Goal: Task Accomplishment & Management: Manage account settings

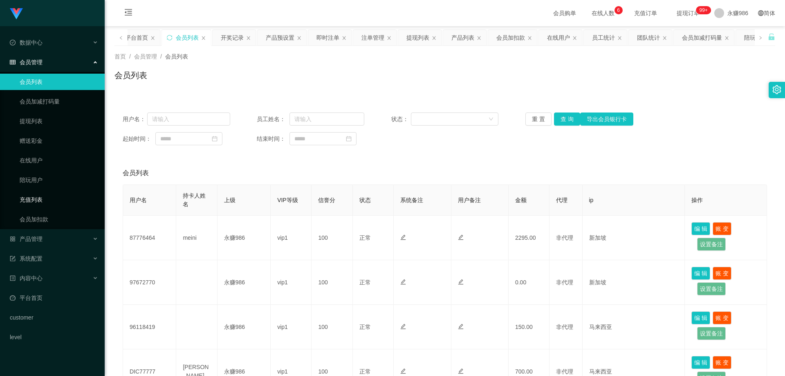
scroll to position [223, 0]
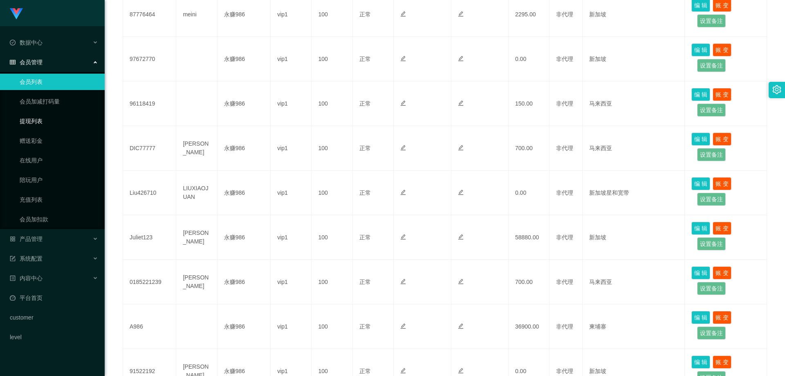
click at [45, 123] on link "提现列表" at bounding box center [59, 121] width 79 height 16
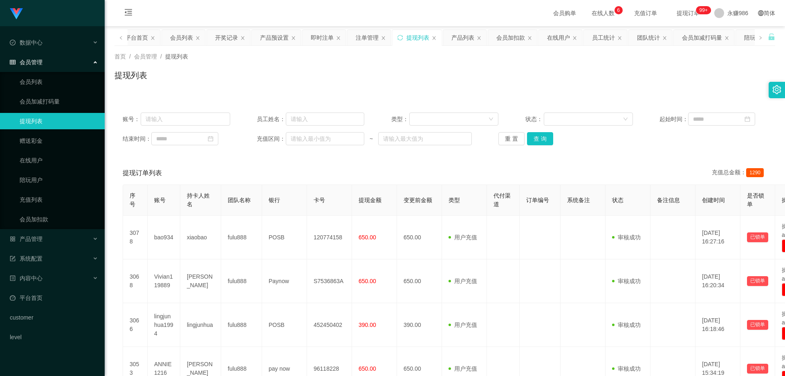
click at [533, 132] on div "账号： 员工姓名： 类型： 状态： 起始时间： 结束时间： 充值区间： ~ 重 置 查 询" at bounding box center [445, 128] width 661 height 49
click at [535, 138] on button "查 询" at bounding box center [540, 138] width 26 height 13
click at [42, 84] on link "会员列表" at bounding box center [59, 82] width 79 height 16
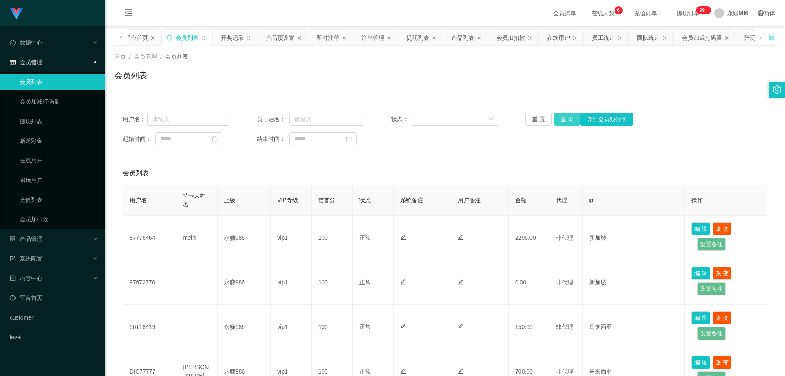
click at [564, 119] on button "查 询" at bounding box center [567, 118] width 26 height 13
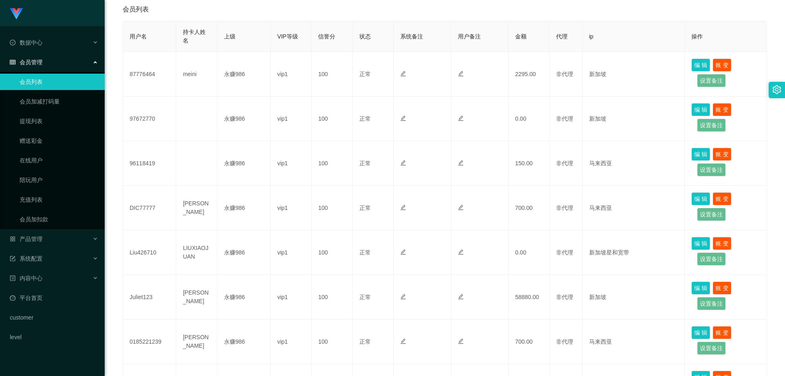
scroll to position [305, 0]
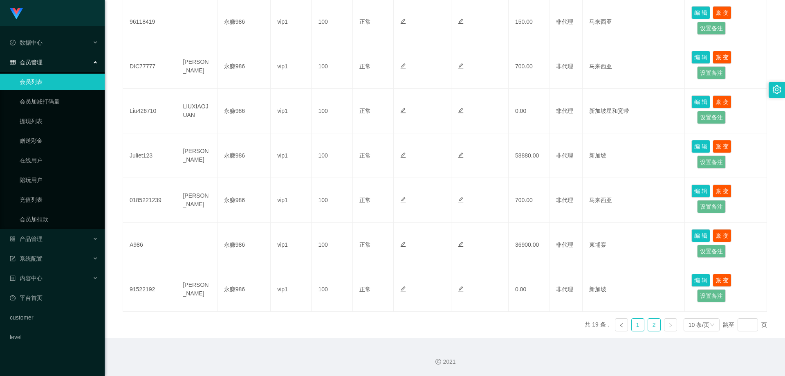
click at [638, 322] on link "1" at bounding box center [638, 325] width 12 height 12
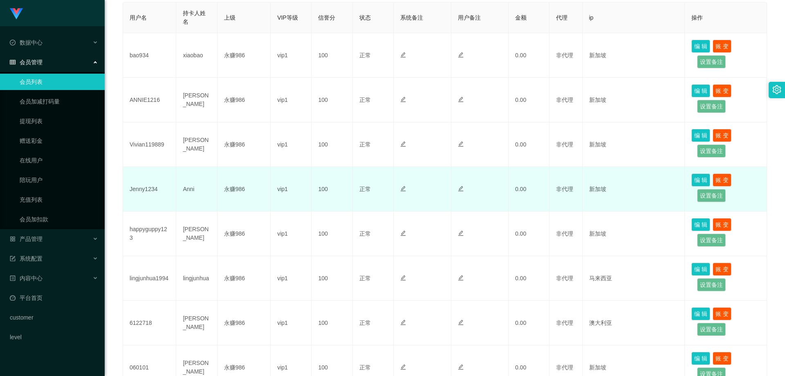
scroll to position [142, 0]
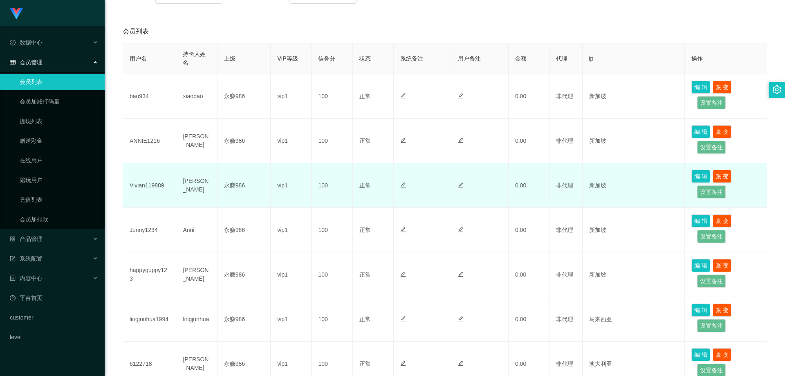
drag, startPoint x: 144, startPoint y: 175, endPoint x: 145, endPoint y: 182, distance: 7.0
click at [144, 175] on td "Vivian119889" at bounding box center [149, 185] width 53 height 45
click at [145, 182] on td "Vivian119889" at bounding box center [149, 185] width 53 height 45
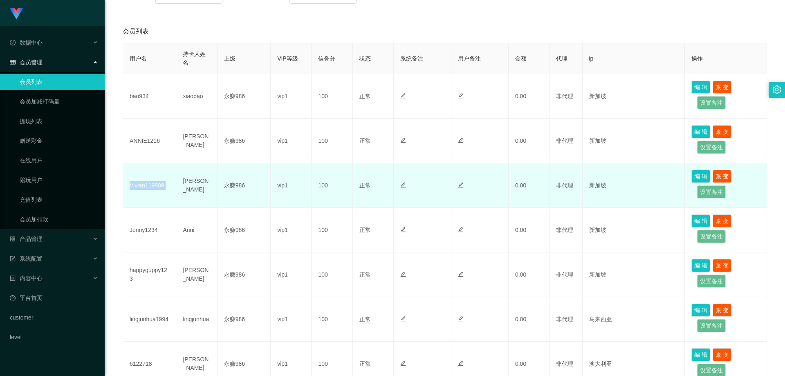
click at [145, 182] on td "Vivian119889" at bounding box center [149, 185] width 53 height 45
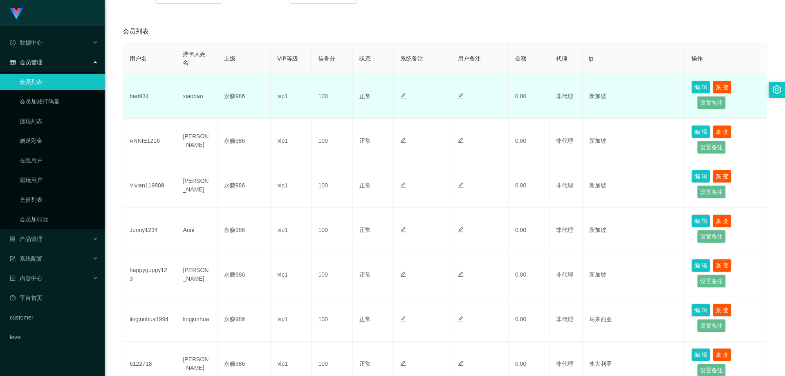
click at [133, 101] on td "bao934" at bounding box center [149, 96] width 53 height 45
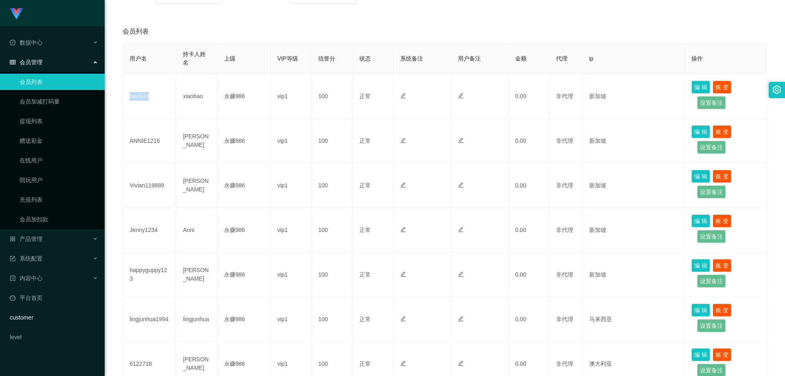
copy td "bao934"
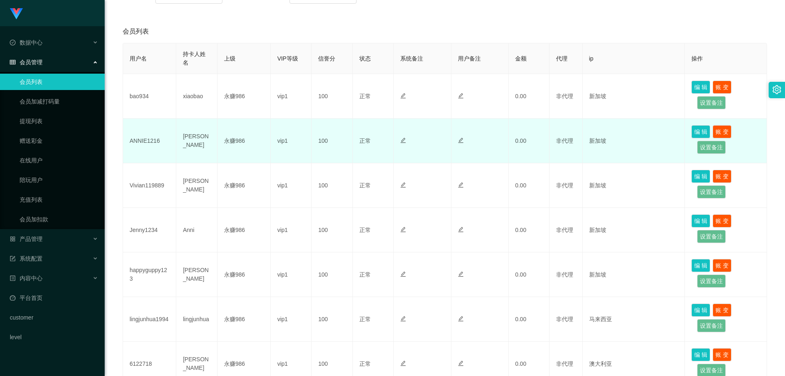
click at [145, 133] on td "ANNIE1216" at bounding box center [149, 141] width 53 height 45
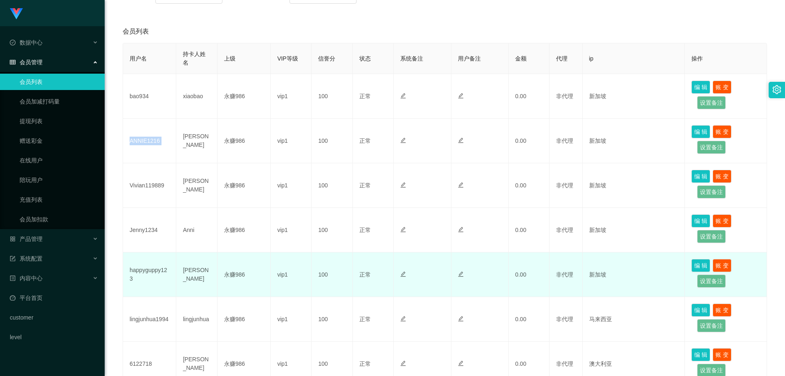
copy td "ANNIE1216"
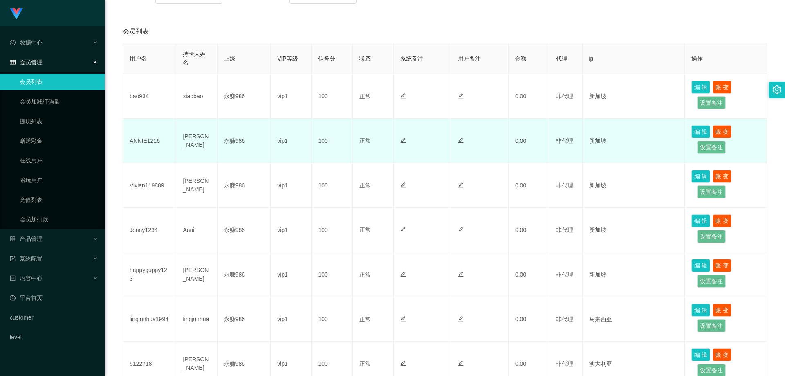
click at [527, 124] on td "0.00" at bounding box center [529, 141] width 41 height 45
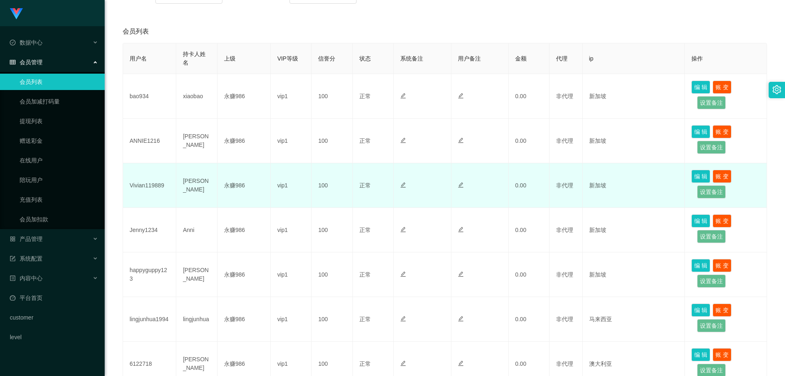
click at [136, 189] on td "Vivian119889" at bounding box center [149, 185] width 53 height 45
copy td "Vivian119889"
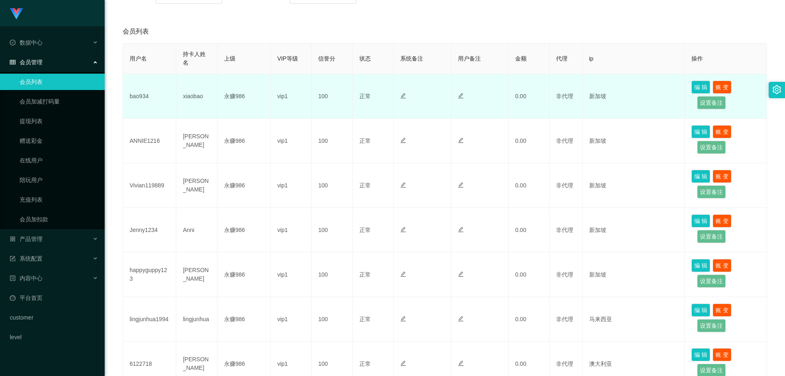
drag, startPoint x: 187, startPoint y: 79, endPoint x: 176, endPoint y: 79, distance: 10.6
click at [187, 79] on td "xiaobao" at bounding box center [196, 96] width 41 height 45
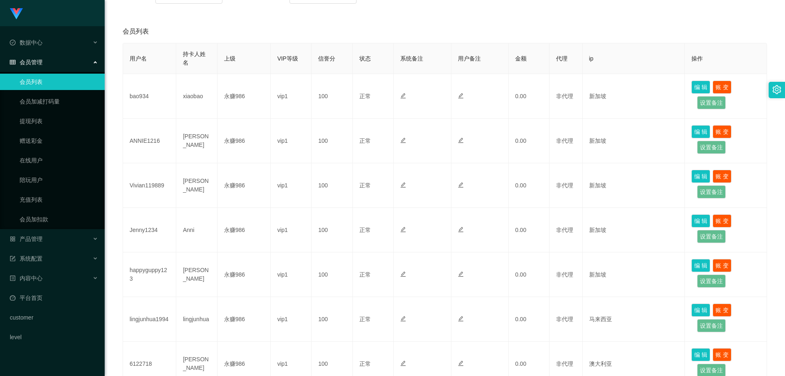
click at [71, 90] on link "会员列表" at bounding box center [59, 82] width 79 height 16
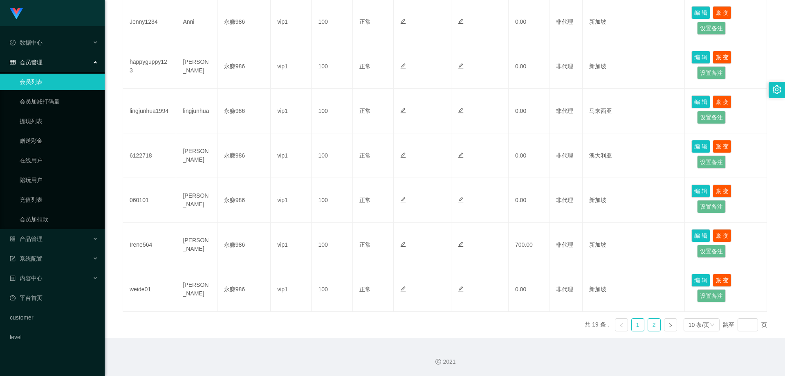
click at [648, 318] on li "2" at bounding box center [654, 324] width 13 height 13
click at [634, 328] on link "1" at bounding box center [638, 325] width 12 height 12
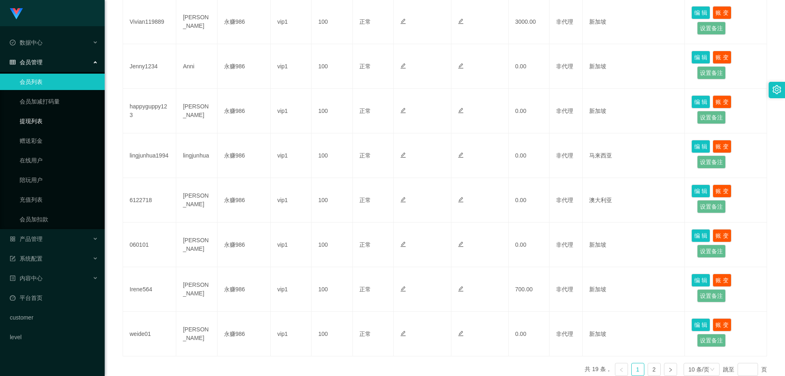
click at [57, 119] on link "提现列表" at bounding box center [59, 121] width 79 height 16
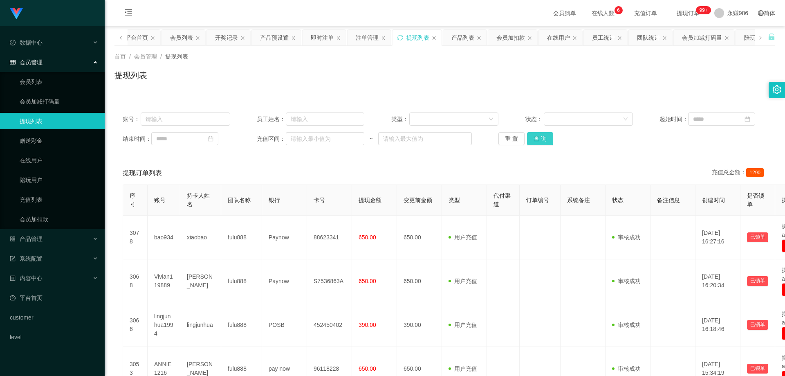
click at [540, 137] on button "查 询" at bounding box center [540, 138] width 26 height 13
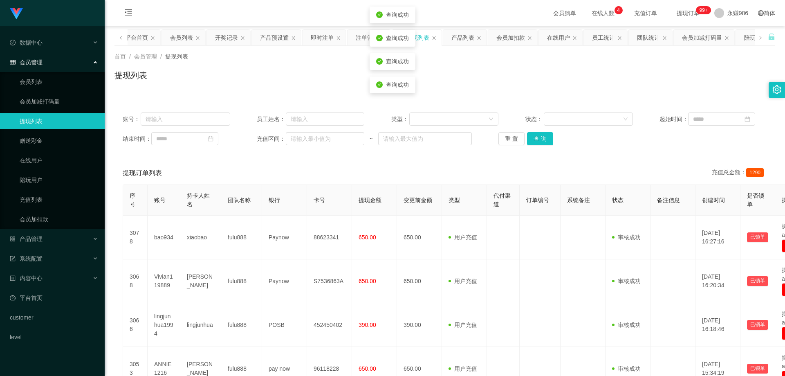
click at [47, 229] on ul "数据中心 员工统计 团队统计 会员管理 会员列表 会员加减打码量 提现列表 赠送彩金 在线用户 陪玩用户 充值列表 会员加扣款 产品管理 开奖记录 产品列表 …" at bounding box center [52, 189] width 105 height 327
click at [48, 231] on div "产品管理" at bounding box center [52, 239] width 105 height 16
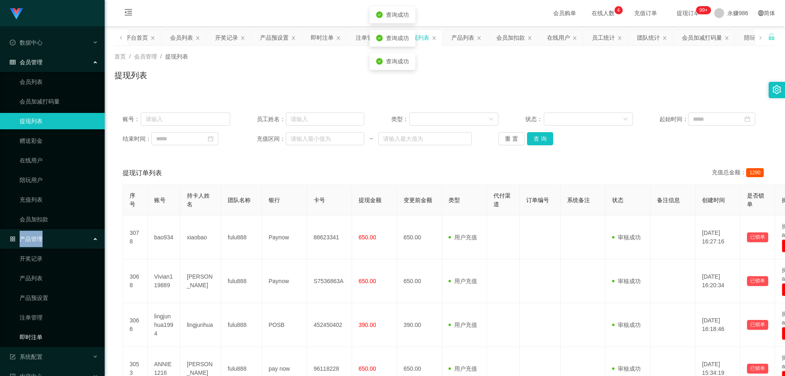
click at [50, 335] on link "即时注单" at bounding box center [59, 337] width 79 height 16
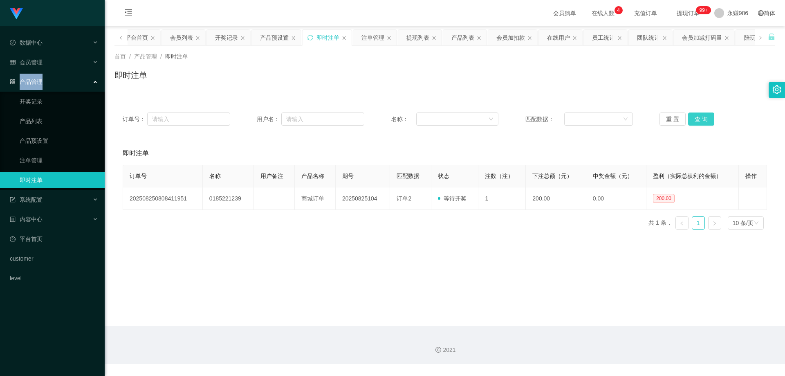
click at [689, 119] on button "查 询" at bounding box center [701, 118] width 26 height 13
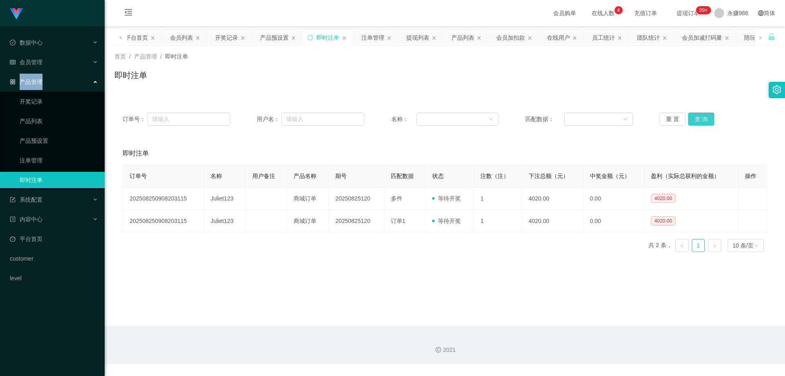
click at [690, 120] on button "查 询" at bounding box center [701, 118] width 26 height 13
click at [693, 120] on button "查 询" at bounding box center [701, 118] width 26 height 13
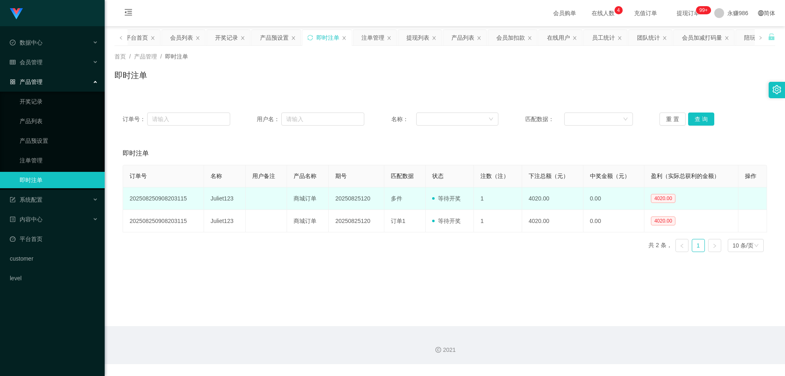
click at [223, 200] on td "Juliet123" at bounding box center [225, 198] width 42 height 22
copy td "Juliet123"
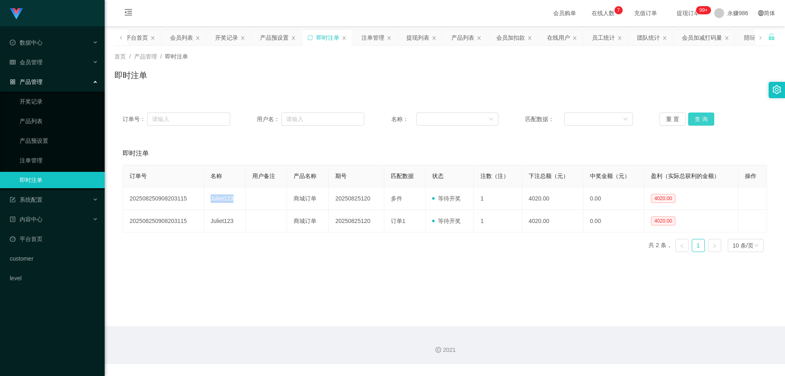
click at [709, 116] on button "查 询" at bounding box center [701, 118] width 26 height 13
click at [694, 123] on button "查 询" at bounding box center [701, 118] width 26 height 13
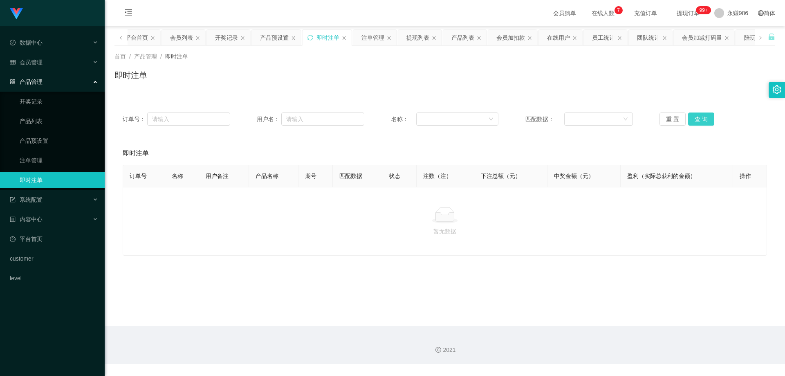
click at [694, 123] on button "查 询" at bounding box center [701, 118] width 26 height 13
click at [40, 70] on div "会员管理" at bounding box center [52, 62] width 105 height 16
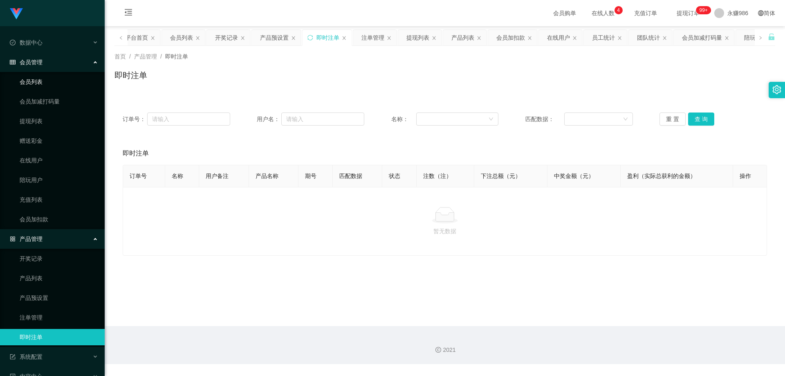
click at [47, 77] on link "会员列表" at bounding box center [59, 82] width 79 height 16
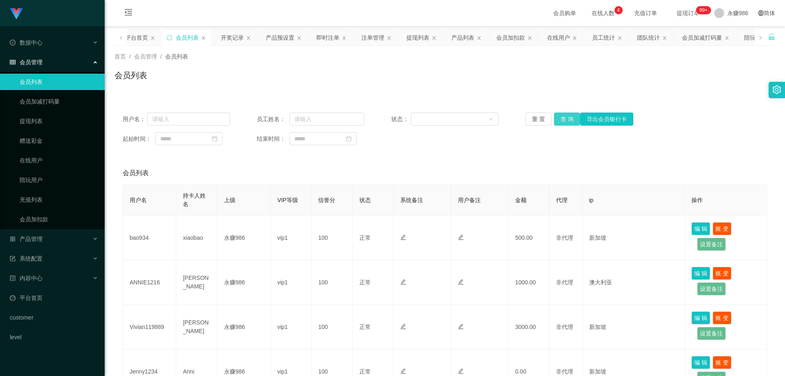
click at [566, 119] on button "查 询" at bounding box center [567, 118] width 26 height 13
click at [58, 260] on div "系统配置" at bounding box center [52, 258] width 105 height 16
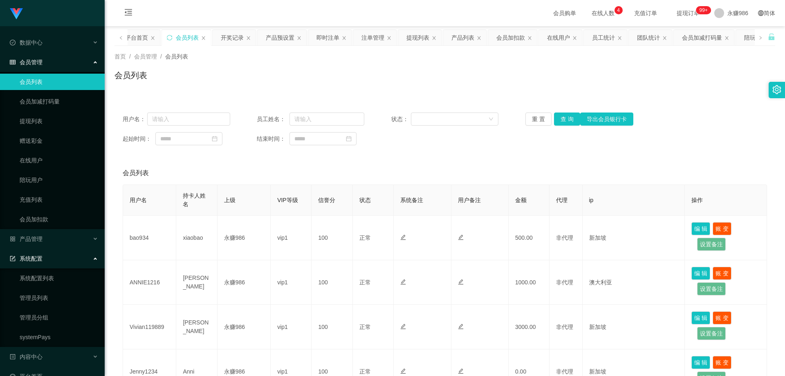
click at [63, 248] on li "产品管理 开奖记录 产品列表 产品预设置 注单管理 即时注单" at bounding box center [52, 240] width 105 height 18
click at [66, 241] on div "产品管理" at bounding box center [52, 239] width 105 height 16
click at [45, 298] on link "产品预设置" at bounding box center [59, 298] width 79 height 16
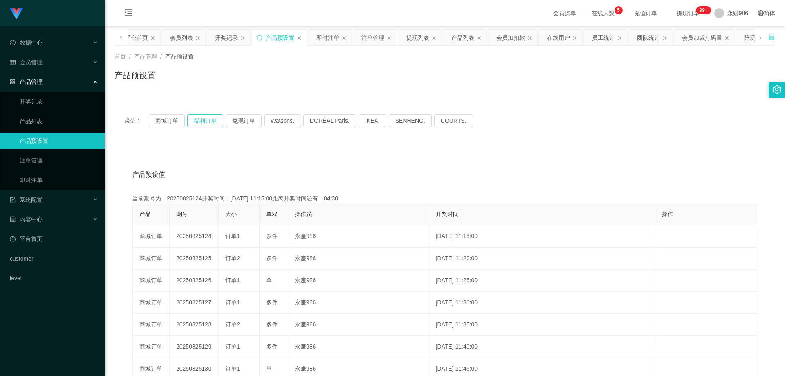
click at [203, 126] on button "福利订单" at bounding box center [205, 120] width 36 height 13
click at [206, 125] on button "福利订单" at bounding box center [205, 120] width 36 height 13
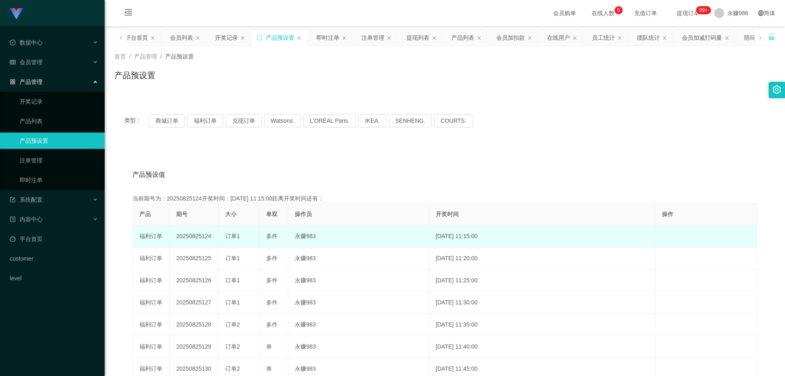
click at [228, 240] on div "订单1" at bounding box center [238, 236] width 27 height 9
click at [235, 236] on span "订单1" at bounding box center [232, 236] width 15 height 7
copy span "订单1"
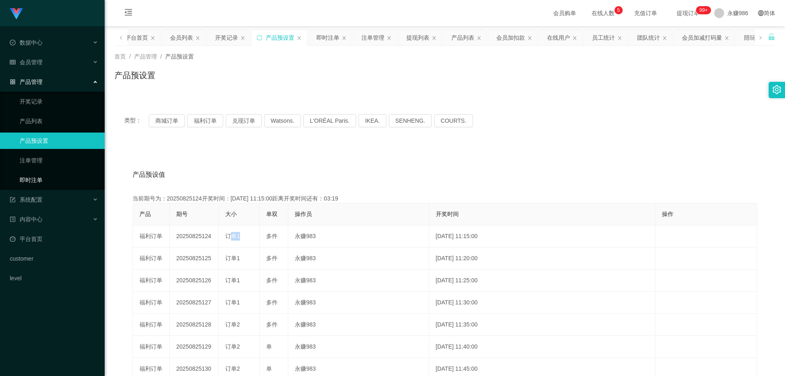
click at [58, 180] on link "即时注单" at bounding box center [59, 180] width 79 height 16
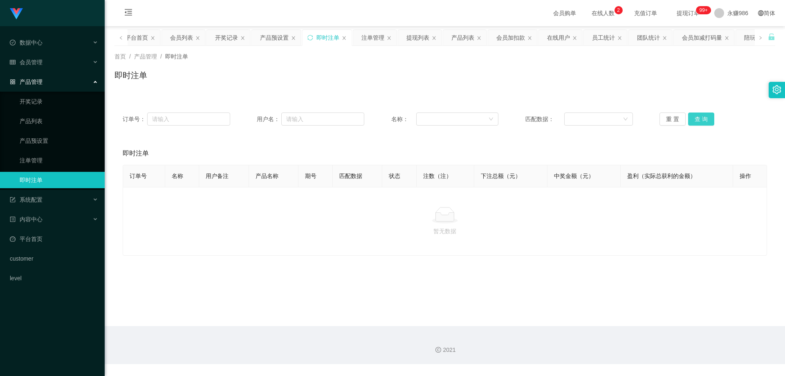
click at [695, 118] on button "查 询" at bounding box center [701, 118] width 26 height 13
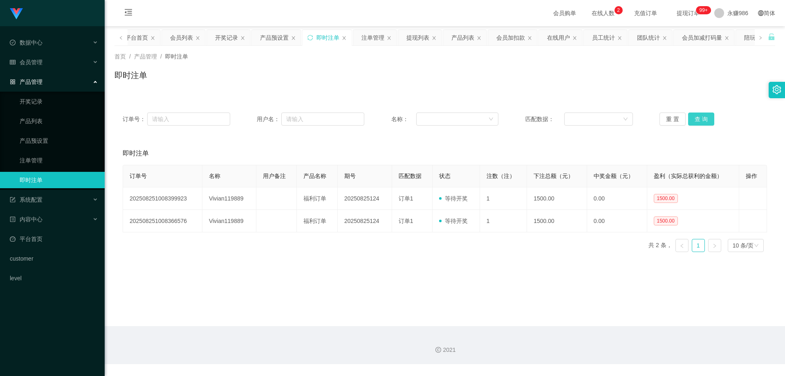
click at [695, 118] on button "查 询" at bounding box center [701, 118] width 26 height 13
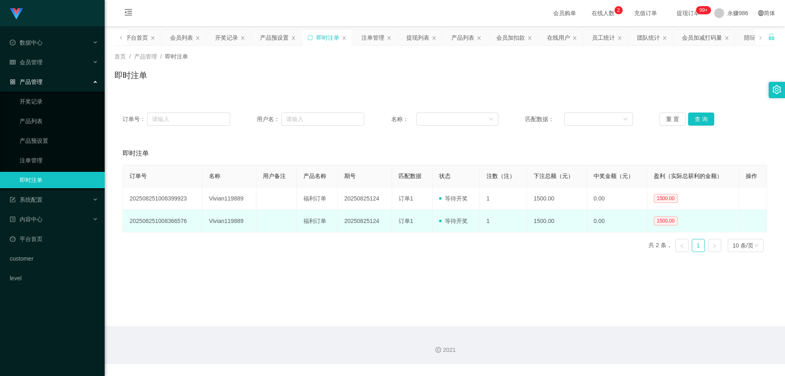
click at [237, 218] on td "Vivian119889" at bounding box center [229, 221] width 54 height 22
copy td "Vivian119889"
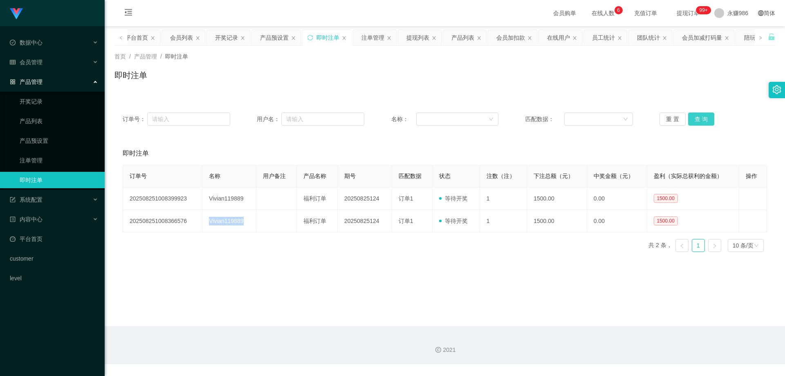
click at [695, 119] on button "查 询" at bounding box center [701, 118] width 26 height 13
click at [54, 57] on div "会员管理" at bounding box center [52, 62] width 105 height 16
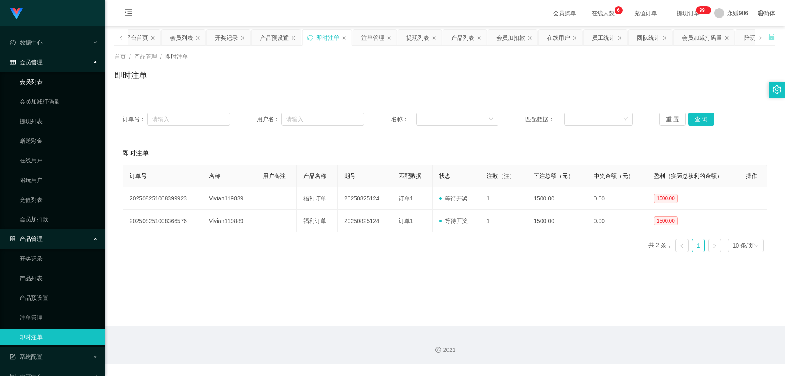
click at [45, 79] on link "会员列表" at bounding box center [59, 82] width 79 height 16
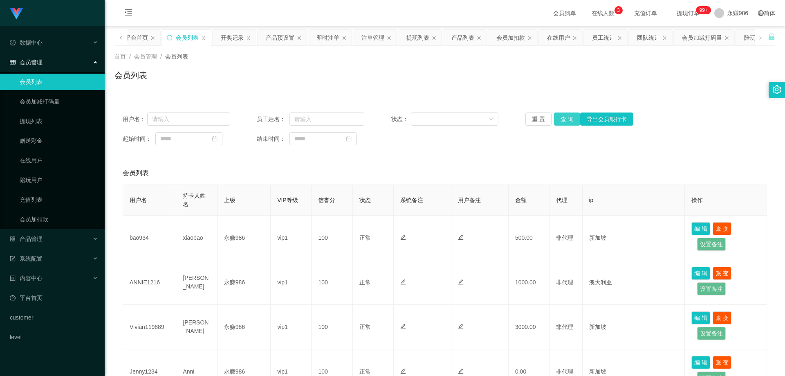
click at [559, 121] on button "查 询" at bounding box center [567, 118] width 26 height 13
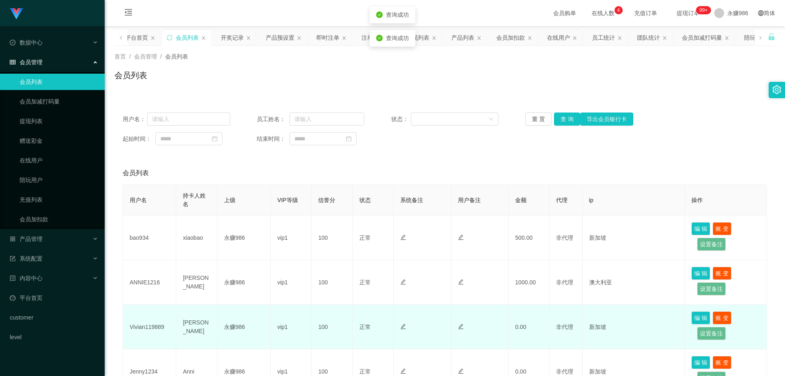
click at [137, 331] on td "Vivian119889" at bounding box center [149, 327] width 53 height 45
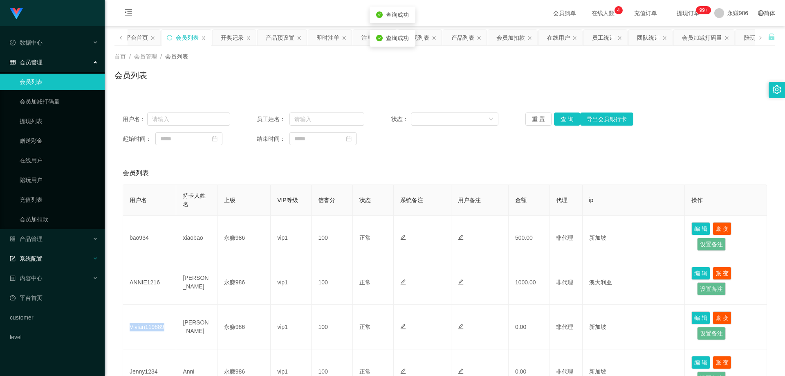
copy td "Vivian119889"
click at [43, 164] on link "在线用户" at bounding box center [59, 160] width 79 height 16
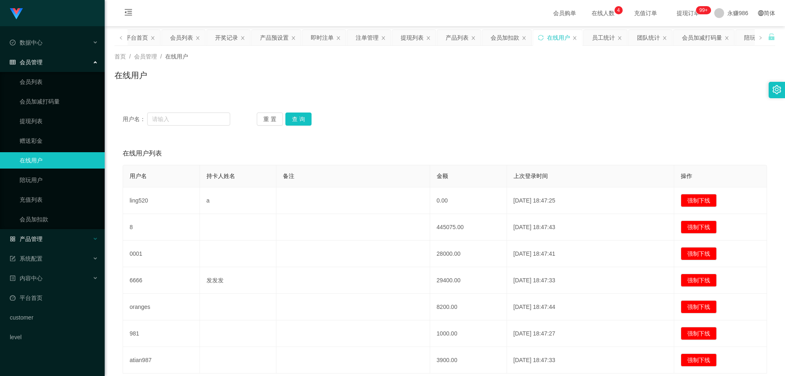
click at [39, 233] on div "产品管理" at bounding box center [52, 239] width 105 height 16
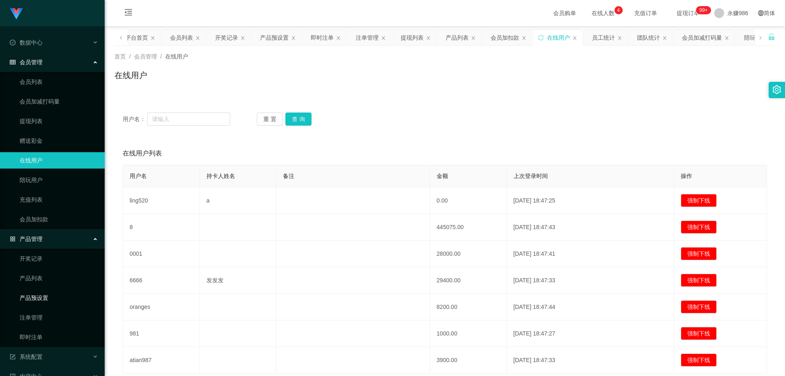
click at [48, 298] on link "产品预设置" at bounding box center [59, 298] width 79 height 16
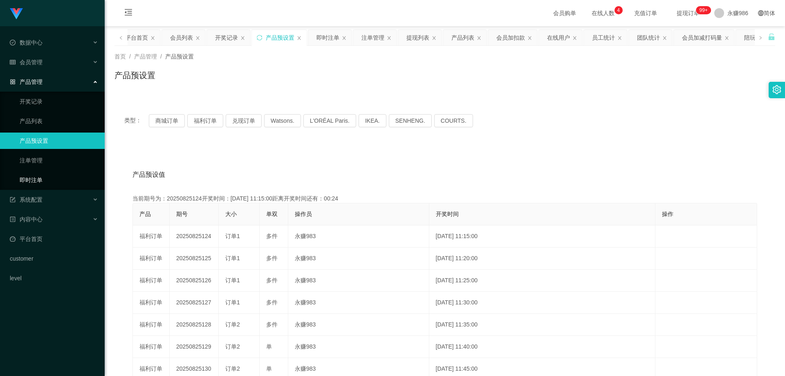
click at [38, 180] on link "即时注单" at bounding box center [59, 180] width 79 height 16
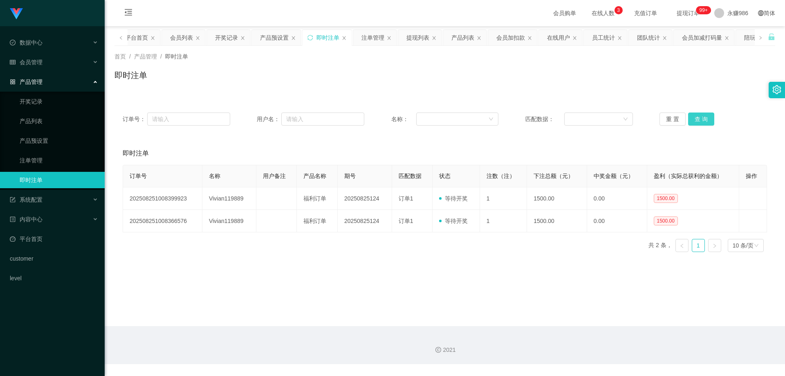
click at [702, 119] on button "查 询" at bounding box center [701, 118] width 26 height 13
click at [698, 120] on button "查 询" at bounding box center [701, 118] width 26 height 13
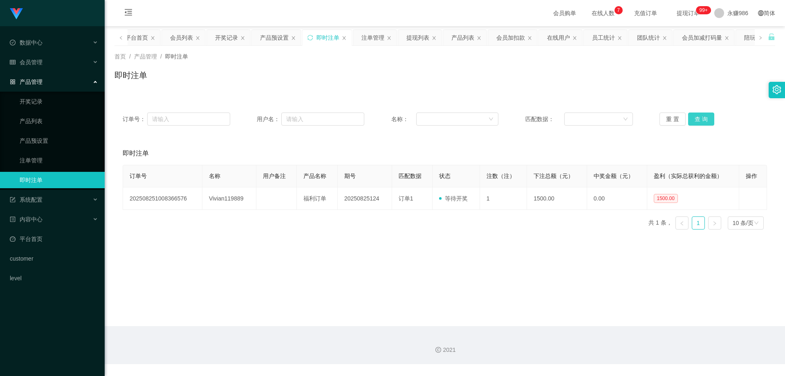
click at [698, 120] on button "查 询" at bounding box center [701, 118] width 26 height 13
click at [52, 65] on div "会员管理" at bounding box center [52, 62] width 105 height 16
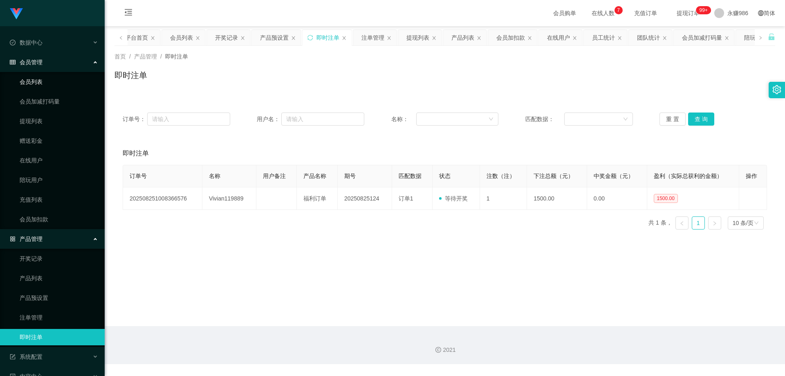
click at [46, 83] on link "会员列表" at bounding box center [59, 82] width 79 height 16
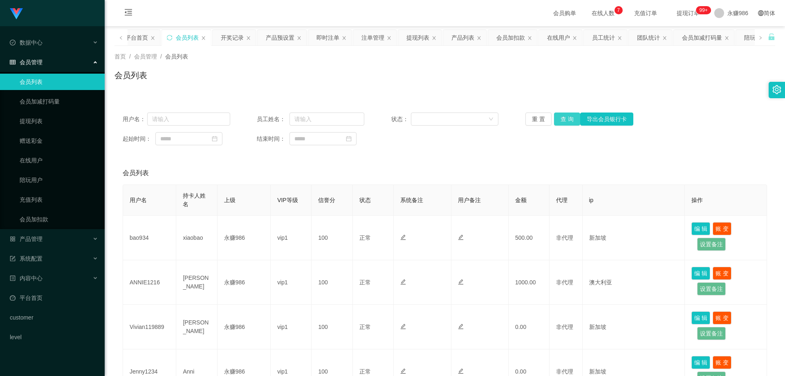
click at [571, 127] on div "用户名： 员工姓名： 状态： 重 置 查 询 导出会员银行卡 起始时间： 结束时间：" at bounding box center [445, 128] width 661 height 49
click at [569, 117] on button "查 询" at bounding box center [567, 118] width 26 height 13
click at [569, 120] on button "查 询" at bounding box center [567, 118] width 26 height 13
click at [45, 118] on link "提现列表" at bounding box center [59, 121] width 79 height 16
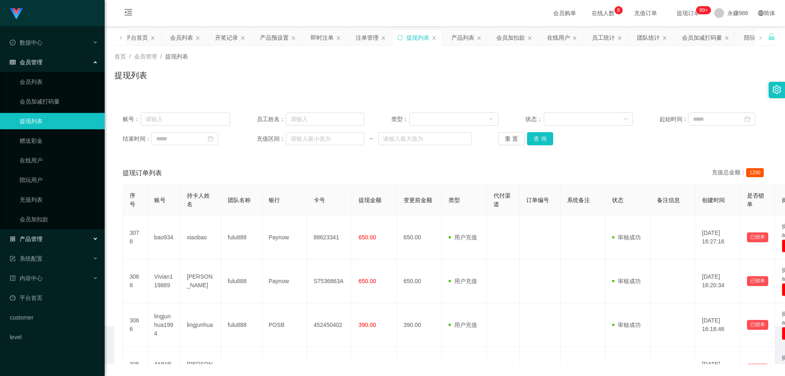
click at [49, 236] on div "产品管理" at bounding box center [52, 239] width 105 height 16
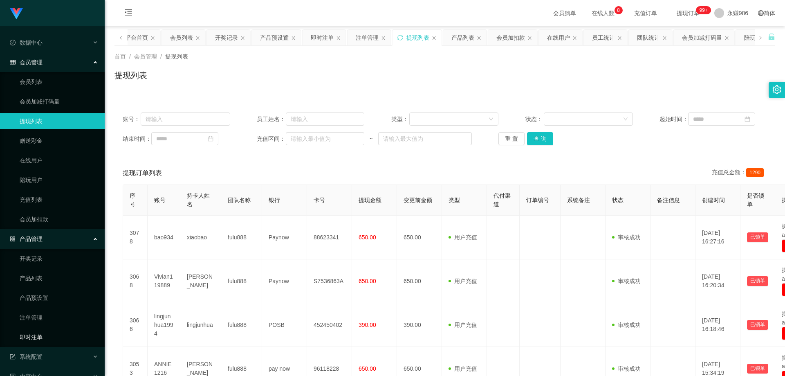
click at [47, 336] on link "即时注单" at bounding box center [59, 337] width 79 height 16
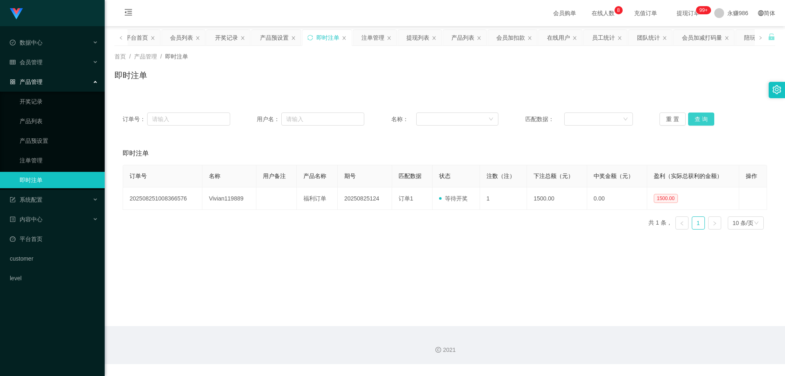
click at [691, 122] on button "查 询" at bounding box center [701, 118] width 26 height 13
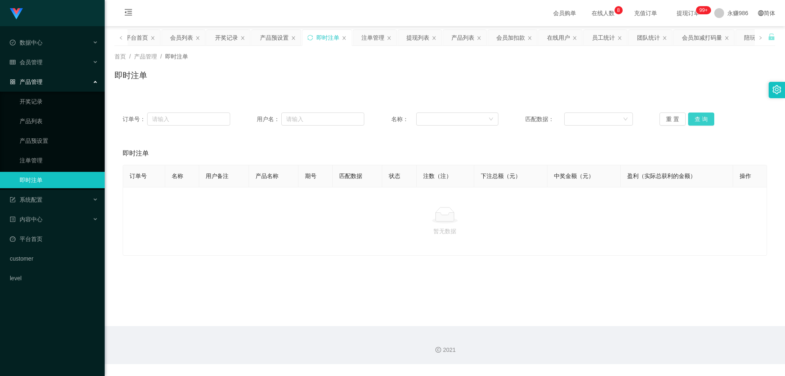
click at [692, 121] on button "查 询" at bounding box center [701, 118] width 26 height 13
click at [48, 66] on div "会员管理" at bounding box center [52, 62] width 105 height 16
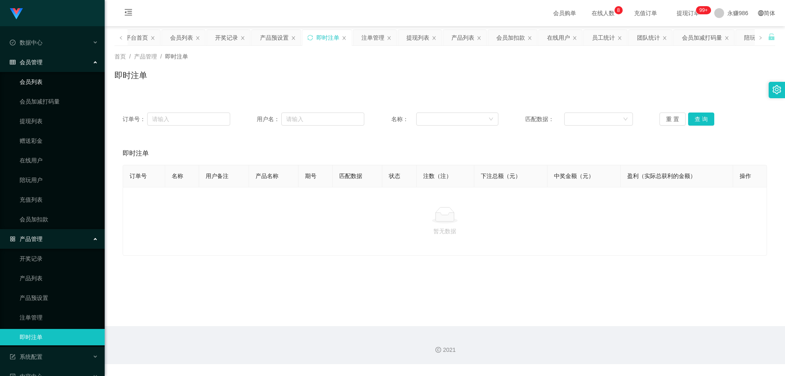
click at [40, 83] on link "会员列表" at bounding box center [59, 82] width 79 height 16
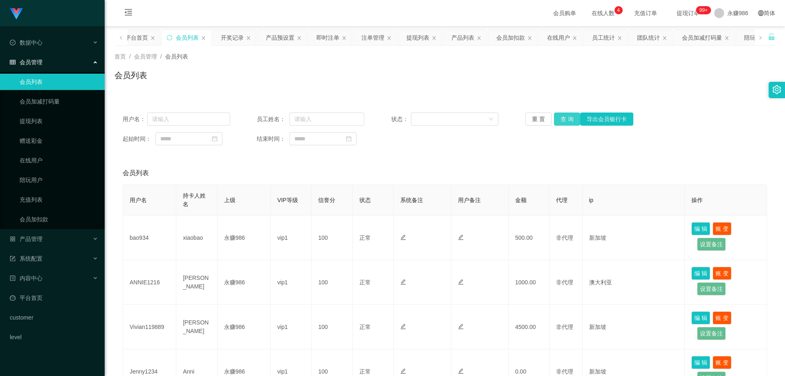
click at [567, 123] on button "查 询" at bounding box center [567, 118] width 26 height 13
click at [564, 121] on button "查 询" at bounding box center [567, 118] width 26 height 13
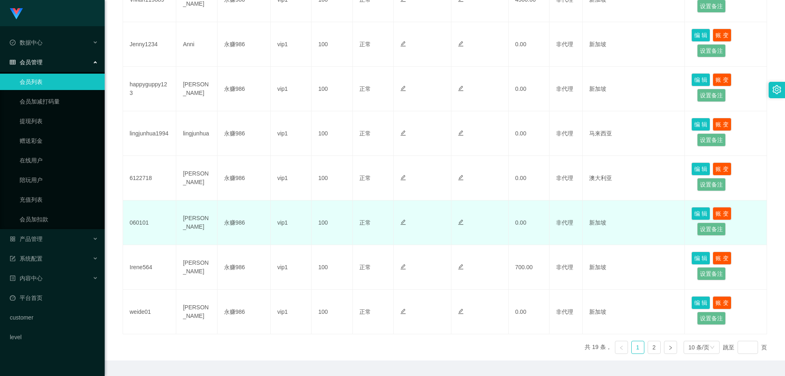
scroll to position [350, 0]
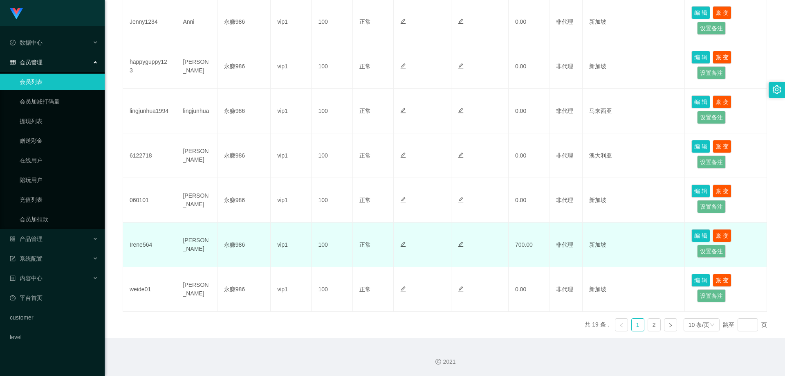
click at [139, 243] on td "Irene564" at bounding box center [149, 245] width 53 height 45
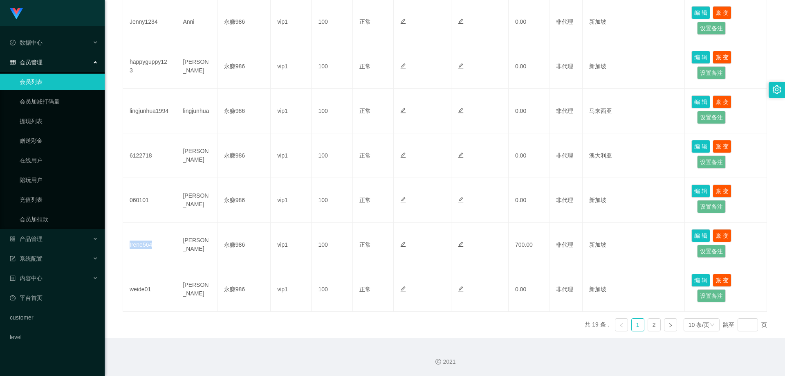
copy td "Irene564"
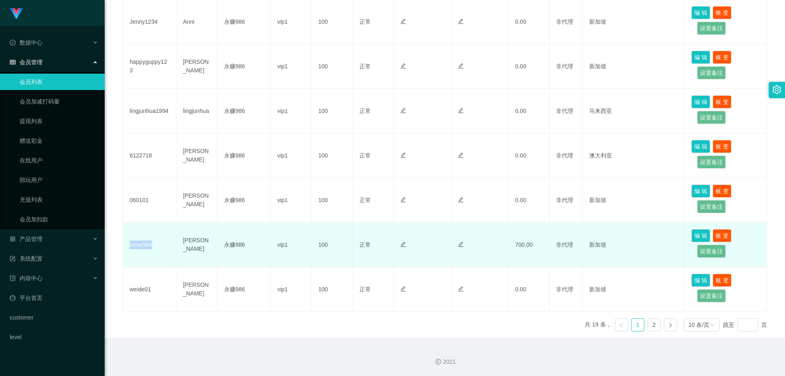
click at [150, 243] on td "Irene564" at bounding box center [149, 245] width 53 height 45
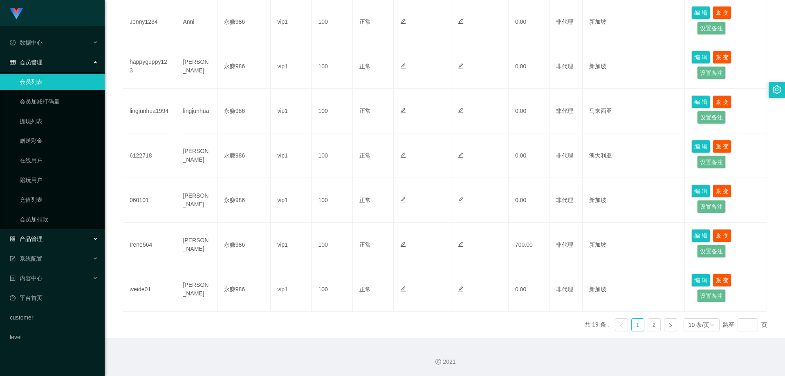
click at [46, 237] on div "产品管理" at bounding box center [52, 239] width 105 height 16
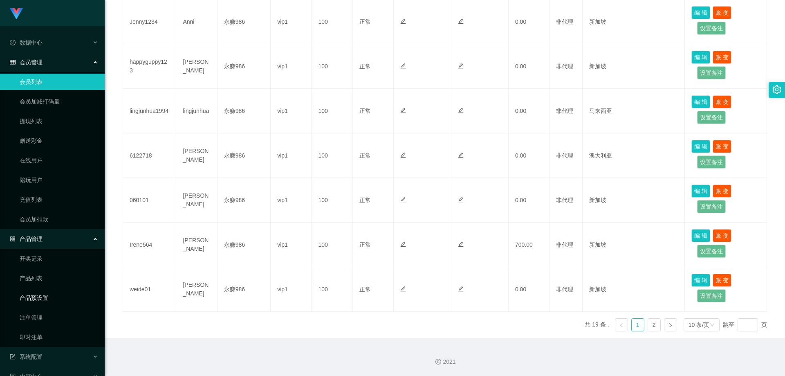
click at [51, 293] on link "产品预设置" at bounding box center [59, 298] width 79 height 16
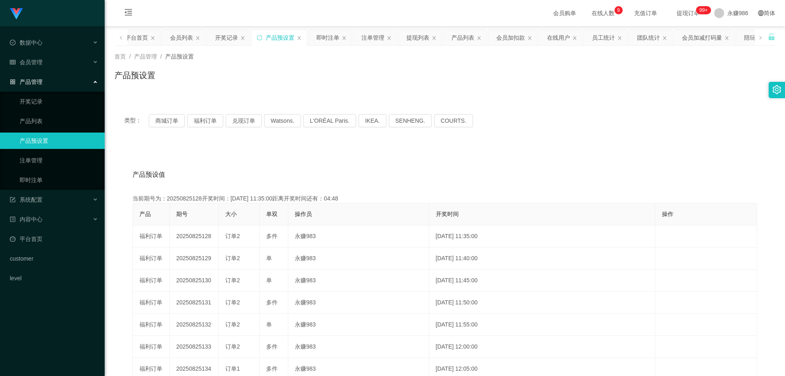
click at [224, 120] on div "类型： 商城订单 福利订单 兑现订单 Watsons. L'ORÉAL Paris. IKEA. [GEOGRAPHIC_DATA]. COURTS." at bounding box center [444, 120] width 641 height 13
click at [207, 120] on button "福利订单" at bounding box center [205, 120] width 36 height 13
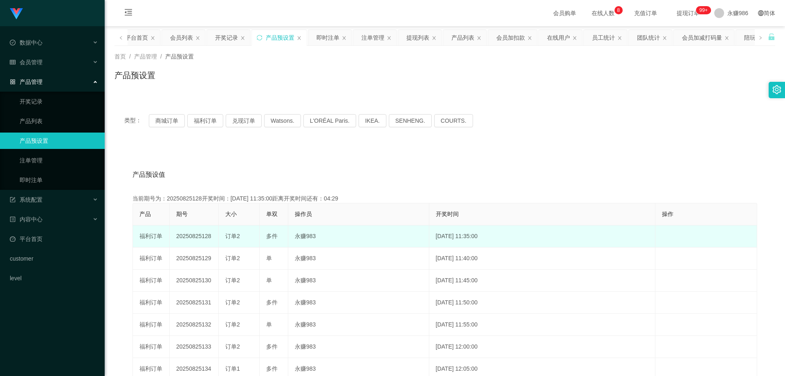
click at [192, 240] on td "20250825128" at bounding box center [194, 236] width 49 height 22
click at [203, 238] on td "20250825128" at bounding box center [194, 236] width 49 height 22
drag, startPoint x: 212, startPoint y: 238, endPoint x: 207, endPoint y: 239, distance: 5.3
click at [208, 239] on td "20250825128" at bounding box center [194, 236] width 49 height 22
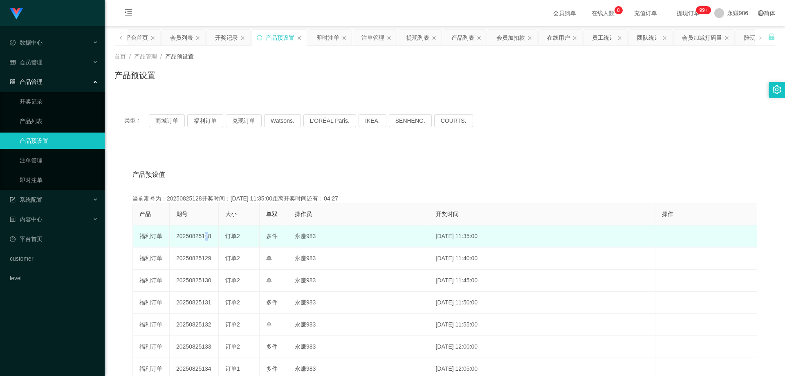
click at [202, 239] on td "20250825128" at bounding box center [194, 236] width 49 height 22
drag, startPoint x: 212, startPoint y: 238, endPoint x: 202, endPoint y: 239, distance: 10.2
click at [202, 239] on td "20250825128" at bounding box center [194, 236] width 49 height 22
copy td "128"
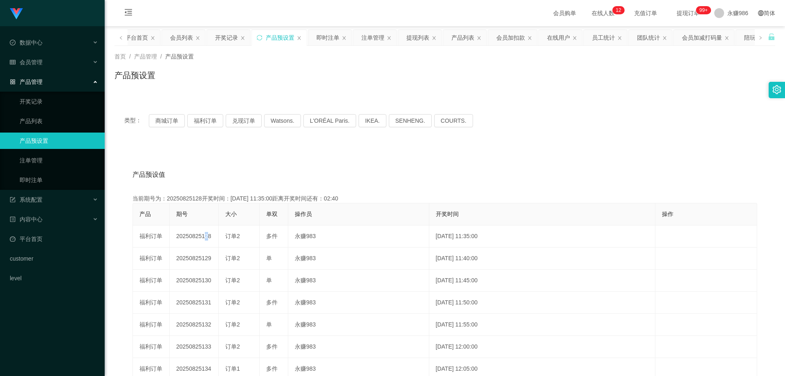
click at [54, 134] on link "产品预设置" at bounding box center [59, 141] width 79 height 16
click at [52, 103] on link "开奖记录" at bounding box center [59, 101] width 79 height 16
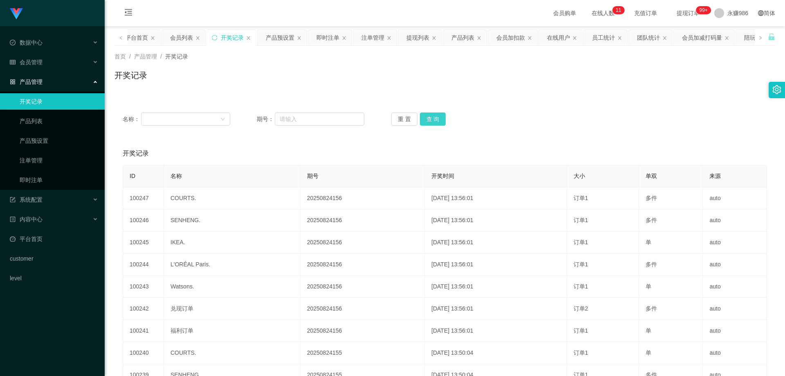
click at [429, 115] on button "查 询" at bounding box center [433, 118] width 26 height 13
click at [433, 121] on button "查 询" at bounding box center [433, 118] width 26 height 13
click at [54, 174] on link "即时注单" at bounding box center [59, 180] width 79 height 16
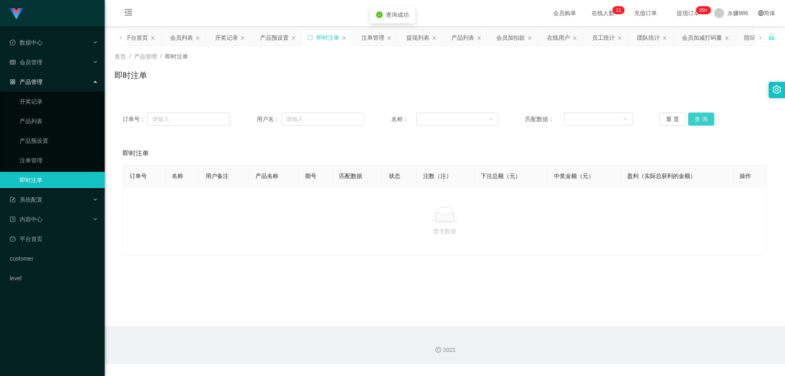
click at [688, 120] on button "查 询" at bounding box center [701, 118] width 26 height 13
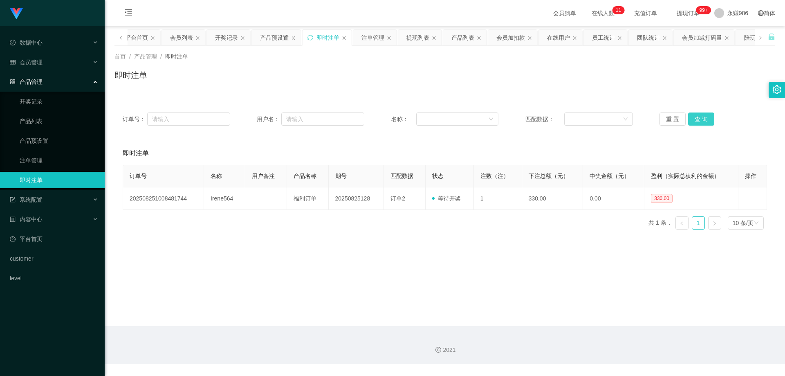
click at [699, 119] on button "查 询" at bounding box center [701, 118] width 26 height 13
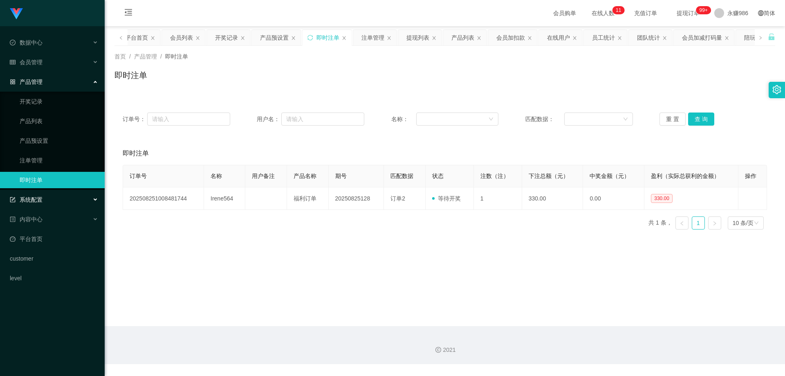
click at [45, 197] on div "系统配置" at bounding box center [52, 199] width 105 height 16
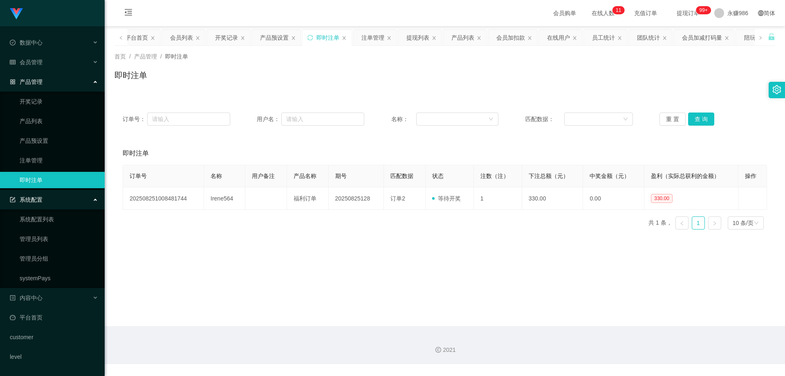
click at [72, 199] on div "系统配置" at bounding box center [52, 199] width 105 height 16
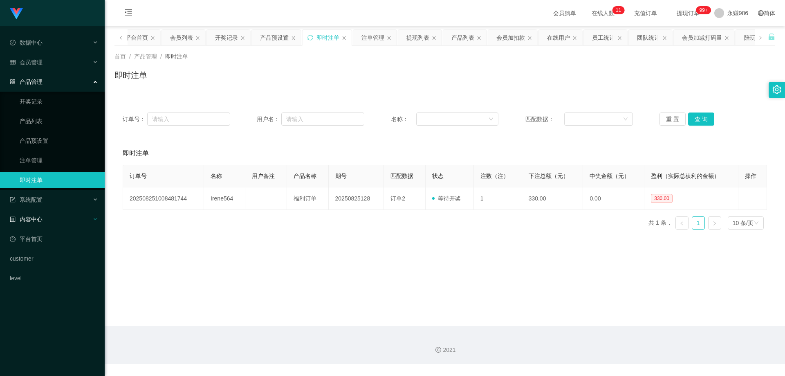
drag, startPoint x: 65, startPoint y: 227, endPoint x: 62, endPoint y: 219, distance: 8.5
click at [63, 227] on div "内容中心" at bounding box center [52, 219] width 105 height 16
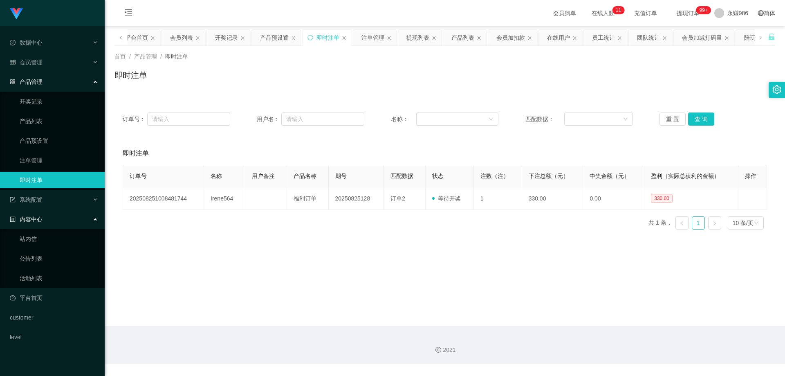
click at [62, 219] on div "内容中心" at bounding box center [52, 219] width 105 height 16
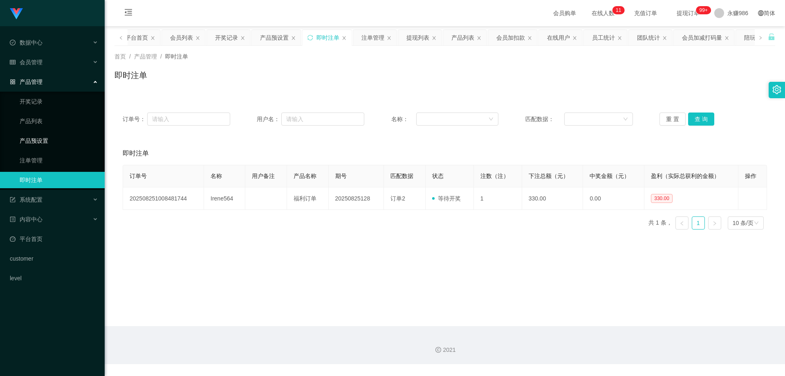
click at [60, 134] on link "产品预设置" at bounding box center [59, 141] width 79 height 16
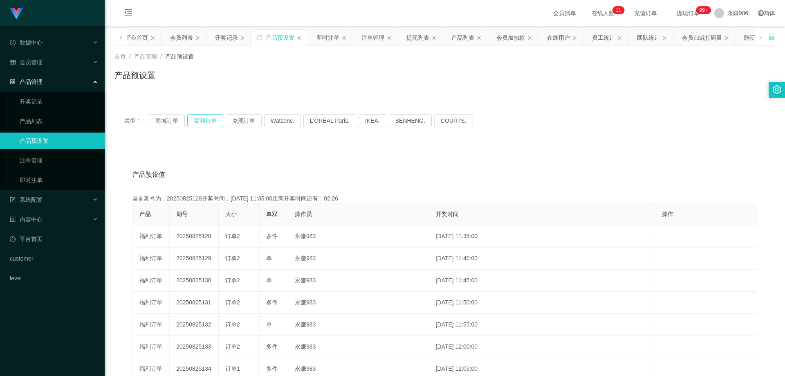
click at [214, 121] on button "福利订单" at bounding box center [205, 120] width 36 height 13
click at [44, 59] on div "会员管理" at bounding box center [52, 62] width 105 height 16
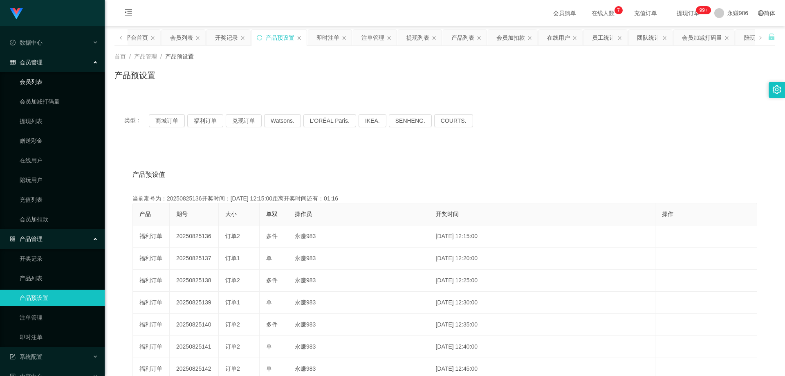
click at [42, 82] on link "会员列表" at bounding box center [59, 82] width 79 height 16
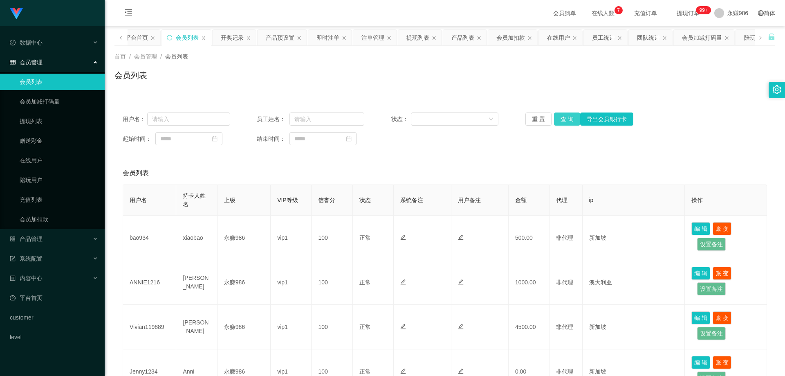
click at [562, 117] on button "查 询" at bounding box center [567, 118] width 26 height 13
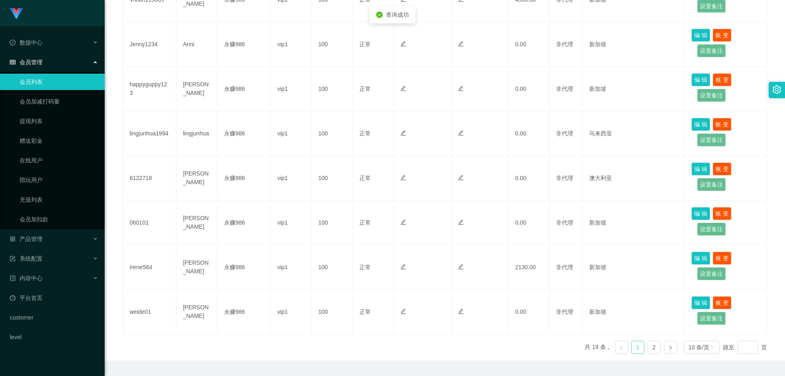
scroll to position [350, 0]
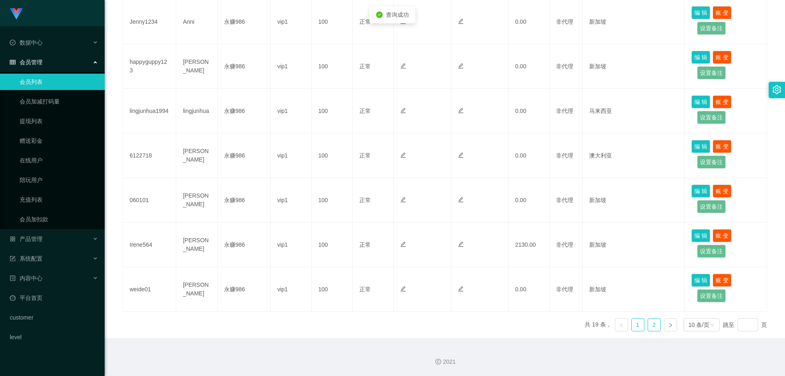
click at [648, 327] on link "2" at bounding box center [654, 325] width 12 height 12
click at [636, 328] on link "1" at bounding box center [638, 325] width 12 height 12
click at [650, 328] on link "2" at bounding box center [654, 325] width 12 height 12
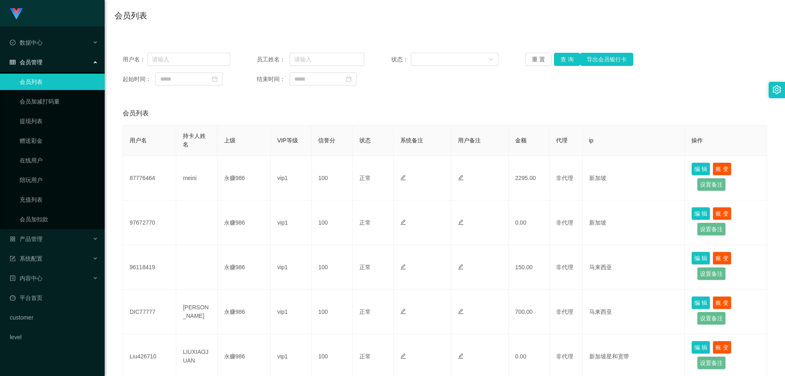
scroll to position [0, 0]
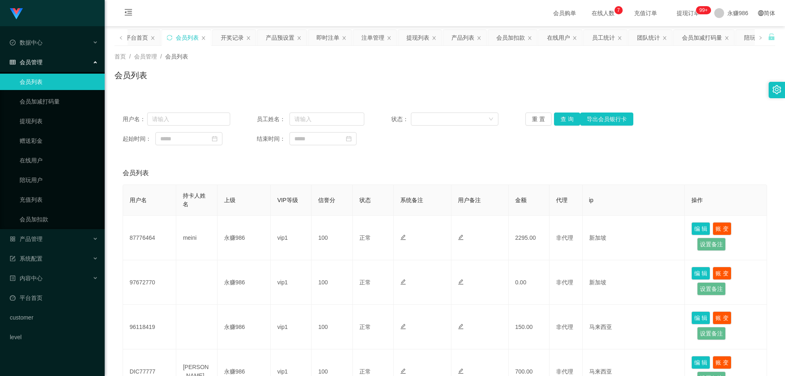
click at [591, 11] on span "在线人数 0 1 2 3 4 5 6 7 8 9 0 1 2 3 4 5 6 7 8 9 0 1 2 3 4 5 6 7 8 9" at bounding box center [603, 13] width 31 height 6
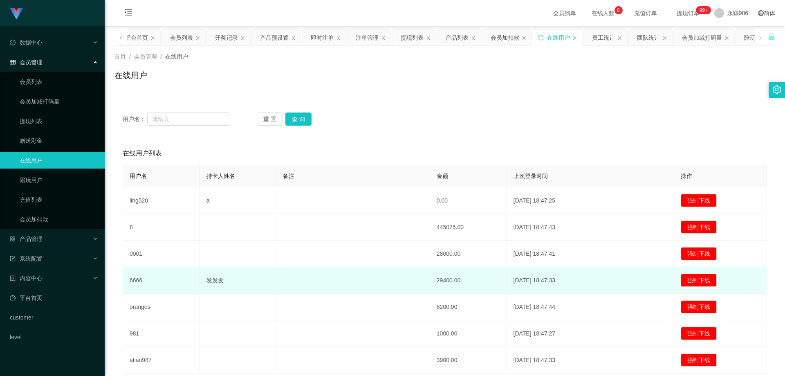
scroll to position [62, 0]
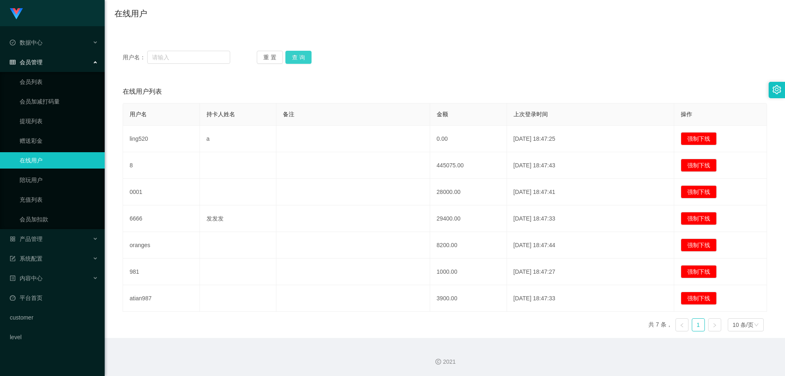
click at [289, 57] on button "查 询" at bounding box center [299, 57] width 26 height 13
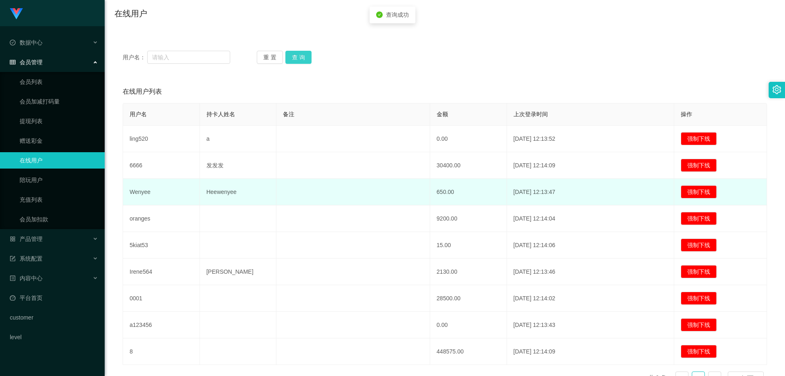
scroll to position [115, 0]
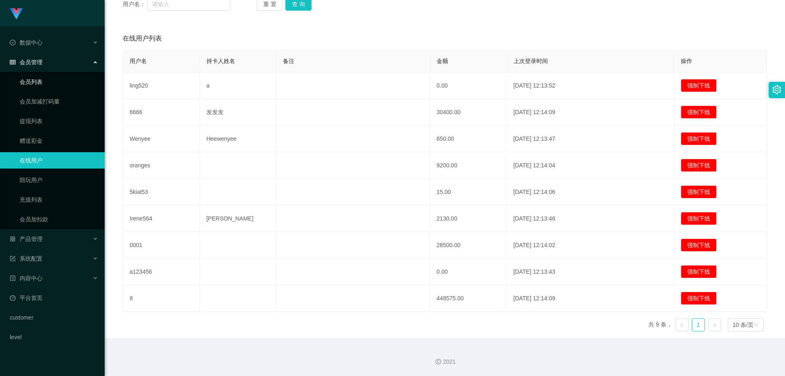
click at [45, 82] on link "会员列表" at bounding box center [59, 82] width 79 height 16
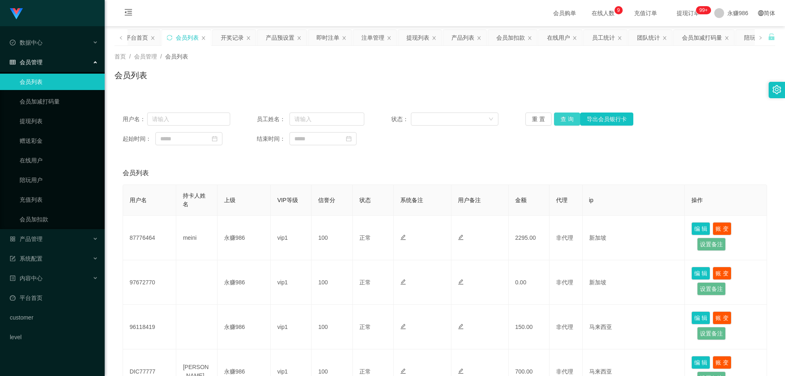
click at [565, 120] on button "查 询" at bounding box center [567, 118] width 26 height 13
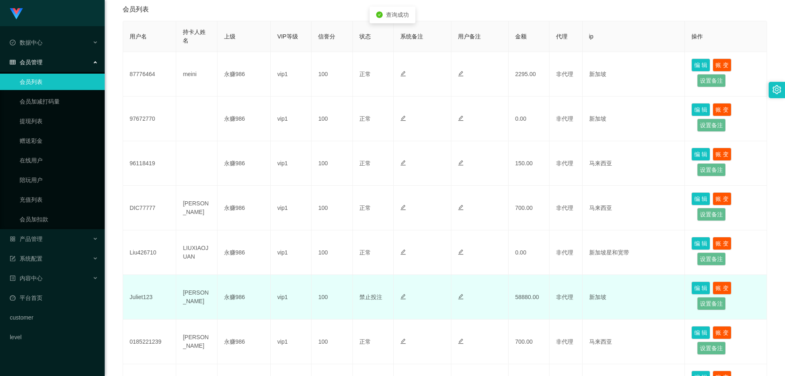
scroll to position [286, 0]
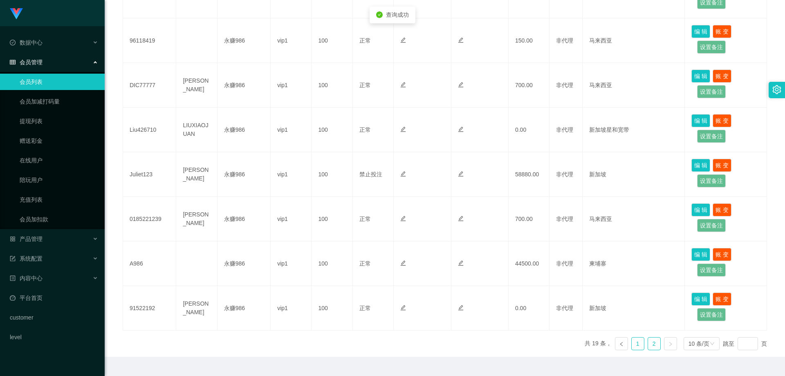
click at [637, 342] on link "1" at bounding box center [638, 343] width 12 height 12
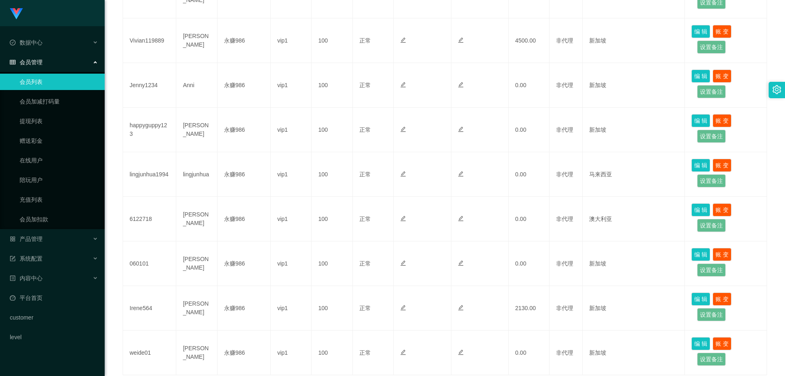
scroll to position [350, 0]
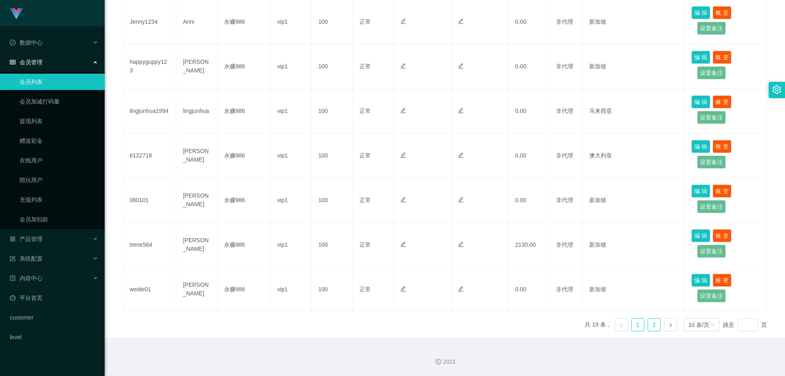
click at [653, 327] on link "2" at bounding box center [654, 325] width 12 height 12
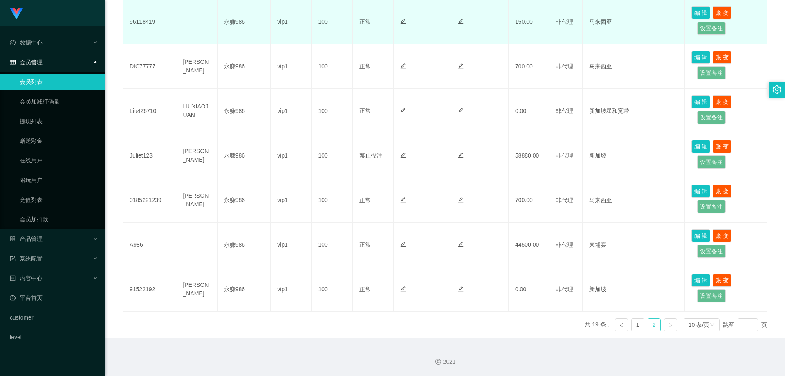
scroll to position [223, 0]
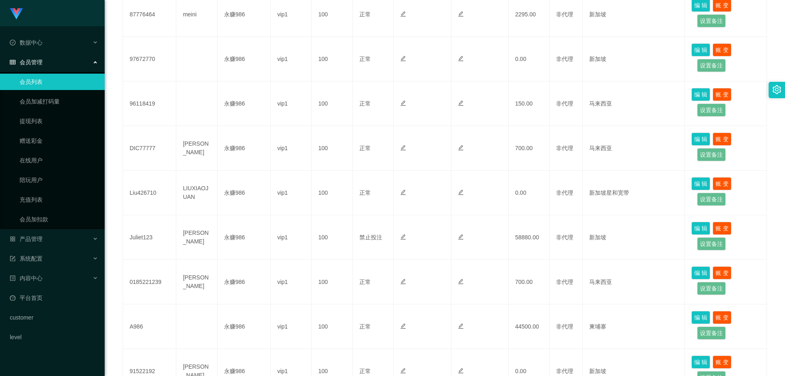
click at [46, 78] on link "会员列表" at bounding box center [59, 82] width 79 height 16
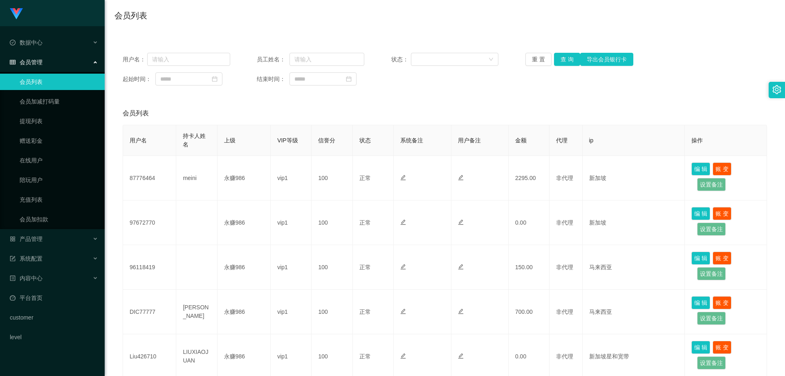
scroll to position [0, 0]
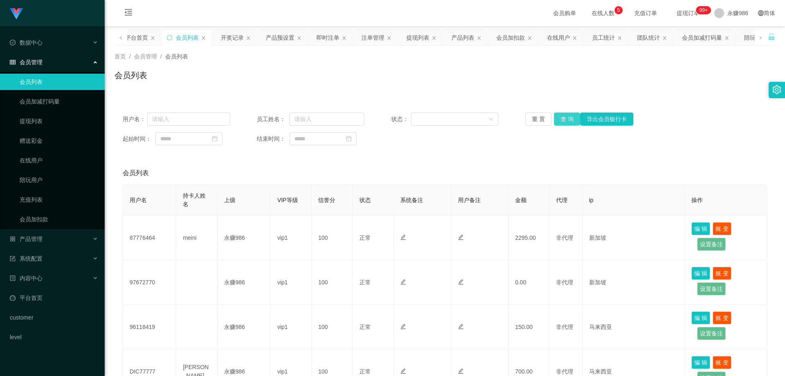
click at [554, 121] on button "查 询" at bounding box center [567, 118] width 26 height 13
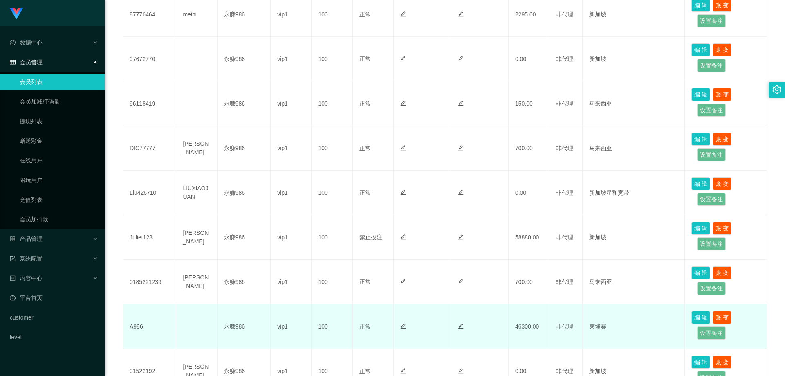
scroll to position [305, 0]
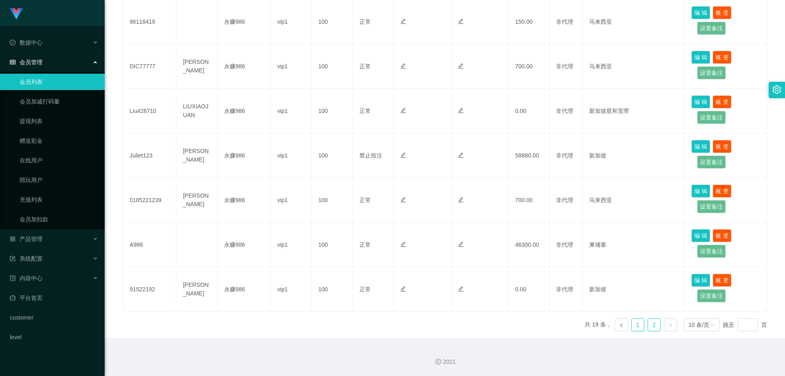
click at [635, 325] on link "1" at bounding box center [638, 325] width 12 height 12
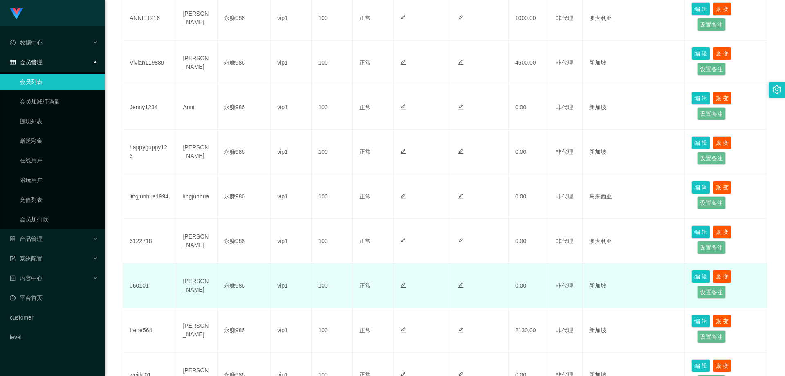
scroll to position [346, 0]
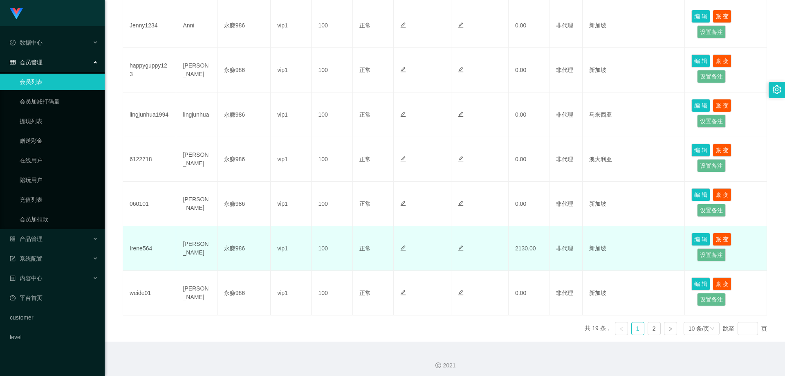
click at [148, 246] on td "Irene564" at bounding box center [149, 248] width 53 height 45
copy td "Irene564"
click at [144, 243] on td "Irene564" at bounding box center [149, 248] width 53 height 45
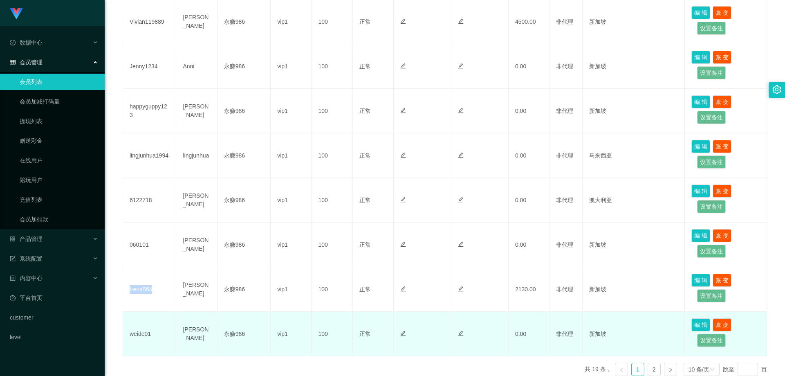
scroll to position [350, 0]
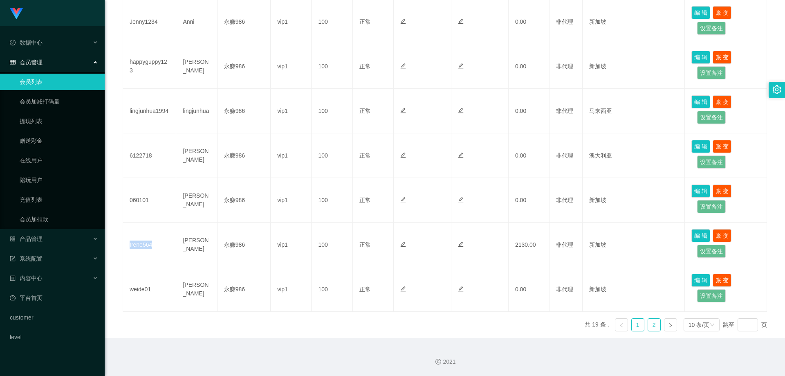
click at [648, 321] on link "2" at bounding box center [654, 325] width 12 height 12
click at [632, 326] on link "1" at bounding box center [638, 325] width 12 height 12
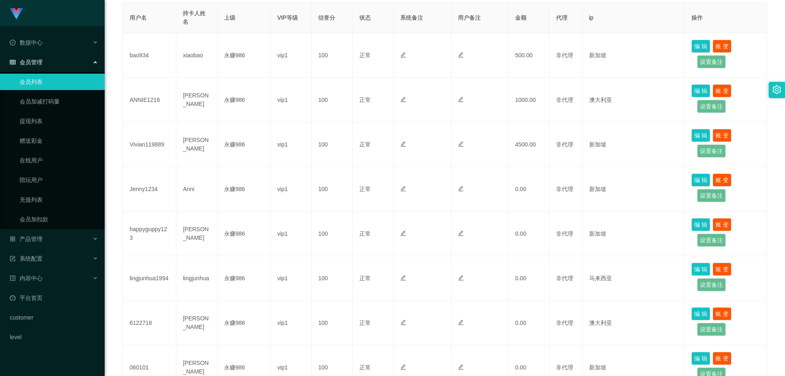
scroll to position [142, 0]
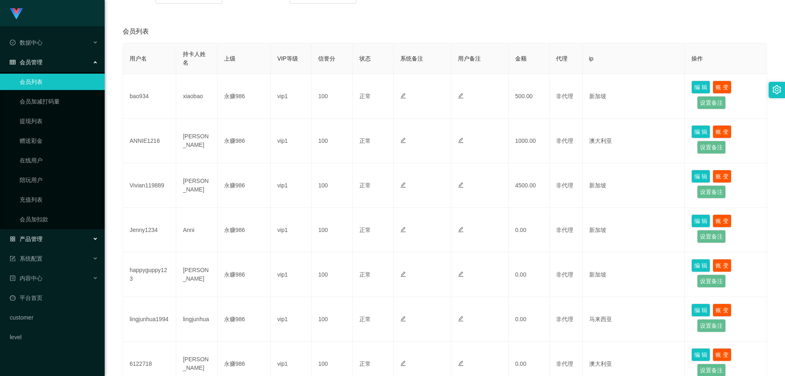
click at [60, 236] on div "产品管理" at bounding box center [52, 239] width 105 height 16
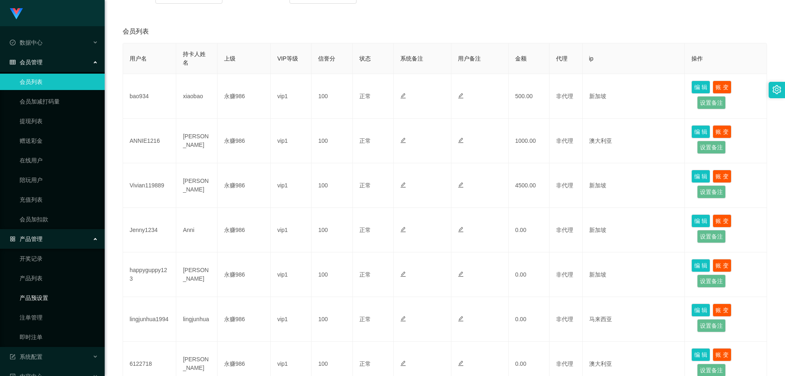
click at [47, 301] on link "产品预设置" at bounding box center [59, 298] width 79 height 16
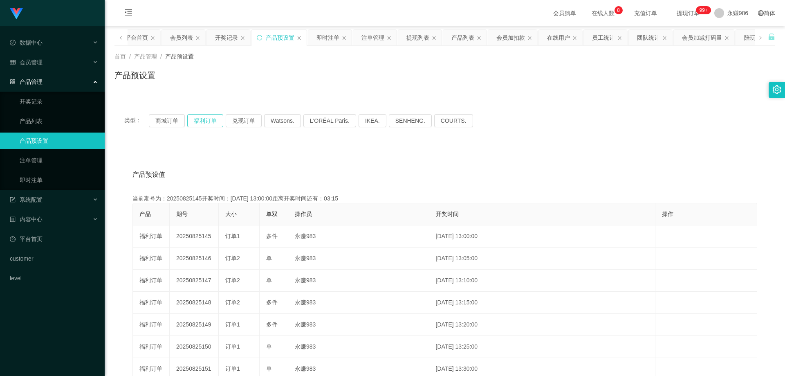
click at [198, 121] on button "福利订单" at bounding box center [205, 120] width 36 height 13
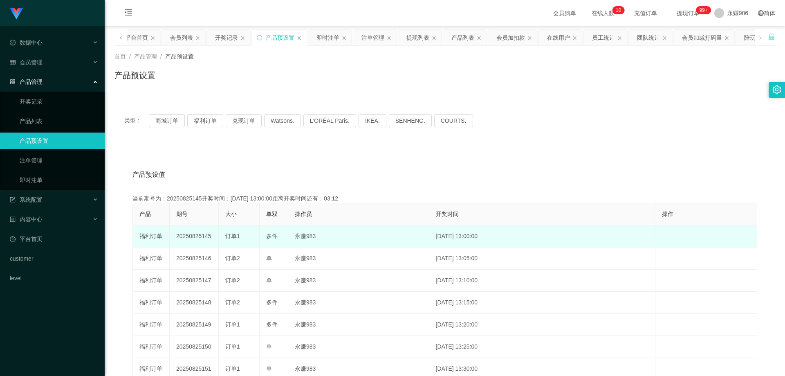
drag, startPoint x: 211, startPoint y: 237, endPoint x: 201, endPoint y: 238, distance: 10.3
click at [201, 238] on td "20250825145" at bounding box center [194, 236] width 49 height 22
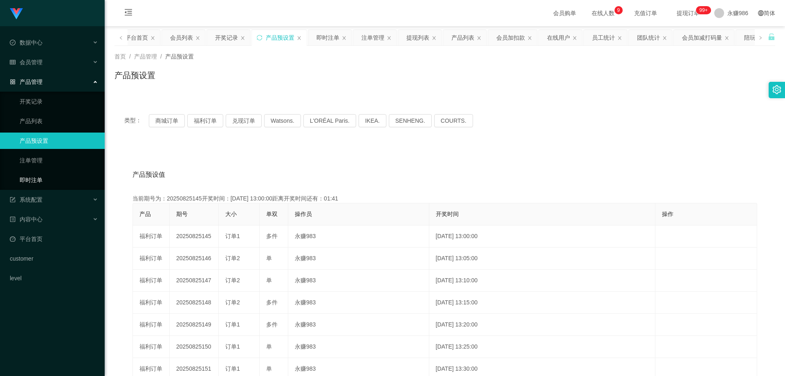
click at [56, 180] on link "即时注单" at bounding box center [59, 180] width 79 height 16
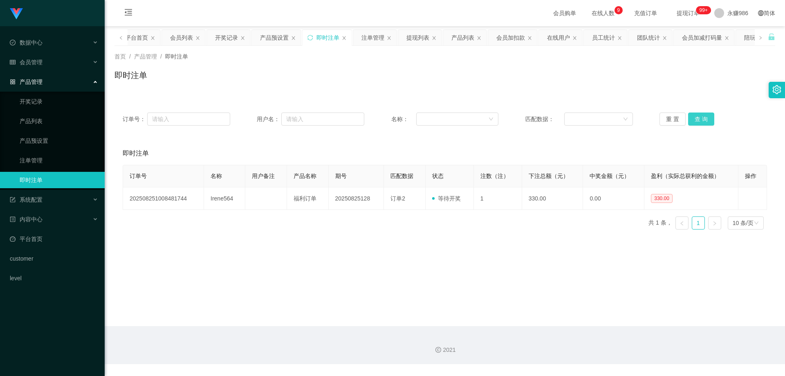
click at [699, 121] on button "查 询" at bounding box center [701, 118] width 26 height 13
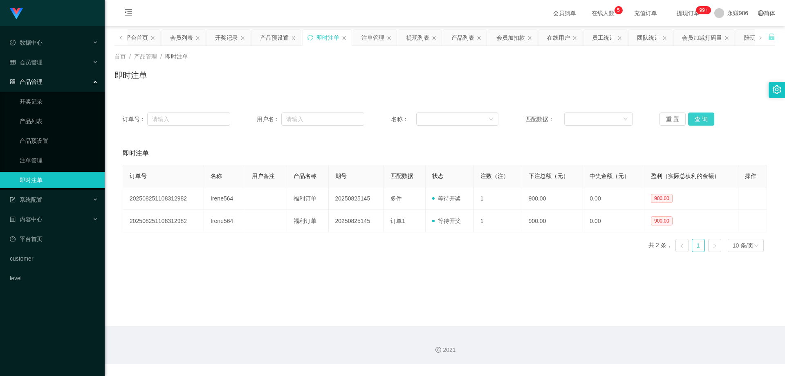
click at [699, 121] on button "查 询" at bounding box center [701, 118] width 26 height 13
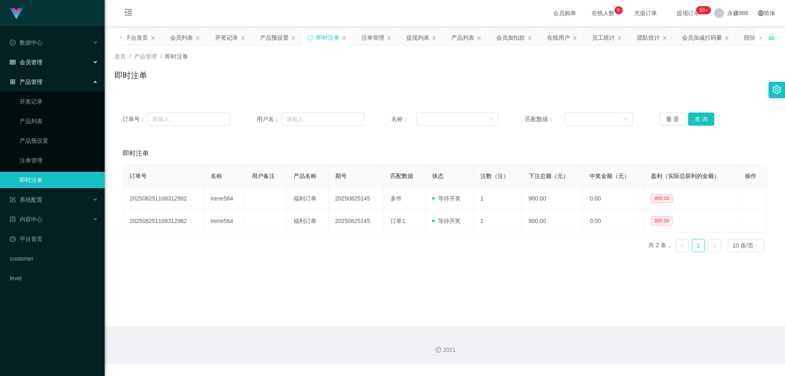
click at [41, 61] on span "会员管理" at bounding box center [26, 62] width 33 height 7
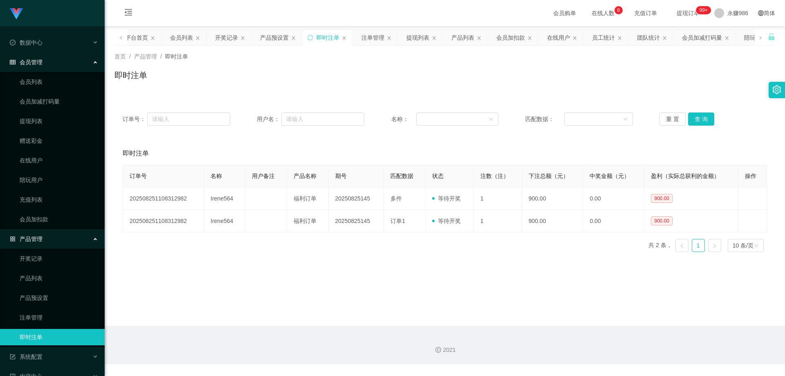
click at [41, 73] on ul "会员列表 会员加减打码量 提现列表 赠送彩金 在线用户 陪玩用户 充值列表 会员加扣款" at bounding box center [52, 150] width 105 height 157
click at [41, 81] on link "会员列表" at bounding box center [59, 82] width 79 height 16
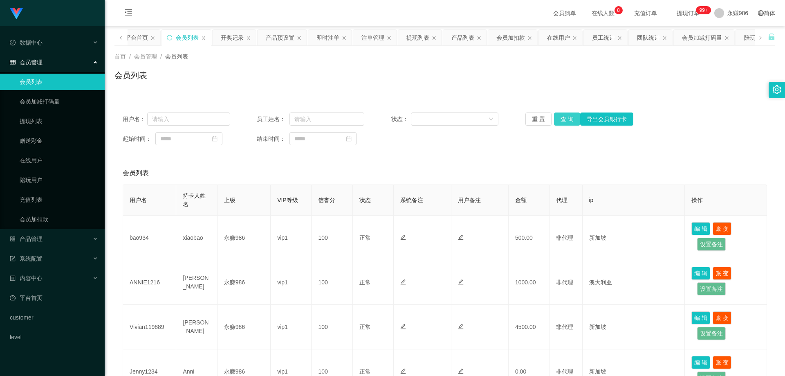
click at [557, 119] on button "查 询" at bounding box center [567, 118] width 26 height 13
click at [558, 119] on button "查 询" at bounding box center [567, 118] width 26 height 13
click at [558, 119] on div "重 置 查 询 导出会员银行卡" at bounding box center [580, 118] width 108 height 13
click at [558, 119] on button "查 询" at bounding box center [567, 118] width 26 height 13
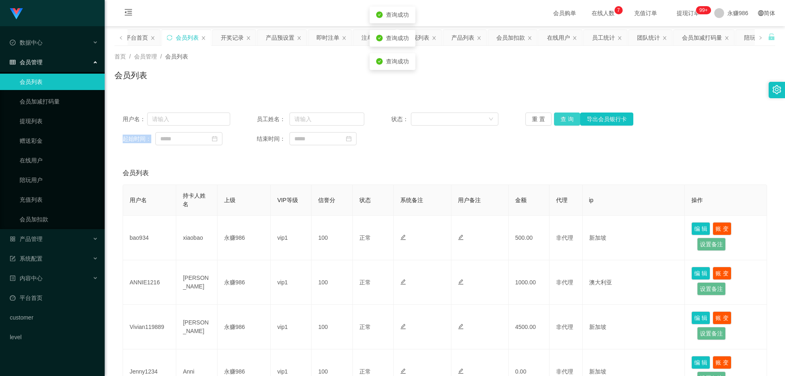
click at [558, 119] on button "查 询" at bounding box center [567, 118] width 26 height 13
click at [558, 119] on div "重 置 查 询 导出会员银行卡" at bounding box center [580, 118] width 108 height 13
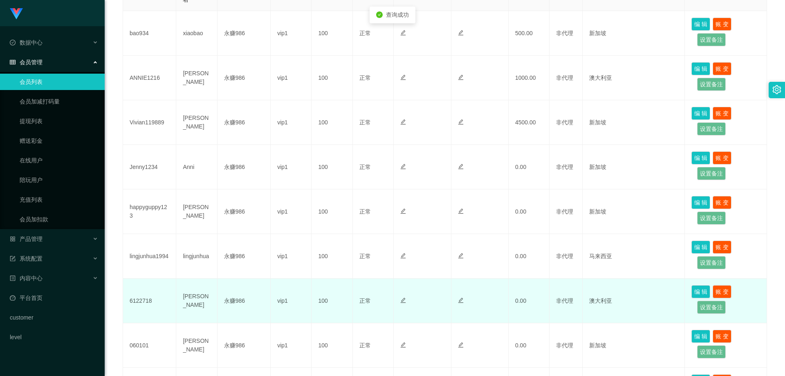
scroll to position [286, 0]
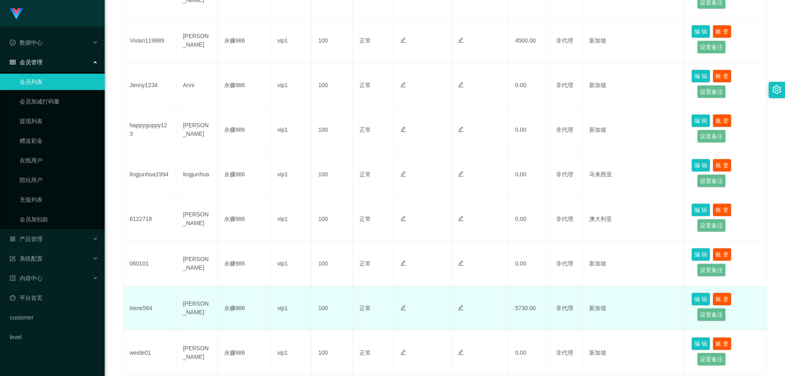
click at [145, 308] on td "Irene564" at bounding box center [149, 308] width 53 height 45
click at [136, 309] on td "Irene564" at bounding box center [149, 308] width 53 height 45
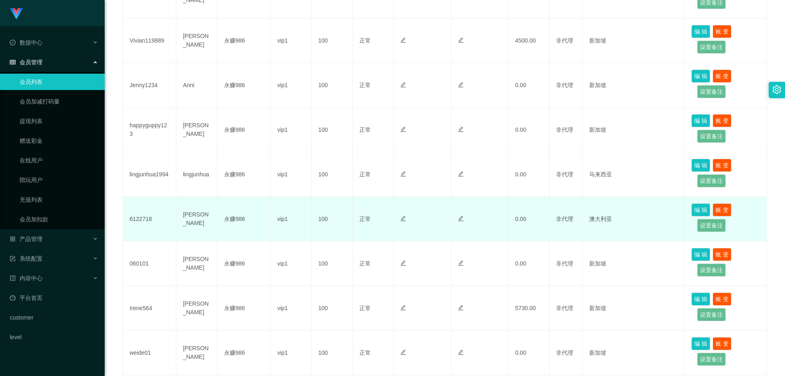
click at [141, 218] on td "6122718" at bounding box center [149, 219] width 53 height 45
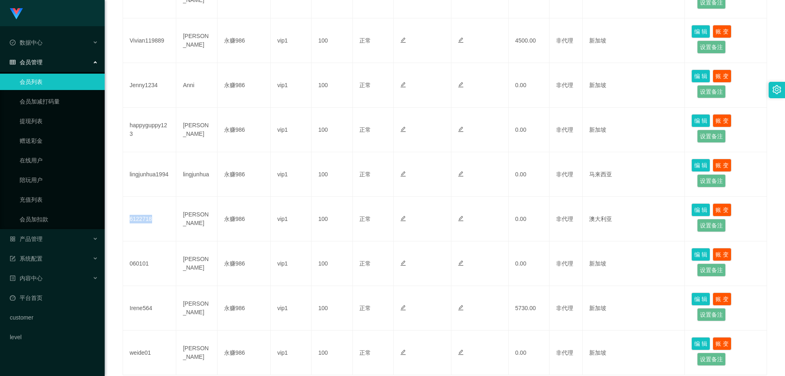
click at [61, 78] on link "会员列表" at bounding box center [59, 82] width 79 height 16
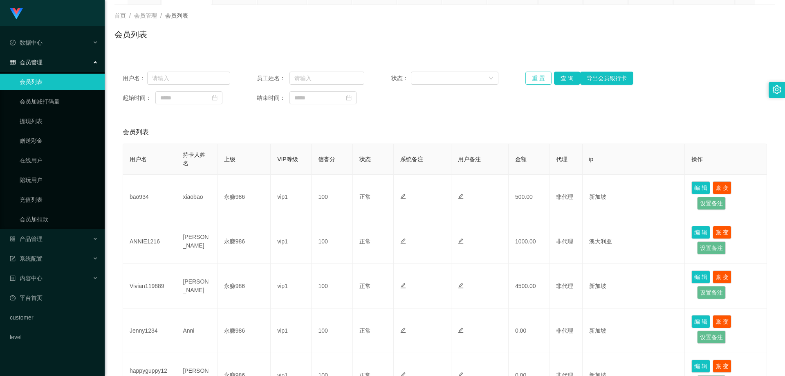
scroll to position [0, 0]
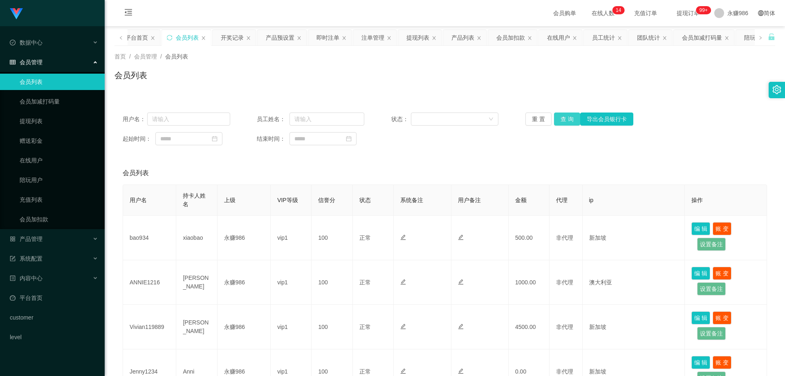
click at [565, 119] on button "查 询" at bounding box center [567, 118] width 26 height 13
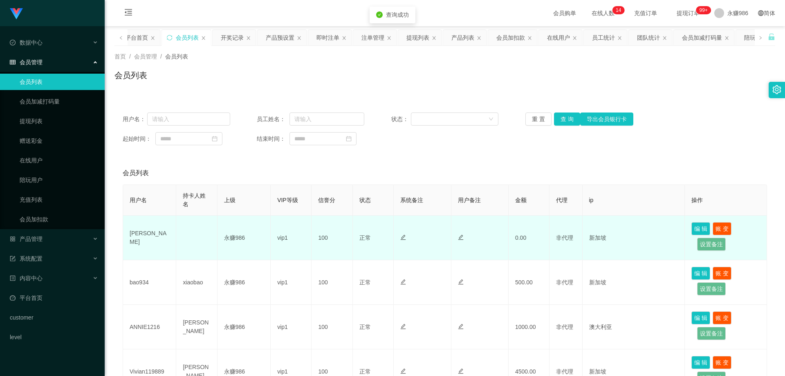
click at [137, 238] on td "[PERSON_NAME]" at bounding box center [149, 238] width 53 height 45
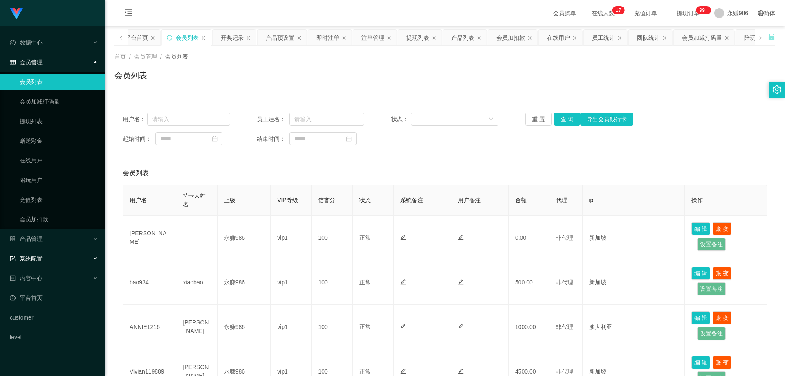
click at [59, 256] on div "系统配置" at bounding box center [52, 258] width 105 height 16
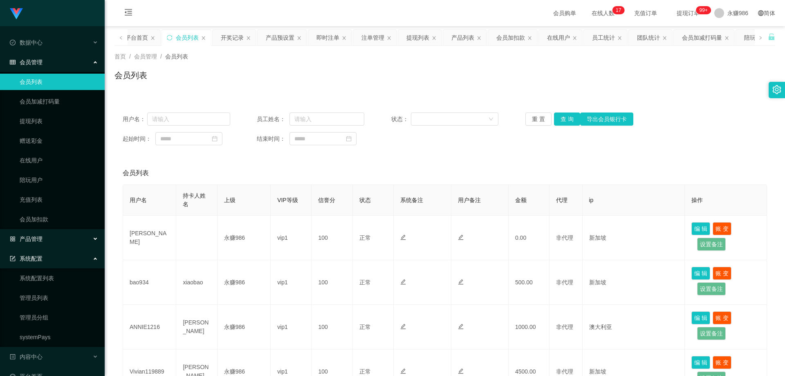
click at [56, 236] on div "产品管理" at bounding box center [52, 239] width 105 height 16
click at [49, 293] on link "产品预设置" at bounding box center [59, 298] width 79 height 16
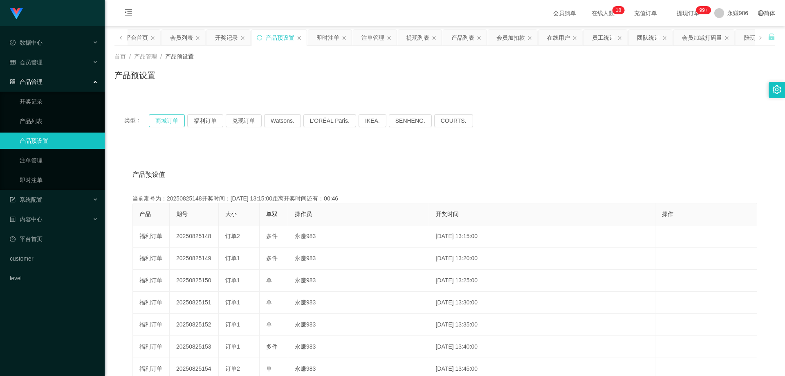
click at [160, 116] on button "商城订单" at bounding box center [167, 120] width 36 height 13
click at [163, 122] on button "商城订单" at bounding box center [167, 120] width 36 height 13
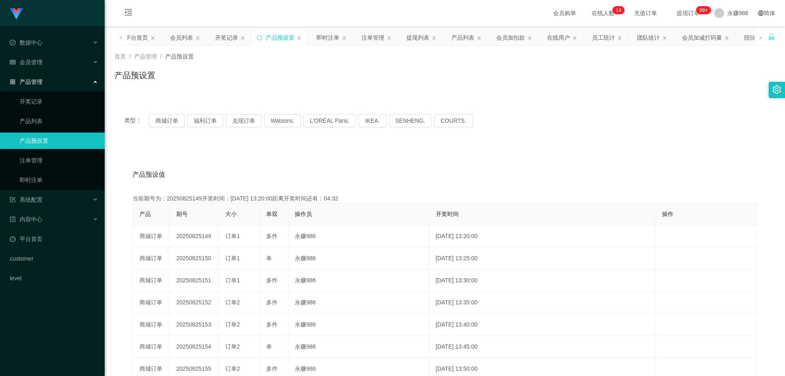
click at [67, 139] on link "产品预设置" at bounding box center [59, 141] width 79 height 16
click at [53, 124] on link "产品列表" at bounding box center [59, 121] width 79 height 16
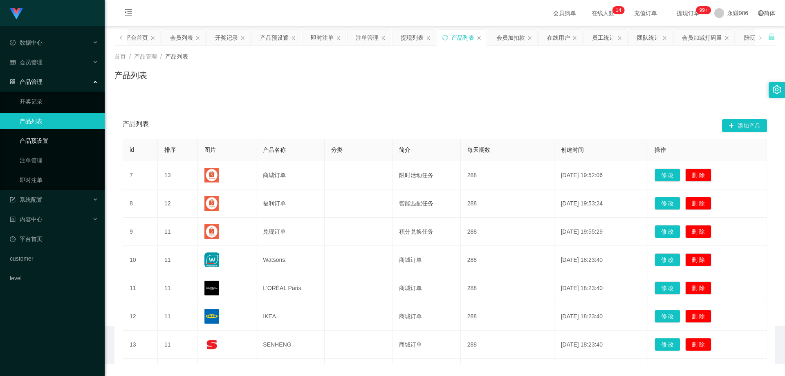
click at [56, 140] on link "产品预设置" at bounding box center [59, 141] width 79 height 16
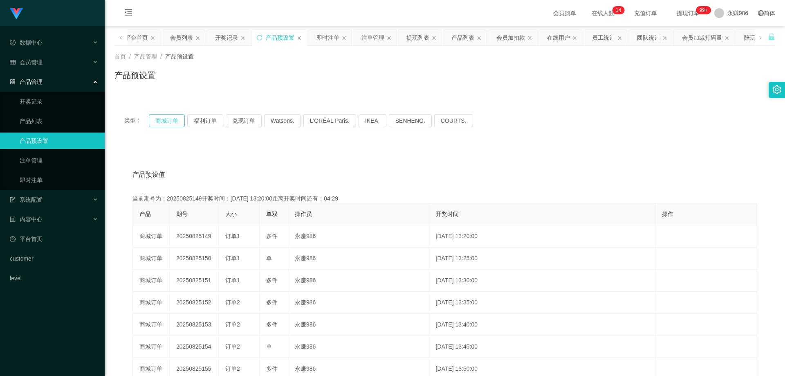
click at [162, 121] on button "商城订单" at bounding box center [167, 120] width 36 height 13
click at [41, 166] on link "注单管理" at bounding box center [59, 160] width 79 height 16
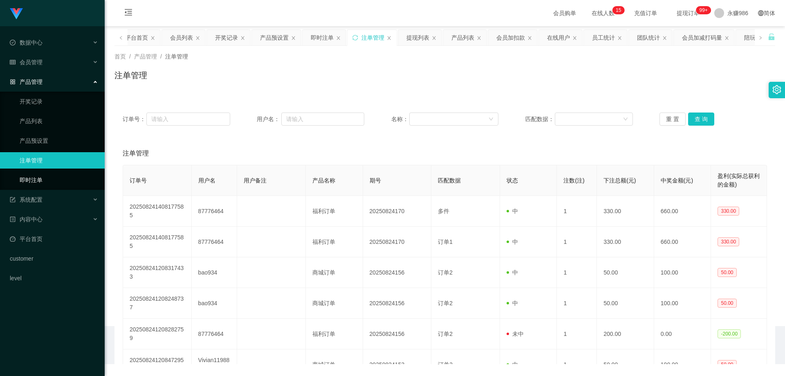
click at [43, 184] on link "即时注单" at bounding box center [59, 180] width 79 height 16
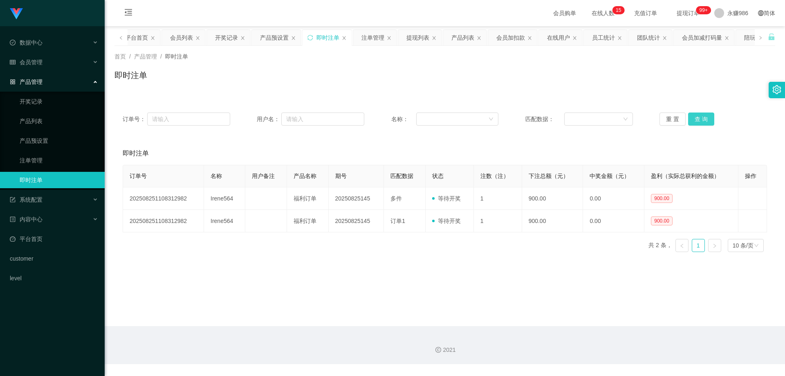
click at [695, 119] on button "查 询" at bounding box center [701, 118] width 26 height 13
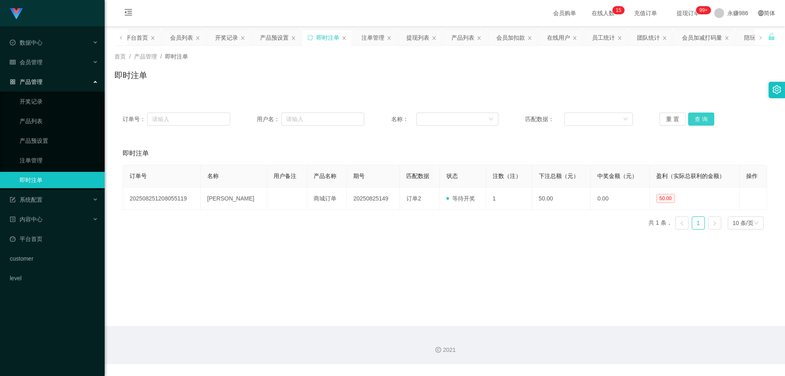
click at [695, 119] on button "查 询" at bounding box center [701, 118] width 26 height 13
drag, startPoint x: 462, startPoint y: 247, endPoint x: 676, endPoint y: 13, distance: 316.7
click at [463, 248] on main "关闭左侧 关闭右侧 关闭其它 刷新页面 平台首页 会员列表 开奖记录 产品预设置 即时注单 注单管理 提现列表 产品列表 会员加扣款 在线用户 员工统计 团队…" at bounding box center [445, 176] width 681 height 300
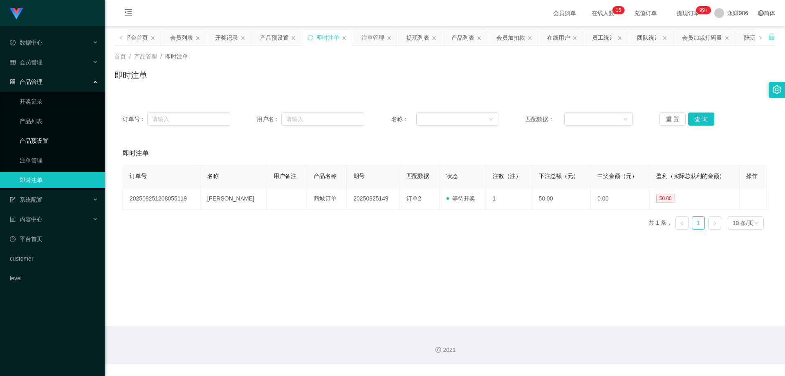
click at [59, 140] on link "产品预设置" at bounding box center [59, 141] width 79 height 16
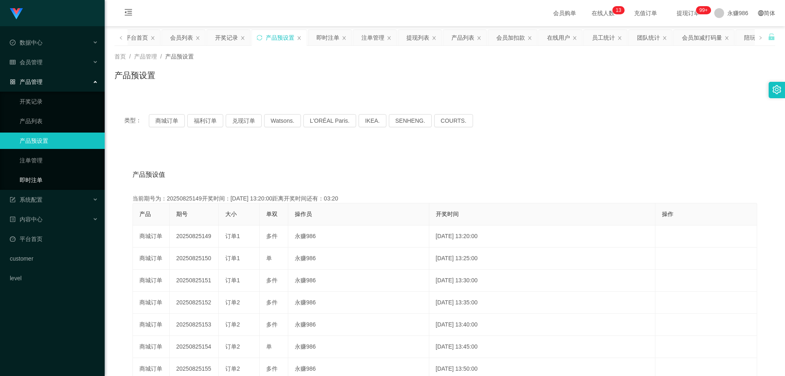
click at [56, 177] on link "即时注单" at bounding box center [59, 180] width 79 height 16
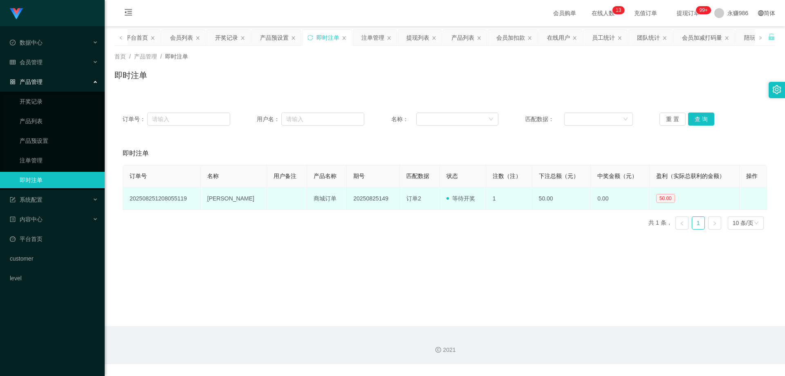
click at [225, 200] on td "[PERSON_NAME]" at bounding box center [234, 198] width 66 height 22
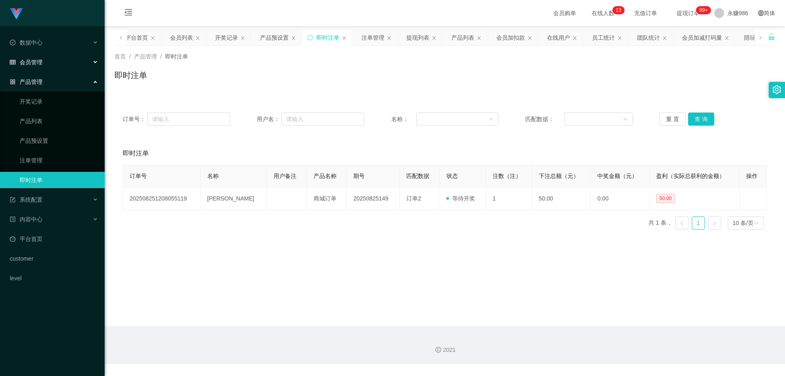
click at [47, 61] on div "会员管理" at bounding box center [52, 62] width 105 height 16
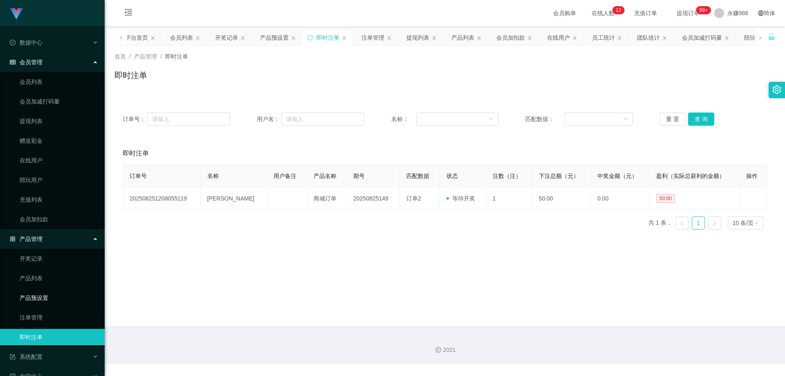
click at [46, 301] on link "产品预设置" at bounding box center [59, 298] width 79 height 16
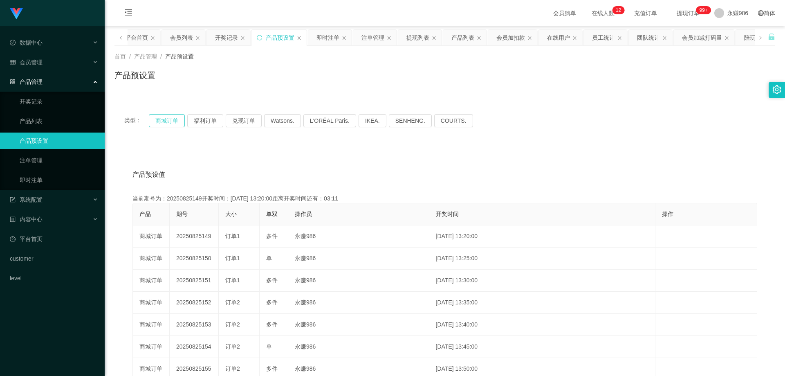
click at [165, 123] on button "商城订单" at bounding box center [167, 120] width 36 height 13
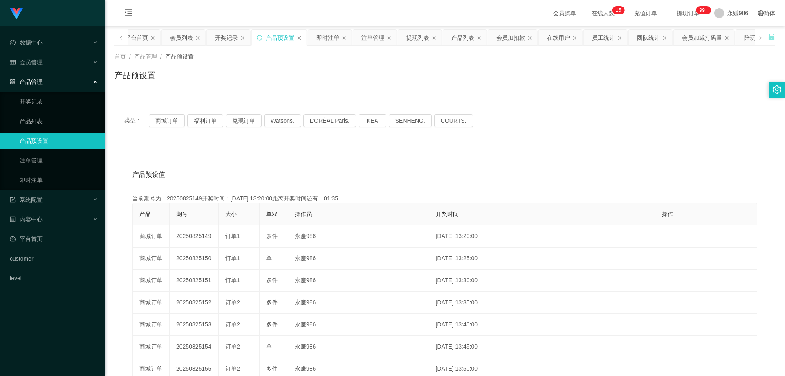
click at [57, 111] on ul "开奖记录 产品列表 产品预设置 注单管理 即时注单" at bounding box center [52, 141] width 105 height 98
click at [55, 63] on div "会员管理" at bounding box center [52, 62] width 105 height 16
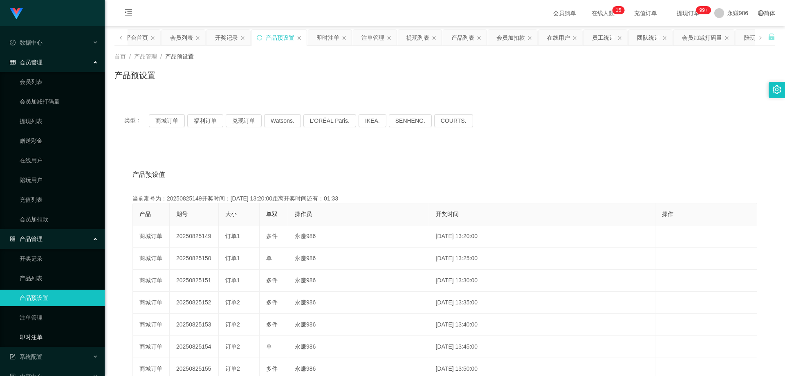
click at [39, 334] on link "即时注单" at bounding box center [59, 337] width 79 height 16
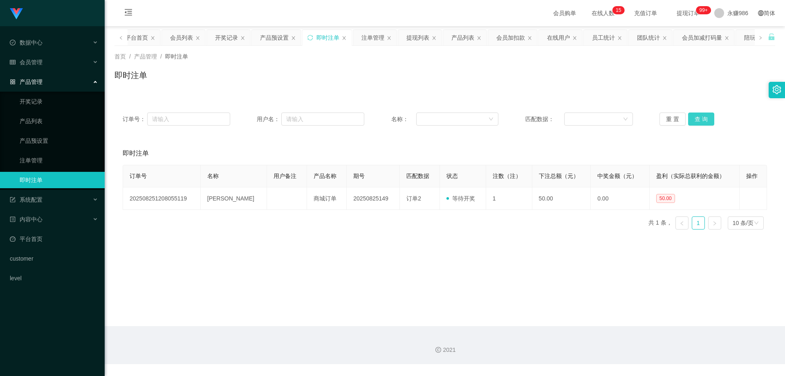
click at [689, 119] on button "查 询" at bounding box center [701, 118] width 26 height 13
click at [695, 118] on button "查 询" at bounding box center [701, 118] width 26 height 13
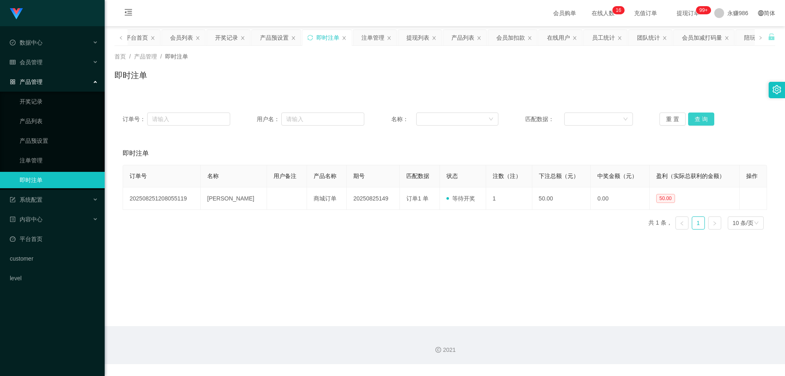
click at [695, 118] on button "查 询" at bounding box center [701, 118] width 26 height 13
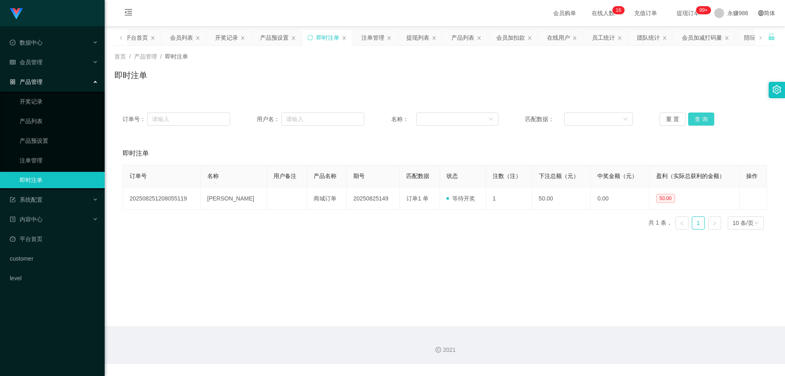
click at [695, 118] on button "查 询" at bounding box center [701, 118] width 26 height 13
click at [707, 121] on button "查 询" at bounding box center [701, 118] width 26 height 13
click at [707, 117] on button "查 询" at bounding box center [701, 118] width 26 height 13
click at [707, 115] on button "查 询" at bounding box center [701, 118] width 26 height 13
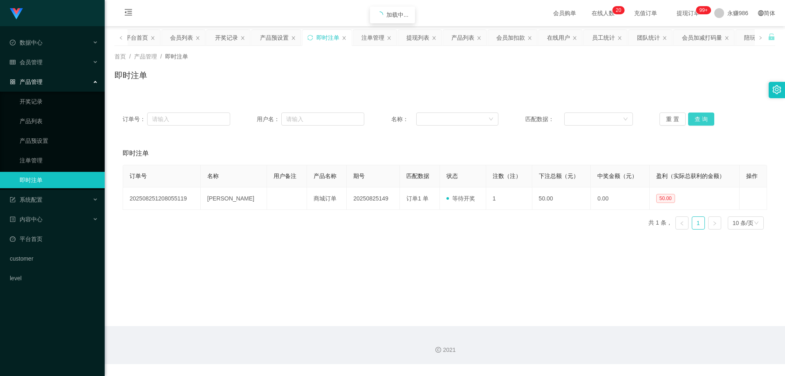
click at [707, 115] on button "查 询" at bounding box center [701, 118] width 26 height 13
click at [60, 59] on div "会员管理" at bounding box center [52, 62] width 105 height 16
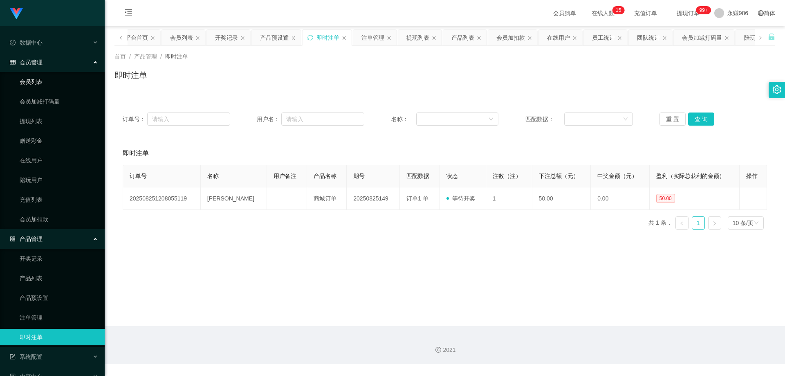
click at [57, 83] on link "会员列表" at bounding box center [59, 82] width 79 height 16
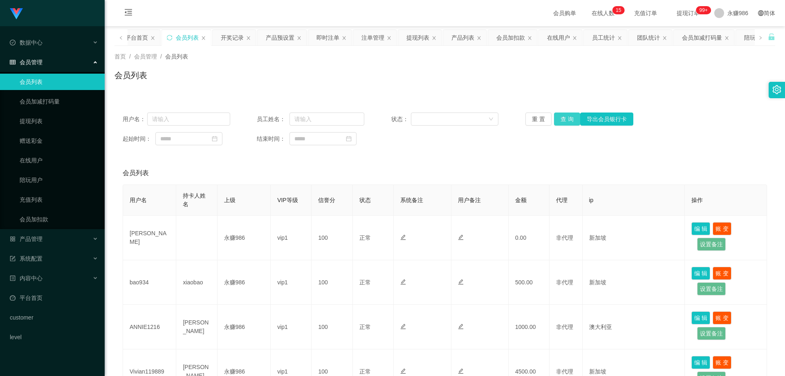
click at [569, 115] on button "查 询" at bounding box center [567, 118] width 26 height 13
click at [61, 121] on link "提现列表" at bounding box center [59, 121] width 79 height 16
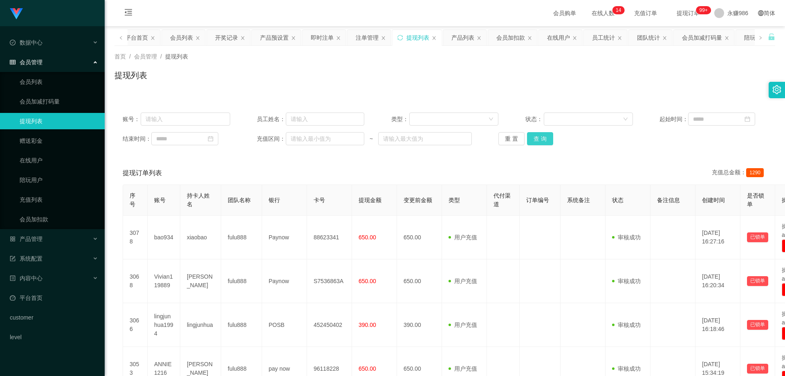
click at [539, 136] on button "查 询" at bounding box center [540, 138] width 26 height 13
click at [56, 230] on ul "数据中心 员工统计 团队统计 会员管理 会员列表 会员加减打码量 提现列表 赠送彩金 在线用户 陪玩用户 充值列表 会员加扣款 产品管理 开奖记录 产品列表 …" at bounding box center [52, 189] width 105 height 327
click at [56, 233] on div "产品管理" at bounding box center [52, 239] width 105 height 16
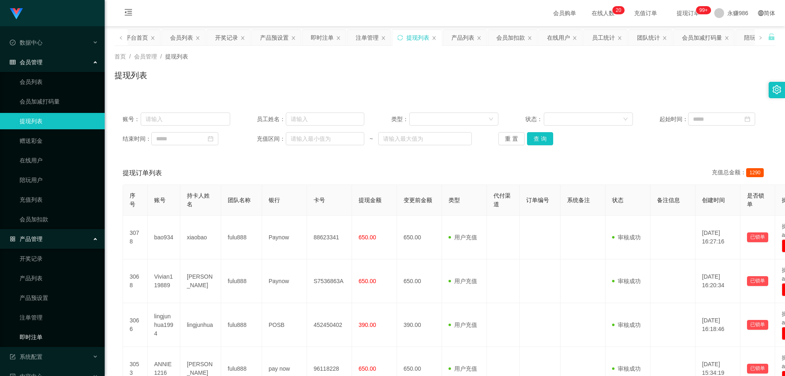
click at [51, 331] on link "即时注单" at bounding box center [59, 337] width 79 height 16
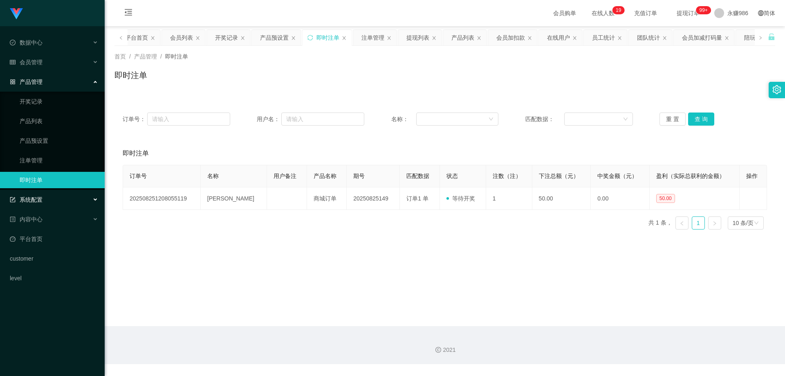
click at [54, 201] on div "系统配置" at bounding box center [52, 199] width 105 height 16
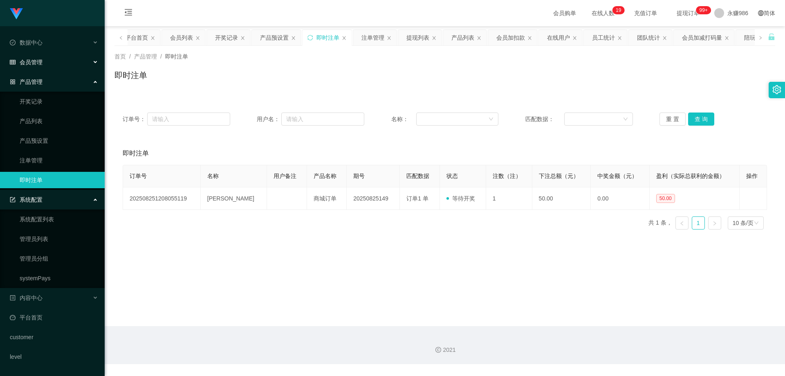
click at [45, 66] on div "会员管理" at bounding box center [52, 62] width 105 height 16
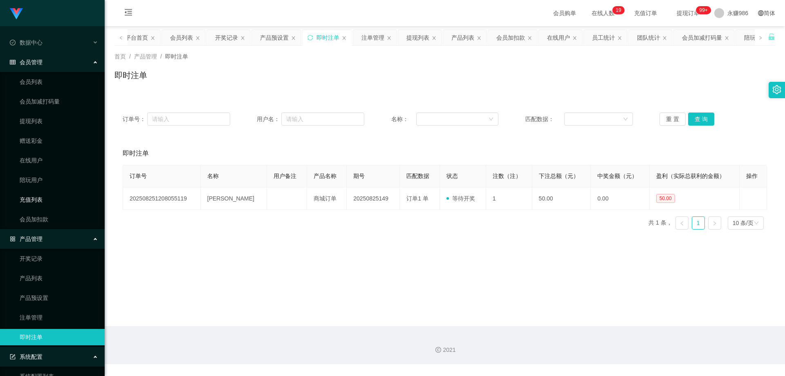
click at [38, 202] on link "充值列表" at bounding box center [59, 199] width 79 height 16
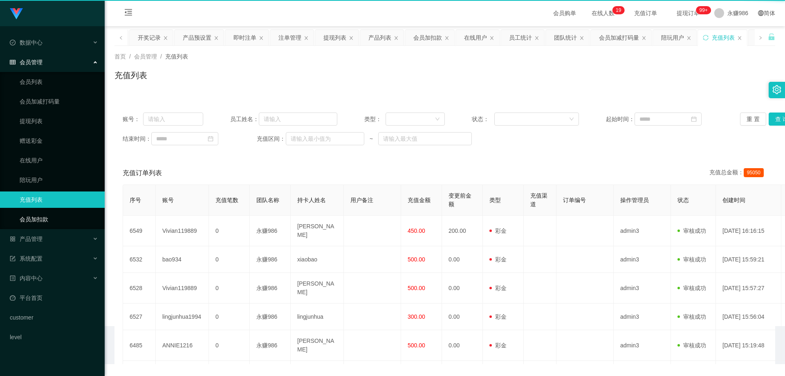
click at [41, 219] on link "会员加扣款" at bounding box center [59, 219] width 79 height 16
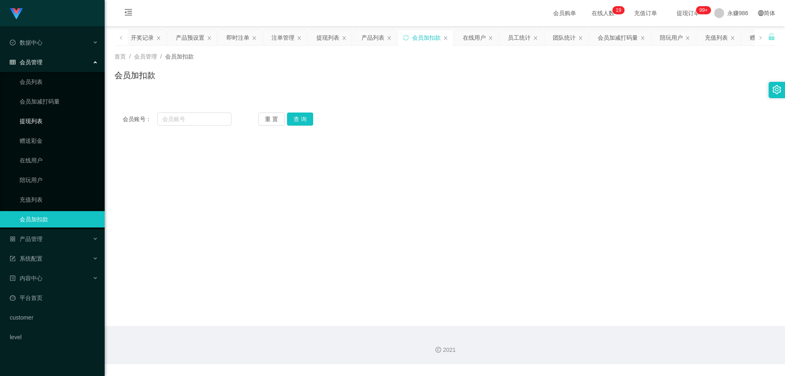
click at [36, 124] on link "提现列表" at bounding box center [59, 121] width 79 height 16
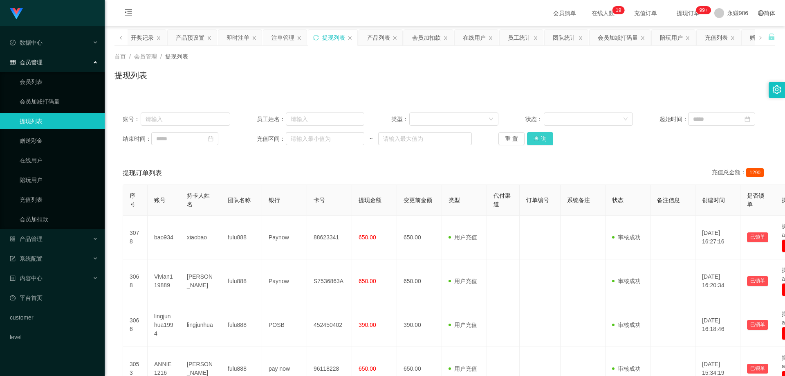
click at [533, 139] on button "查 询" at bounding box center [540, 138] width 26 height 13
click at [538, 142] on button "查 询" at bounding box center [540, 138] width 26 height 13
click at [538, 142] on div "重 置 查 询" at bounding box center [553, 138] width 108 height 13
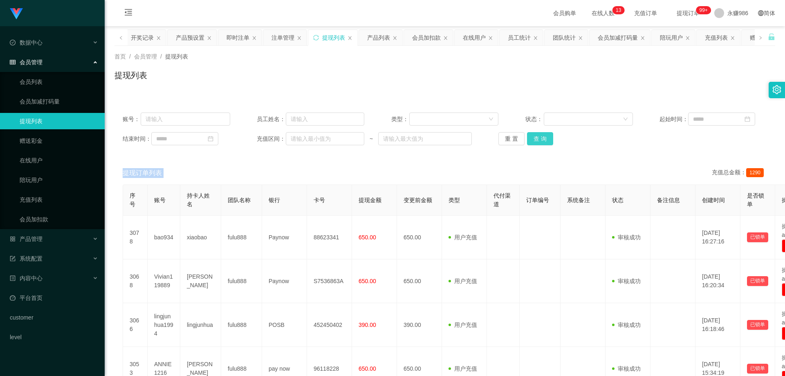
click at [534, 139] on button "查 询" at bounding box center [540, 138] width 26 height 13
click at [20, 80] on link "会员列表" at bounding box center [59, 82] width 79 height 16
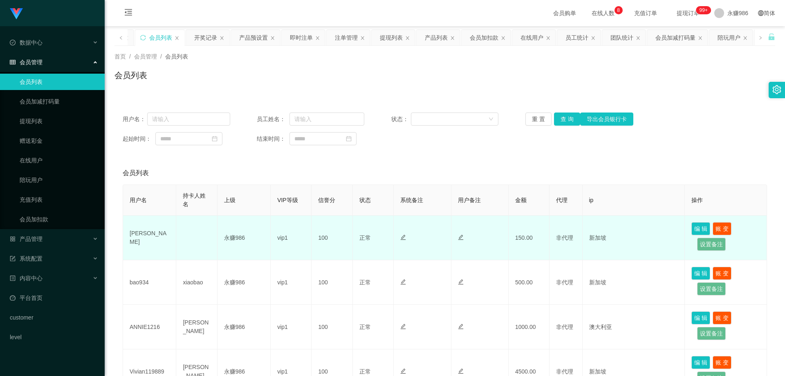
click at [138, 236] on td "[PERSON_NAME]" at bounding box center [149, 238] width 53 height 45
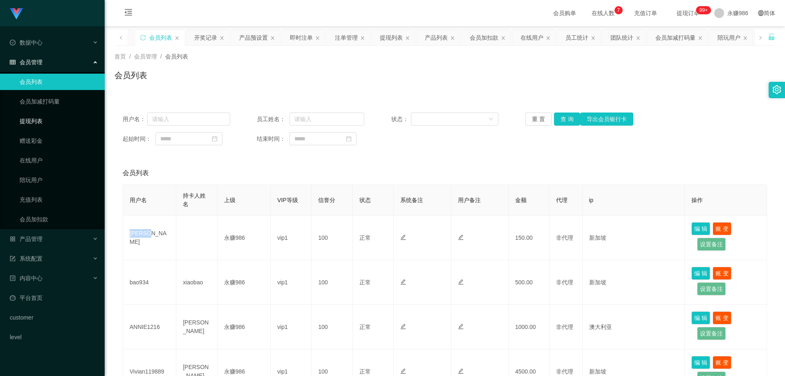
click at [40, 123] on link "提现列表" at bounding box center [59, 121] width 79 height 16
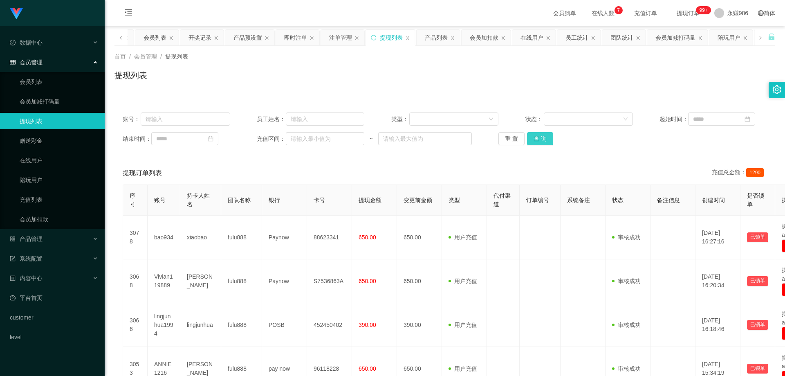
click at [546, 138] on button "查 询" at bounding box center [540, 138] width 26 height 13
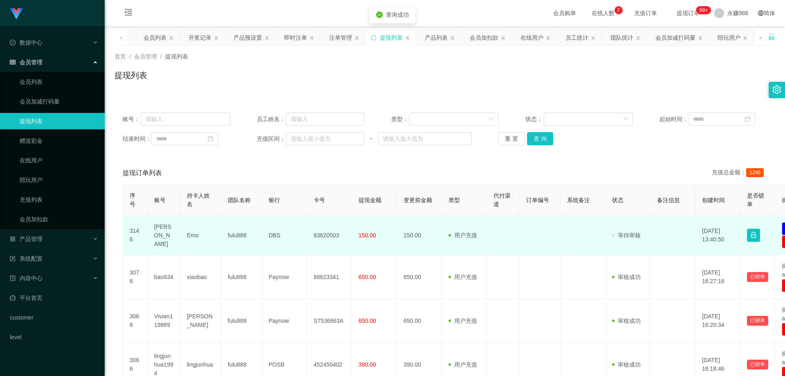
click at [185, 239] on td "Emo" at bounding box center [200, 236] width 41 height 40
click at [162, 233] on td "[PERSON_NAME]" at bounding box center [164, 236] width 33 height 40
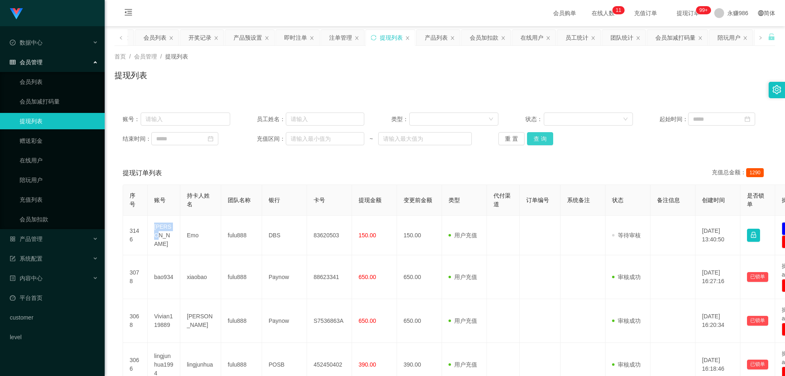
click at [531, 141] on button "查 询" at bounding box center [540, 138] width 26 height 13
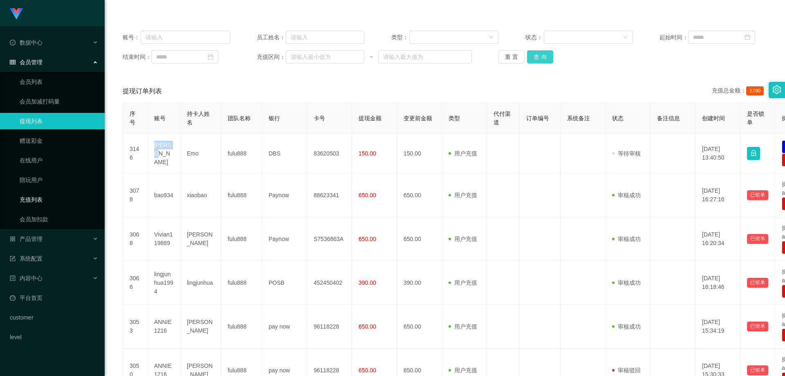
scroll to position [41, 0]
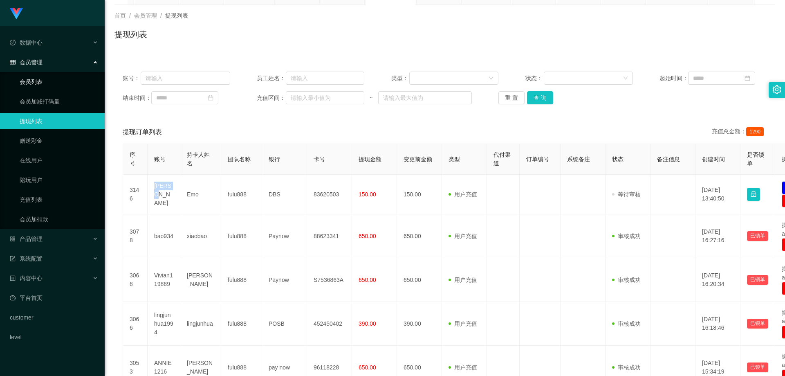
click at [48, 83] on link "会员列表" at bounding box center [59, 82] width 79 height 16
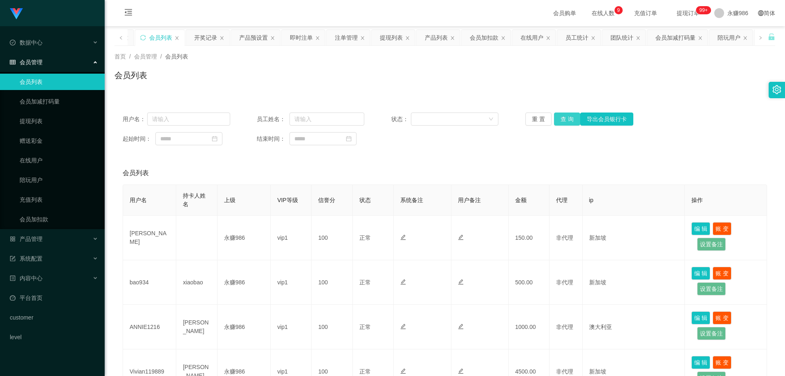
click at [568, 114] on button "查 询" at bounding box center [567, 118] width 26 height 13
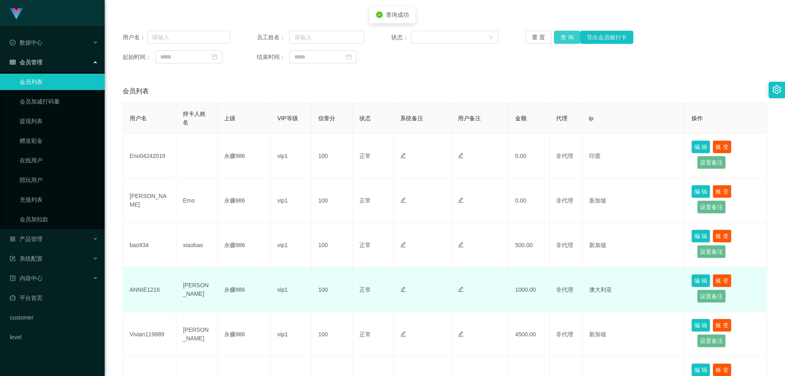
scroll to position [123, 0]
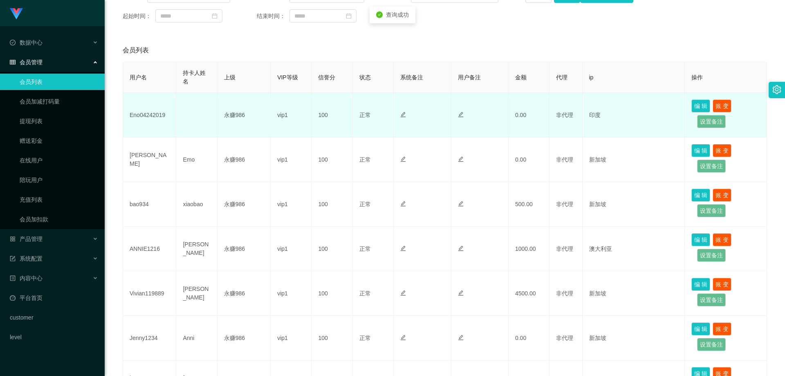
click at [151, 106] on td "Eno04242019" at bounding box center [149, 115] width 53 height 45
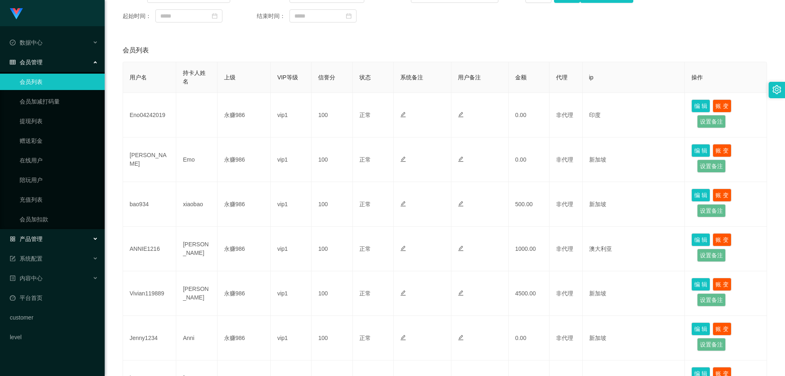
click at [61, 236] on div "产品管理" at bounding box center [52, 239] width 105 height 16
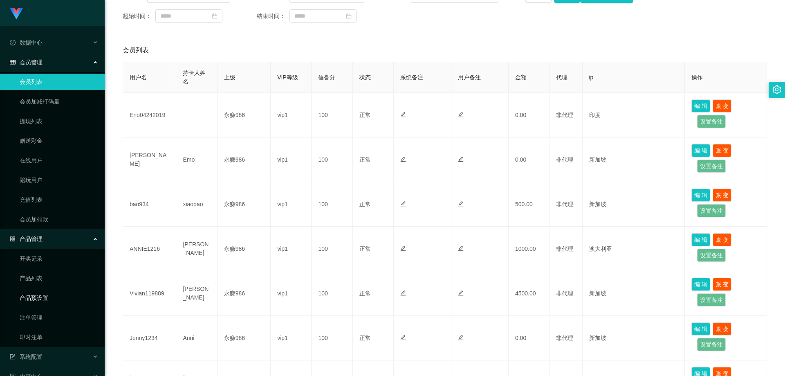
click at [54, 294] on link "产品预设置" at bounding box center [59, 298] width 79 height 16
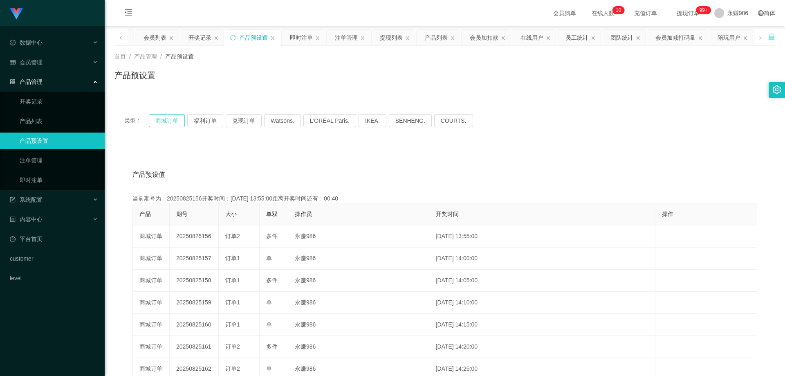
click at [168, 121] on button "商城订单" at bounding box center [167, 120] width 36 height 13
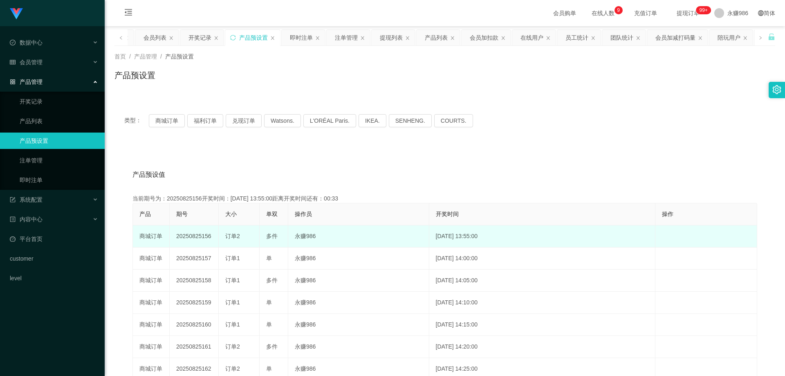
drag, startPoint x: 214, startPoint y: 235, endPoint x: 202, endPoint y: 238, distance: 11.4
click at [202, 238] on td "20250825156" at bounding box center [194, 236] width 49 height 22
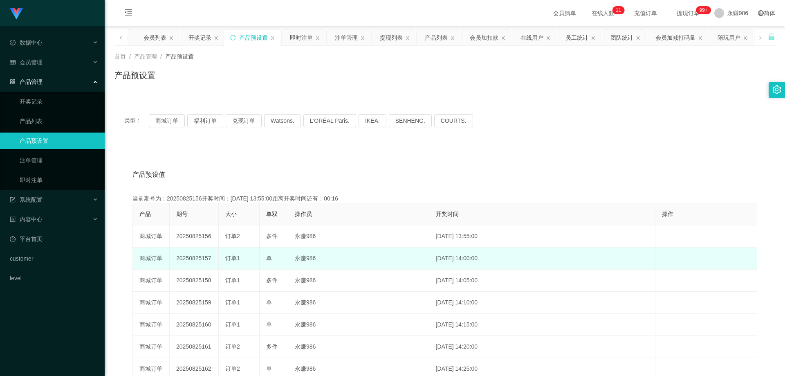
click at [213, 254] on td "20250825157" at bounding box center [194, 258] width 49 height 22
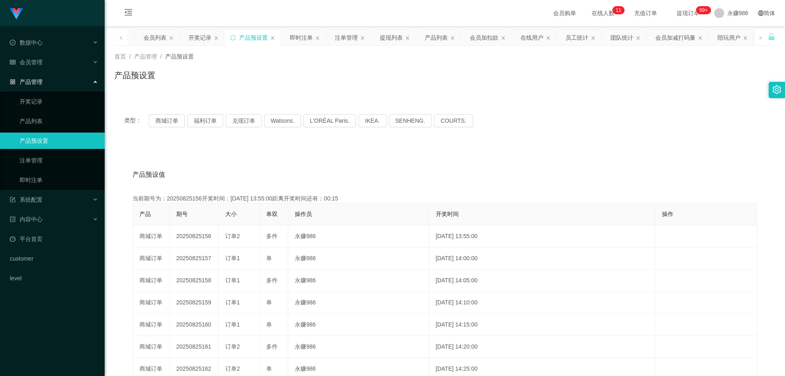
click at [49, 142] on link "产品预设置" at bounding box center [59, 141] width 79 height 16
click at [43, 122] on link "产品列表" at bounding box center [59, 121] width 79 height 16
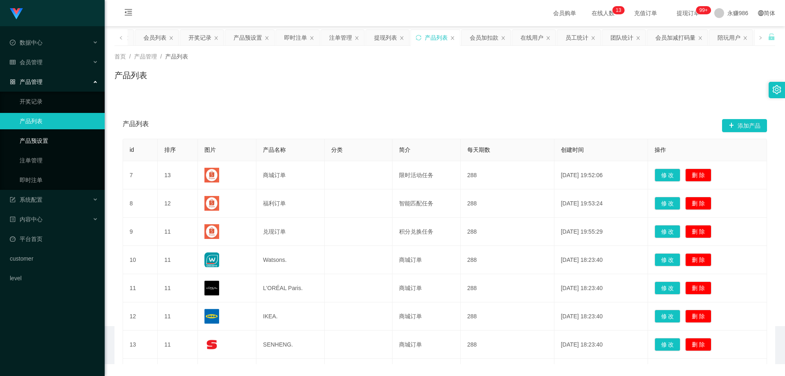
click at [51, 142] on link "产品预设置" at bounding box center [59, 141] width 79 height 16
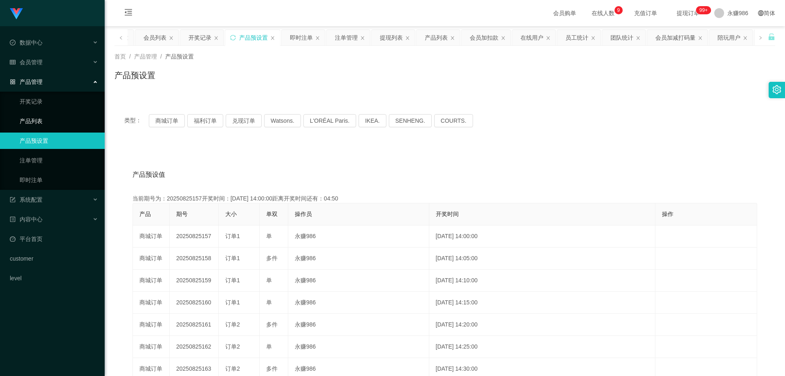
drag, startPoint x: 46, startPoint y: 117, endPoint x: 45, endPoint y: 121, distance: 4.5
click at [46, 117] on link "产品列表" at bounding box center [59, 121] width 79 height 16
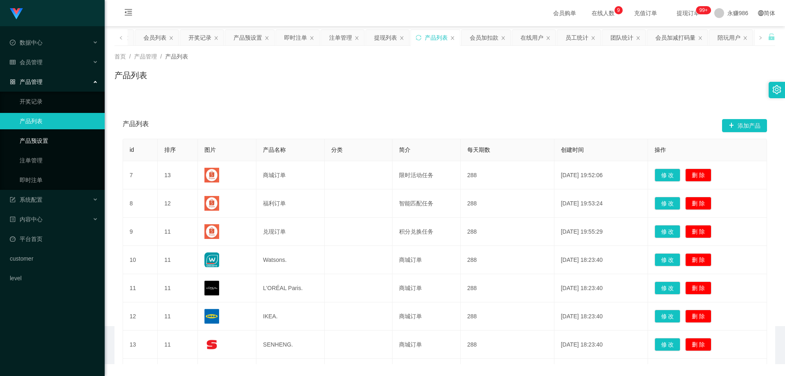
click at [47, 134] on link "产品预设置" at bounding box center [59, 141] width 79 height 16
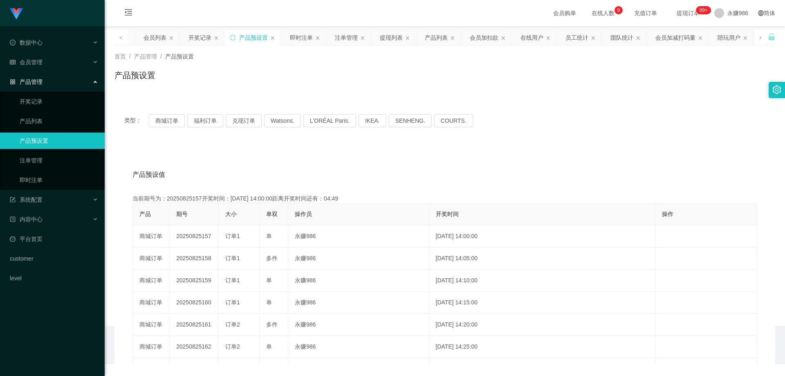
click at [49, 139] on link "产品预设置" at bounding box center [59, 141] width 79 height 16
click at [167, 121] on button "商城订单" at bounding box center [167, 120] width 36 height 13
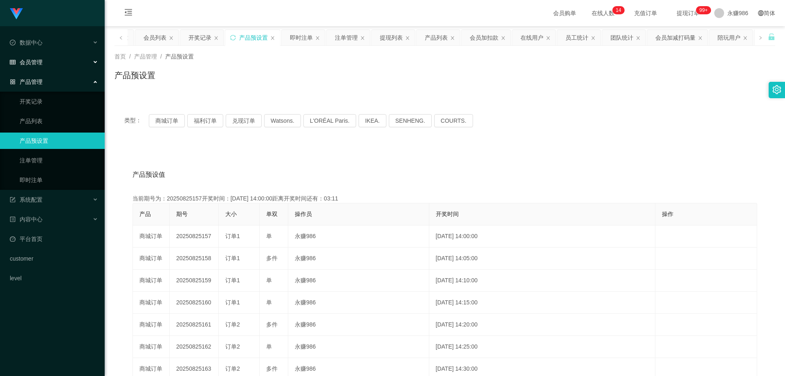
click at [36, 63] on span "会员管理" at bounding box center [26, 62] width 33 height 7
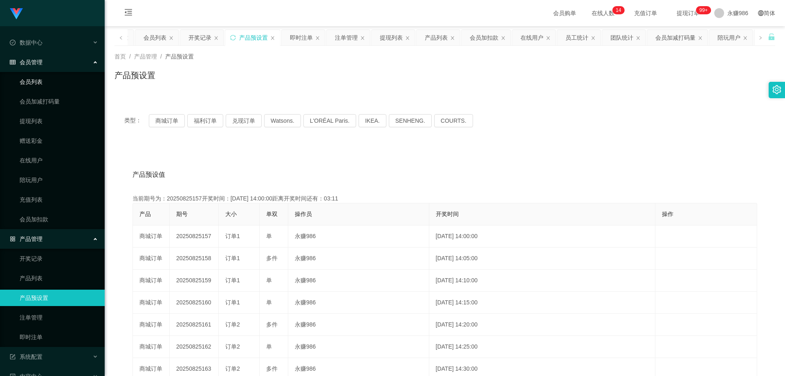
click at [43, 85] on link "会员列表" at bounding box center [59, 82] width 79 height 16
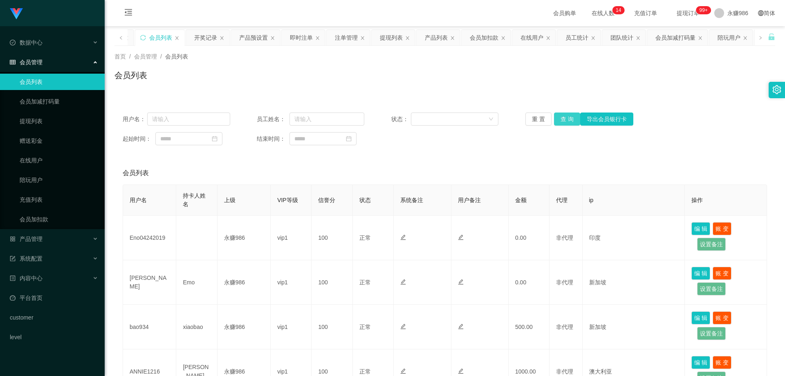
click at [555, 118] on button "查 询" at bounding box center [567, 118] width 26 height 13
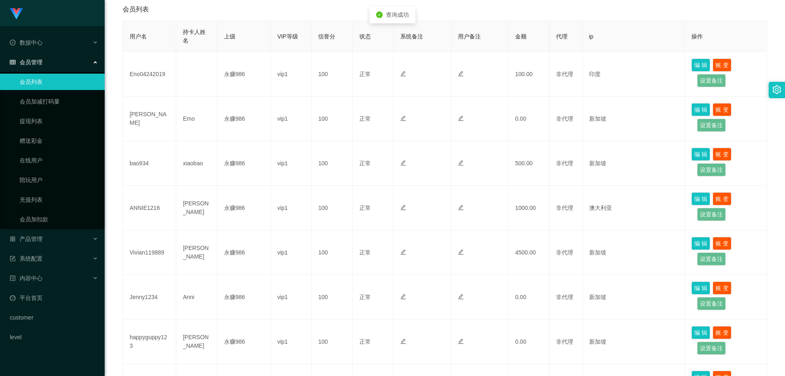
scroll to position [327, 0]
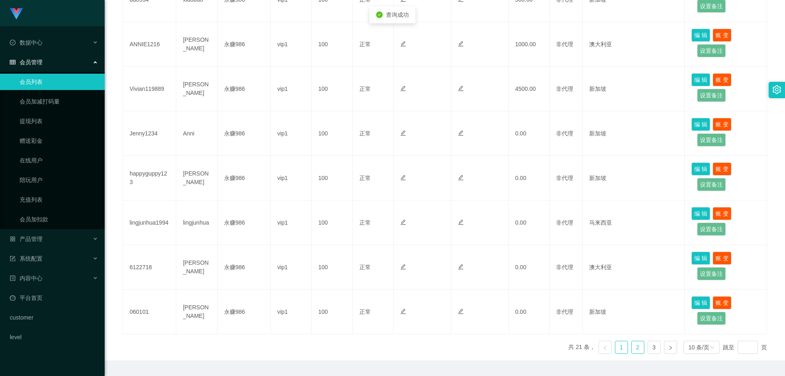
click at [636, 345] on link "2" at bounding box center [638, 347] width 12 height 12
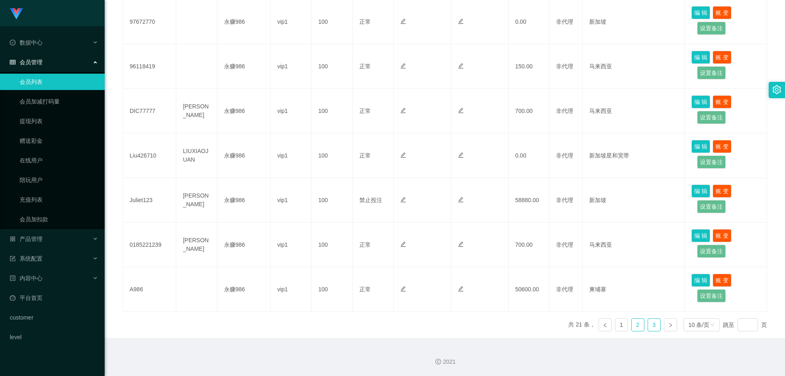
click at [652, 323] on link "3" at bounding box center [654, 325] width 12 height 12
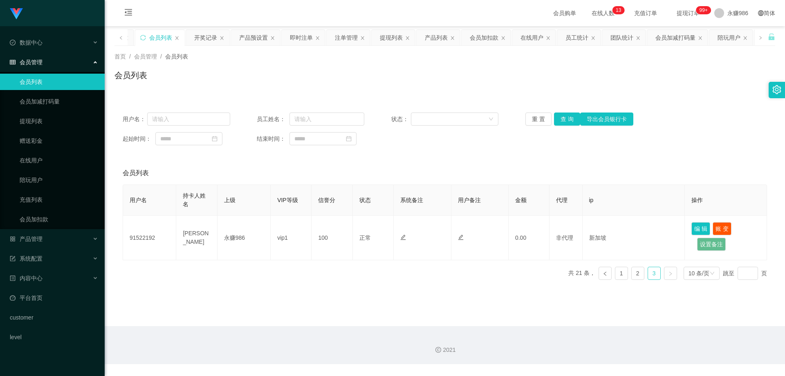
scroll to position [0, 0]
click at [635, 274] on link "2" at bounding box center [638, 273] width 12 height 12
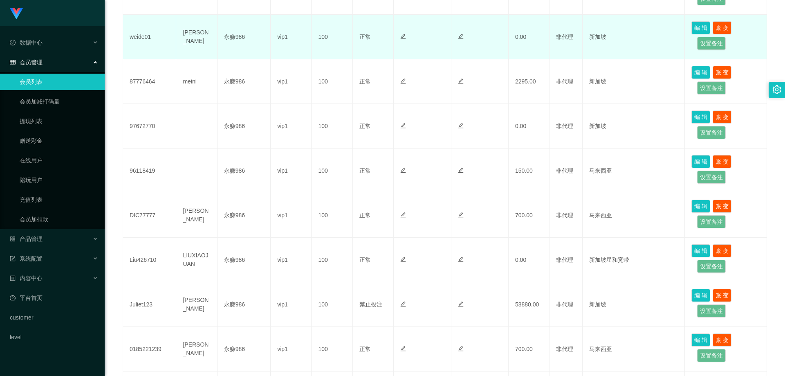
scroll to position [350, 0]
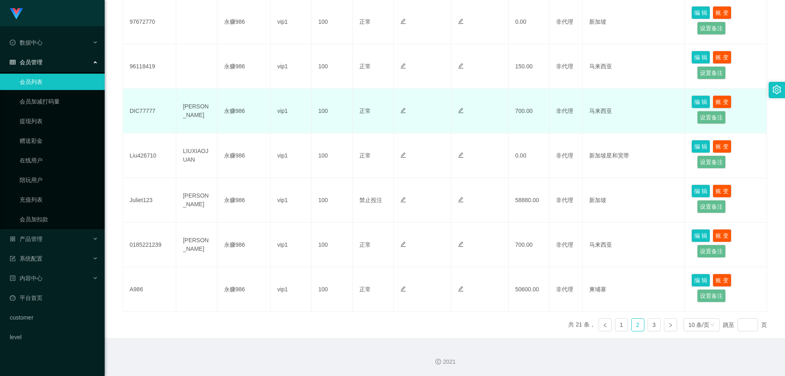
click at [369, 128] on td "正常 禁止登录 禁止投注" at bounding box center [373, 111] width 41 height 45
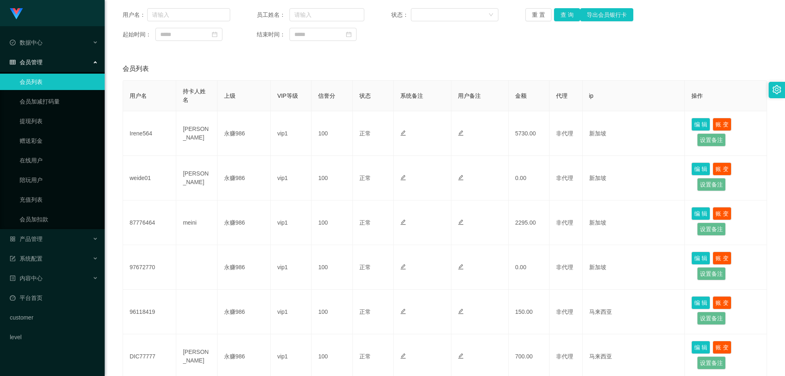
scroll to position [22, 0]
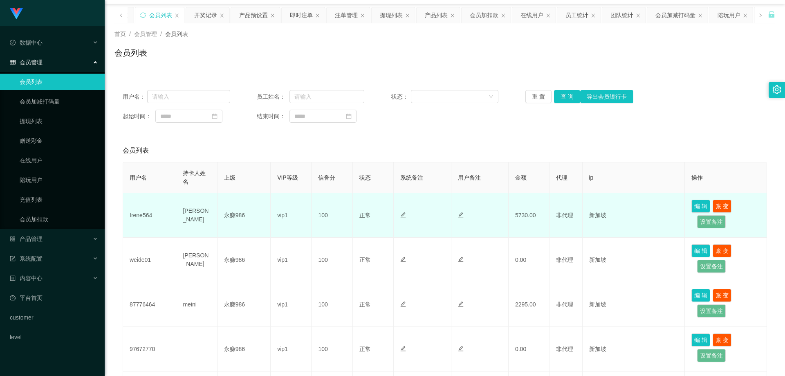
click at [146, 221] on td "Irene564" at bounding box center [149, 215] width 53 height 45
click at [142, 220] on td "Irene564" at bounding box center [149, 215] width 53 height 45
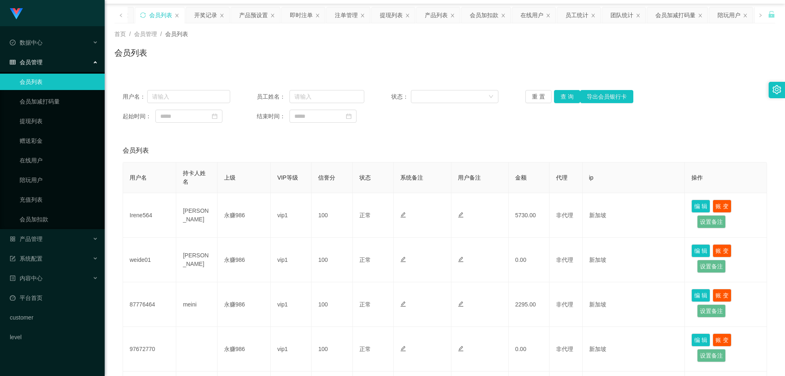
click at [420, 135] on div "用户名： 员工姓名： 状态： 重 置 查 询 导出会员银行卡 起始时间： 结束时间： 会员列表 用户名 持卡人姓名 上级 VIP等级 信誉分 状态 系统备注 …" at bounding box center [445, 373] width 661 height 583
click at [570, 93] on button "查 询" at bounding box center [567, 96] width 26 height 13
click at [570, 93] on div "重 置 查 询 导出会员银行卡" at bounding box center [580, 96] width 108 height 13
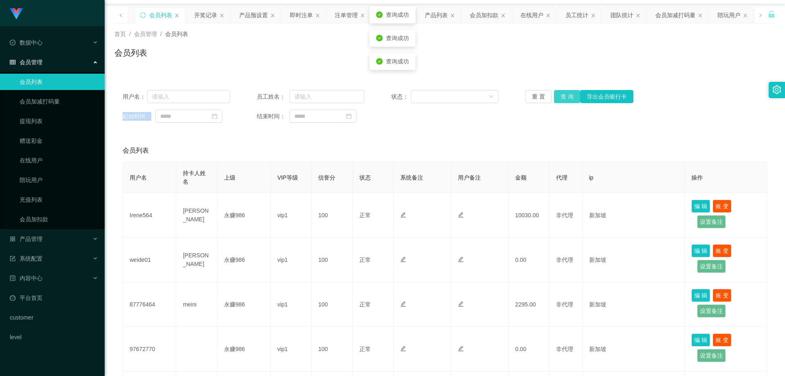
click at [570, 93] on button "查 询" at bounding box center [567, 96] width 26 height 13
click at [570, 93] on button "查 询" at bounding box center [571, 96] width 35 height 13
click at [570, 93] on div "重 置 查 询 导出会员银行卡" at bounding box center [580, 96] width 108 height 13
click at [570, 93] on button "查 询" at bounding box center [567, 96] width 26 height 13
click at [570, 93] on div "重 置 查 询 导出会员银行卡" at bounding box center [580, 96] width 108 height 13
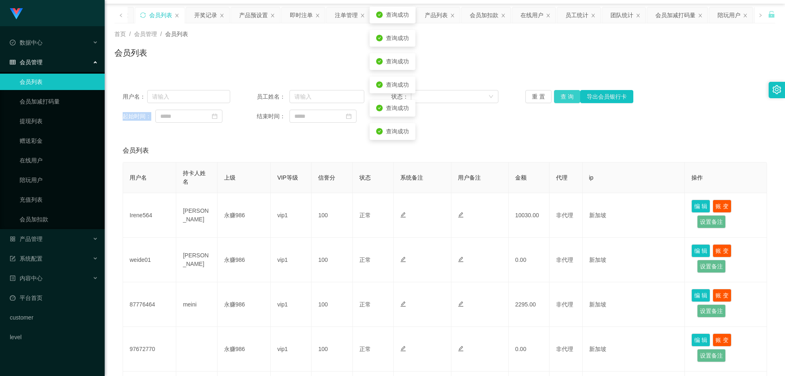
click at [570, 93] on button "查 询" at bounding box center [567, 96] width 26 height 13
click at [500, 142] on div "会员列表" at bounding box center [445, 150] width 645 height 23
click at [567, 97] on button "查 询" at bounding box center [567, 96] width 26 height 13
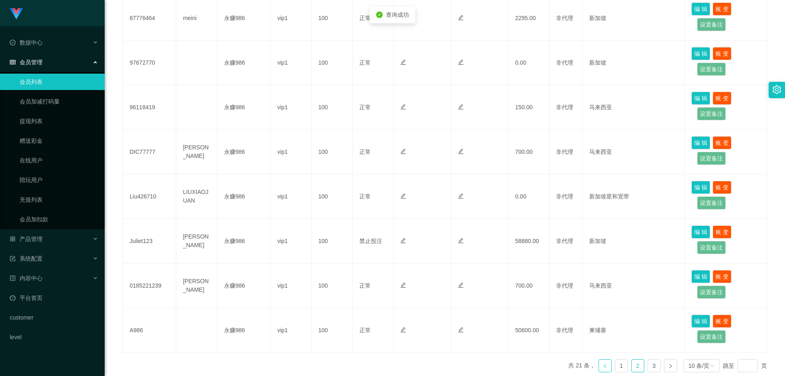
scroll to position [350, 0]
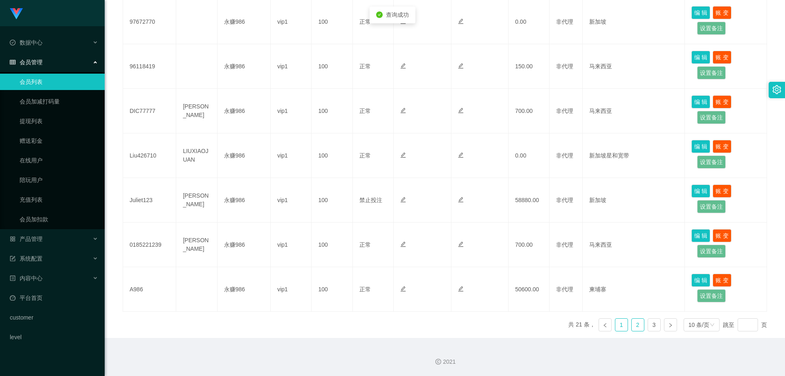
click at [616, 328] on link "1" at bounding box center [622, 325] width 12 height 12
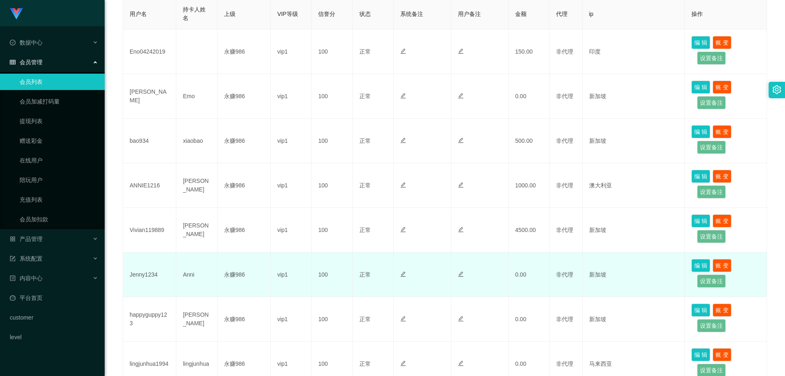
scroll to position [22, 0]
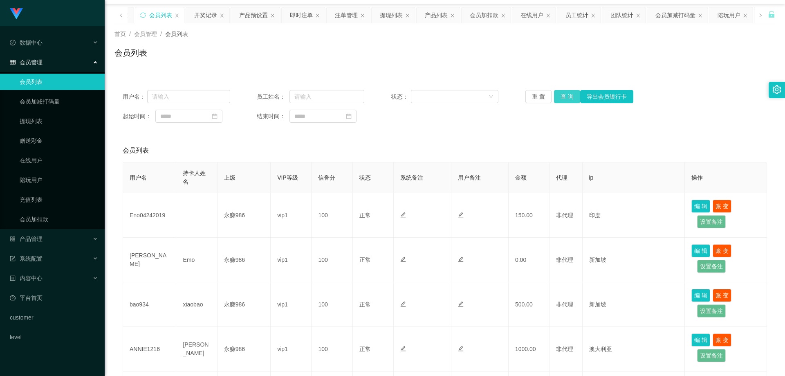
click at [571, 92] on button "查 询" at bounding box center [567, 96] width 26 height 13
click at [563, 101] on button "查 询" at bounding box center [567, 96] width 26 height 13
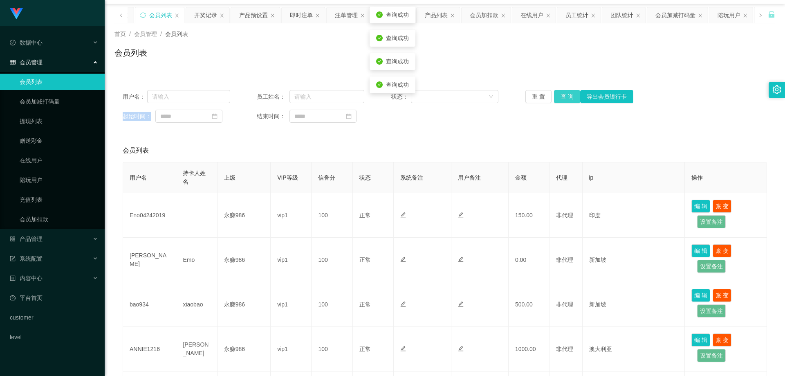
click at [563, 101] on div "重 置 查 询 导出会员银行卡" at bounding box center [580, 96] width 108 height 13
click at [563, 101] on button "查 询" at bounding box center [567, 96] width 26 height 13
click at [563, 101] on div "重 置 查 询 导出会员银行卡" at bounding box center [580, 96] width 108 height 13
click at [563, 101] on button "查 询" at bounding box center [567, 96] width 26 height 13
click at [563, 101] on div "重 置 查 询 导出会员银行卡" at bounding box center [580, 96] width 108 height 13
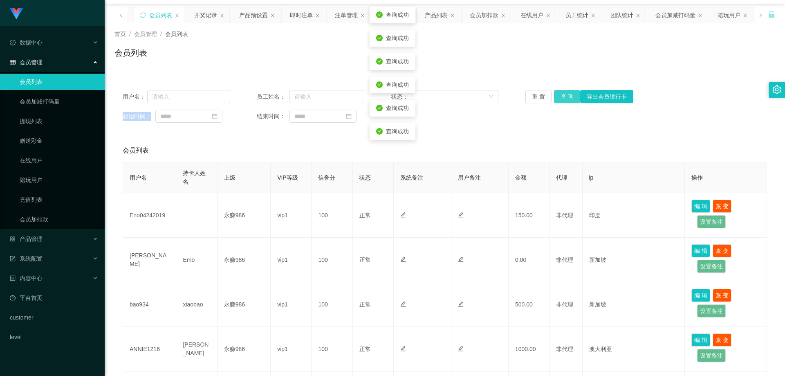
click at [563, 101] on button "查 询" at bounding box center [567, 96] width 26 height 13
click at [563, 101] on div "重 置 查 询 导出会员银行卡" at bounding box center [580, 96] width 108 height 13
click at [563, 101] on button "查 询" at bounding box center [567, 96] width 26 height 13
click at [566, 99] on button "查 询" at bounding box center [567, 96] width 26 height 13
click at [571, 99] on button "查 询" at bounding box center [567, 96] width 26 height 13
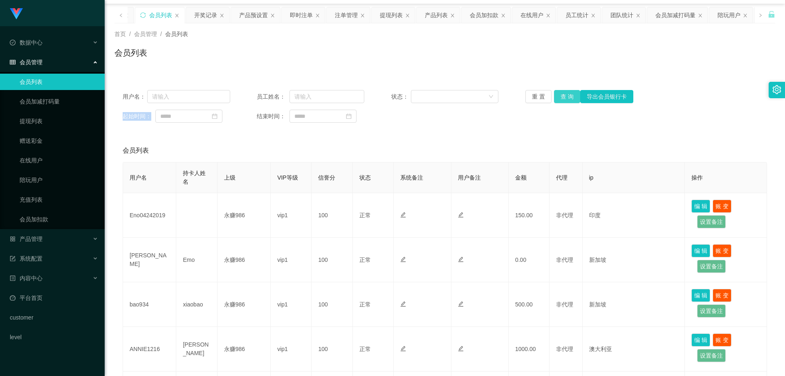
click at [571, 99] on button "查 询" at bounding box center [567, 96] width 26 height 13
click at [53, 257] on div "系统配置" at bounding box center [52, 258] width 105 height 16
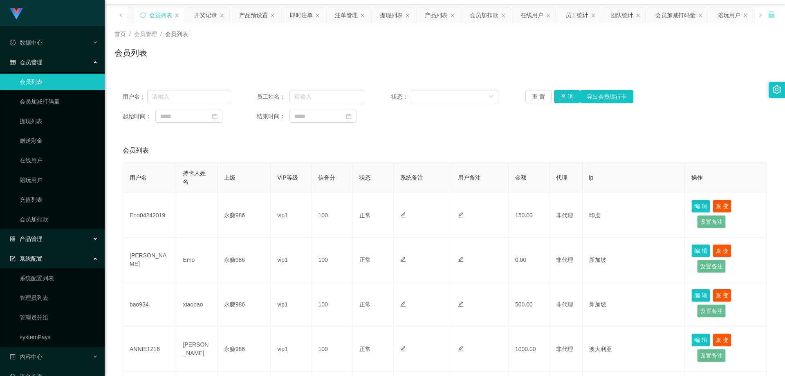
click at [66, 234] on div "产品管理" at bounding box center [52, 239] width 105 height 16
click at [56, 297] on link "产品预设置" at bounding box center [59, 298] width 79 height 16
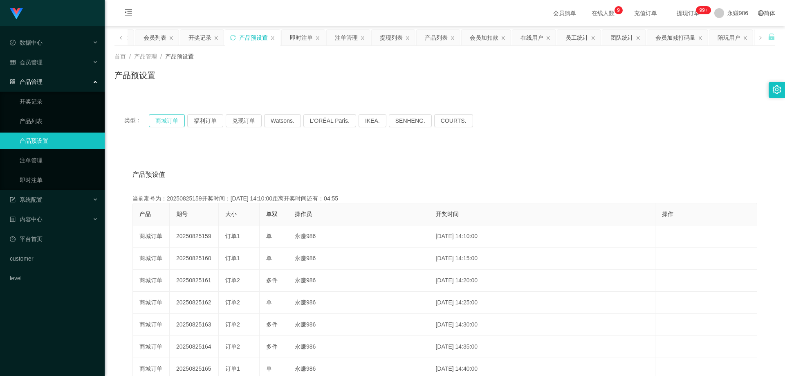
click at [178, 125] on button "商城订单" at bounding box center [167, 120] width 36 height 13
click at [177, 122] on button "商城订单" at bounding box center [167, 120] width 36 height 13
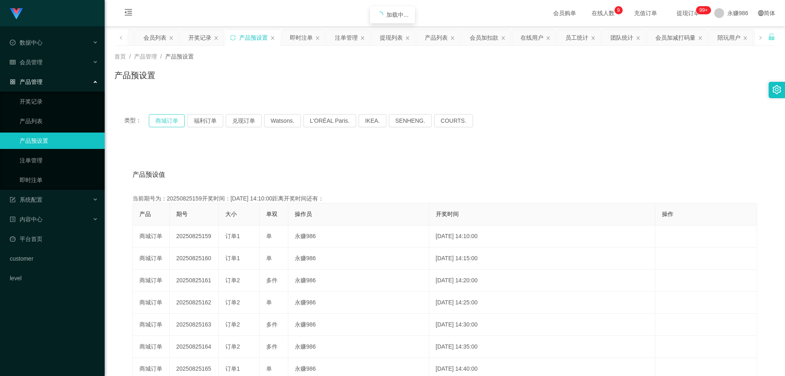
click at [177, 122] on button "商城订单" at bounding box center [167, 120] width 36 height 13
click at [169, 121] on button "商城订单" at bounding box center [167, 120] width 36 height 13
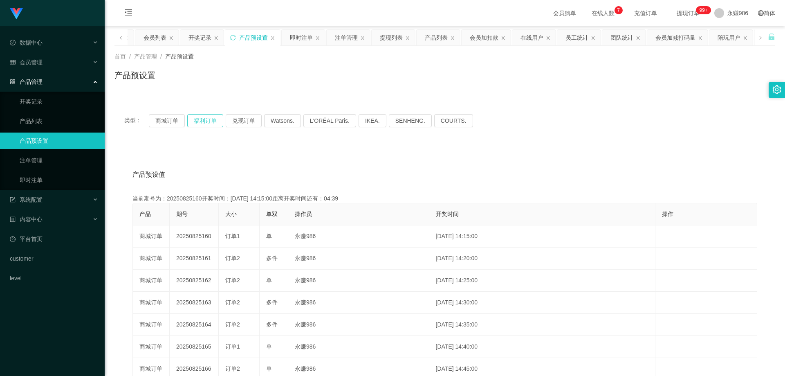
click at [192, 126] on button "福利订单" at bounding box center [205, 120] width 36 height 13
click at [213, 181] on div "产品预设值 添加期号" at bounding box center [445, 174] width 625 height 23
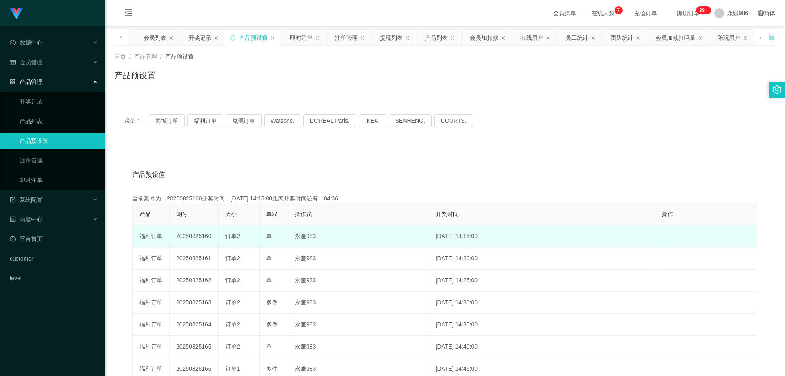
drag, startPoint x: 240, startPoint y: 237, endPoint x: 224, endPoint y: 237, distance: 16.4
click at [224, 237] on td "订单2" at bounding box center [239, 236] width 41 height 22
drag, startPoint x: 275, startPoint y: 238, endPoint x: 267, endPoint y: 238, distance: 8.6
click at [267, 238] on div "单" at bounding box center [273, 236] width 15 height 9
click at [210, 231] on td "20250825160" at bounding box center [194, 236] width 49 height 22
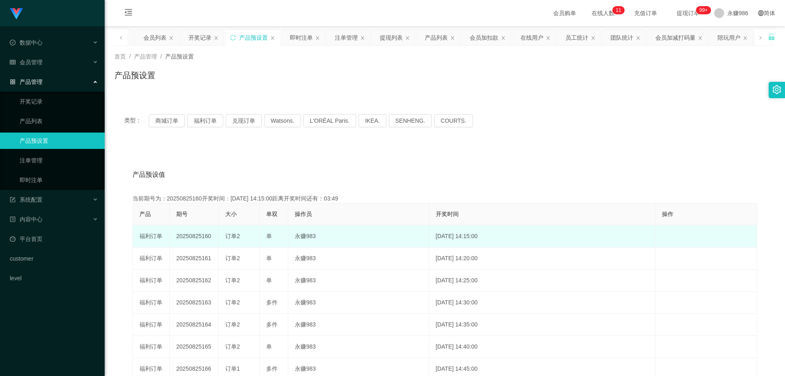
drag, startPoint x: 211, startPoint y: 238, endPoint x: 201, endPoint y: 238, distance: 9.8
click at [201, 238] on td "20250825160" at bounding box center [194, 236] width 49 height 22
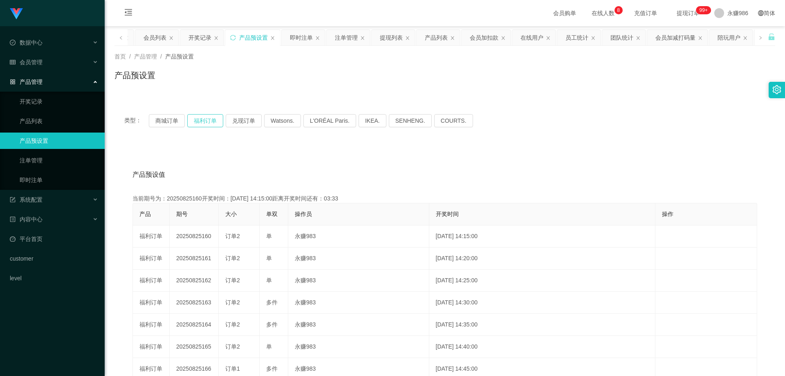
click at [204, 119] on button "福利订单" at bounding box center [205, 120] width 36 height 13
click at [173, 119] on button "商城订单" at bounding box center [167, 120] width 36 height 13
click at [205, 119] on button "福利订单" at bounding box center [205, 120] width 36 height 13
click at [56, 66] on div "会员管理" at bounding box center [52, 62] width 105 height 16
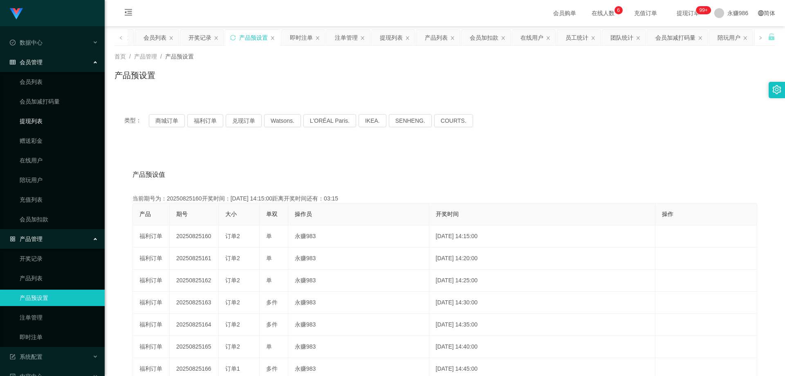
click at [41, 121] on link "提现列表" at bounding box center [59, 121] width 79 height 16
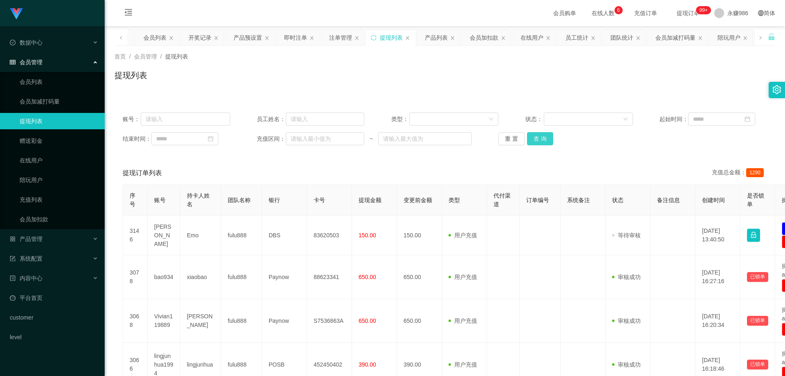
click at [539, 143] on button "查 询" at bounding box center [540, 138] width 26 height 13
click at [539, 141] on button "查 询" at bounding box center [540, 138] width 26 height 13
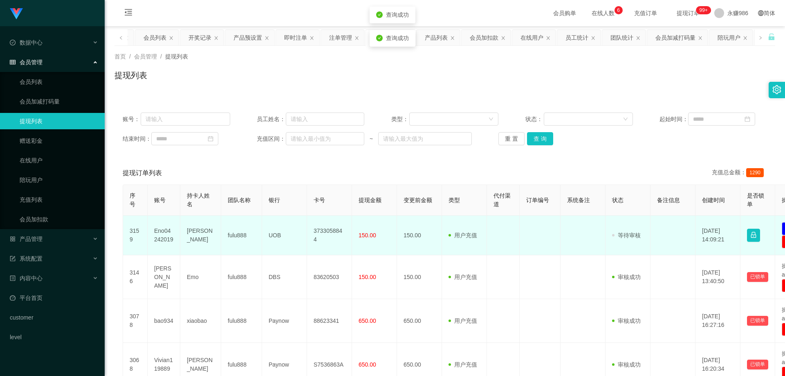
click at [148, 231] on td "Eno04242019" at bounding box center [164, 236] width 33 height 40
click at [160, 231] on td "Eno04242019" at bounding box center [164, 236] width 33 height 40
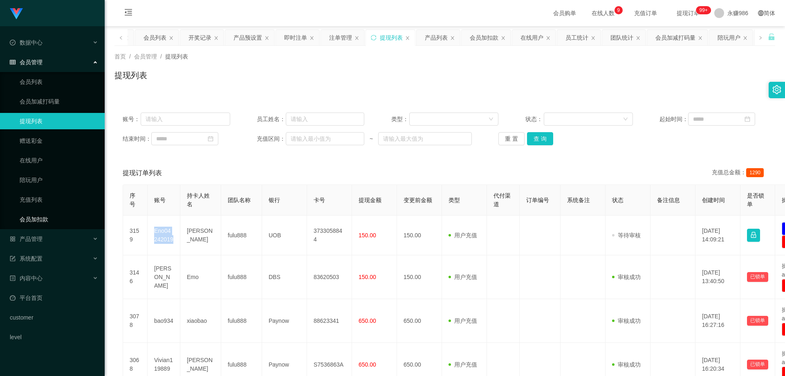
click at [47, 213] on link "会员加扣款" at bounding box center [59, 219] width 79 height 16
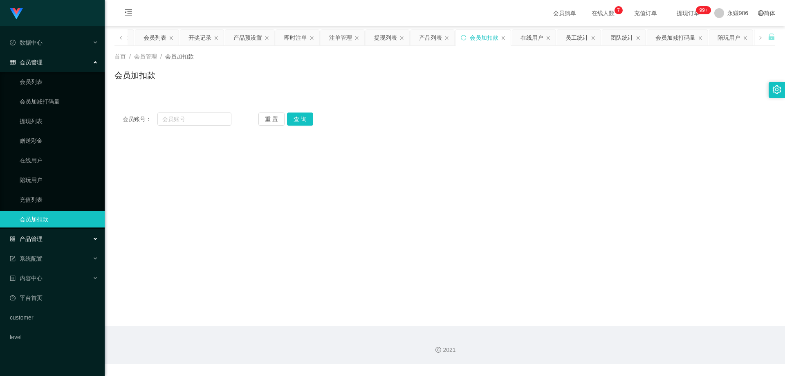
click at [49, 235] on div "产品管理" at bounding box center [52, 239] width 105 height 16
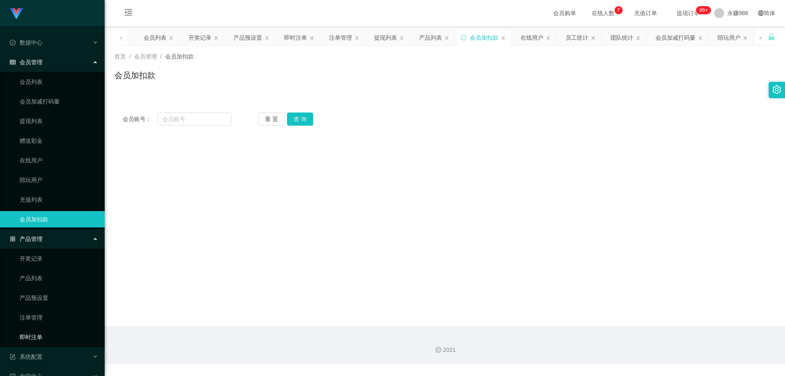
click at [32, 344] on link "即时注单" at bounding box center [59, 337] width 79 height 16
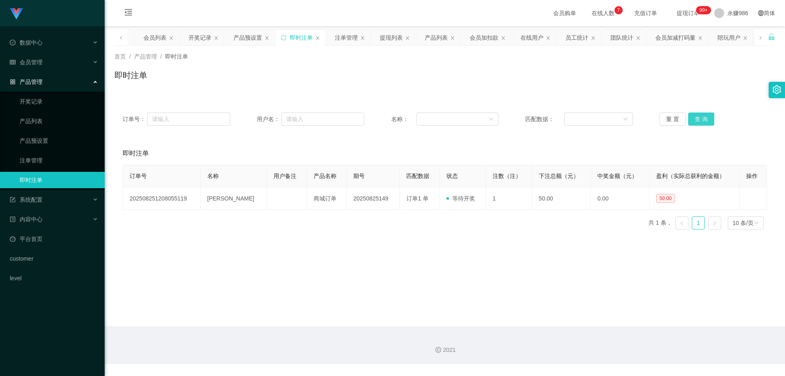
click at [694, 121] on button "查 询" at bounding box center [701, 118] width 26 height 13
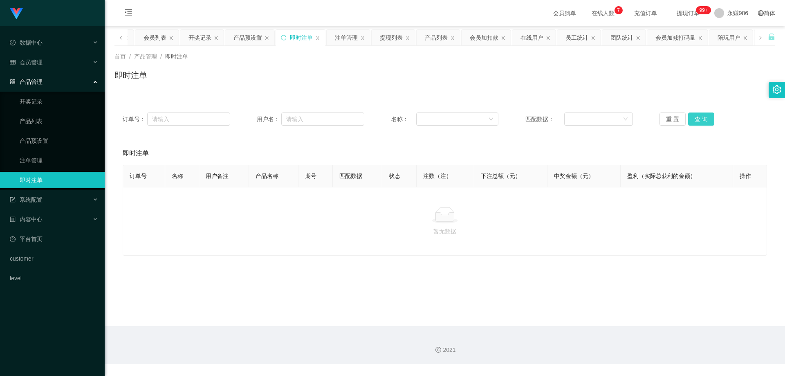
click at [694, 121] on button "查 询" at bounding box center [701, 118] width 26 height 13
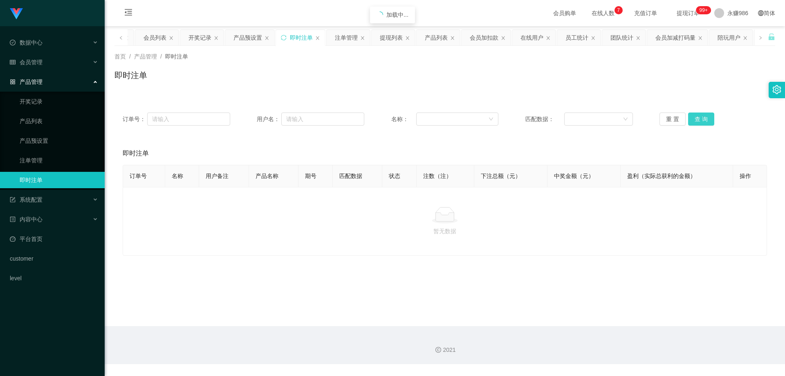
click at [694, 121] on button "查 询" at bounding box center [701, 118] width 26 height 13
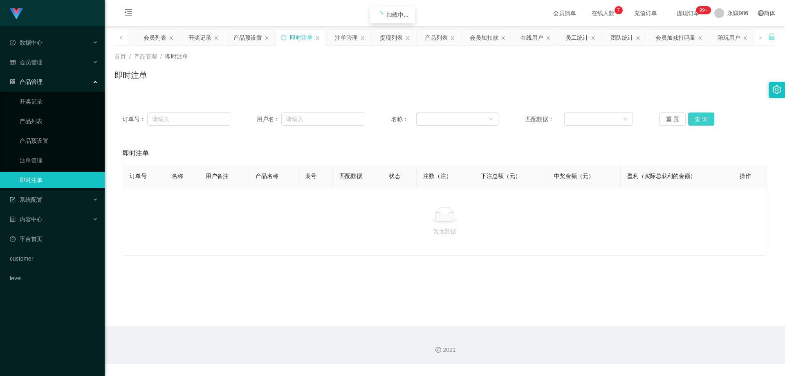
click at [694, 121] on button "查 询" at bounding box center [701, 118] width 26 height 13
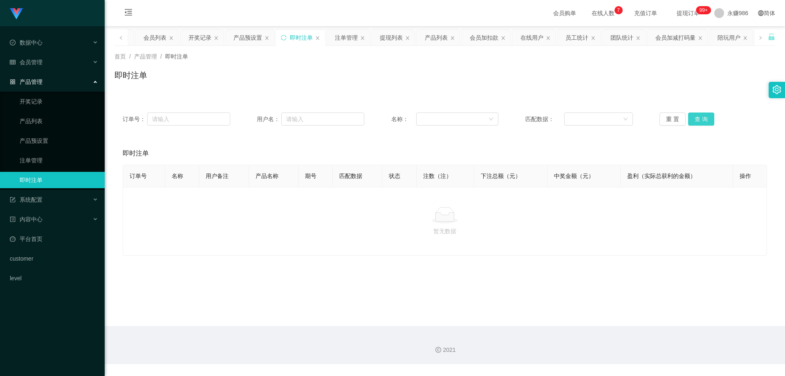
click at [694, 121] on button "查 询" at bounding box center [701, 118] width 26 height 13
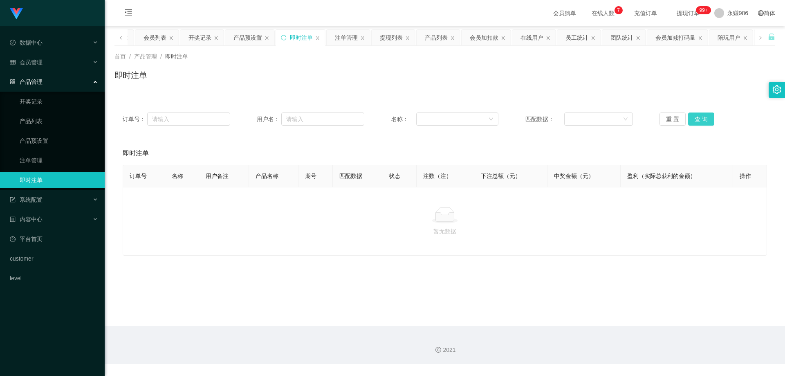
click at [694, 121] on button "查 询" at bounding box center [701, 118] width 26 height 13
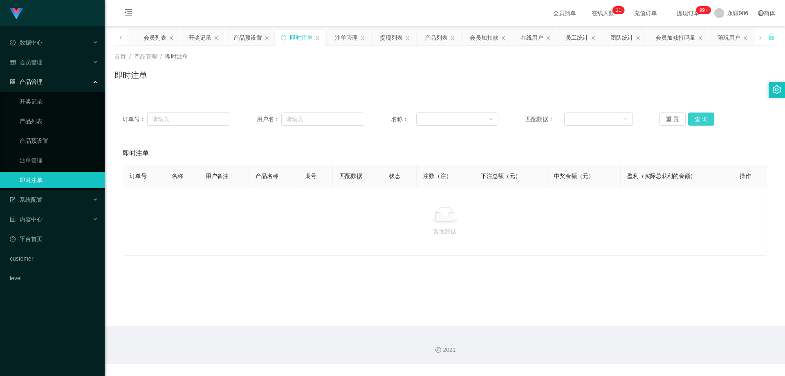
click at [694, 121] on button "查 询" at bounding box center [701, 118] width 26 height 13
click at [693, 121] on button "查 询" at bounding box center [701, 118] width 26 height 13
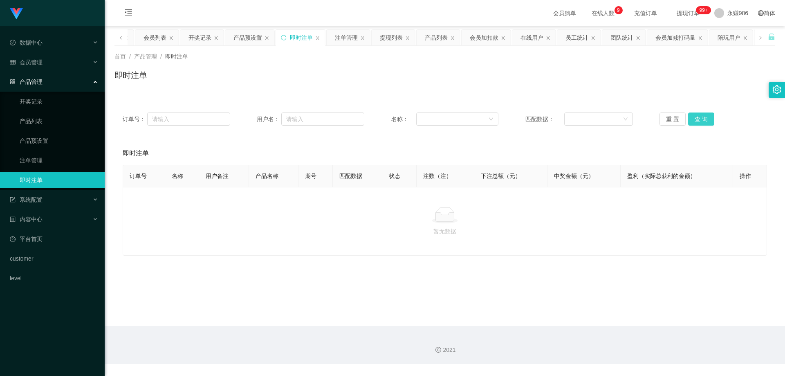
click at [693, 121] on button "查 询" at bounding box center [701, 118] width 26 height 13
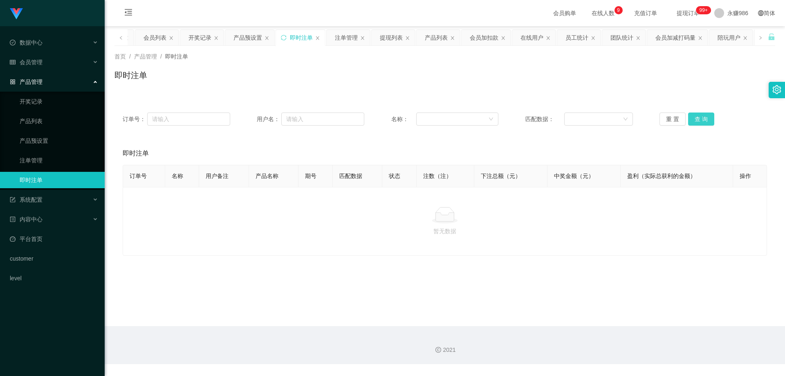
click at [693, 121] on button "查 询" at bounding box center [701, 118] width 26 height 13
click at [693, 122] on button "查 询" at bounding box center [701, 118] width 26 height 13
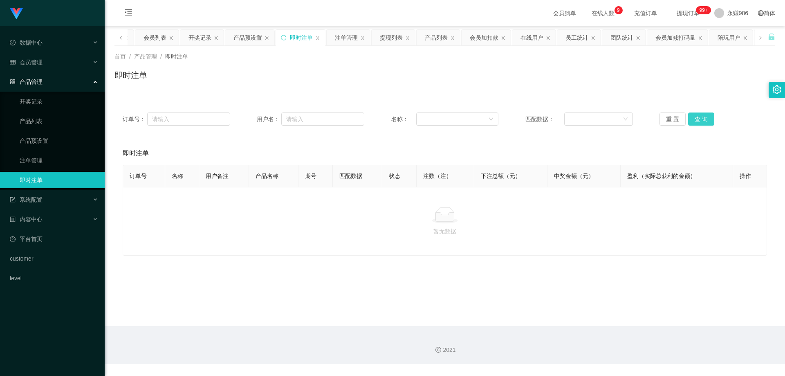
click at [693, 122] on button "查 询" at bounding box center [701, 118] width 26 height 13
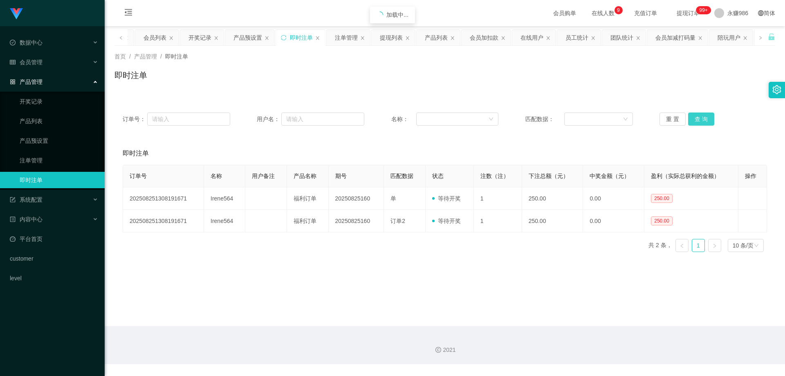
click at [693, 122] on button "查 询" at bounding box center [701, 118] width 26 height 13
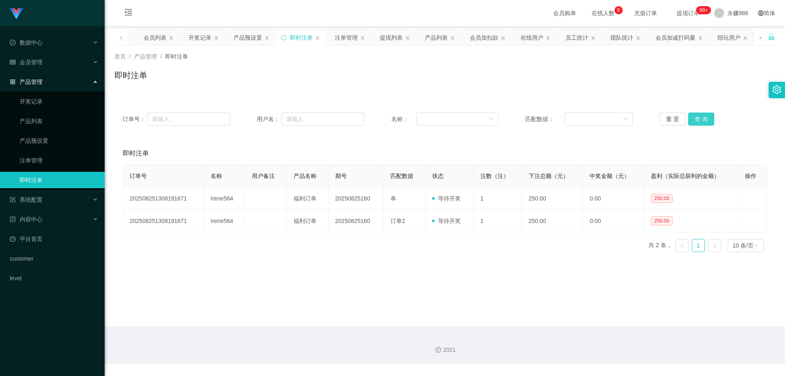
click at [693, 122] on button "查 询" at bounding box center [701, 118] width 26 height 13
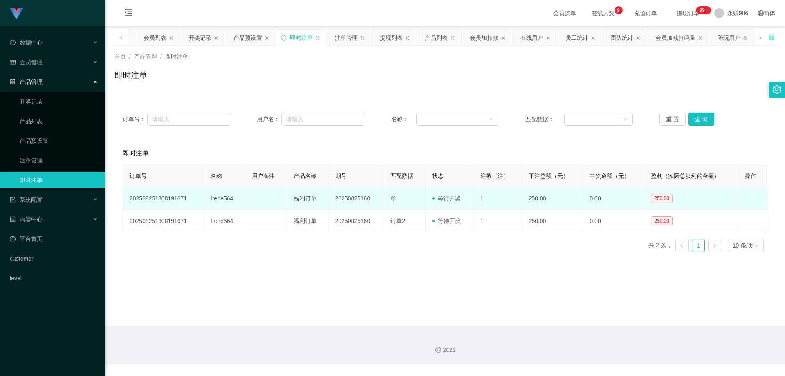
click at [298, 199] on td "福利订单" at bounding box center [308, 198] width 42 height 22
drag, startPoint x: 293, startPoint y: 199, endPoint x: 300, endPoint y: 199, distance: 7.0
click at [300, 199] on td "福利订单" at bounding box center [308, 198] width 42 height 22
click at [303, 199] on td "福利订单" at bounding box center [308, 198] width 42 height 22
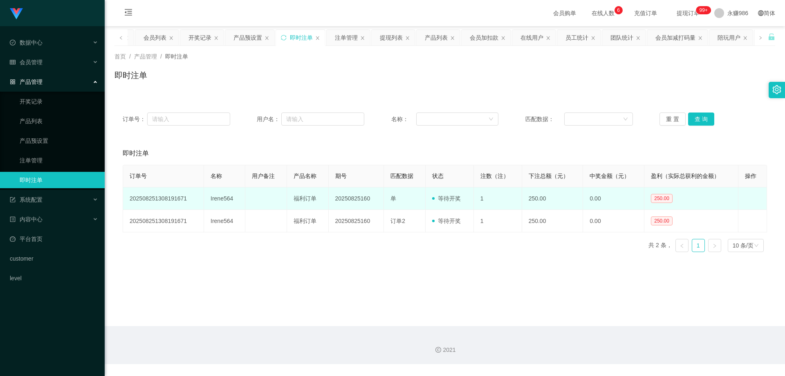
click at [214, 198] on td "Irene564" at bounding box center [224, 198] width 41 height 22
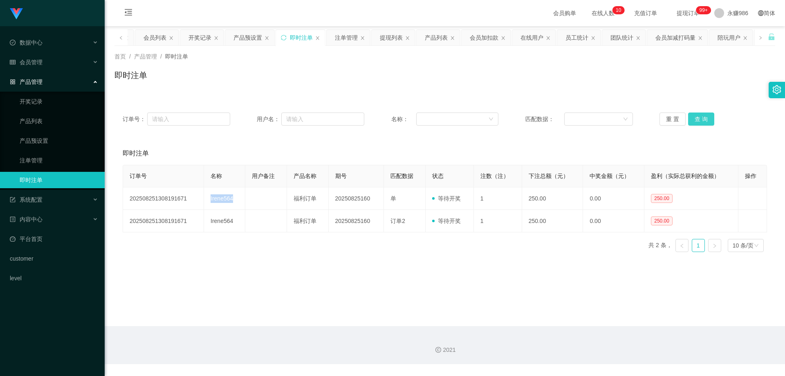
click at [703, 125] on button "查 询" at bounding box center [701, 118] width 26 height 13
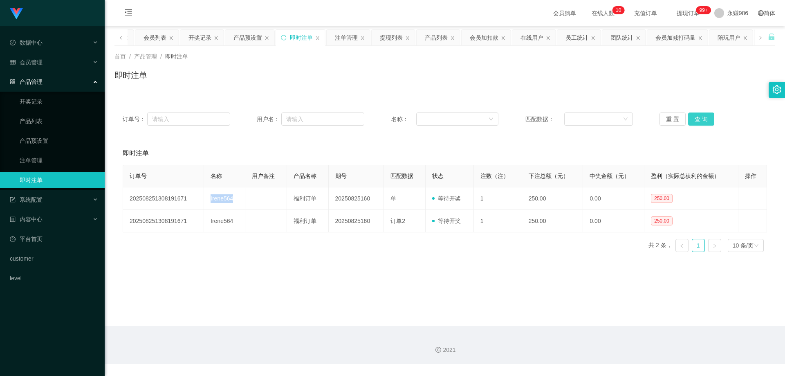
click at [703, 125] on button "查 询" at bounding box center [701, 118] width 26 height 13
click at [699, 119] on button "查 询" at bounding box center [701, 118] width 26 height 13
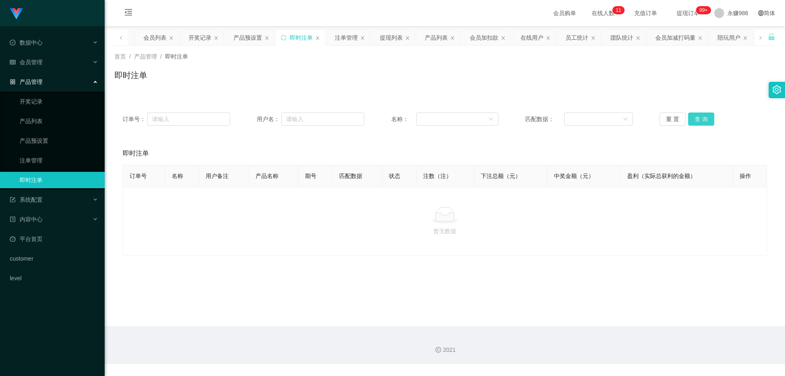
click at [699, 119] on button "查 询" at bounding box center [701, 118] width 26 height 13
click at [50, 57] on div "会员管理" at bounding box center [52, 62] width 105 height 16
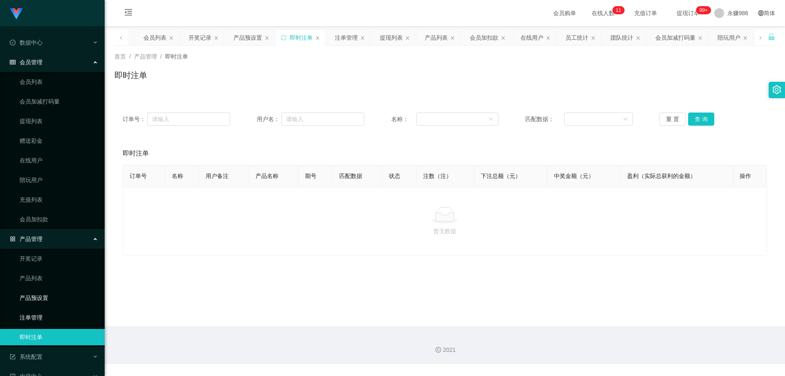
click at [42, 313] on link "注单管理" at bounding box center [59, 317] width 79 height 16
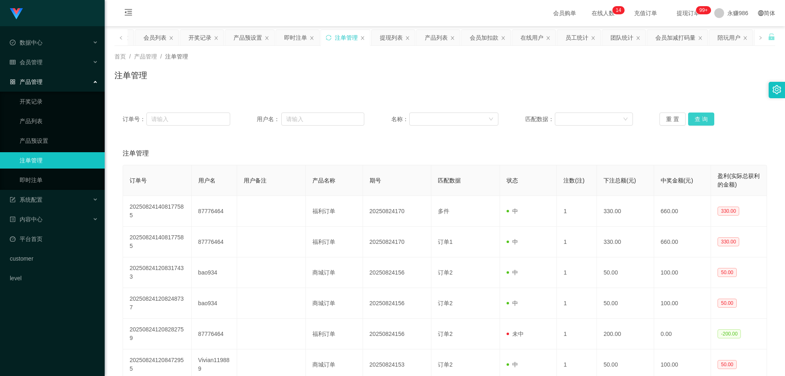
click at [699, 119] on button "查 询" at bounding box center [701, 118] width 26 height 13
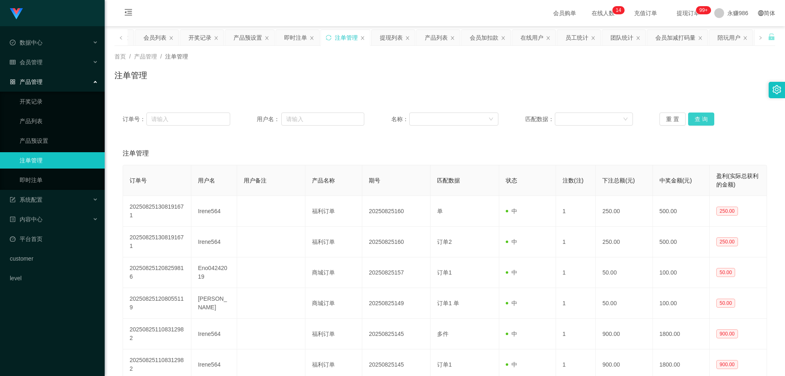
click at [699, 119] on button "查 询" at bounding box center [701, 118] width 26 height 13
click at [695, 117] on button "查 询" at bounding box center [701, 118] width 26 height 13
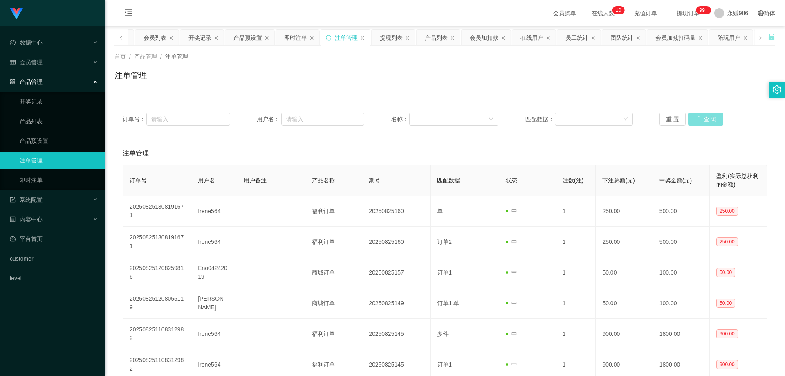
click at [695, 117] on button "查 询" at bounding box center [705, 118] width 35 height 13
click at [695, 117] on button "查 询" at bounding box center [701, 118] width 26 height 13
click at [695, 117] on div "重 置 查 询" at bounding box center [714, 118] width 108 height 13
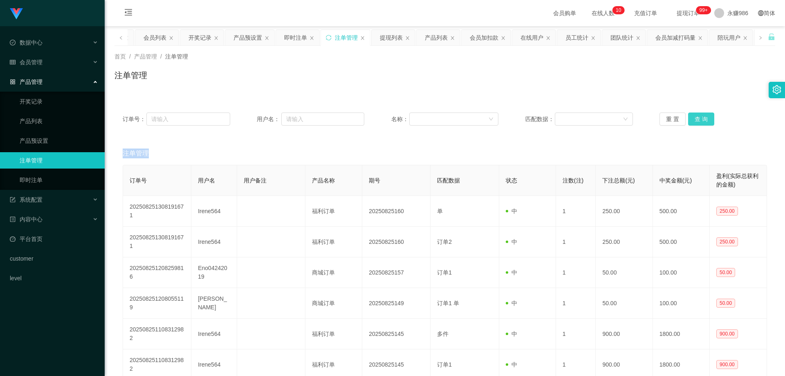
click at [695, 117] on button "查 询" at bounding box center [701, 118] width 26 height 13
click at [695, 117] on button "查 询" at bounding box center [705, 118] width 35 height 13
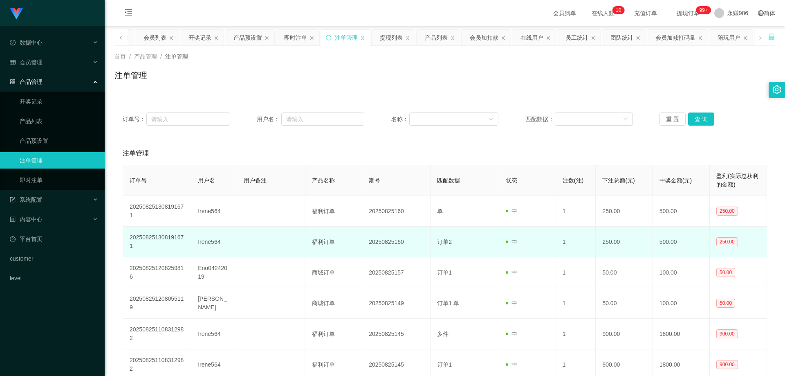
drag, startPoint x: 443, startPoint y: 242, endPoint x: 450, endPoint y: 242, distance: 7.4
click at [450, 242] on span "订单2" at bounding box center [444, 241] width 15 height 7
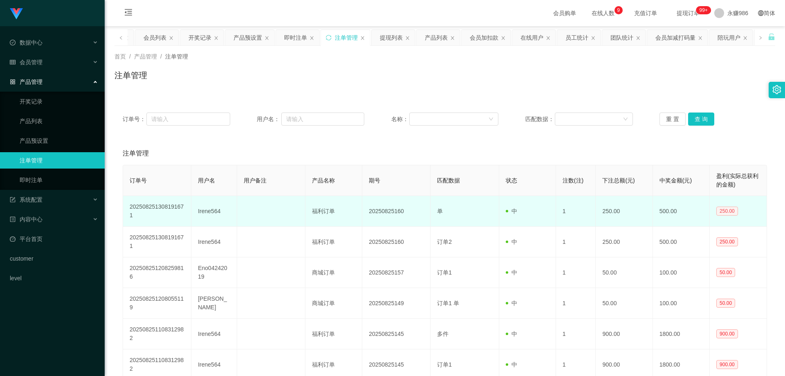
click at [730, 212] on span "250.00" at bounding box center [728, 211] width 22 height 9
click at [722, 209] on span "250.00" at bounding box center [728, 211] width 22 height 9
click at [720, 213] on span "250.00" at bounding box center [728, 211] width 22 height 9
click at [440, 214] on span "单" at bounding box center [440, 211] width 6 height 7
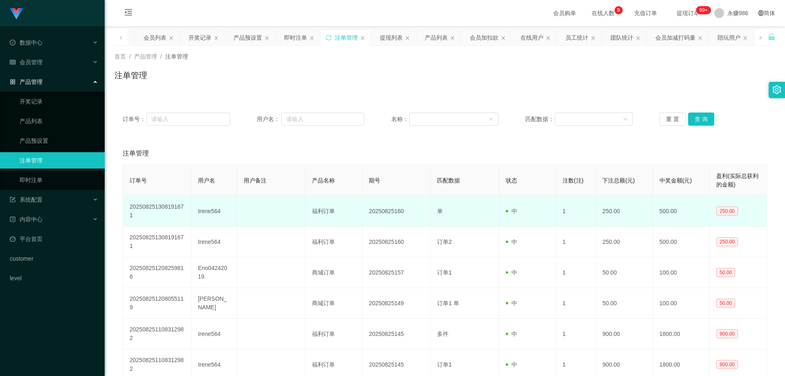
click at [440, 214] on span "单" at bounding box center [440, 211] width 6 height 7
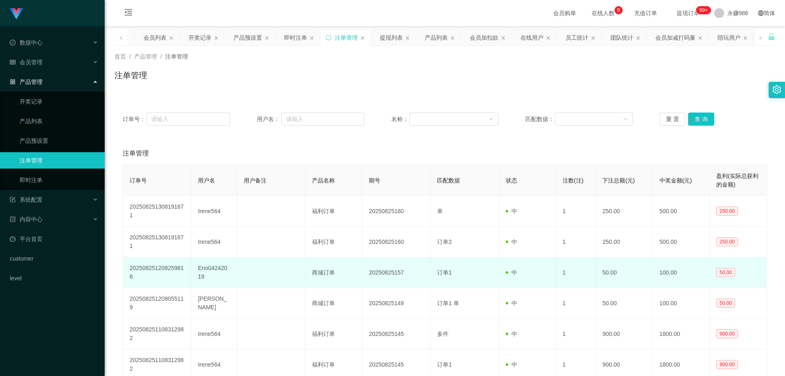
click at [571, 271] on td "1" at bounding box center [576, 272] width 40 height 31
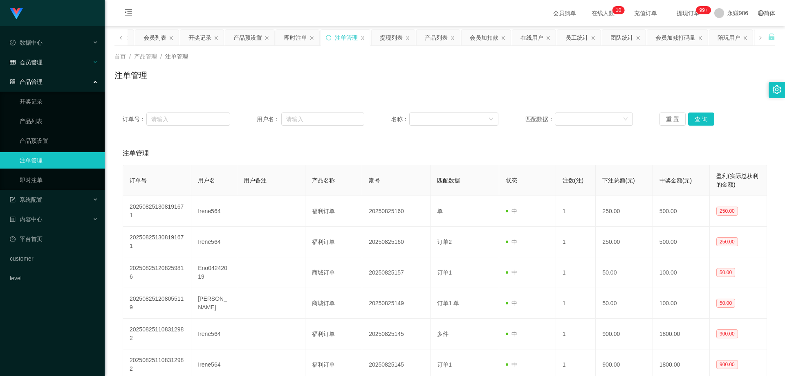
click at [46, 57] on div "会员管理" at bounding box center [52, 62] width 105 height 16
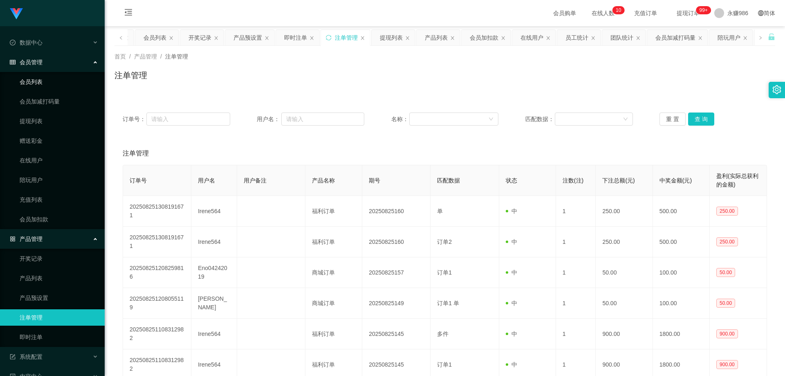
click at [54, 80] on link "会员列表" at bounding box center [59, 82] width 79 height 16
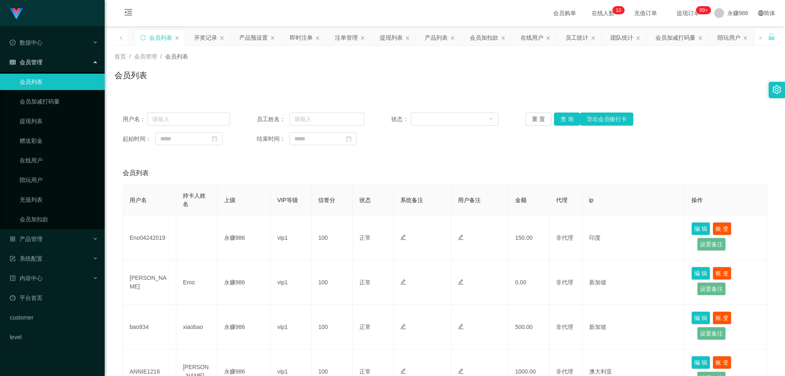
click at [550, 117] on div "重 置 查 询 导出会员银行卡" at bounding box center [580, 118] width 108 height 13
click at [560, 116] on button "查 询" at bounding box center [567, 118] width 26 height 13
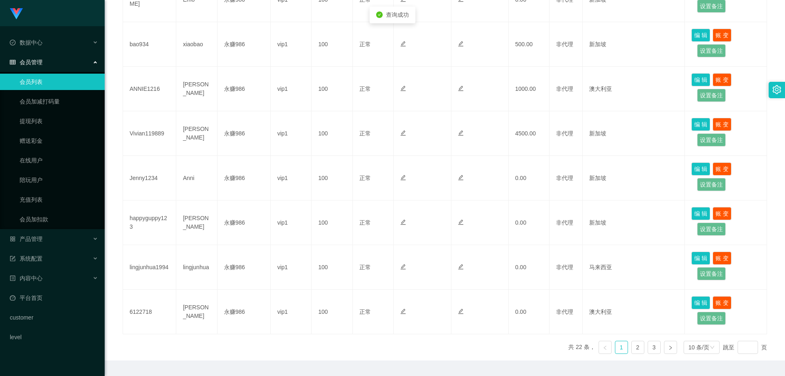
scroll to position [350, 0]
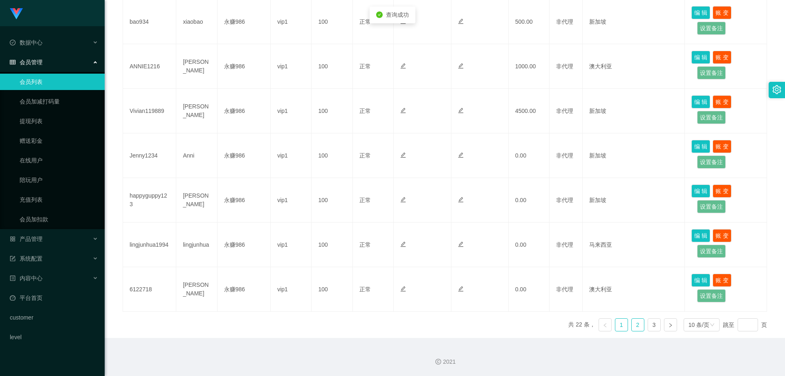
click at [632, 325] on link "2" at bounding box center [638, 325] width 12 height 12
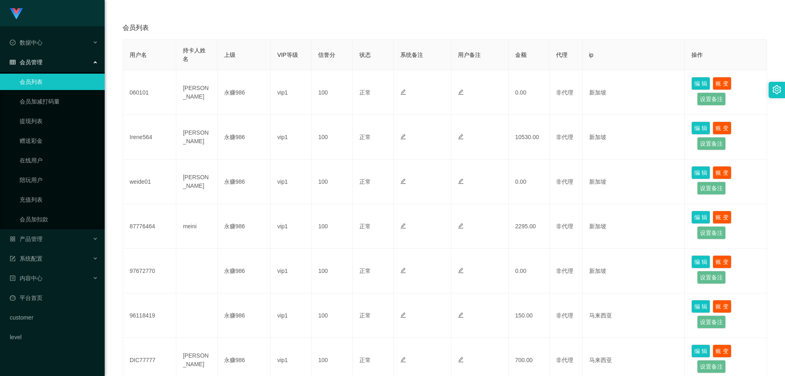
scroll to position [22, 0]
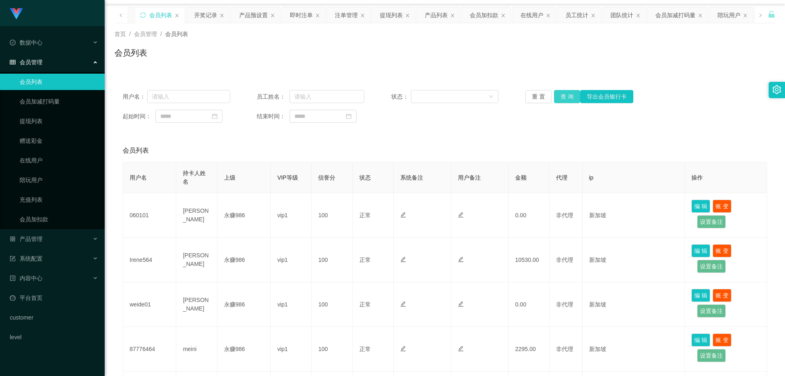
click at [562, 97] on button "查 询" at bounding box center [567, 96] width 26 height 13
click at [56, 241] on div "产品管理" at bounding box center [52, 239] width 105 height 16
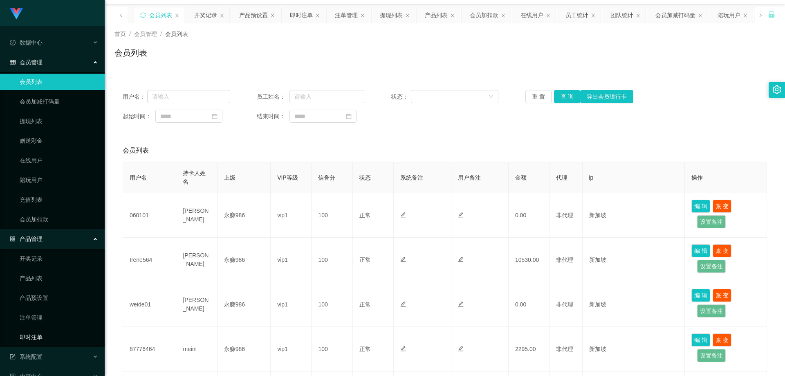
click at [40, 335] on link "即时注单" at bounding box center [59, 337] width 79 height 16
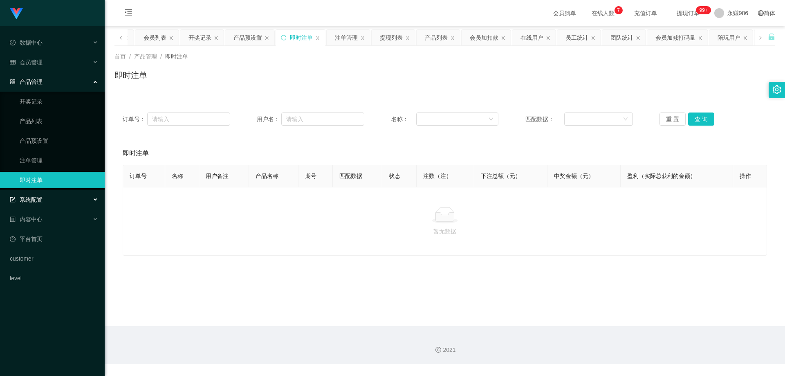
click at [39, 197] on span "系统配置" at bounding box center [26, 199] width 33 height 7
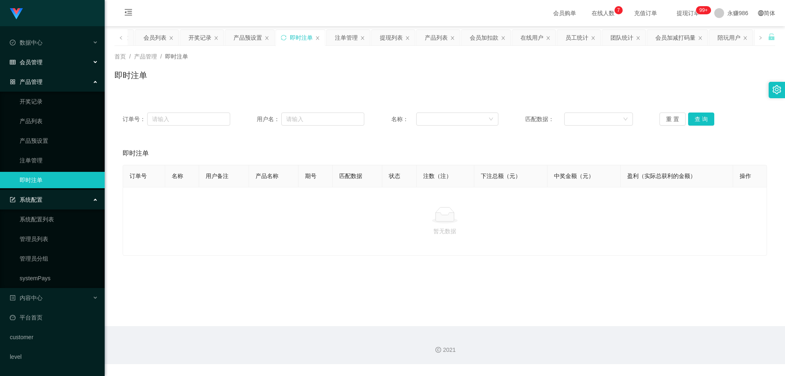
click at [70, 55] on div "会员管理" at bounding box center [52, 62] width 105 height 16
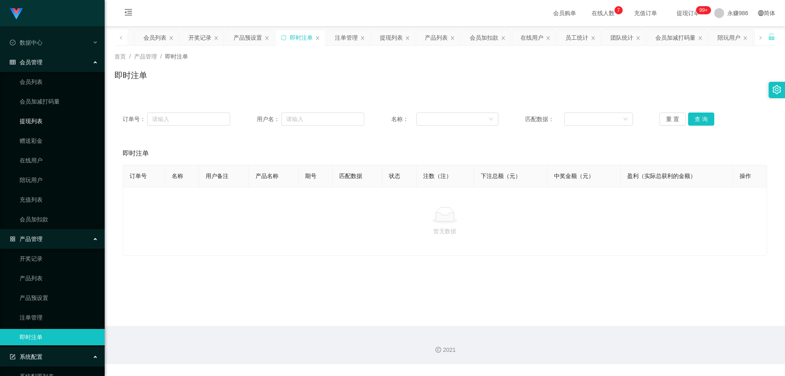
click at [35, 119] on link "提现列表" at bounding box center [59, 121] width 79 height 16
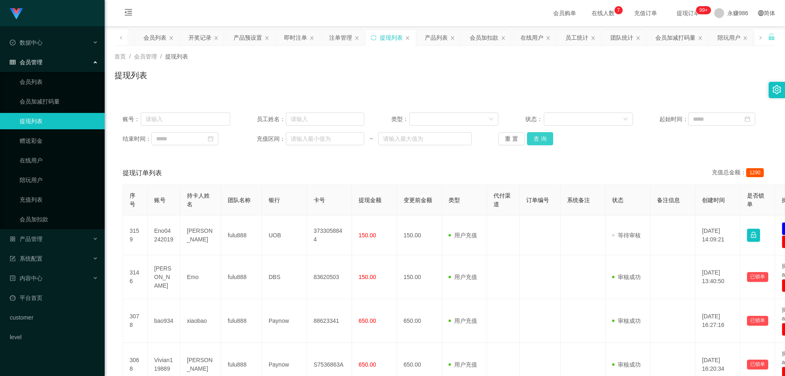
click at [531, 135] on button "查 询" at bounding box center [540, 138] width 26 height 13
click at [534, 135] on div "重 置 查 询" at bounding box center [553, 138] width 108 height 13
click at [539, 139] on div "重 置 查 询" at bounding box center [553, 138] width 108 height 13
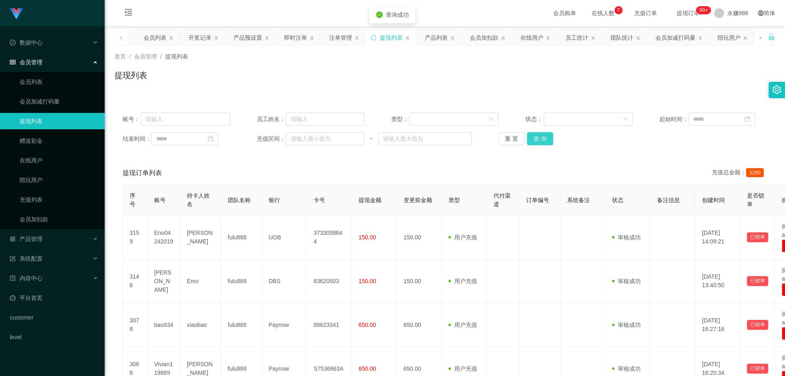
click at [539, 138] on button "查 询" at bounding box center [540, 138] width 26 height 13
click at [532, 138] on button "查 询" at bounding box center [540, 138] width 26 height 13
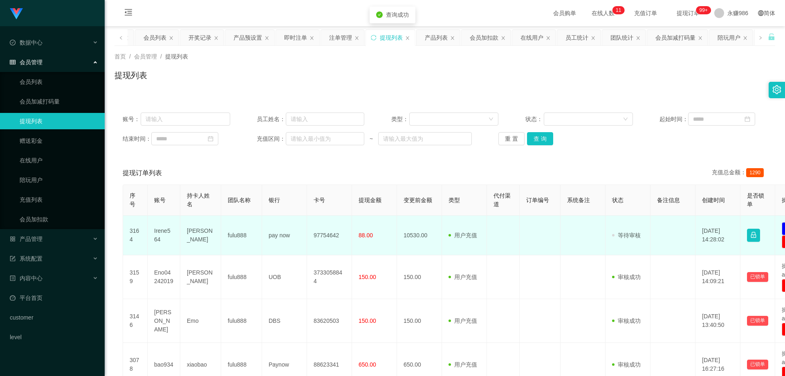
click at [171, 227] on td "Irene564" at bounding box center [164, 236] width 33 height 40
click at [167, 231] on td "Irene564" at bounding box center [164, 236] width 33 height 40
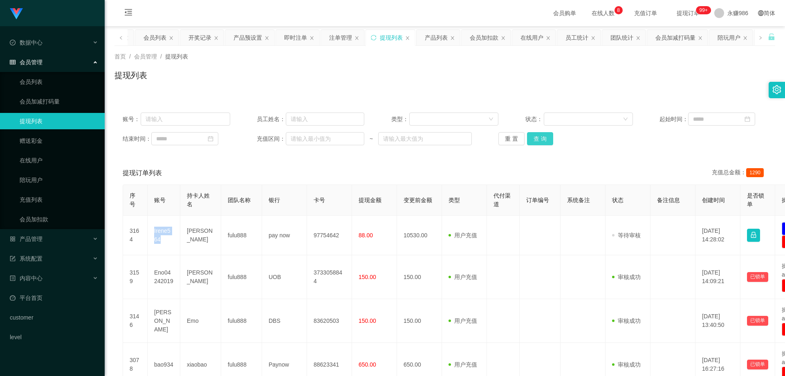
click at [545, 141] on button "查 询" at bounding box center [540, 138] width 26 height 13
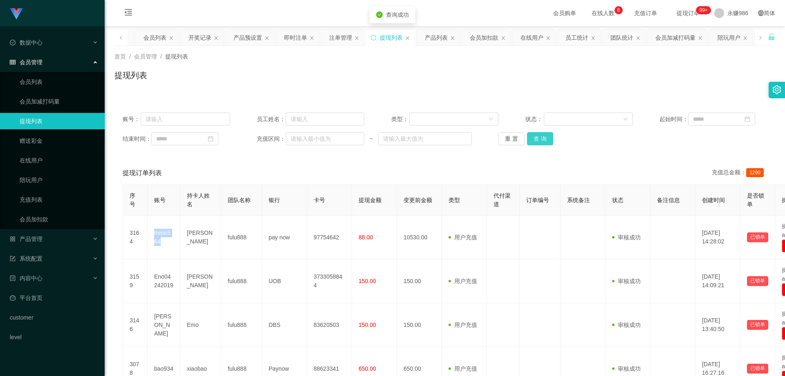
click at [545, 141] on button "查 询" at bounding box center [540, 138] width 26 height 13
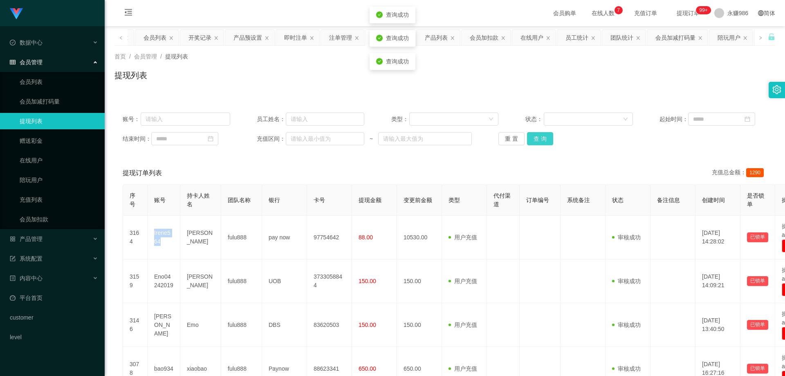
click at [545, 141] on button "查 询" at bounding box center [540, 138] width 26 height 13
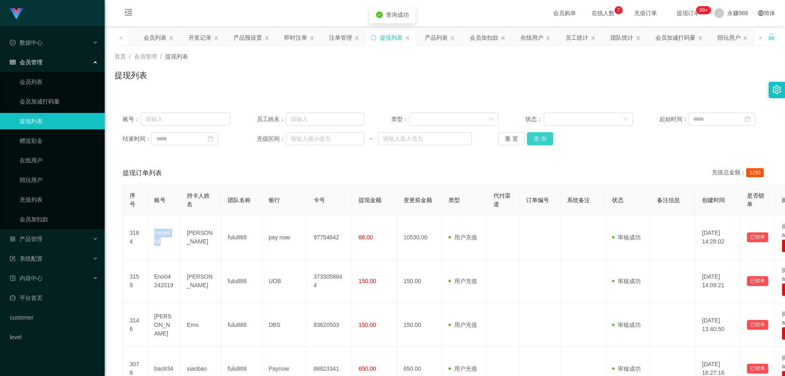
click at [548, 139] on button "查 询" at bounding box center [540, 138] width 26 height 13
click at [546, 131] on div "账号： 员工姓名： 类型： 状态： 起始时间： 结束时间： 充值区间： ~ 重 置 查 询" at bounding box center [445, 128] width 661 height 49
click at [538, 141] on button "查 询" at bounding box center [540, 138] width 26 height 13
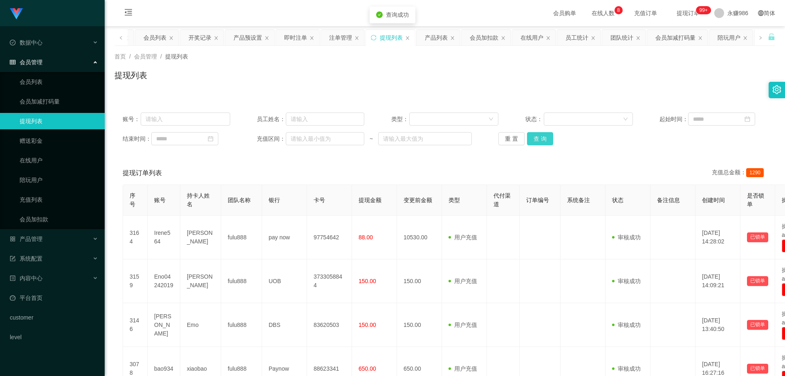
click at [538, 141] on button "查 询" at bounding box center [540, 138] width 26 height 13
click at [536, 139] on button "查 询" at bounding box center [540, 138] width 26 height 13
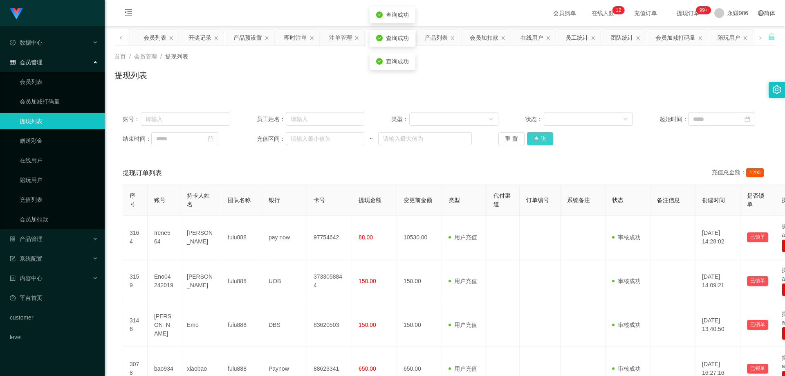
click at [536, 139] on button "查 询" at bounding box center [540, 138] width 26 height 13
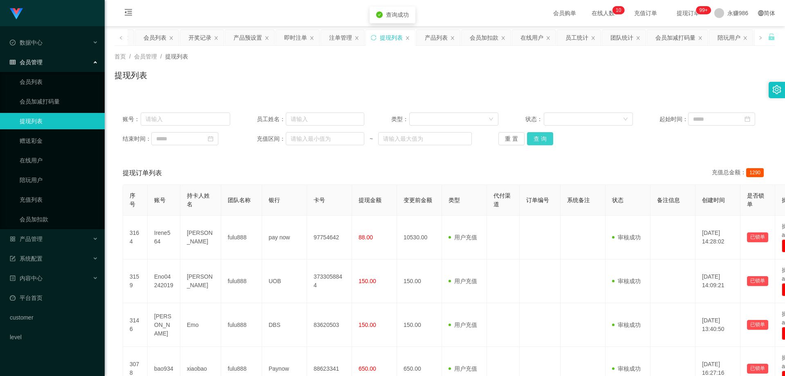
click at [536, 139] on button "查 询" at bounding box center [540, 138] width 26 height 13
click at [540, 133] on button "查 询" at bounding box center [540, 138] width 26 height 13
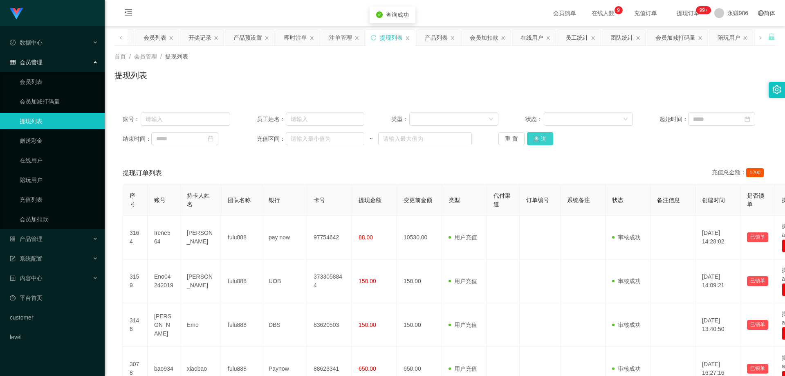
click at [540, 133] on button "查 询" at bounding box center [540, 138] width 26 height 13
click at [534, 130] on div "账号： 员工姓名： 类型： 状态： 起始时间： 结束时间： 充值区间： ~ 重 置 查 询" at bounding box center [445, 128] width 661 height 49
click at [536, 138] on button "查 询" at bounding box center [540, 138] width 26 height 13
click at [505, 165] on div "提现订单列表 充值总金额： 1290" at bounding box center [445, 173] width 645 height 23
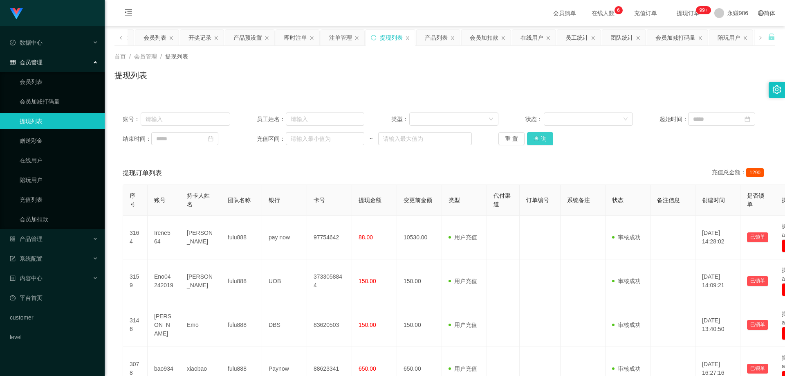
click at [542, 144] on button "查 询" at bounding box center [540, 138] width 26 height 13
click at [541, 139] on button "查 询" at bounding box center [540, 138] width 26 height 13
click at [539, 139] on button "查 询" at bounding box center [540, 138] width 26 height 13
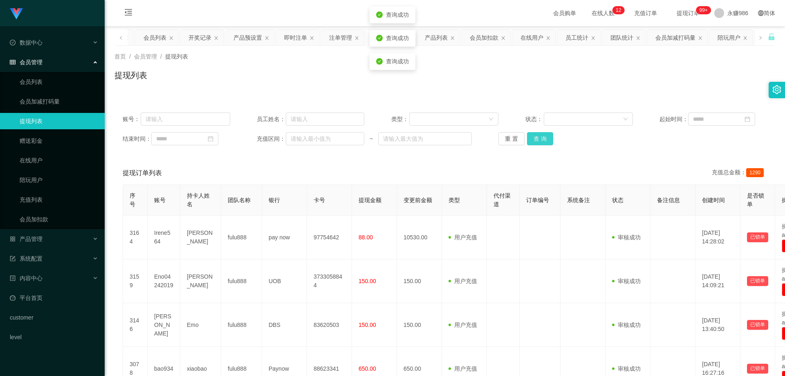
click at [539, 139] on button "查 询" at bounding box center [540, 138] width 26 height 13
click at [540, 145] on button "查 询" at bounding box center [540, 138] width 26 height 13
click at [547, 137] on button "查 询" at bounding box center [540, 138] width 26 height 13
click at [534, 139] on button "查 询" at bounding box center [540, 138] width 26 height 13
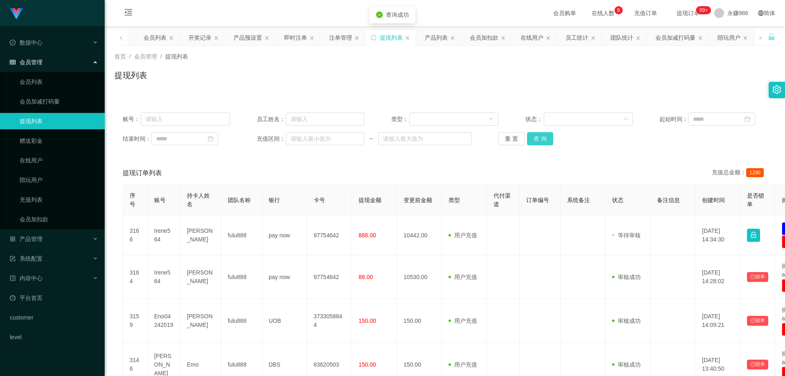
click at [535, 139] on button "查 询" at bounding box center [540, 138] width 26 height 13
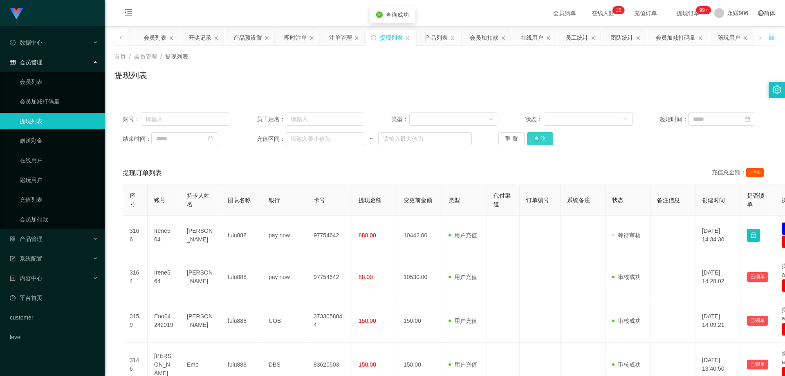
click at [535, 139] on button "查 询" at bounding box center [540, 138] width 26 height 13
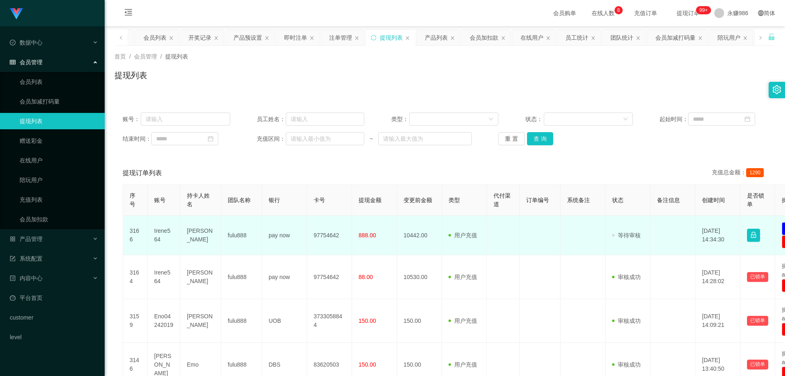
click at [166, 234] on td "Irene564" at bounding box center [164, 236] width 33 height 40
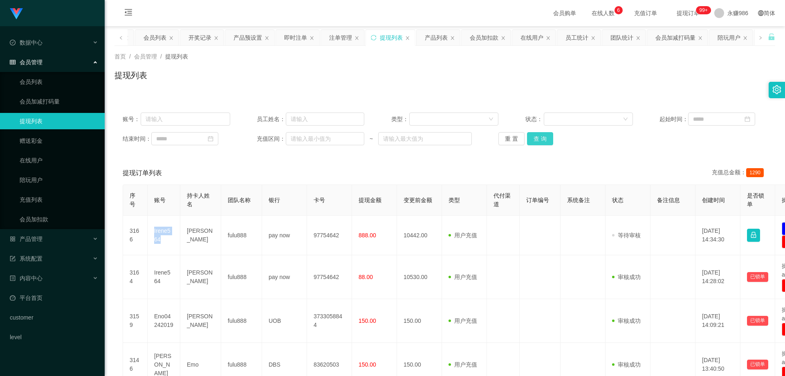
click at [539, 137] on button "查 询" at bounding box center [540, 138] width 26 height 13
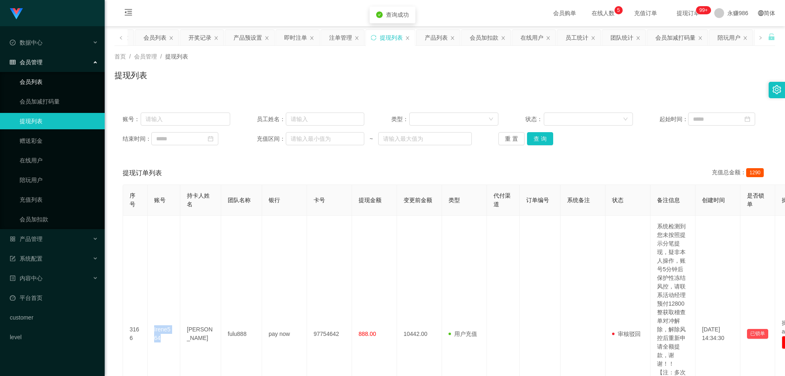
click at [54, 81] on link "会员列表" at bounding box center [59, 82] width 79 height 16
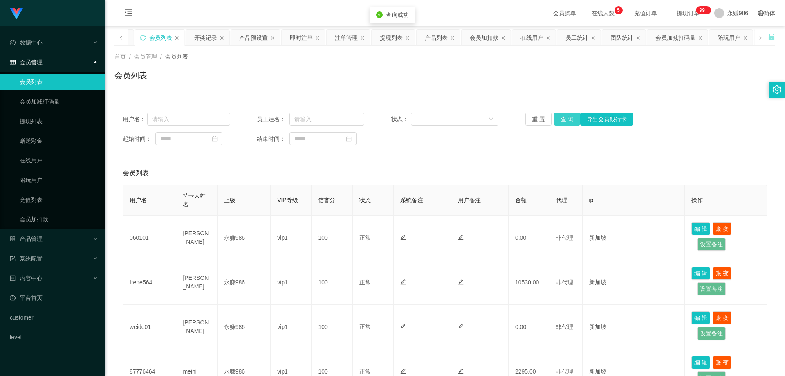
click at [567, 119] on button "查 询" at bounding box center [567, 118] width 26 height 13
click at [563, 124] on button "查 询" at bounding box center [567, 118] width 26 height 13
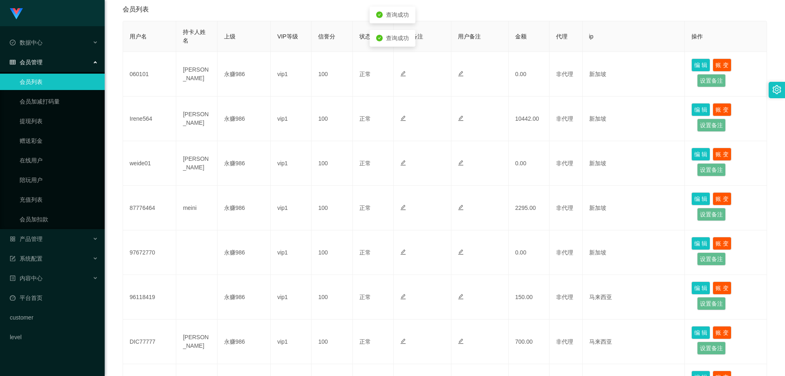
scroll to position [350, 0]
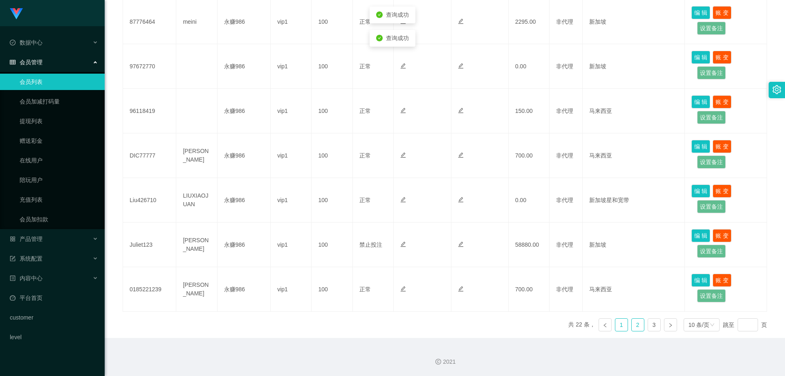
click at [615, 324] on li "1" at bounding box center [621, 324] width 13 height 13
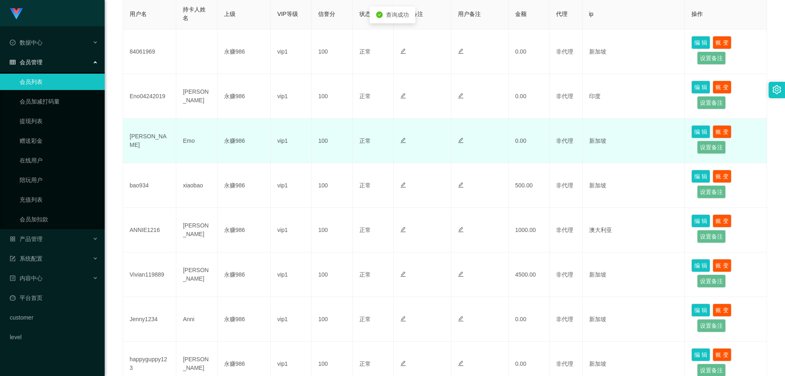
scroll to position [104, 0]
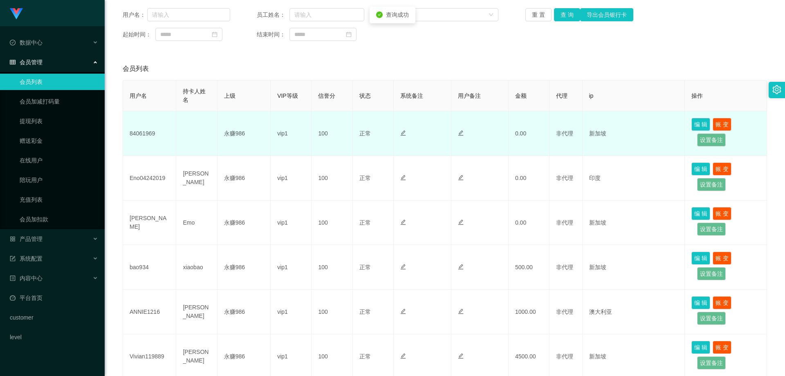
click at [134, 135] on td "84061969" at bounding box center [149, 133] width 53 height 45
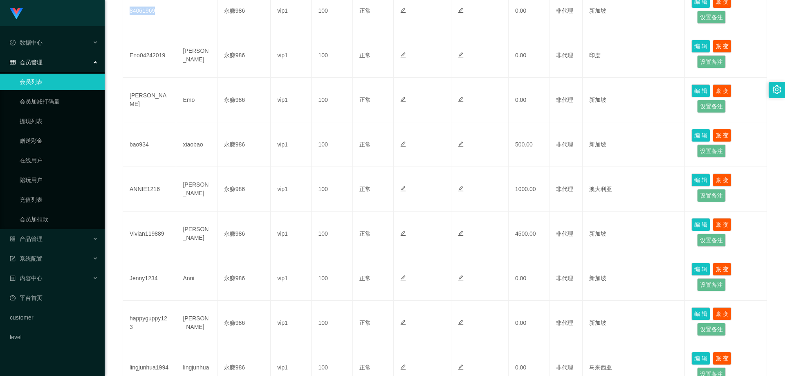
scroll to position [350, 0]
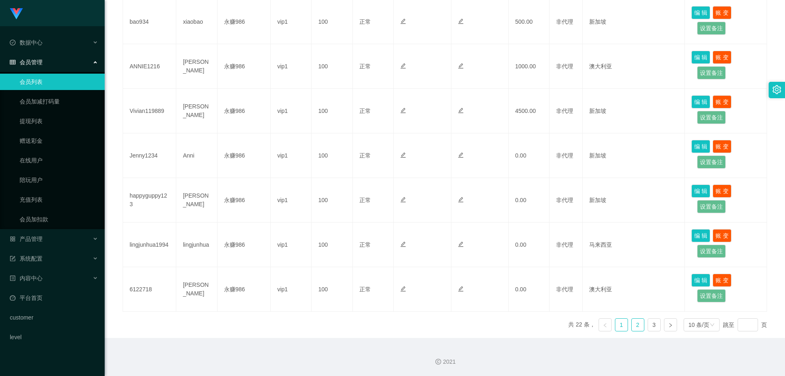
click at [638, 324] on link "2" at bounding box center [638, 325] width 12 height 12
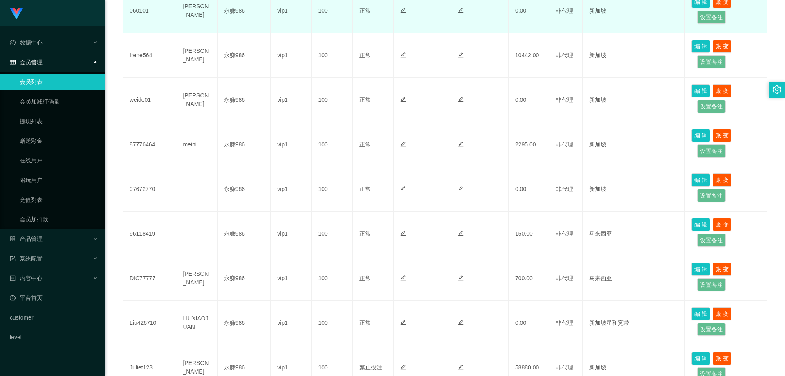
scroll to position [22, 0]
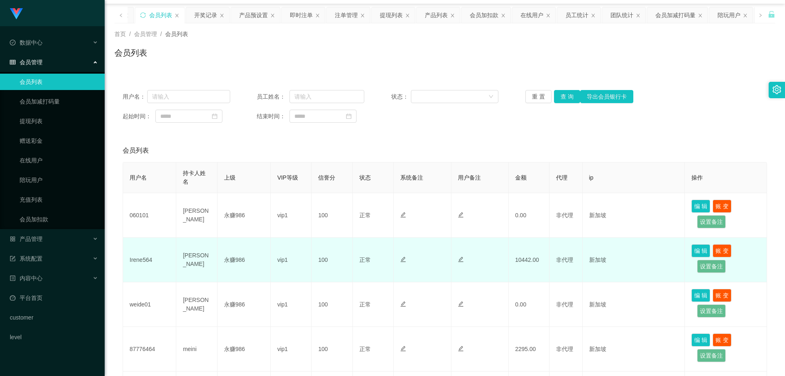
click at [522, 261] on td "10442.00" at bounding box center [529, 260] width 41 height 45
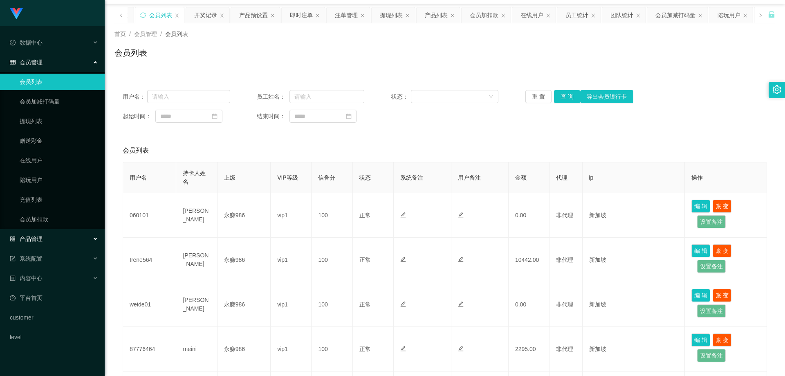
click at [54, 239] on div "产品管理" at bounding box center [52, 239] width 105 height 16
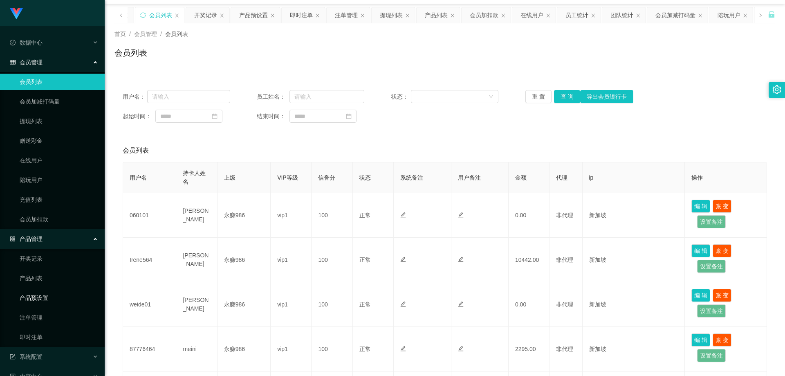
click at [50, 298] on link "产品预设置" at bounding box center [59, 298] width 79 height 16
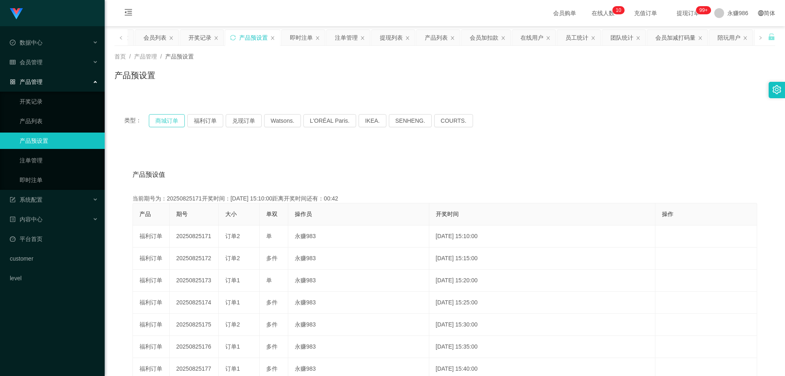
click at [175, 121] on button "商城订单" at bounding box center [167, 120] width 36 height 13
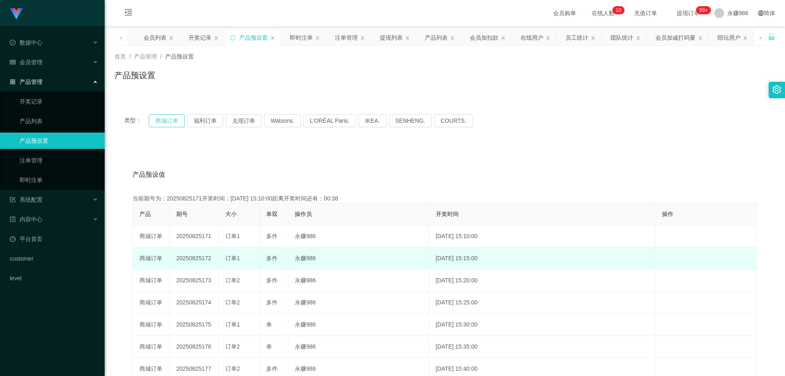
type button "k3wph"
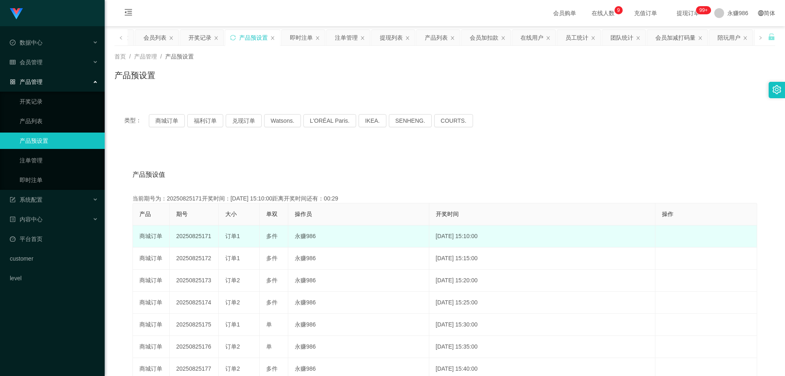
drag, startPoint x: 412, startPoint y: 236, endPoint x: 384, endPoint y: 232, distance: 28.6
click at [412, 236] on td "永赚986" at bounding box center [358, 236] width 141 height 22
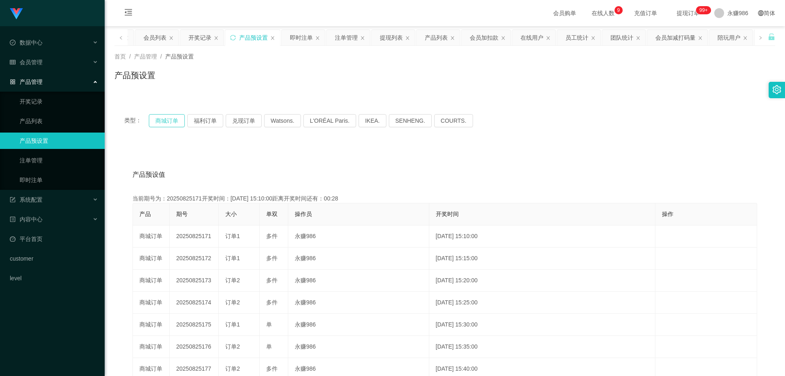
click at [170, 124] on button "商城订单" at bounding box center [167, 120] width 36 height 13
click at [170, 118] on button "商城订单" at bounding box center [167, 120] width 36 height 13
click at [49, 178] on link "即时注单" at bounding box center [59, 180] width 79 height 16
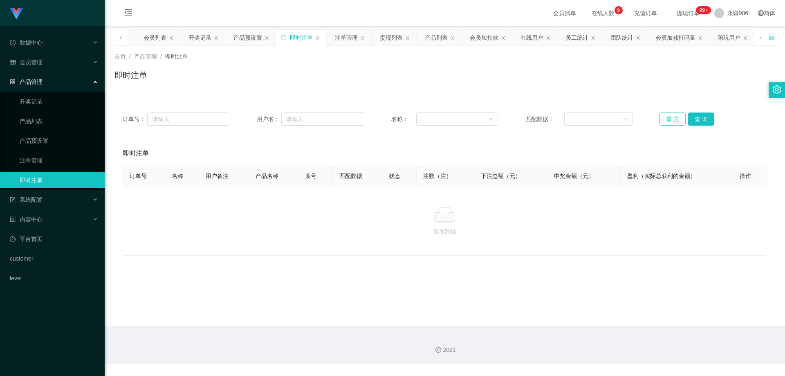
click at [661, 119] on button "重 置" at bounding box center [673, 118] width 26 height 13
click at [691, 118] on button "查 询" at bounding box center [701, 118] width 26 height 13
click at [696, 118] on button "查 询" at bounding box center [701, 118] width 26 height 13
click at [697, 118] on button "查 询" at bounding box center [701, 118] width 26 height 13
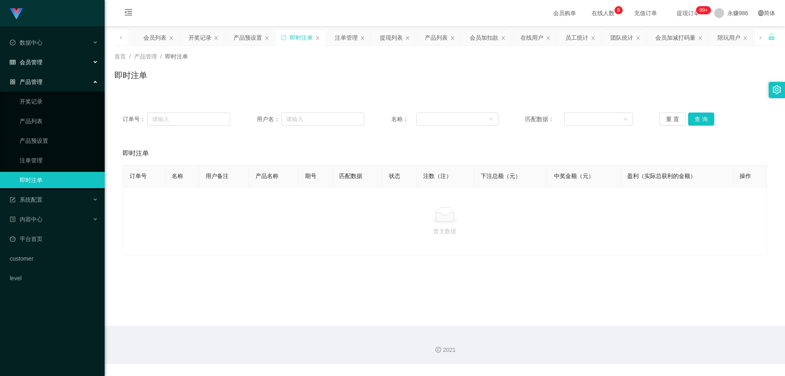
click at [45, 62] on div "会员管理" at bounding box center [52, 62] width 105 height 16
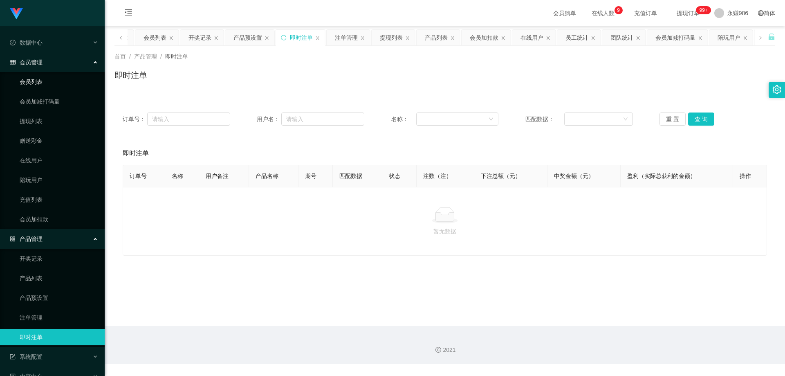
click at [45, 83] on link "会员列表" at bounding box center [59, 82] width 79 height 16
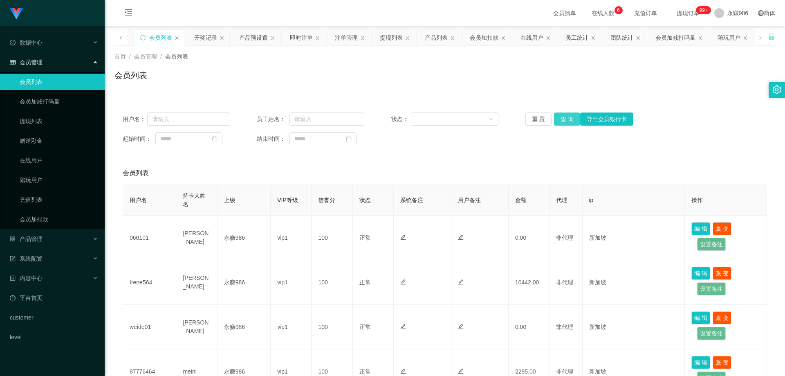
click at [562, 117] on button "查 询" at bounding box center [567, 118] width 26 height 13
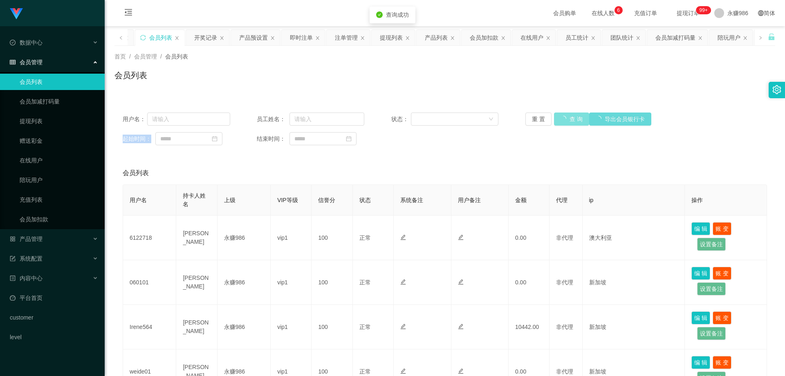
click at [562, 117] on div "重 置 查 询 导出会员银行卡" at bounding box center [580, 118] width 108 height 13
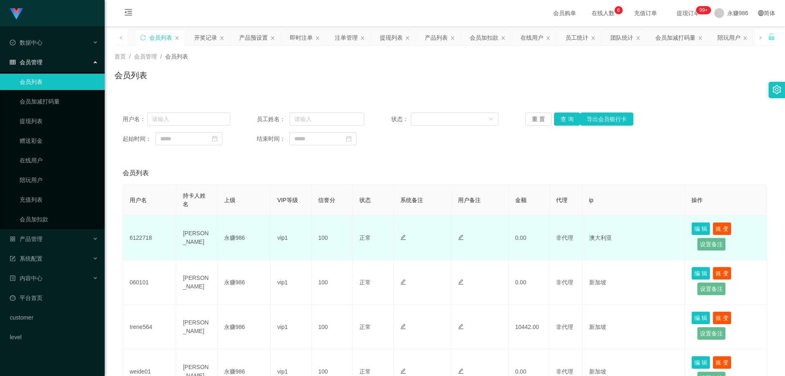
click at [422, 244] on td at bounding box center [422, 238] width 57 height 45
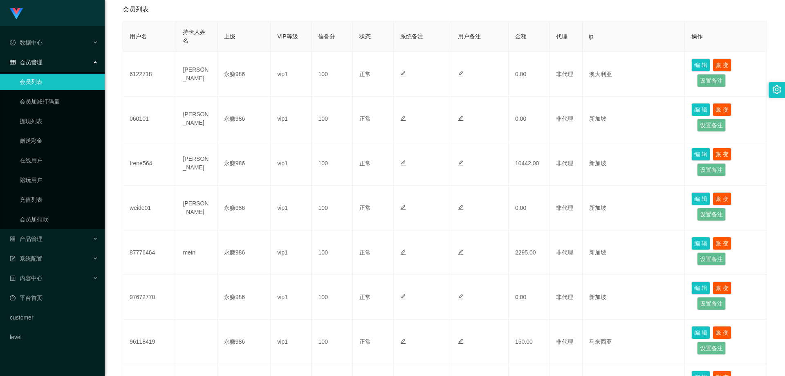
scroll to position [350, 0]
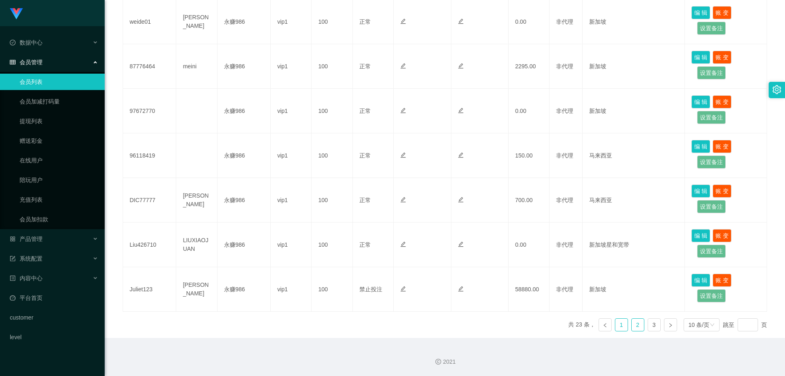
click at [618, 322] on link "1" at bounding box center [622, 325] width 12 height 12
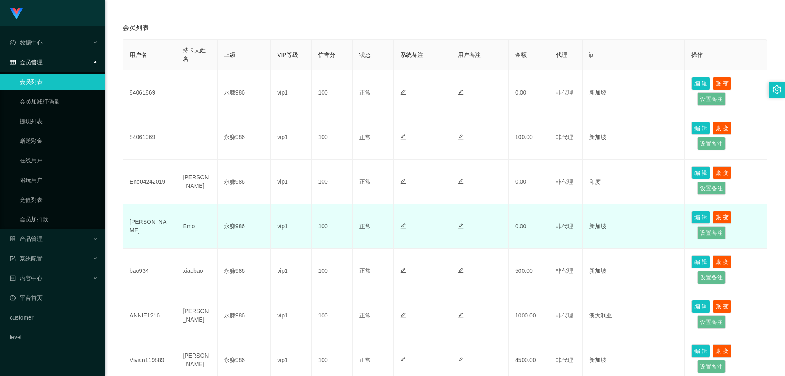
scroll to position [0, 0]
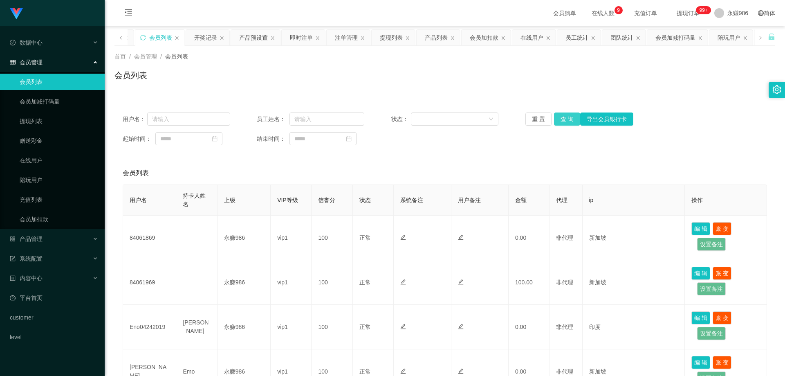
click at [562, 119] on button "查 询" at bounding box center [567, 118] width 26 height 13
click at [562, 119] on div "重 置 查 询 导出会员银行卡" at bounding box center [580, 118] width 108 height 13
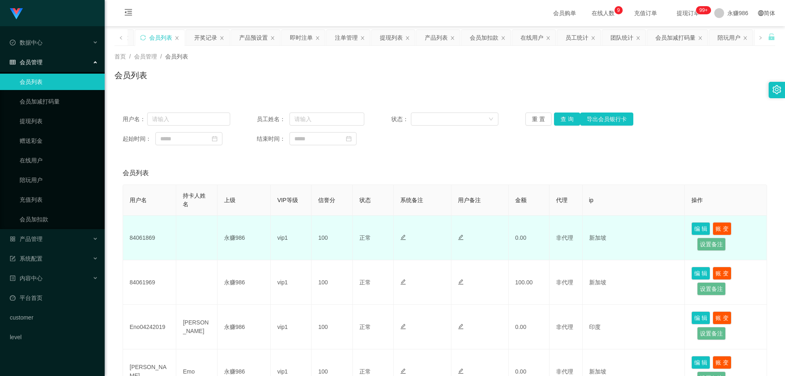
click at [491, 248] on td at bounding box center [480, 238] width 57 height 45
click at [150, 236] on td "84061869" at bounding box center [149, 238] width 53 height 45
click at [400, 256] on td at bounding box center [422, 238] width 57 height 45
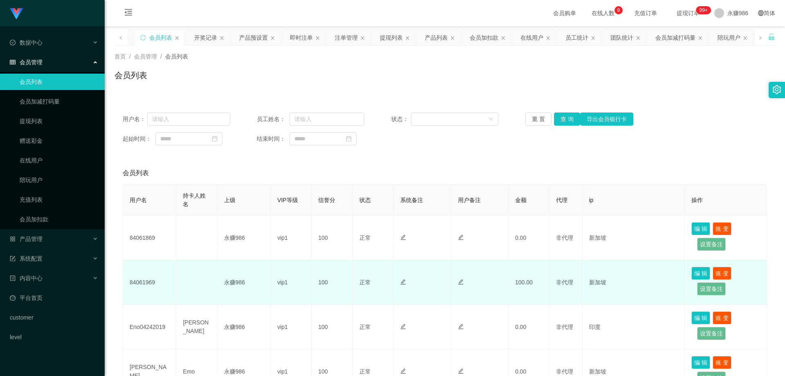
drag, startPoint x: 471, startPoint y: 261, endPoint x: 466, endPoint y: 261, distance: 4.9
click at [471, 261] on td at bounding box center [480, 282] width 57 height 45
click at [147, 287] on td "84061969" at bounding box center [149, 282] width 53 height 45
click at [416, 279] on div at bounding box center [422, 282] width 44 height 9
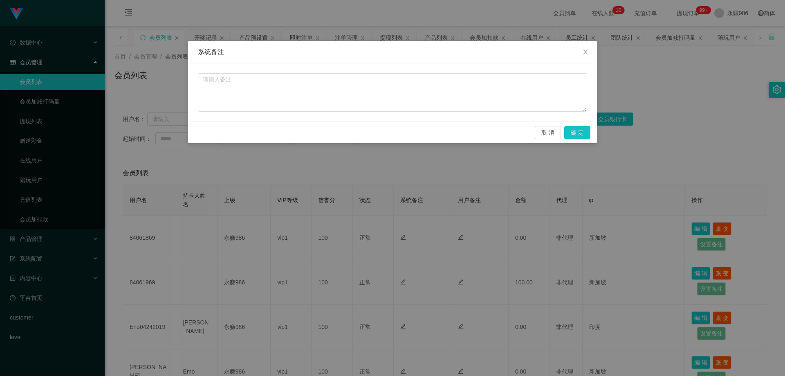
click at [562, 132] on div "取 消 确 定" at bounding box center [393, 132] width 396 height 13
click at [555, 132] on button "取 消" at bounding box center [548, 132] width 26 height 13
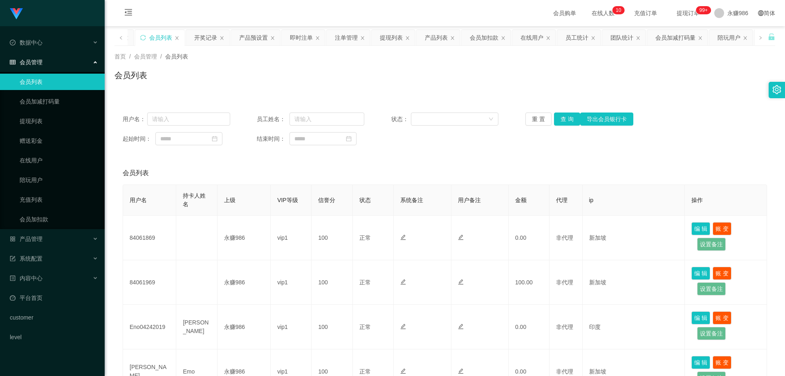
drag, startPoint x: 184, startPoint y: 97, endPoint x: 173, endPoint y: 101, distance: 11.8
click at [42, 239] on span "产品管理" at bounding box center [26, 239] width 33 height 7
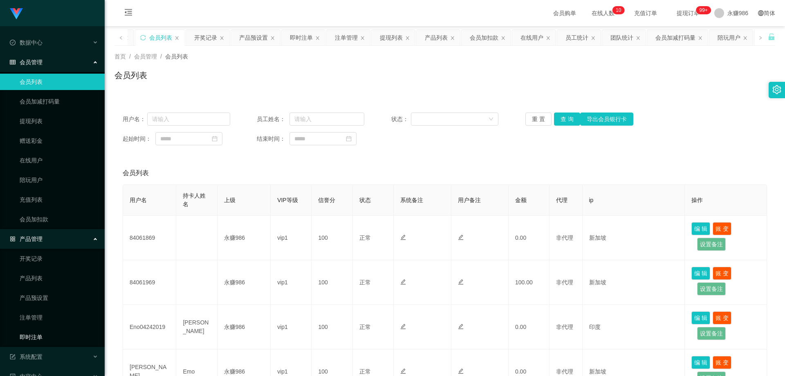
click at [40, 336] on link "即时注单" at bounding box center [59, 337] width 79 height 16
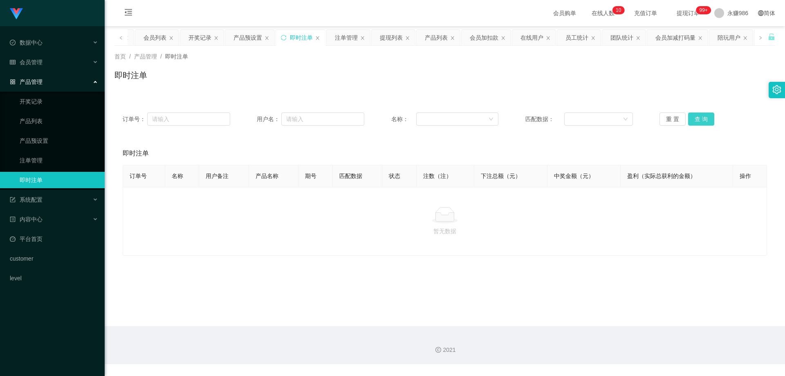
click at [707, 119] on button "查 询" at bounding box center [701, 118] width 26 height 13
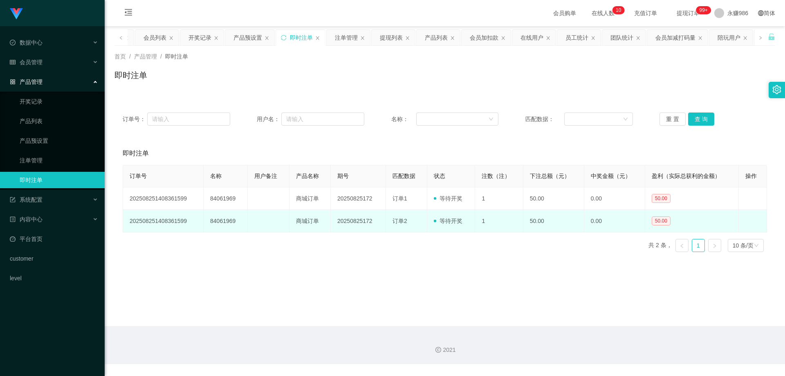
click at [216, 220] on td "84061969" at bounding box center [226, 221] width 44 height 22
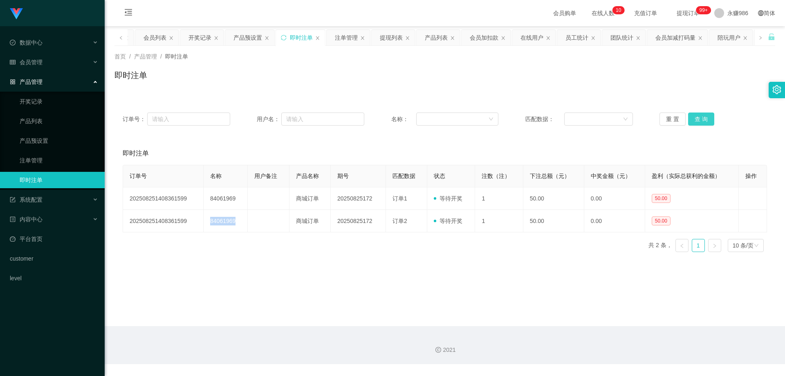
click at [695, 118] on button "查 询" at bounding box center [701, 118] width 26 height 13
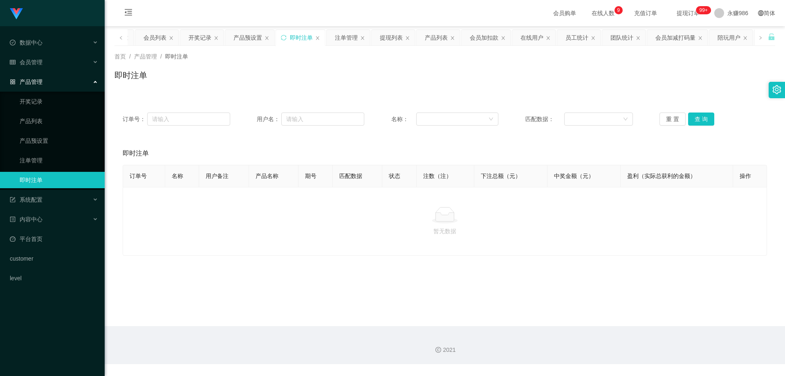
click at [43, 75] on div "产品管理" at bounding box center [52, 82] width 105 height 16
click at [45, 58] on div "会员管理" at bounding box center [52, 62] width 105 height 16
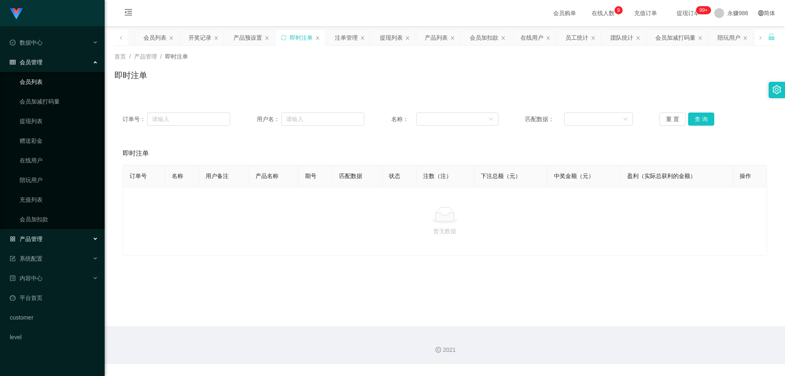
click at [43, 84] on link "会员列表" at bounding box center [59, 82] width 79 height 16
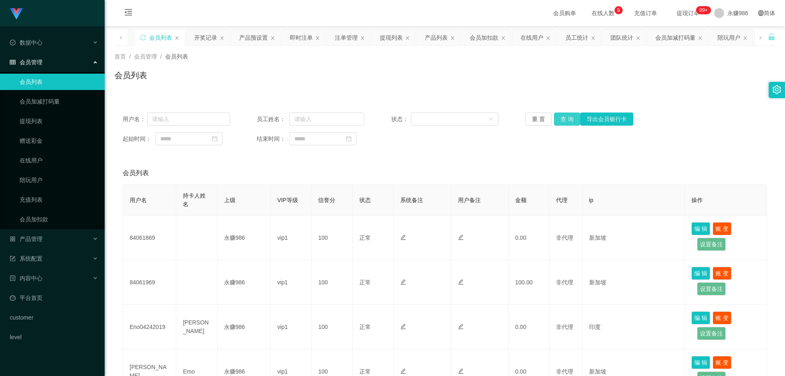
click at [567, 123] on button "查 询" at bounding box center [567, 118] width 26 height 13
click at [571, 119] on button "查 询" at bounding box center [567, 118] width 26 height 13
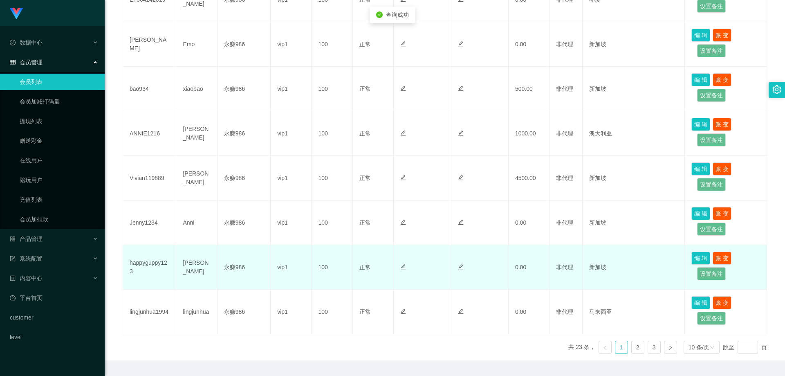
scroll to position [350, 0]
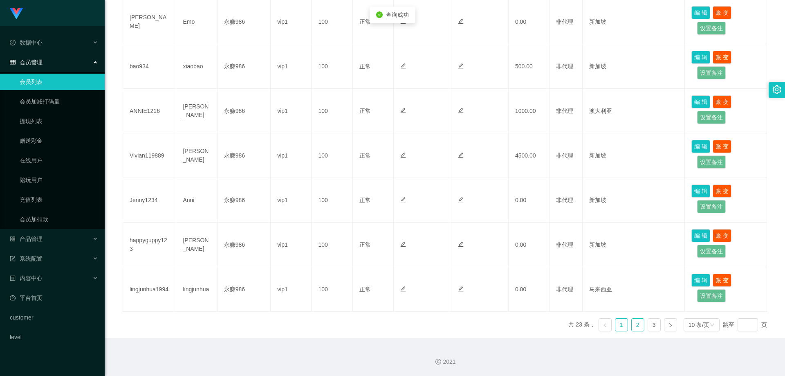
click at [632, 325] on link "2" at bounding box center [638, 325] width 12 height 12
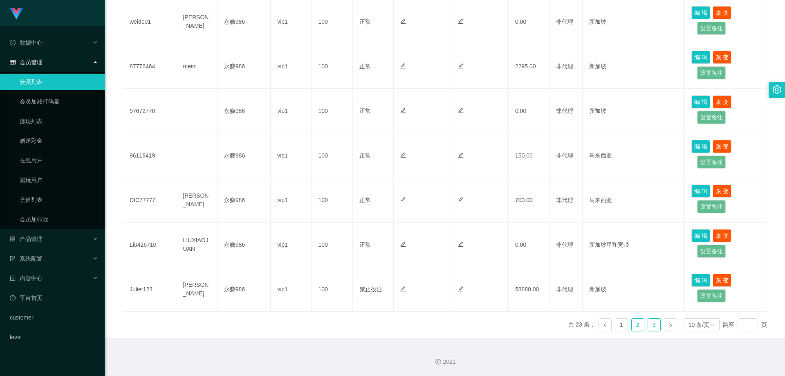
click at [648, 322] on link "3" at bounding box center [654, 325] width 12 height 12
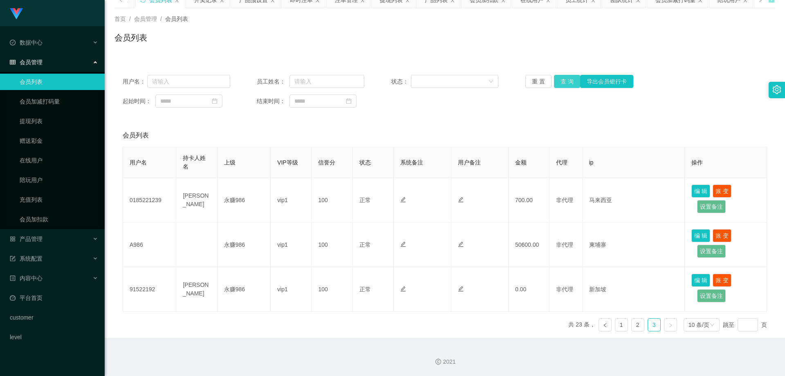
click at [571, 86] on button "查 询" at bounding box center [567, 81] width 26 height 13
click at [570, 86] on button "查 询" at bounding box center [567, 81] width 26 height 13
click at [58, 218] on link "会员加扣款" at bounding box center [59, 219] width 79 height 16
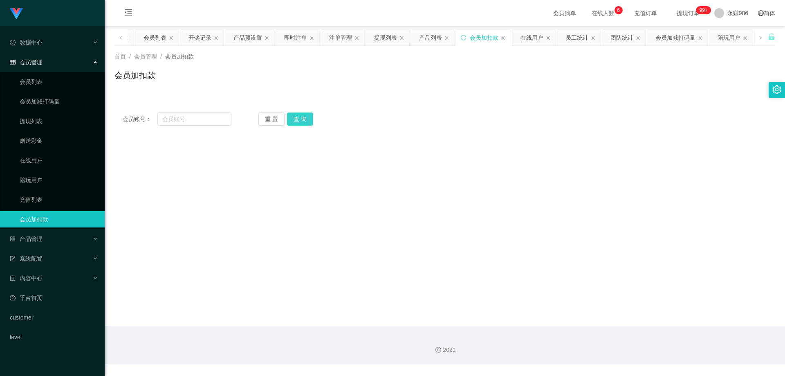
click at [306, 117] on button "查 询" at bounding box center [300, 118] width 26 height 13
click at [52, 88] on link "会员列表" at bounding box center [59, 82] width 79 height 16
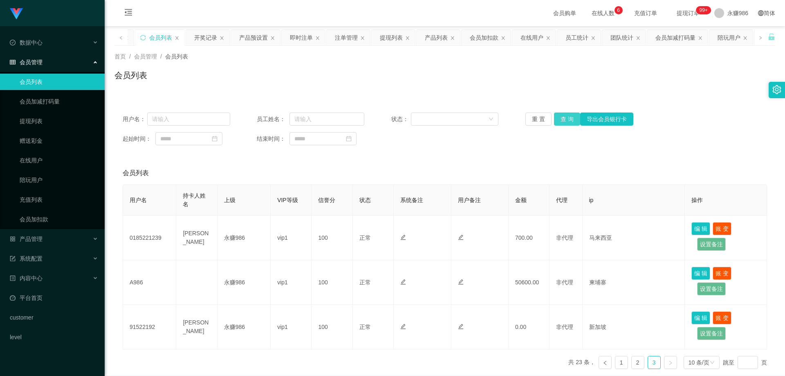
click at [571, 119] on button "查 询" at bounding box center [567, 118] width 26 height 13
click at [571, 119] on div "重 置 查 询 导出会员银行卡" at bounding box center [580, 118] width 108 height 13
click at [62, 48] on div "数据中心" at bounding box center [52, 42] width 105 height 16
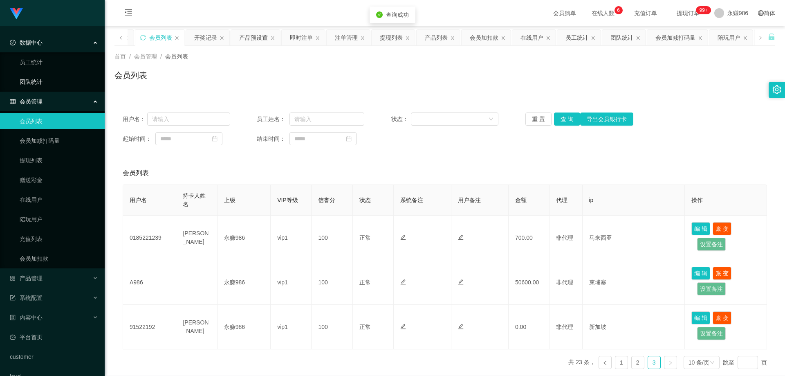
click at [52, 81] on link "团队统计" at bounding box center [59, 82] width 79 height 16
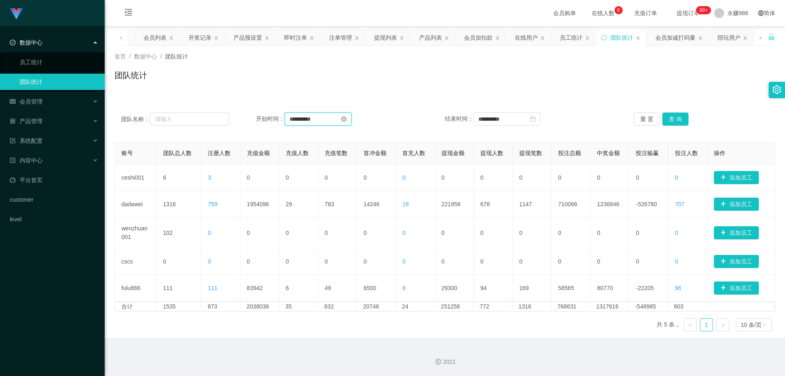
click at [327, 119] on input "**********" at bounding box center [318, 118] width 67 height 13
click at [295, 214] on div "25" at bounding box center [296, 213] width 10 height 10
type input "**********"
click at [499, 212] on div "26" at bounding box center [499, 213] width 10 height 10
type input "**********"
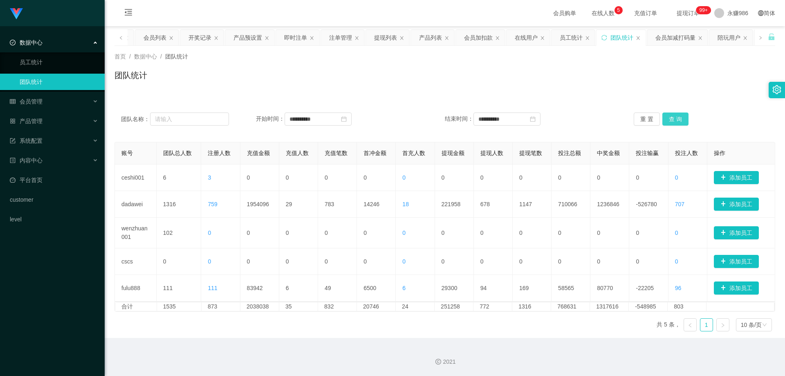
click at [672, 120] on button "查 询" at bounding box center [676, 118] width 26 height 13
click at [330, 120] on input "**********" at bounding box center [318, 118] width 67 height 13
click at [386, 197] on div "24" at bounding box center [385, 201] width 10 height 10
type input "**********"
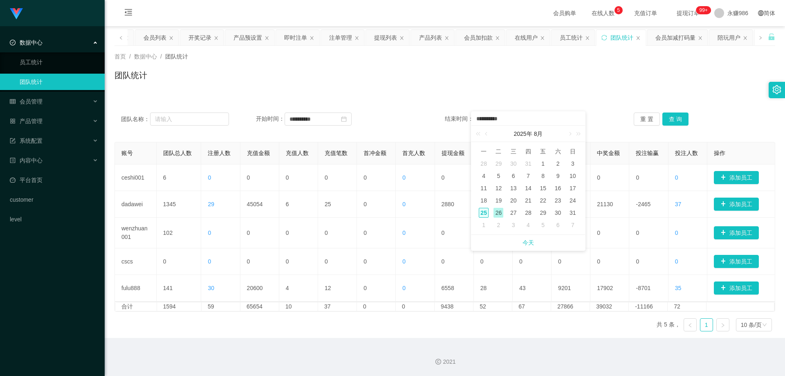
click at [485, 212] on div "25" at bounding box center [484, 213] width 10 height 10
type input "**********"
click at [668, 117] on button "查 询" at bounding box center [676, 118] width 26 height 13
click at [330, 119] on input "**********" at bounding box center [318, 118] width 67 height 13
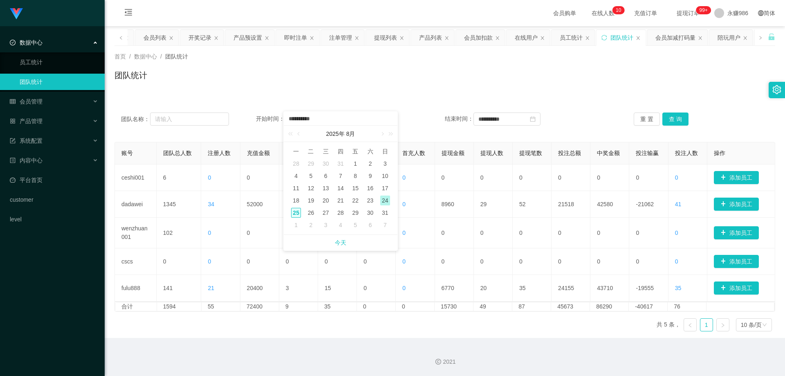
click at [297, 212] on div "25" at bounding box center [296, 213] width 10 height 10
type input "**********"
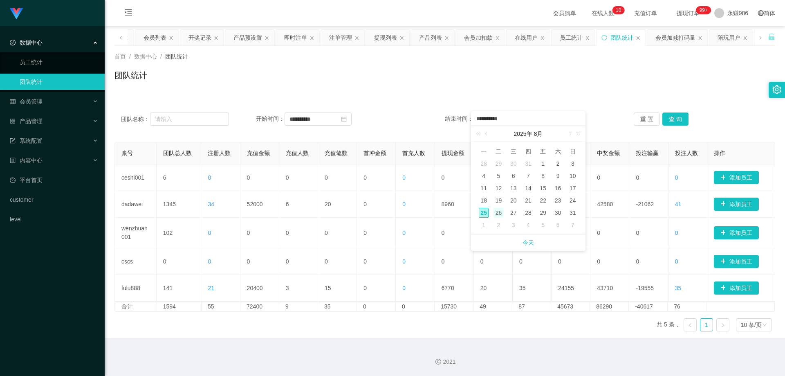
click at [497, 209] on div "26" at bounding box center [499, 213] width 10 height 10
type input "**********"
click at [673, 122] on button "查 询" at bounding box center [676, 118] width 26 height 13
click at [84, 111] on li "会员管理 会员列表 会员加减打码量 提现列表 赠送彩金 在线用户 陪玩用户 充值列表 会员加扣款" at bounding box center [52, 102] width 105 height 18
click at [70, 148] on div "系统配置" at bounding box center [52, 141] width 105 height 16
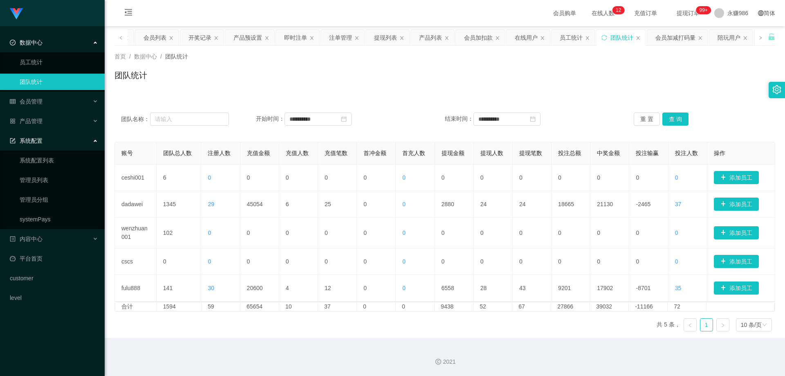
click at [49, 137] on div "系统配置" at bounding box center [52, 141] width 105 height 16
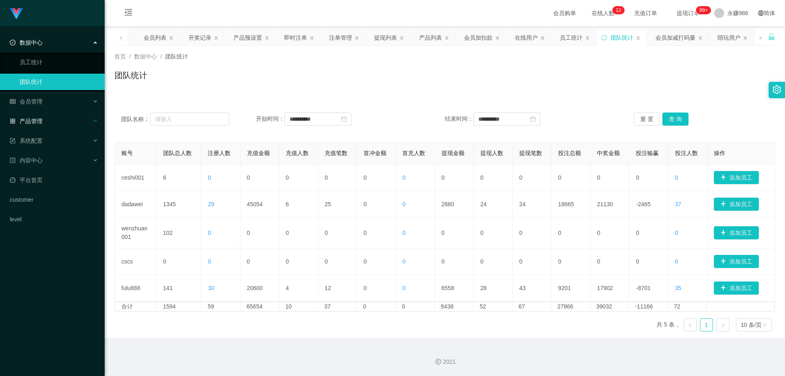
drag, startPoint x: 184, startPoint y: 81, endPoint x: 59, endPoint y: 114, distance: 129.4
click at [184, 81] on div "团队统计" at bounding box center [445, 78] width 661 height 19
click at [56, 103] on div "会员管理" at bounding box center [52, 101] width 105 height 16
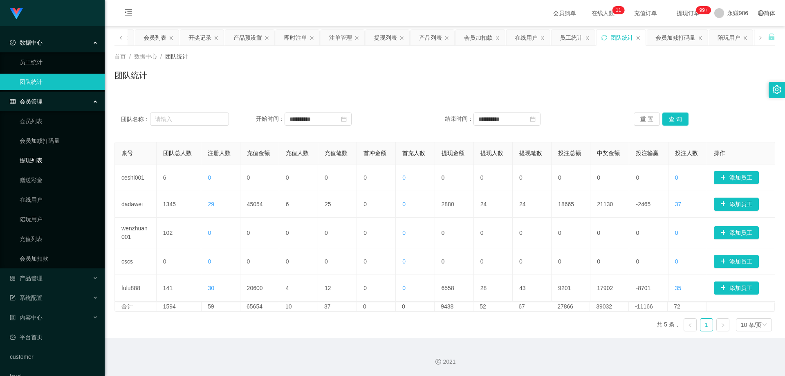
click at [39, 165] on link "提现列表" at bounding box center [59, 160] width 79 height 16
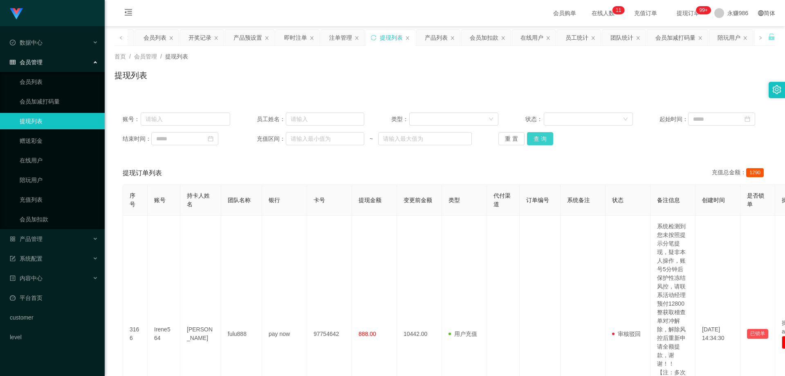
click at [537, 137] on button "查 询" at bounding box center [540, 138] width 26 height 13
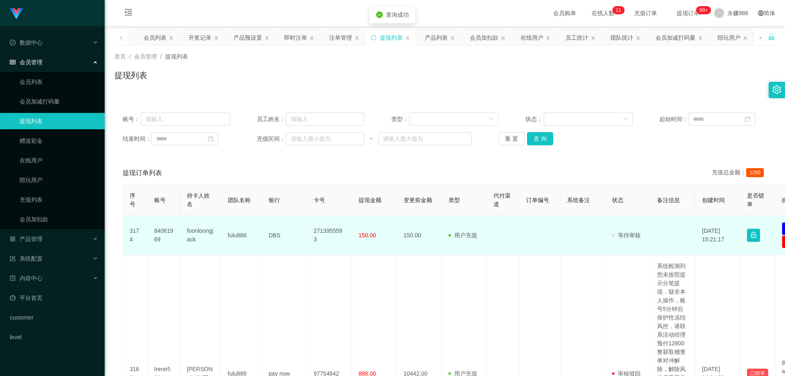
click at [162, 234] on td "84061969" at bounding box center [164, 236] width 33 height 40
copy td "84061969"
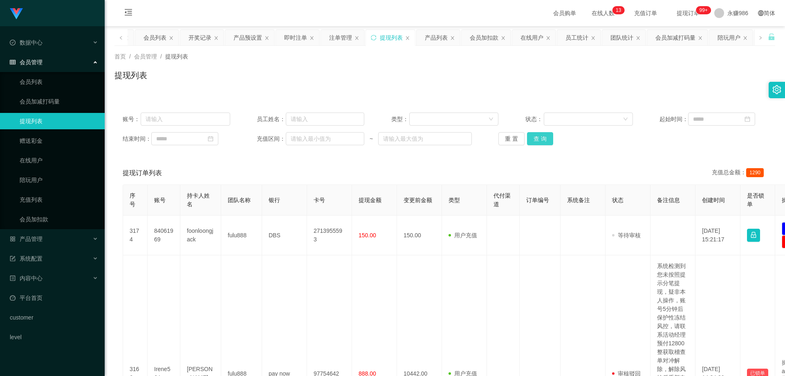
drag, startPoint x: 560, startPoint y: 133, endPoint x: 546, endPoint y: 133, distance: 13.1
click at [554, 133] on div "重 置 查 询" at bounding box center [553, 138] width 108 height 13
click at [546, 133] on button "查 询" at bounding box center [540, 138] width 26 height 13
click at [546, 138] on button "查 询" at bounding box center [540, 138] width 26 height 13
click at [60, 77] on link "会员列表" at bounding box center [59, 82] width 79 height 16
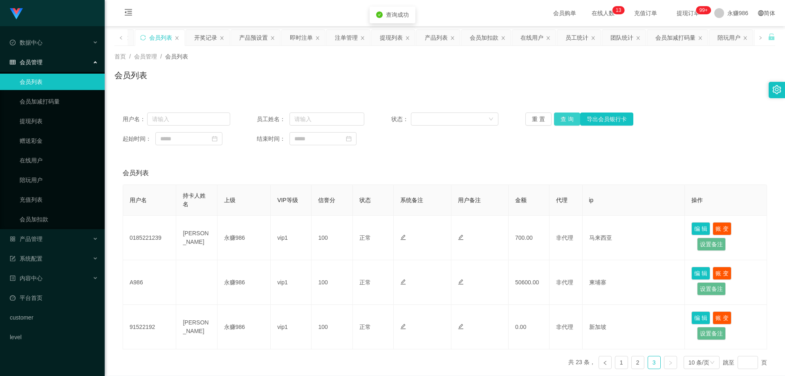
click at [562, 115] on button "查 询" at bounding box center [567, 118] width 26 height 13
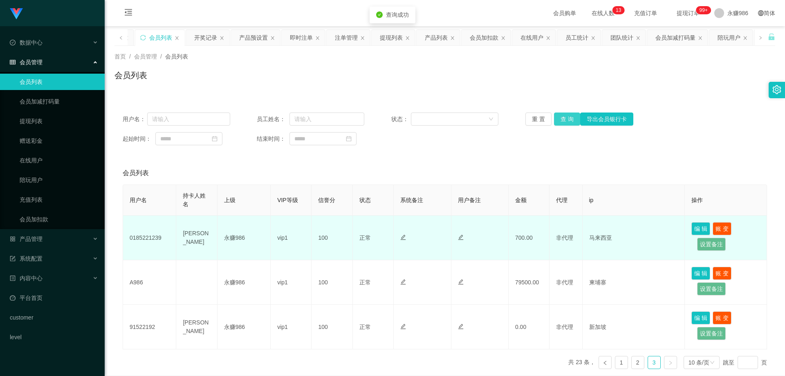
scroll to position [38, 0]
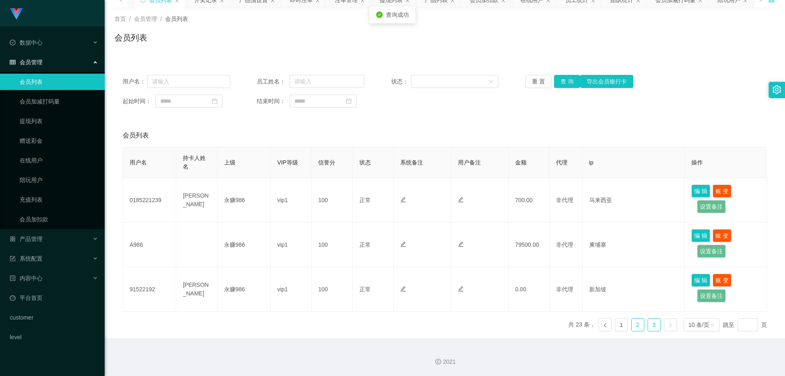
click at [637, 325] on link "2" at bounding box center [638, 325] width 12 height 12
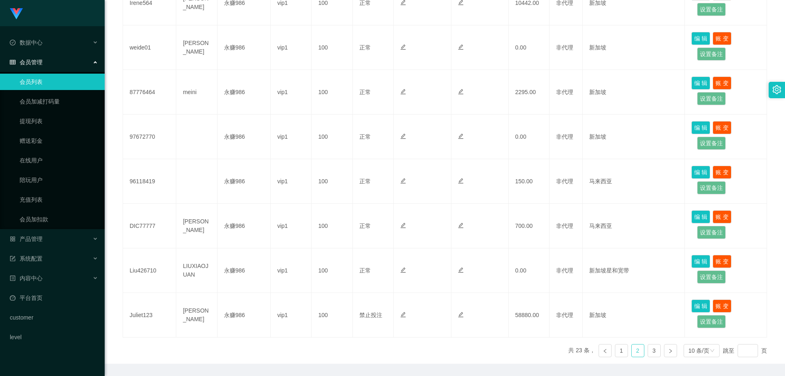
scroll to position [350, 0]
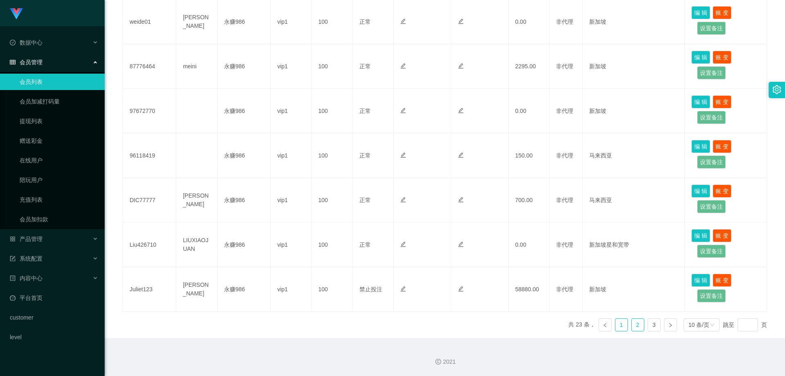
click at [622, 325] on link "1" at bounding box center [622, 325] width 12 height 12
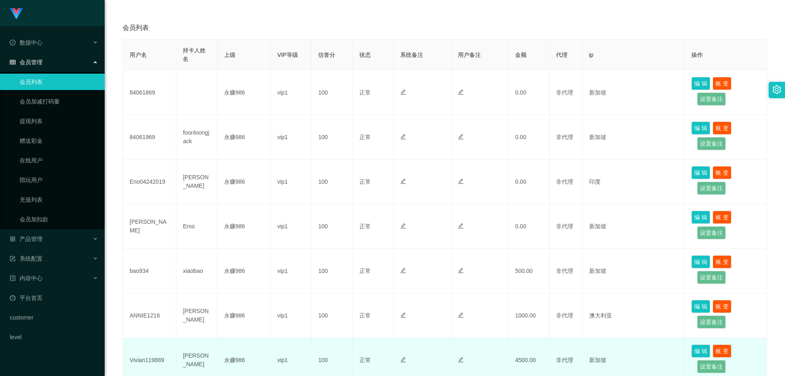
scroll to position [227, 0]
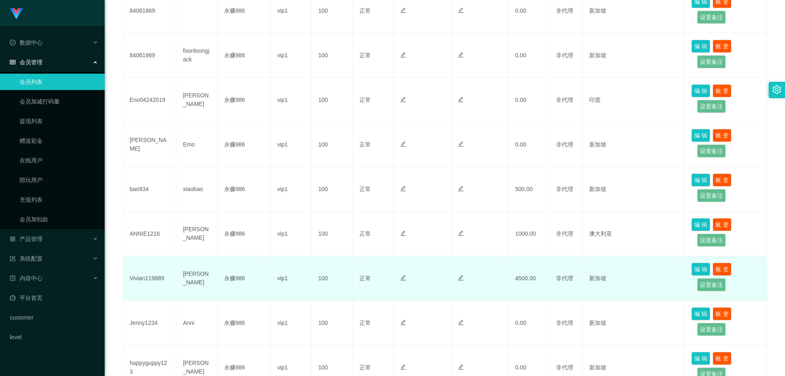
click at [146, 279] on td "Vivian119889" at bounding box center [149, 278] width 53 height 45
copy td "Vivian119889"
click at [150, 277] on td "Vivian119889" at bounding box center [149, 278] width 53 height 45
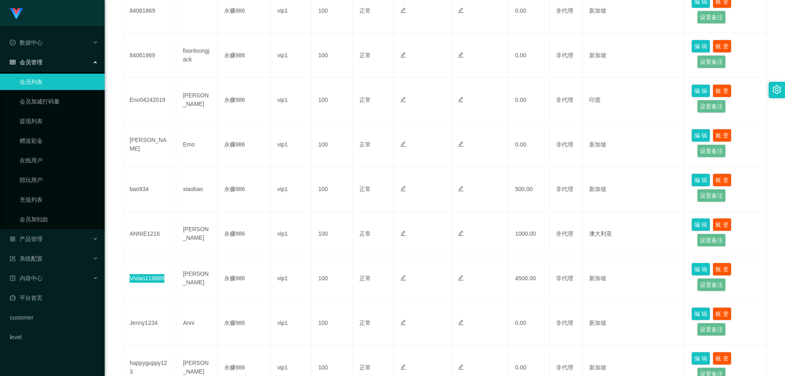
scroll to position [350, 0]
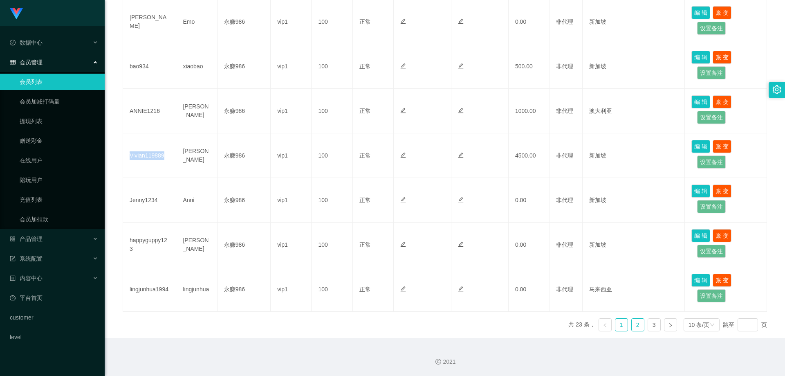
click at [632, 324] on link "2" at bounding box center [638, 325] width 12 height 12
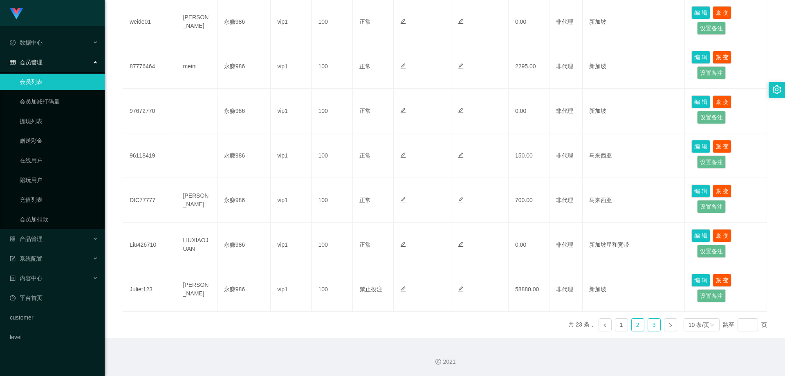
click at [652, 329] on link "3" at bounding box center [654, 325] width 12 height 12
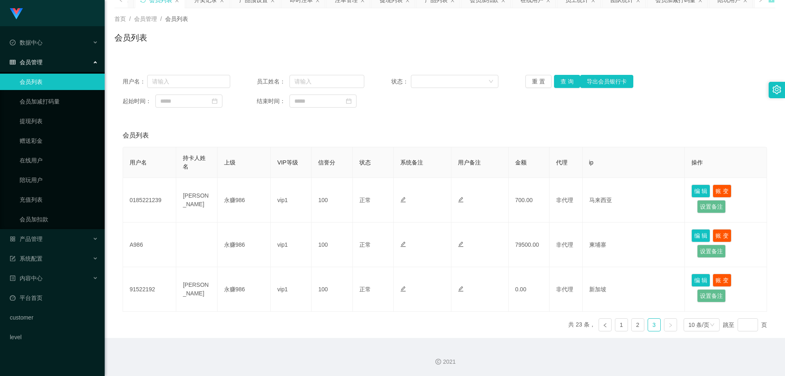
click at [52, 83] on link "会员列表" at bounding box center [59, 82] width 79 height 16
click at [562, 85] on button "查 询" at bounding box center [567, 81] width 26 height 13
click at [621, 327] on link "1" at bounding box center [622, 325] width 12 height 12
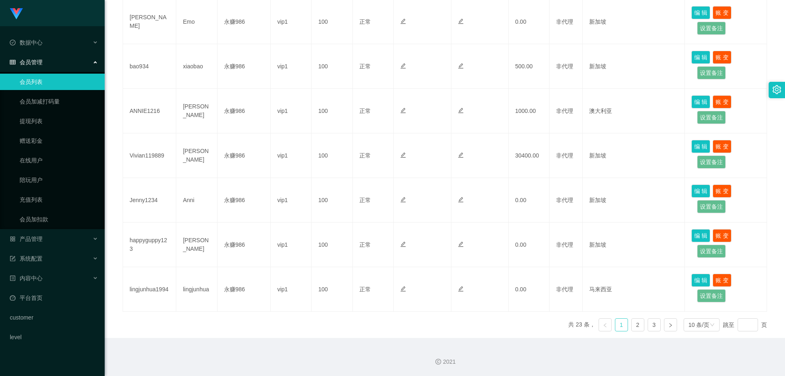
scroll to position [227, 0]
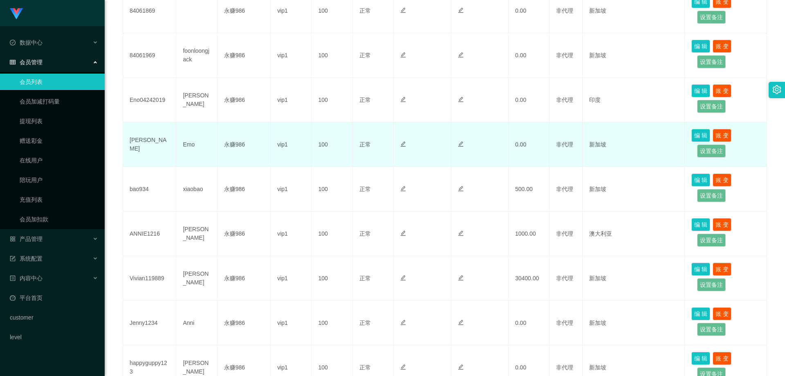
click at [133, 146] on td "[PERSON_NAME]" at bounding box center [149, 144] width 53 height 45
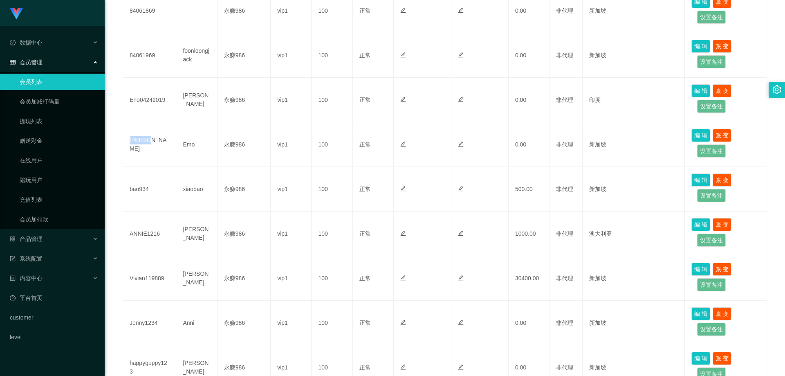
copy td "[PERSON_NAME]"
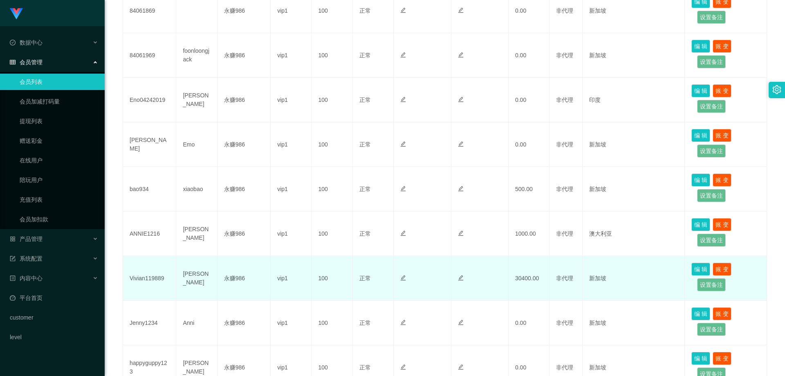
click at [659, 267] on td "新加坡" at bounding box center [634, 278] width 103 height 45
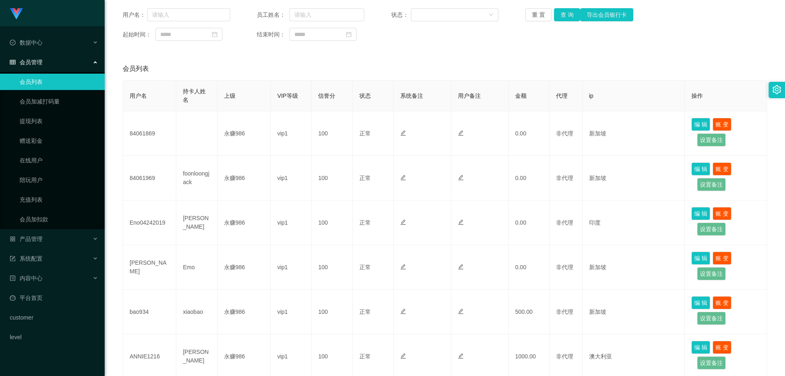
scroll to position [0, 0]
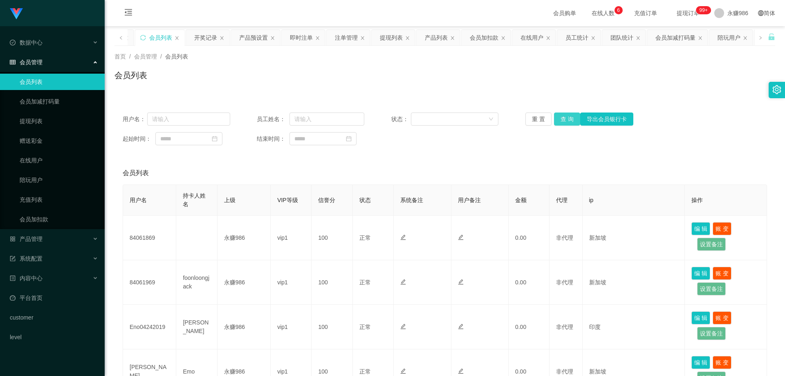
click at [562, 118] on button "查 询" at bounding box center [567, 118] width 26 height 13
click at [648, 77] on div "会员列表" at bounding box center [445, 78] width 661 height 19
click at [567, 118] on button "查 询" at bounding box center [567, 118] width 26 height 13
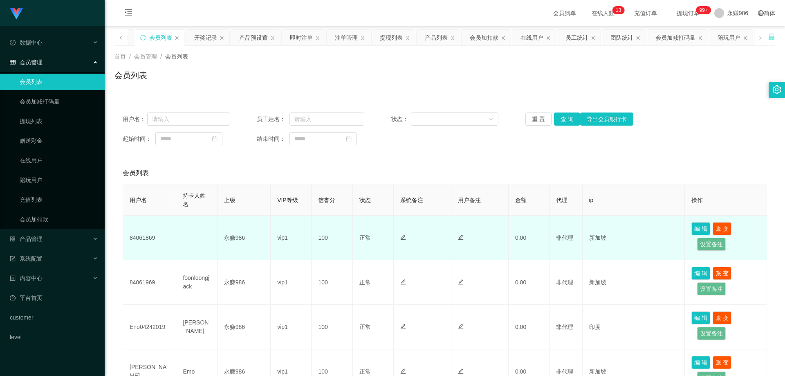
click at [631, 228] on td "新加坡" at bounding box center [634, 238] width 103 height 45
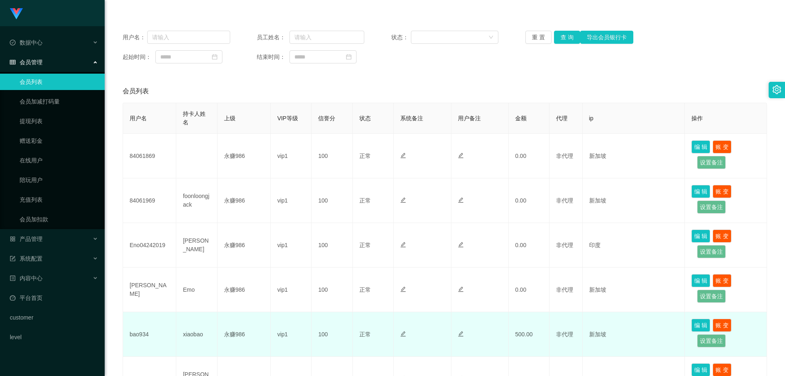
scroll to position [123, 0]
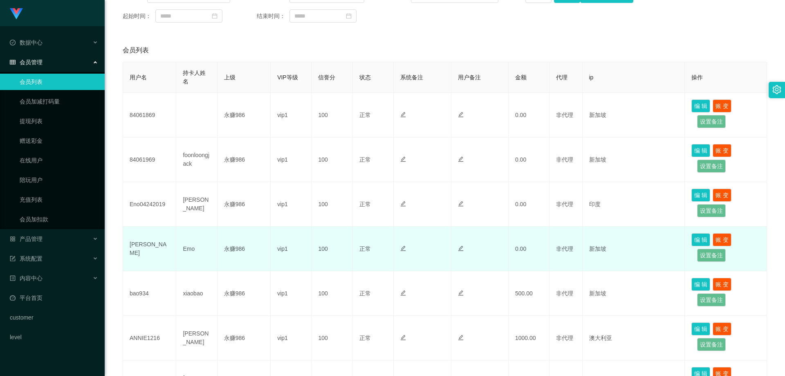
click at [140, 245] on td "[PERSON_NAME]" at bounding box center [149, 249] width 53 height 45
copy td "[PERSON_NAME]"
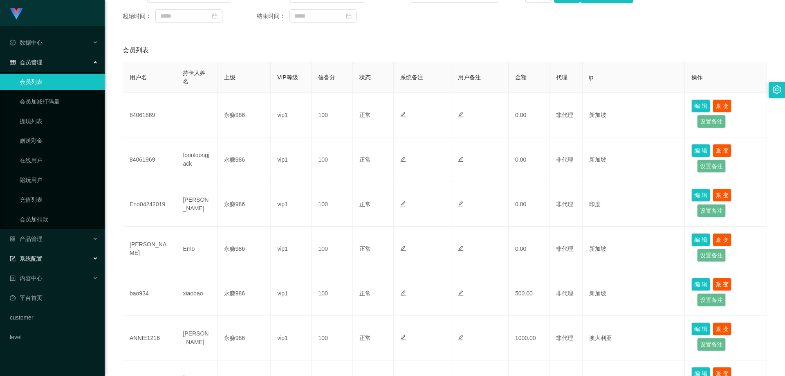
click at [49, 263] on div "系统配置" at bounding box center [52, 258] width 105 height 16
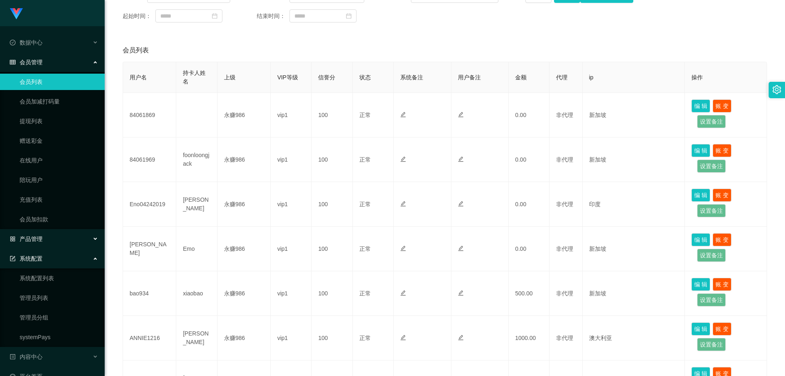
click at [50, 241] on div "产品管理" at bounding box center [52, 239] width 105 height 16
click at [52, 294] on link "产品预设置" at bounding box center [59, 298] width 79 height 16
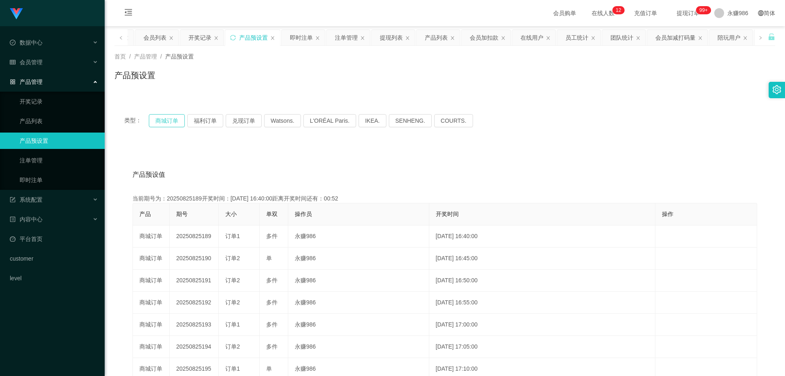
click at [182, 123] on button "商城订单" at bounding box center [167, 120] width 36 height 13
click at [178, 123] on button "商城订单" at bounding box center [167, 120] width 36 height 13
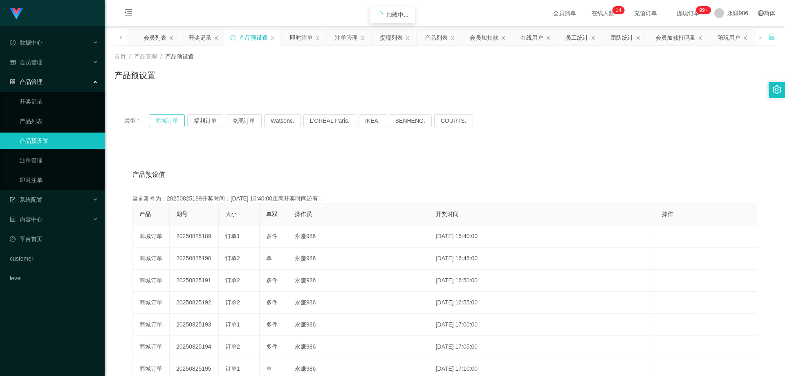
click at [178, 123] on button "商城订单" at bounding box center [167, 120] width 36 height 13
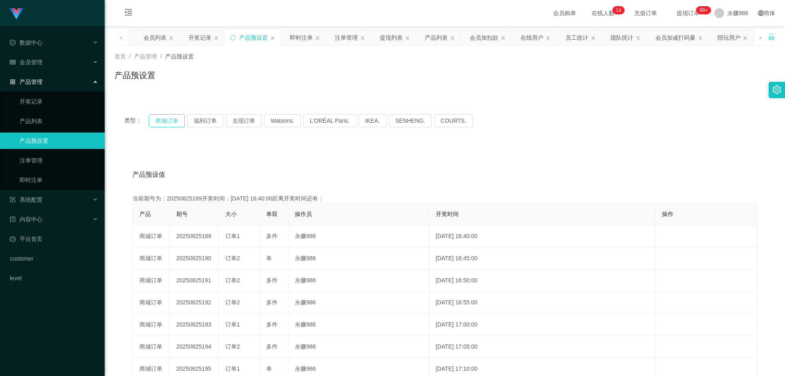
click at [178, 123] on button "商城订单" at bounding box center [167, 120] width 36 height 13
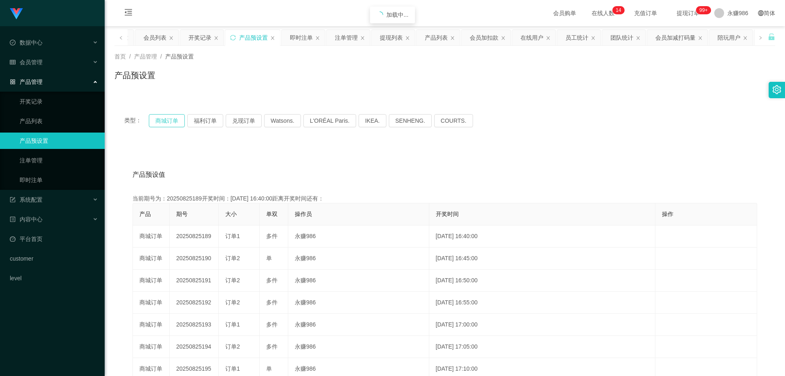
click at [178, 123] on button "商城订单" at bounding box center [167, 120] width 36 height 13
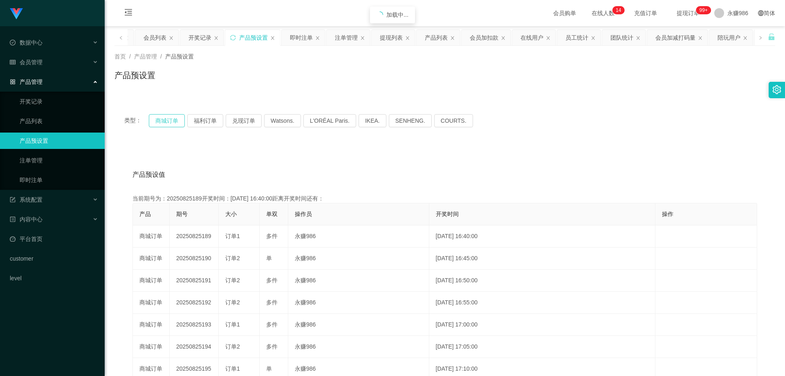
click at [178, 123] on button "商城订单" at bounding box center [167, 120] width 36 height 13
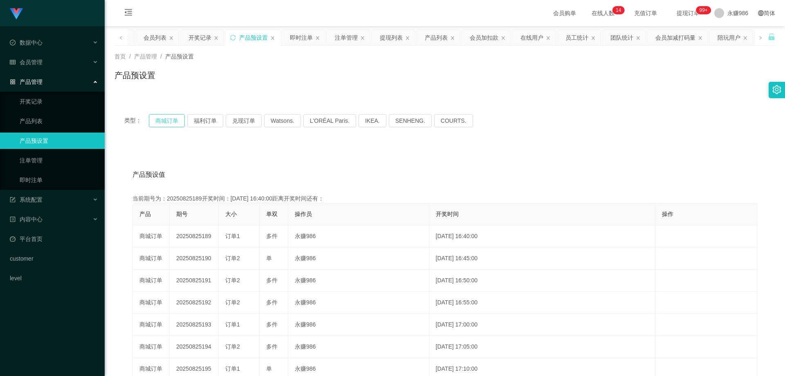
click at [178, 123] on button "商城订单" at bounding box center [167, 120] width 36 height 13
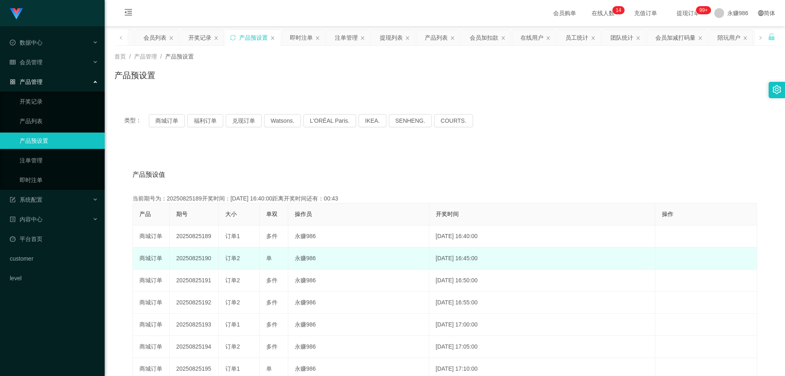
drag, startPoint x: 211, startPoint y: 263, endPoint x: 202, endPoint y: 263, distance: 8.6
click at [202, 263] on td "20250825190" at bounding box center [194, 258] width 49 height 22
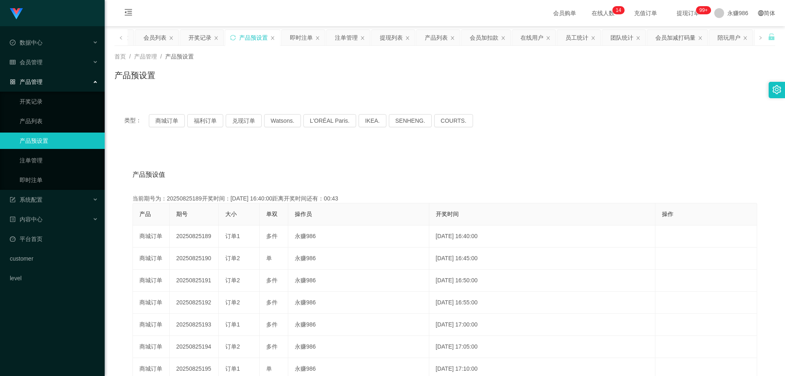
copy td "190"
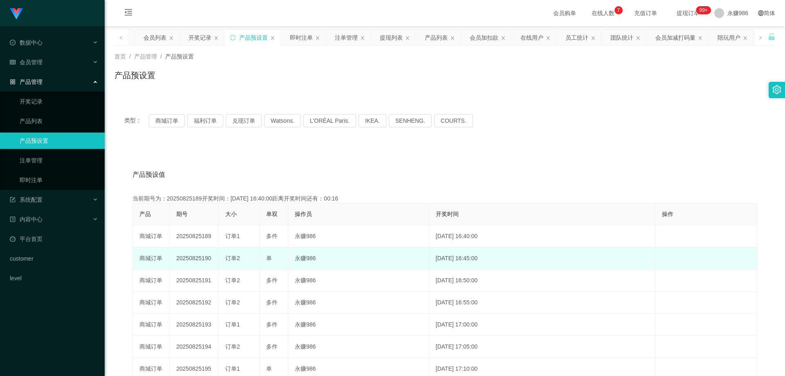
click at [212, 259] on td "20250825190" at bounding box center [194, 258] width 49 height 22
click at [207, 256] on td "20250825190" at bounding box center [194, 258] width 49 height 22
click at [201, 257] on td "20250825190" at bounding box center [194, 258] width 49 height 22
click at [202, 258] on td "20250825190" at bounding box center [194, 258] width 49 height 22
drag, startPoint x: 211, startPoint y: 258, endPoint x: 201, endPoint y: 260, distance: 10.0
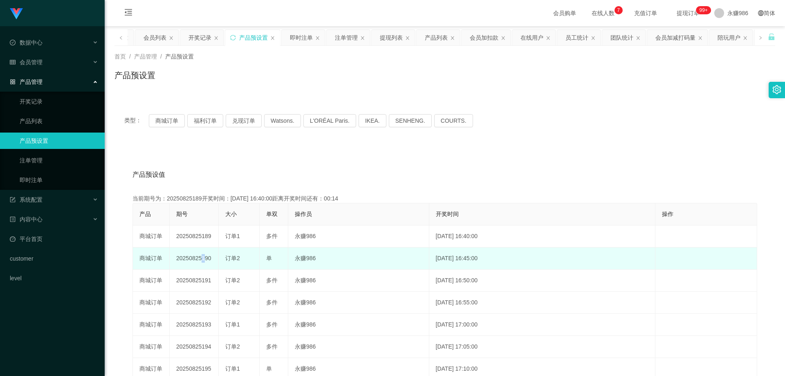
click at [201, 260] on td "20250825190" at bounding box center [194, 258] width 49 height 22
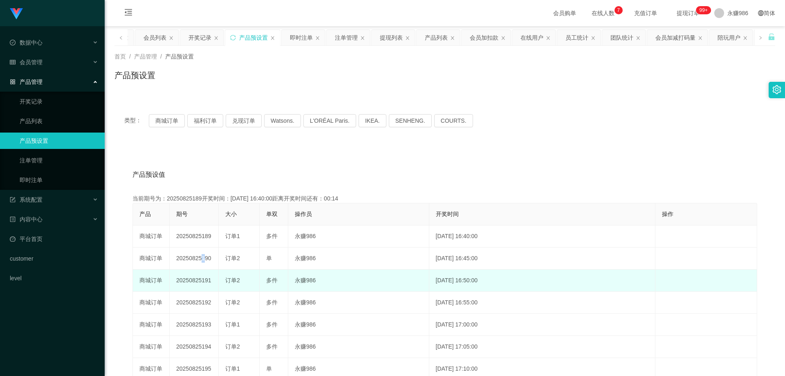
copy td "190"
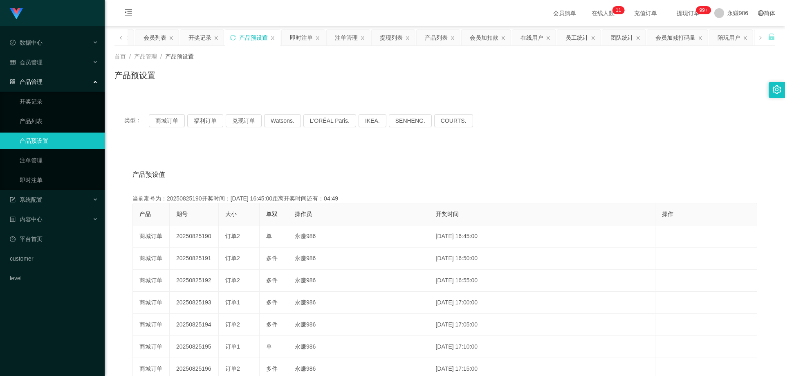
click at [509, 172] on div "产品预设值 添加期号" at bounding box center [445, 174] width 625 height 23
click at [29, 182] on link "即时注单" at bounding box center [59, 180] width 79 height 16
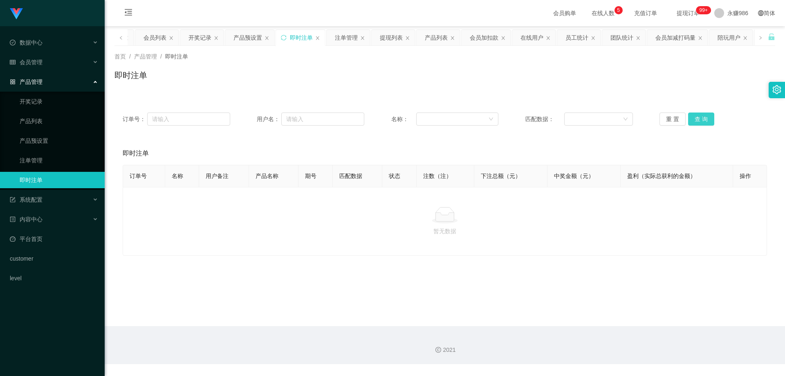
click at [695, 121] on button "查 询" at bounding box center [701, 118] width 26 height 13
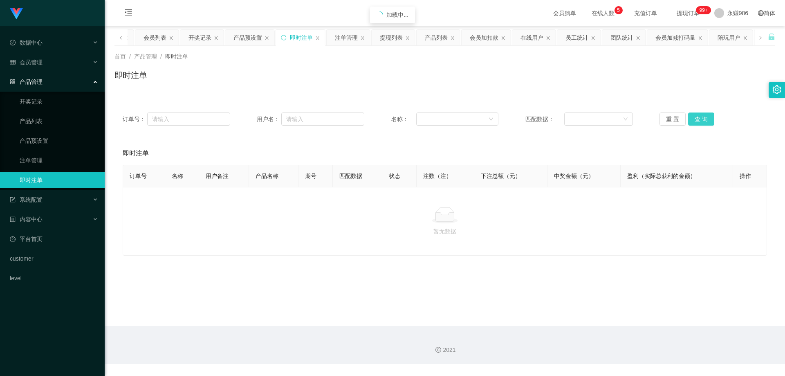
click at [695, 121] on button "查 询" at bounding box center [701, 118] width 26 height 13
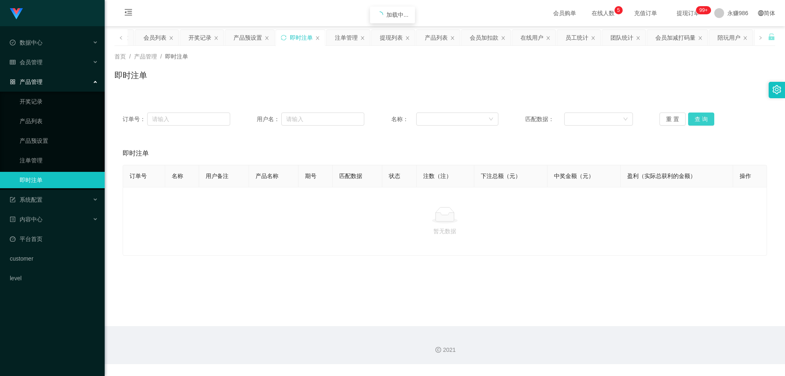
click at [695, 121] on button "查 询" at bounding box center [701, 118] width 26 height 13
drag, startPoint x: 640, startPoint y: 153, endPoint x: 684, endPoint y: 127, distance: 51.1
click at [644, 153] on div "即时注单" at bounding box center [445, 153] width 645 height 23
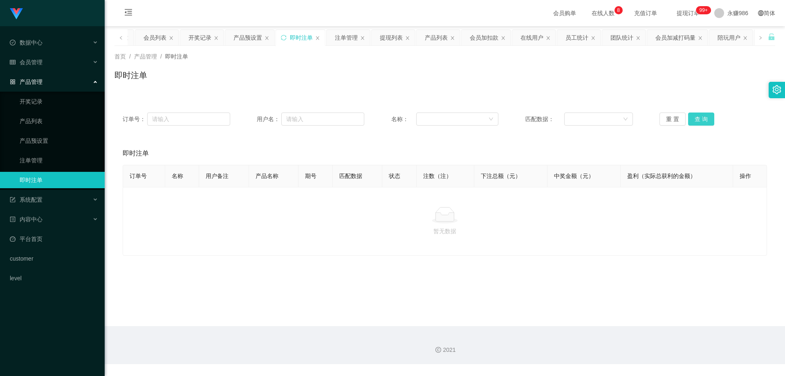
click at [701, 113] on button "查 询" at bounding box center [701, 118] width 26 height 13
click at [701, 116] on button "查 询" at bounding box center [701, 118] width 26 height 13
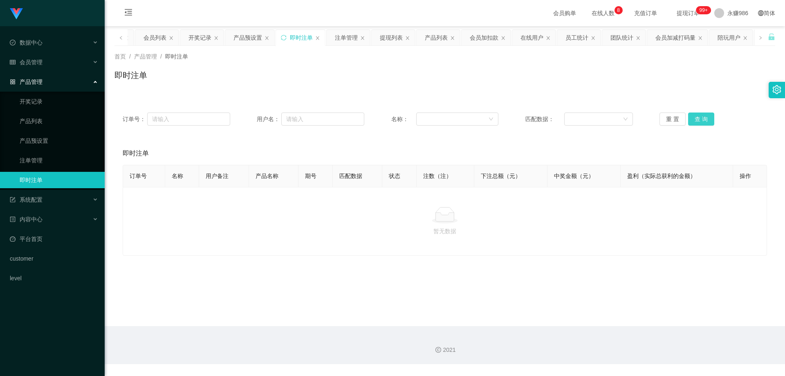
click at [704, 118] on button "查 询" at bounding box center [701, 118] width 26 height 13
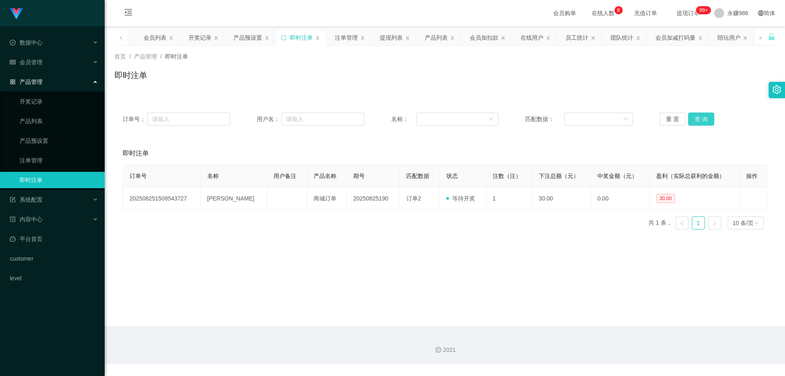
click at [704, 118] on button "查 询" at bounding box center [701, 118] width 26 height 13
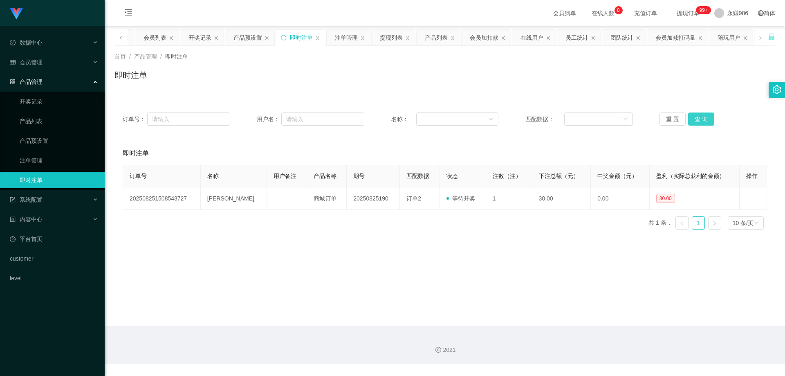
click at [704, 118] on button "查 询" at bounding box center [701, 118] width 26 height 13
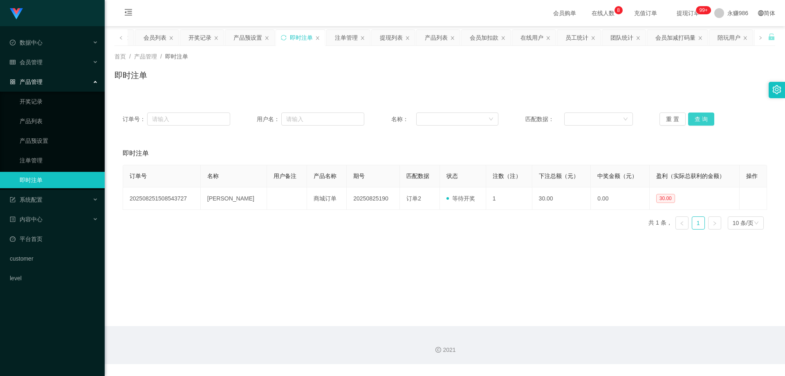
click at [704, 118] on button "查 询" at bounding box center [701, 118] width 26 height 13
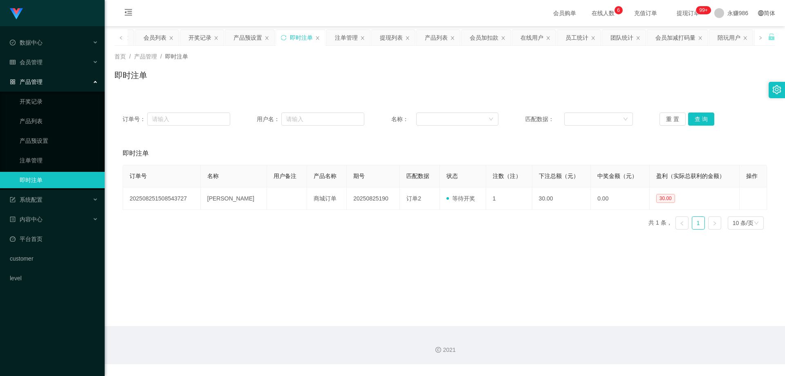
click at [566, 234] on div "订单号 名称 用户备注 产品名称 期号 匹配数据 状态 注数（注） 下注总额（元） 中奖金额（元） 盈利（实际总获利的金额） 操作 2025082515085…" at bounding box center [445, 200] width 645 height 71
click at [705, 115] on button "查 询" at bounding box center [701, 118] width 26 height 13
click at [688, 119] on button "查 询" at bounding box center [701, 118] width 26 height 13
click at [48, 54] on div "会员管理" at bounding box center [52, 62] width 105 height 16
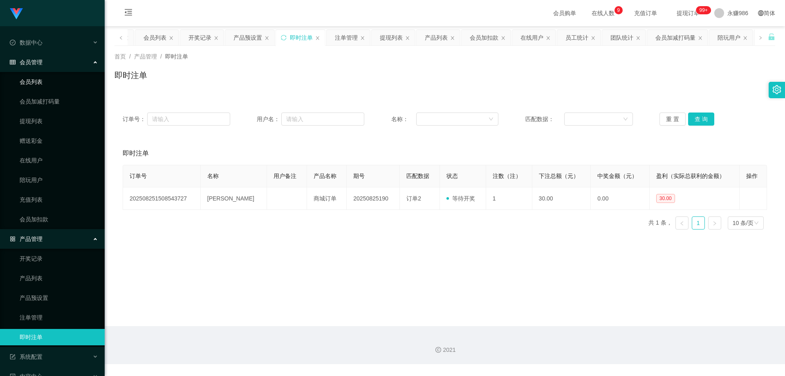
click at [40, 78] on link "会员列表" at bounding box center [59, 82] width 79 height 16
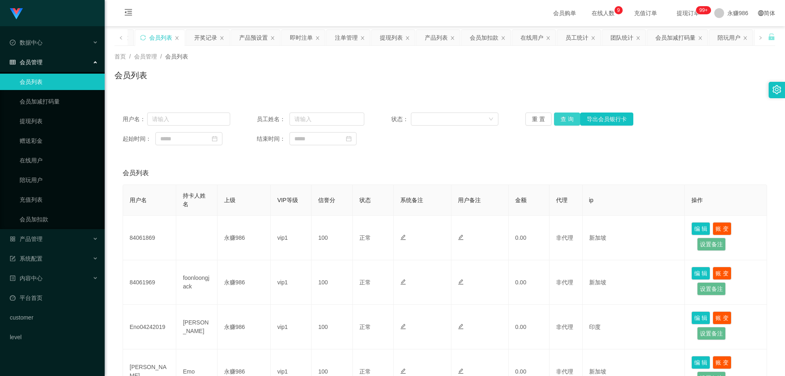
click at [569, 114] on button "查 询" at bounding box center [567, 118] width 26 height 13
click at [569, 114] on div "重 置 查 询 导出会员银行卡" at bounding box center [580, 118] width 108 height 13
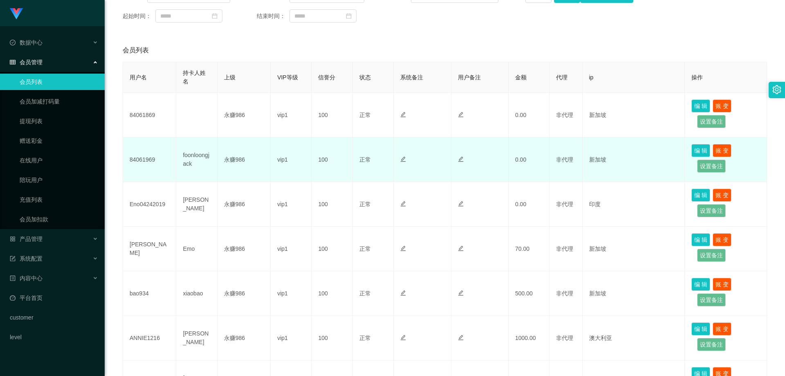
scroll to position [41, 0]
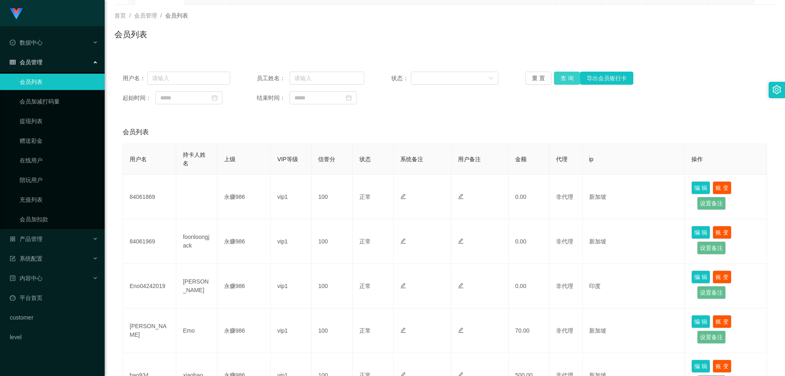
click at [560, 78] on button "查 询" at bounding box center [567, 78] width 26 height 13
click at [562, 72] on button "查 询" at bounding box center [567, 78] width 26 height 13
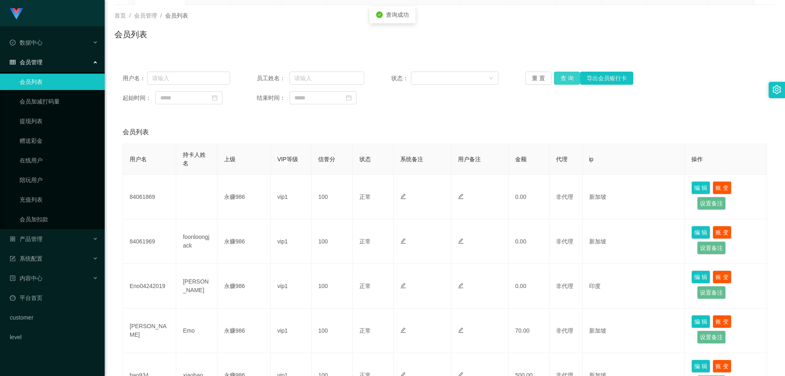
click at [562, 72] on button "查 询" at bounding box center [567, 78] width 26 height 13
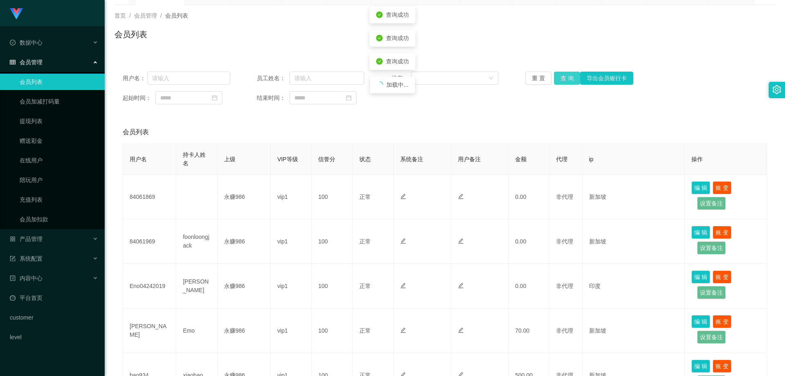
click at [562, 72] on button "查 询" at bounding box center [567, 78] width 26 height 13
click at [562, 72] on div "重 置 查 询 导出会员银行卡" at bounding box center [580, 78] width 108 height 13
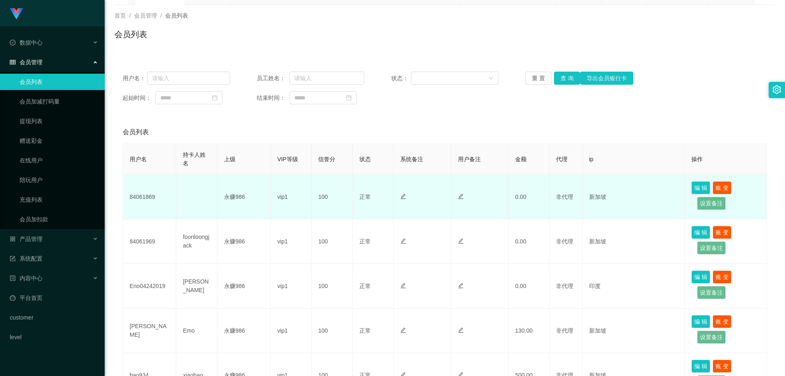
click at [526, 193] on td "0.00" at bounding box center [529, 197] width 41 height 45
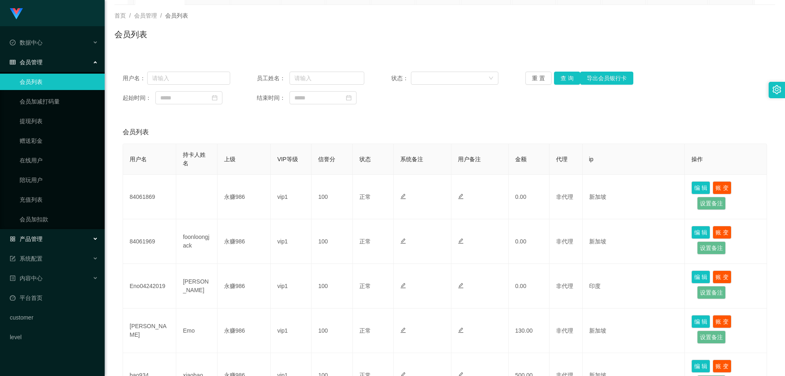
click at [56, 240] on div "产品管理" at bounding box center [52, 239] width 105 height 16
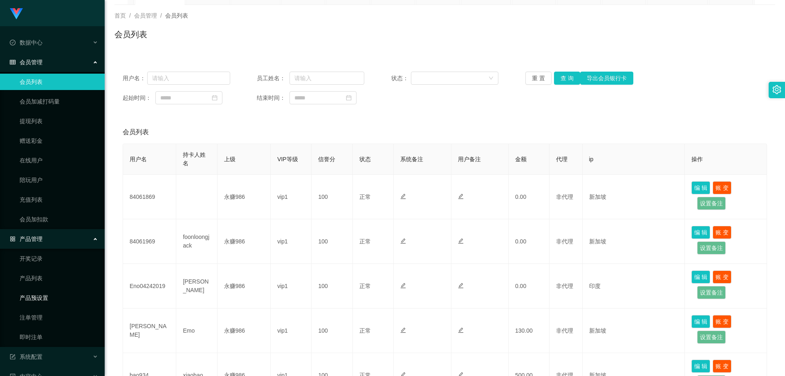
click at [45, 296] on link "产品预设置" at bounding box center [59, 298] width 79 height 16
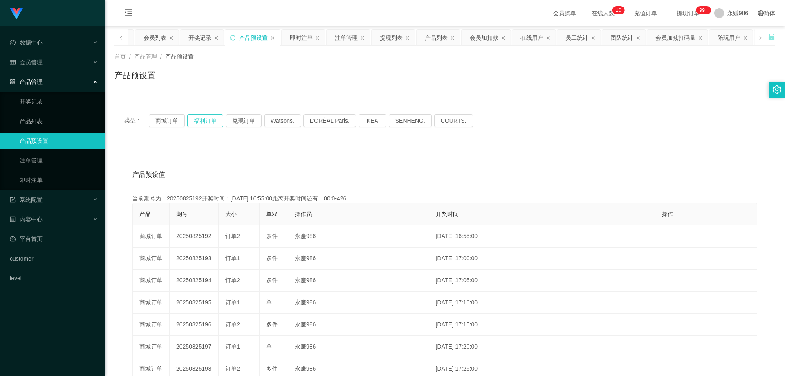
click at [197, 119] on button "福利订单" at bounding box center [205, 120] width 36 height 13
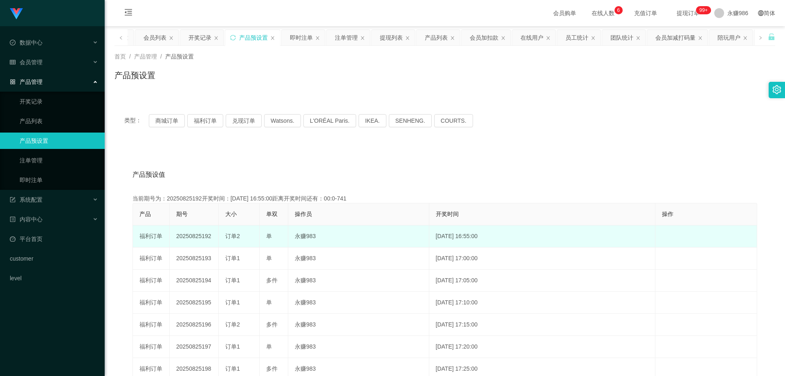
drag, startPoint x: 210, startPoint y: 239, endPoint x: 202, endPoint y: 238, distance: 8.2
click at [202, 238] on td "20250825192" at bounding box center [194, 236] width 49 height 22
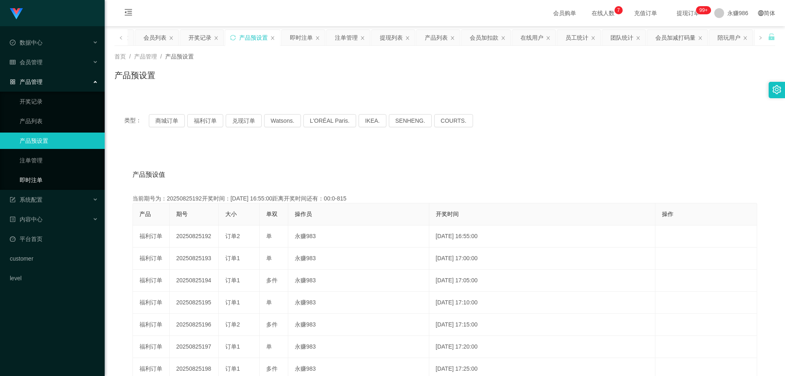
click at [45, 180] on link "即时注单" at bounding box center [59, 180] width 79 height 16
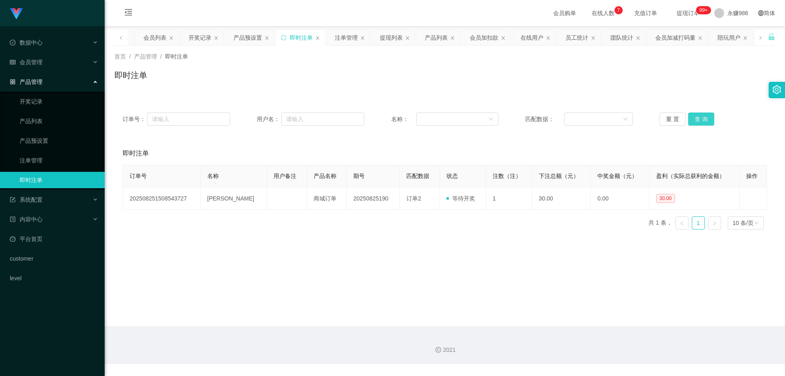
click at [702, 115] on button "查 询" at bounding box center [701, 118] width 26 height 13
click at [54, 140] on link "产品预设置" at bounding box center [59, 141] width 79 height 16
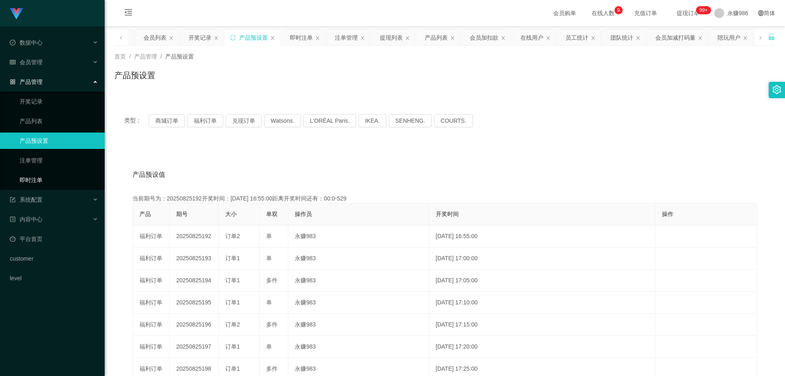
click at [51, 176] on link "即时注单" at bounding box center [59, 180] width 79 height 16
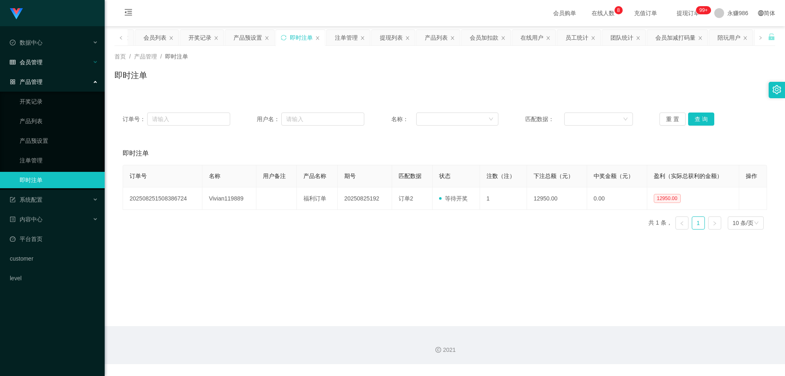
click at [53, 61] on div "会员管理" at bounding box center [52, 62] width 105 height 16
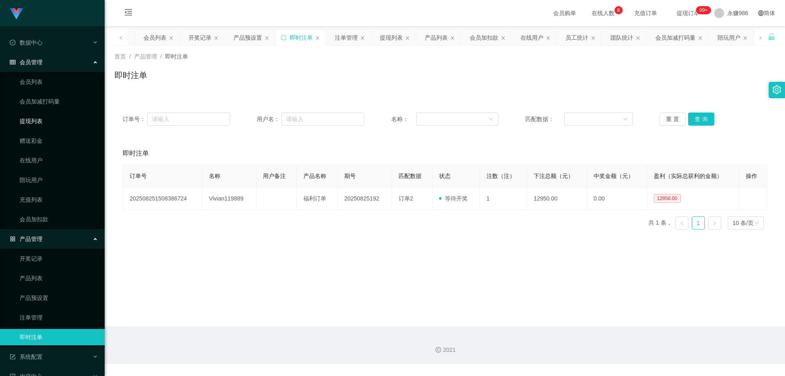
click at [50, 116] on link "提现列表" at bounding box center [59, 121] width 79 height 16
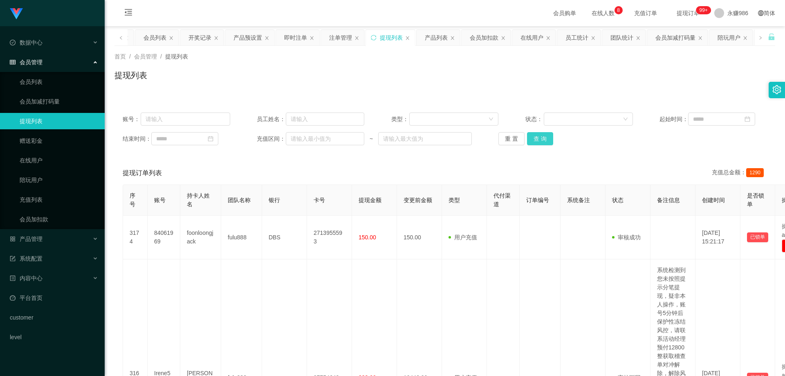
click at [542, 142] on button "查 询" at bounding box center [540, 138] width 26 height 13
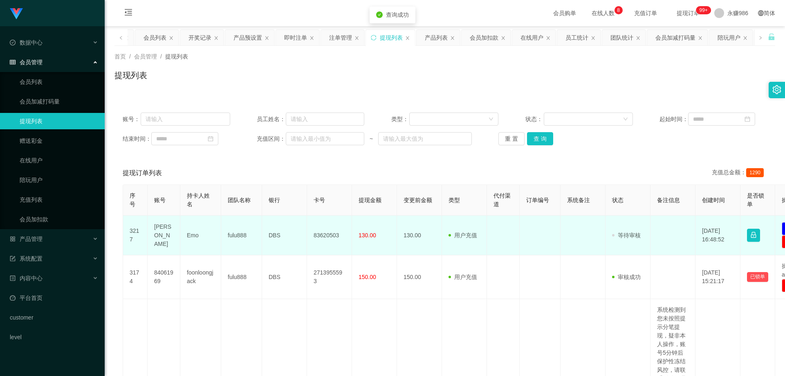
click at [156, 238] on td "[PERSON_NAME]" at bounding box center [164, 236] width 33 height 40
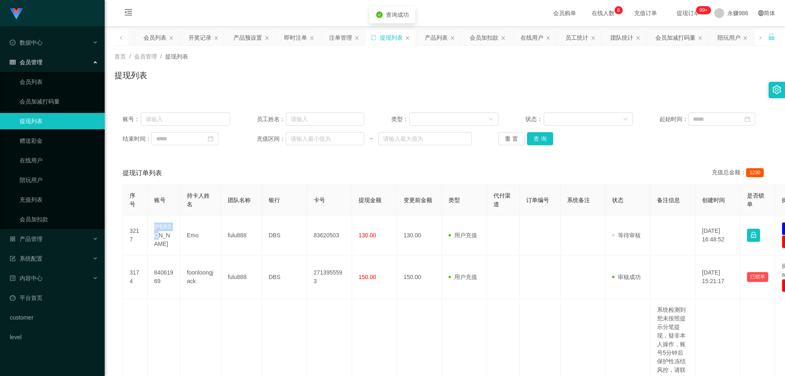
copy td "[PERSON_NAME]"
click at [45, 237] on div "产品管理" at bounding box center [52, 239] width 105 height 16
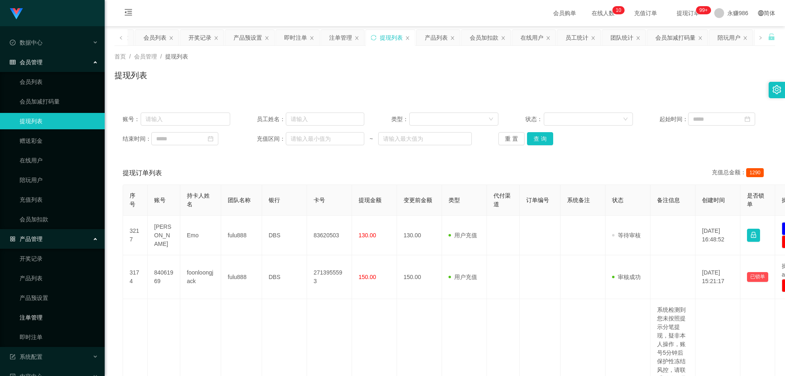
click at [43, 316] on link "注单管理" at bounding box center [59, 317] width 79 height 16
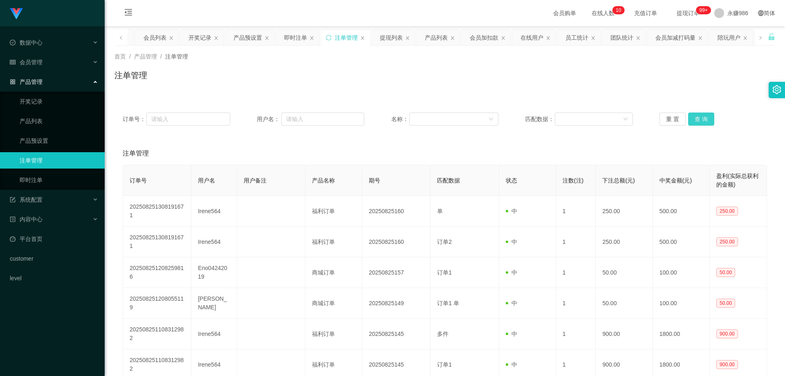
click at [691, 116] on button "查 询" at bounding box center [701, 118] width 26 height 13
click at [49, 61] on div "会员管理" at bounding box center [52, 62] width 105 height 16
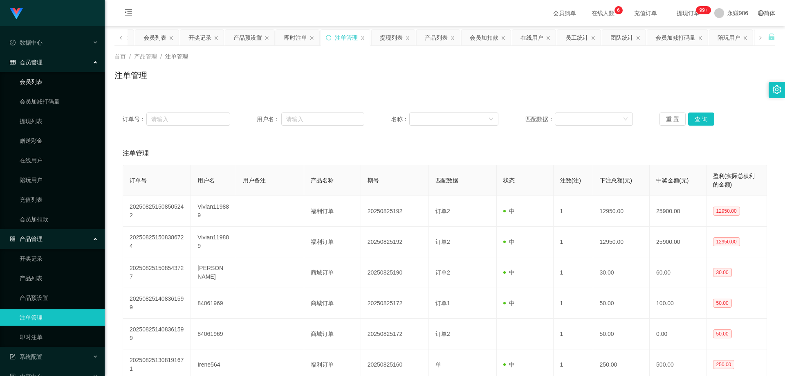
click at [39, 84] on link "会员列表" at bounding box center [59, 82] width 79 height 16
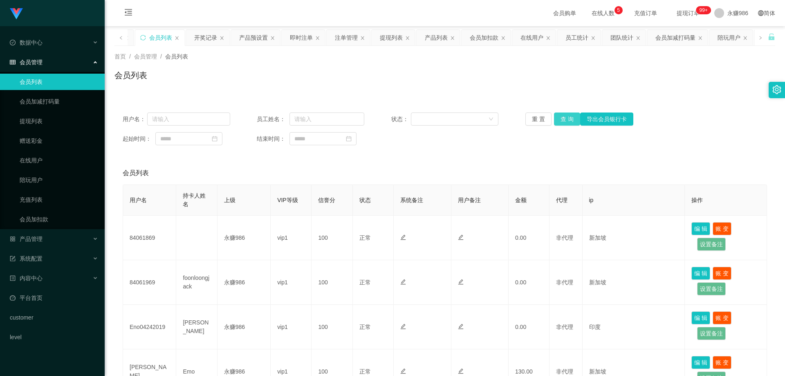
click at [566, 117] on button "查 询" at bounding box center [567, 118] width 26 height 13
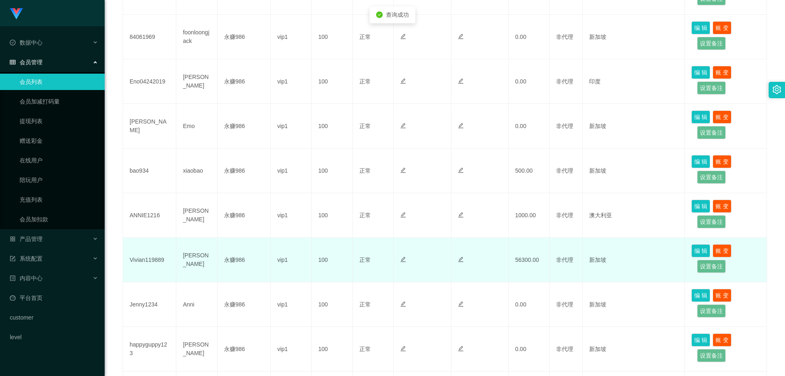
scroll to position [286, 0]
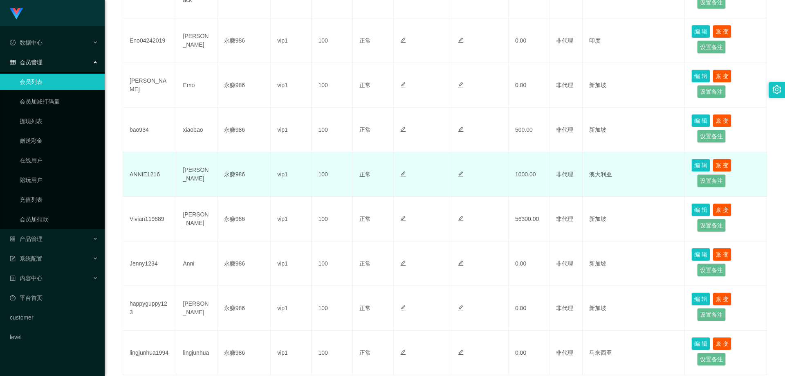
click at [488, 175] on div at bounding box center [480, 174] width 44 height 9
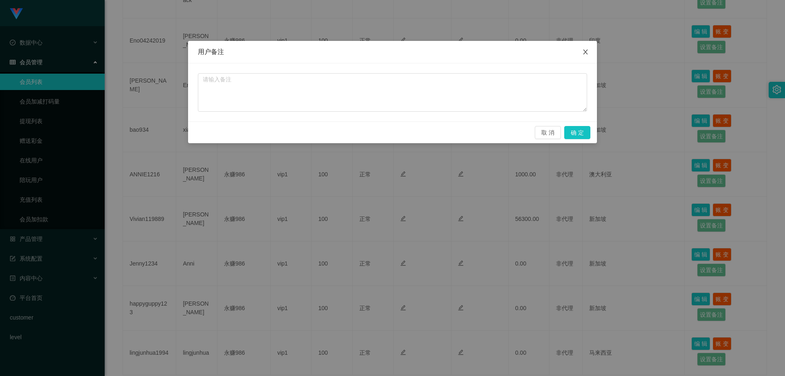
click at [589, 49] on span "Close" at bounding box center [585, 52] width 23 height 23
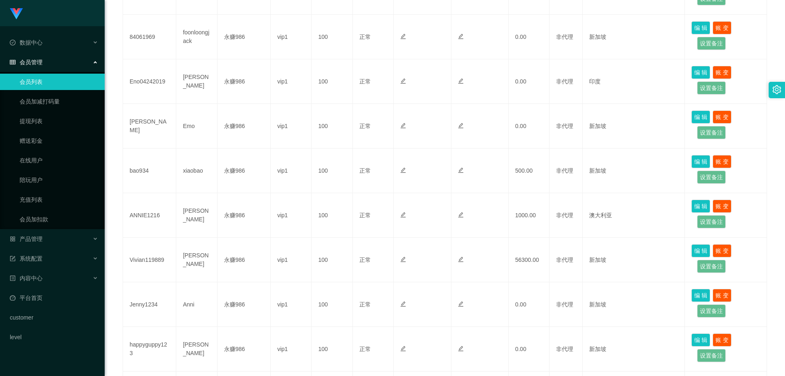
scroll to position [350, 0]
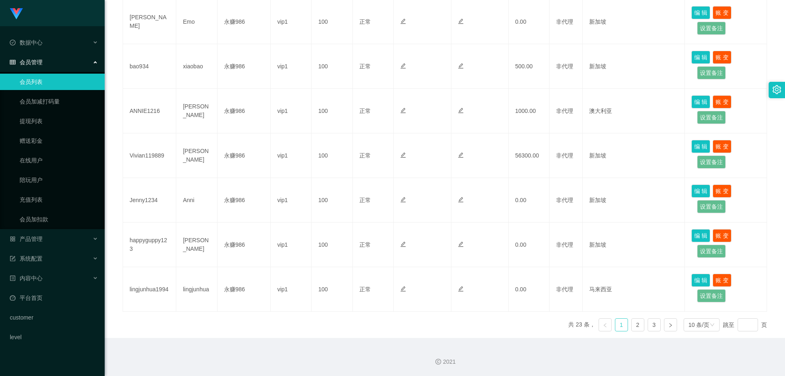
click at [618, 326] on link "1" at bounding box center [622, 325] width 12 height 12
click at [632, 326] on link "2" at bounding box center [638, 325] width 12 height 12
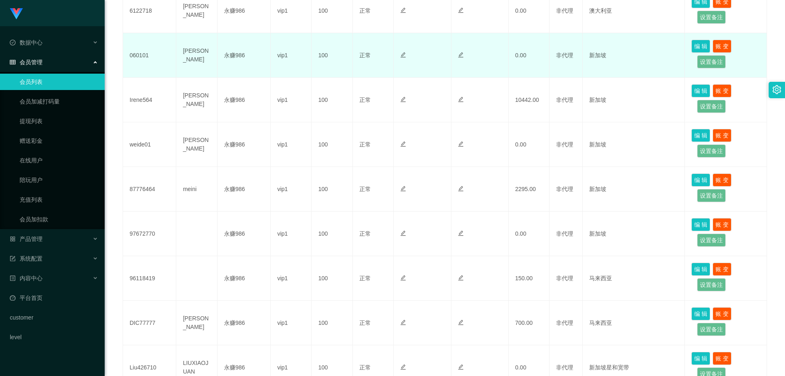
scroll to position [63, 0]
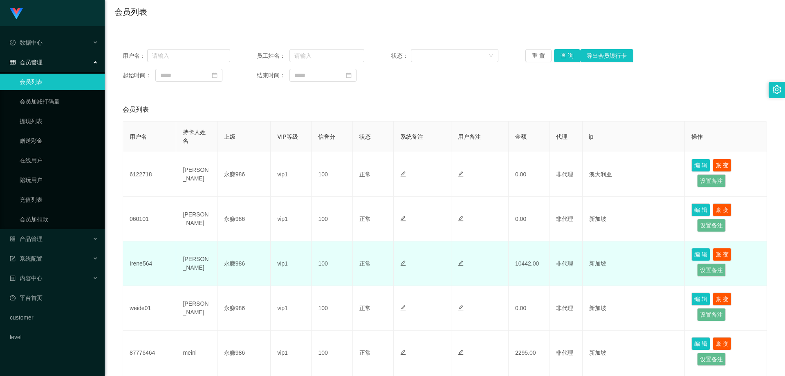
click at [142, 258] on td "Irene564" at bounding box center [149, 263] width 53 height 45
copy td "Irene564"
click at [142, 263] on td "Irene564" at bounding box center [149, 263] width 53 height 45
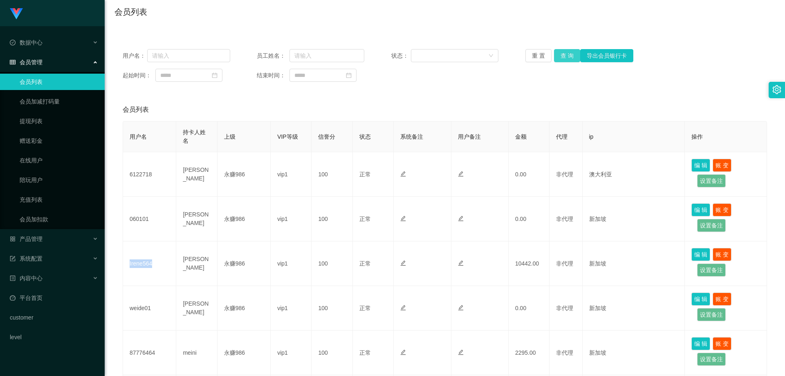
click at [564, 55] on button "查 询" at bounding box center [567, 55] width 26 height 13
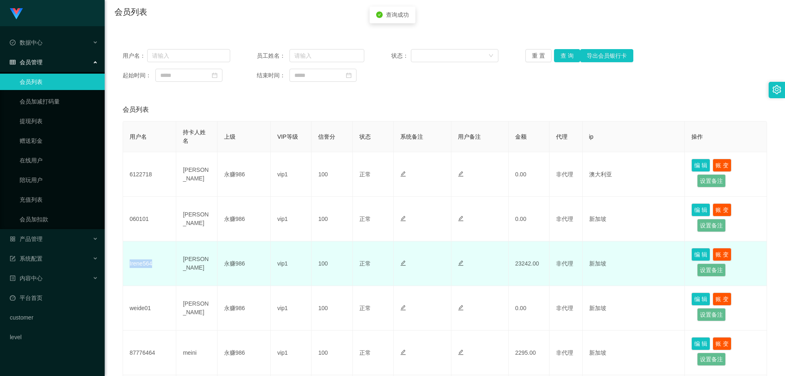
click at [139, 264] on td "Irene564" at bounding box center [149, 263] width 53 height 45
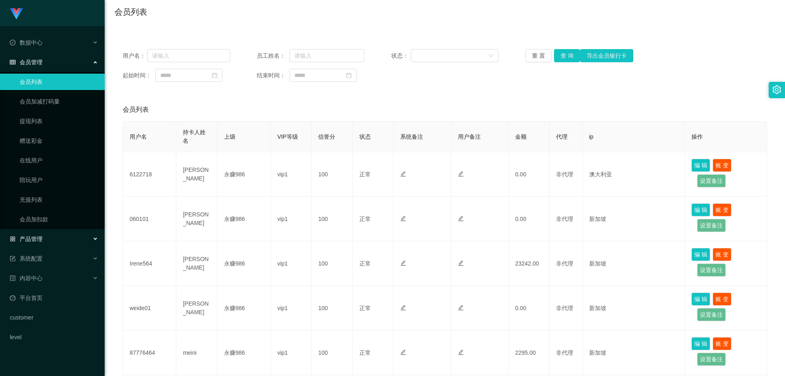
click at [59, 241] on div "产品管理" at bounding box center [52, 239] width 105 height 16
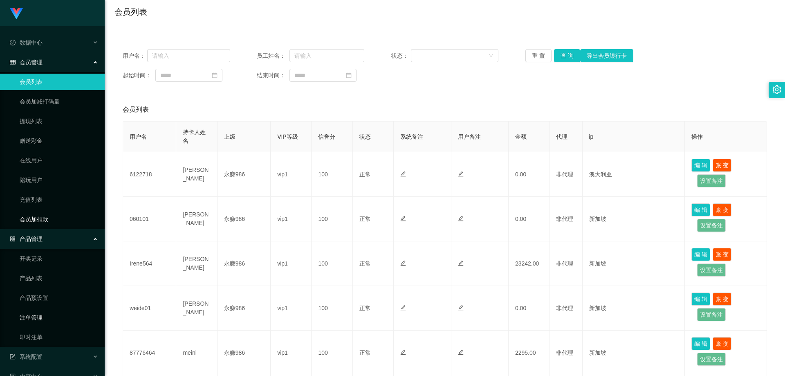
scroll to position [76, 0]
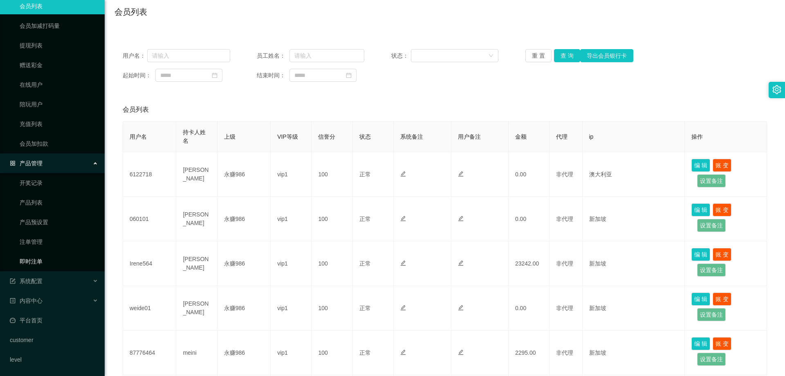
click at [45, 263] on link "即时注单" at bounding box center [59, 261] width 79 height 16
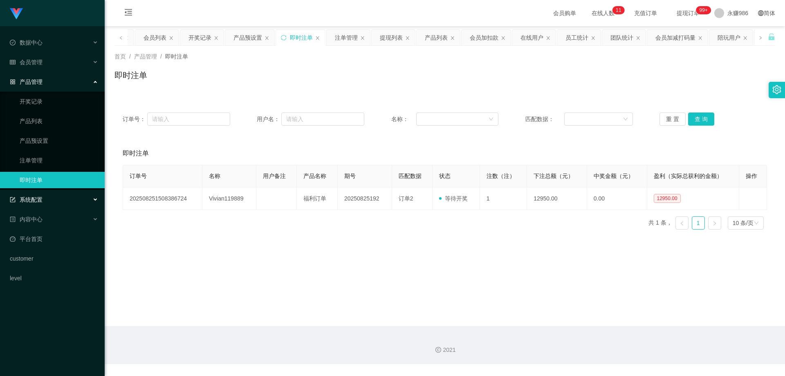
click at [50, 207] on div "系统配置" at bounding box center [52, 199] width 105 height 16
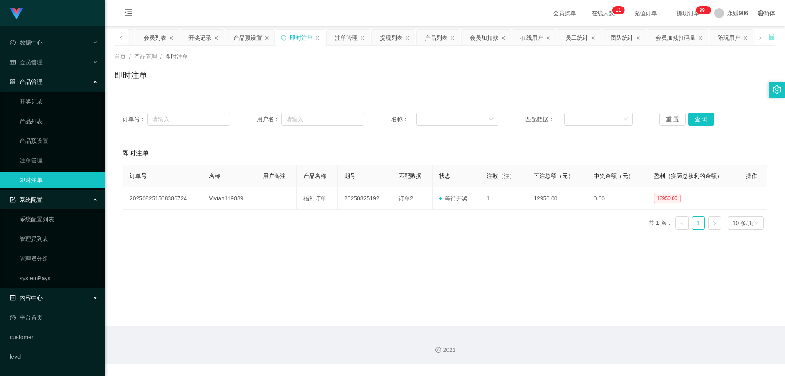
click at [55, 295] on div "内容中心" at bounding box center [52, 298] width 105 height 16
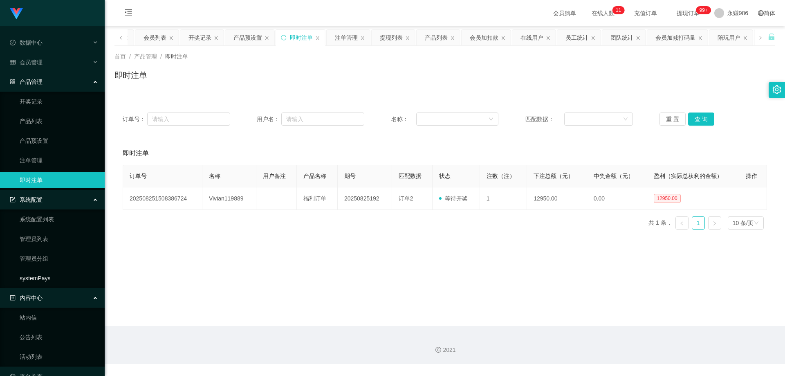
scroll to position [56, 0]
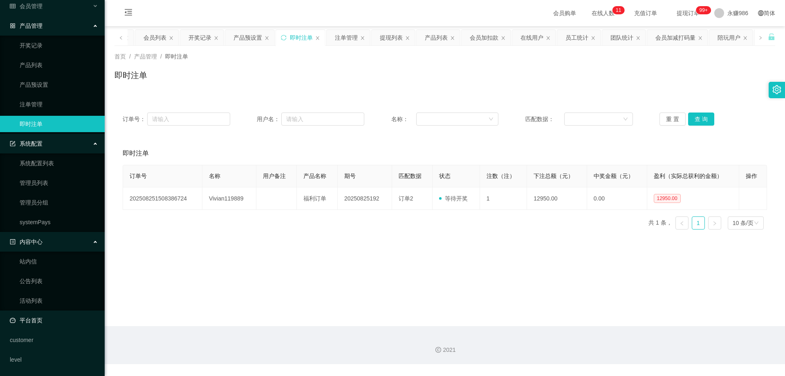
click at [63, 319] on link "平台首页" at bounding box center [54, 320] width 88 height 16
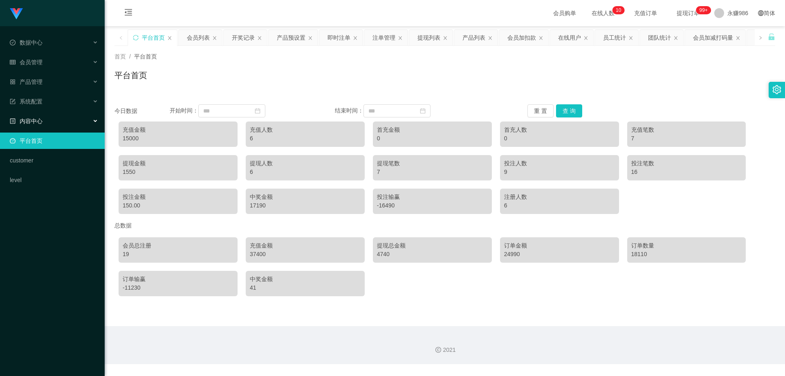
click at [50, 125] on div "内容中心" at bounding box center [52, 121] width 105 height 16
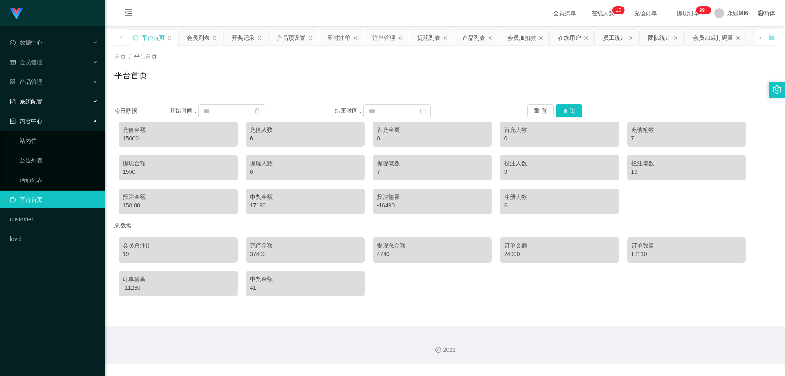
click at [61, 98] on div "系统配置" at bounding box center [52, 101] width 105 height 16
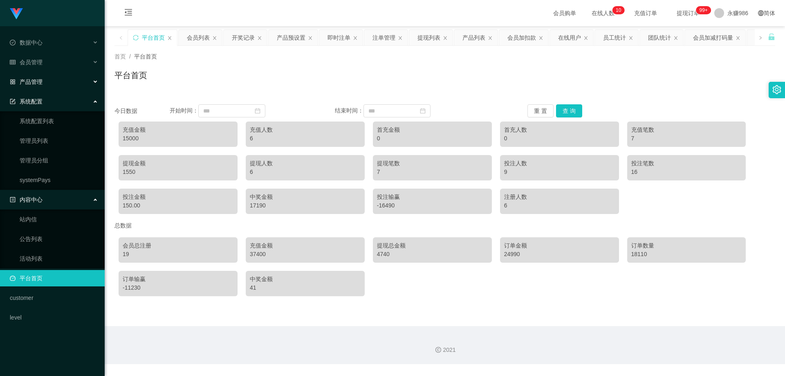
click at [60, 81] on div "产品管理" at bounding box center [52, 82] width 105 height 16
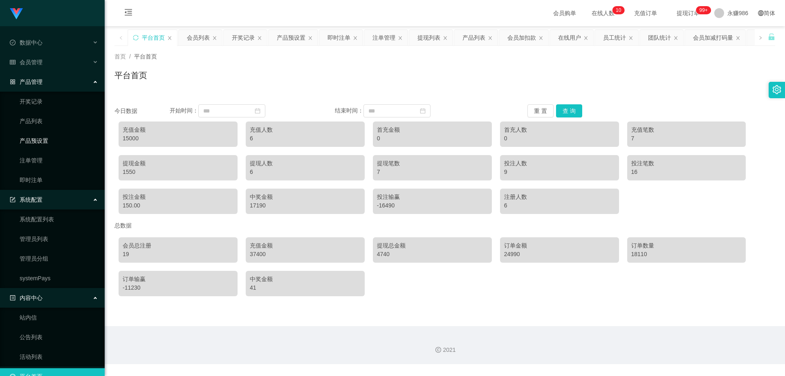
click at [51, 142] on link "产品预设置" at bounding box center [59, 141] width 79 height 16
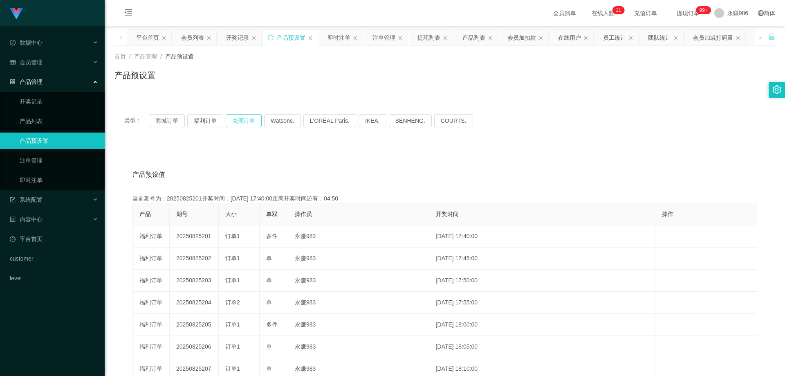
click at [242, 123] on button "兑现订单" at bounding box center [244, 120] width 36 height 13
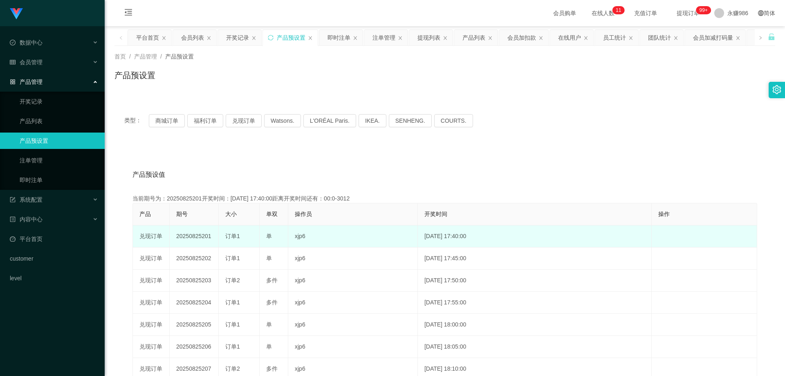
drag, startPoint x: 210, startPoint y: 236, endPoint x: 201, endPoint y: 236, distance: 8.6
click at [201, 236] on td "20250825201" at bounding box center [194, 236] width 49 height 22
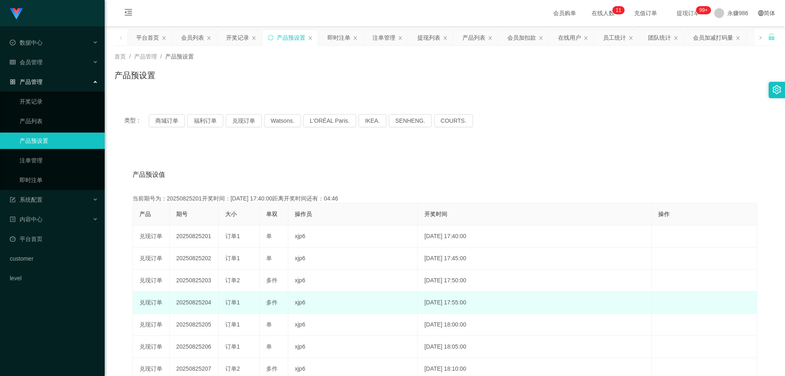
copy td "201"
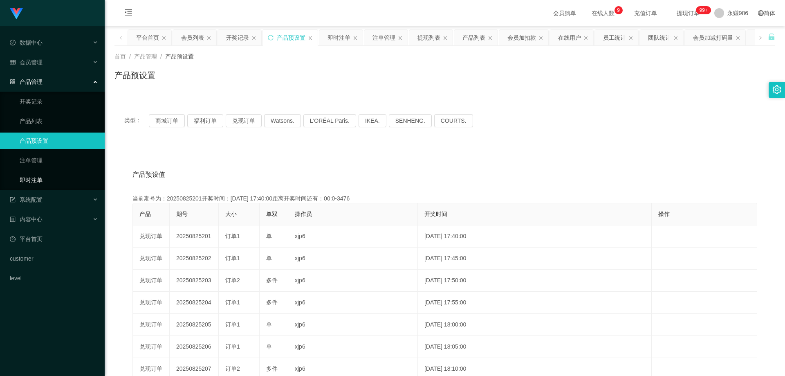
click at [56, 174] on link "即时注单" at bounding box center [59, 180] width 79 height 16
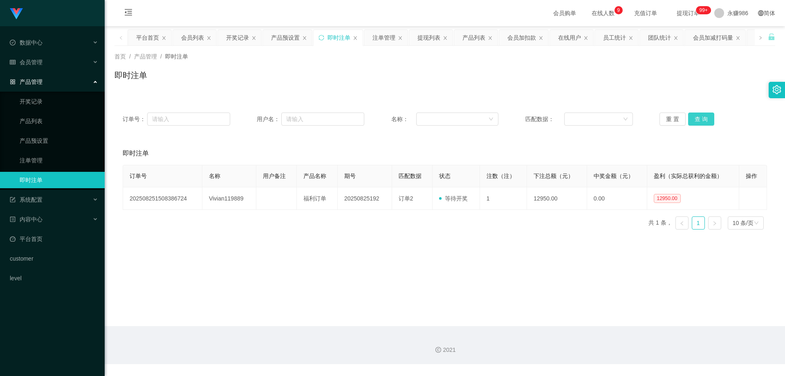
click at [697, 117] on button "查 询" at bounding box center [701, 118] width 26 height 13
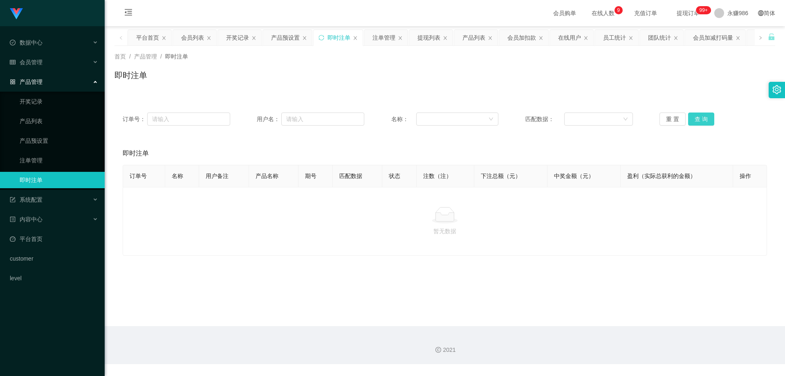
click at [697, 117] on button "查 询" at bounding box center [701, 118] width 26 height 13
click at [695, 122] on button "查 询" at bounding box center [701, 118] width 26 height 13
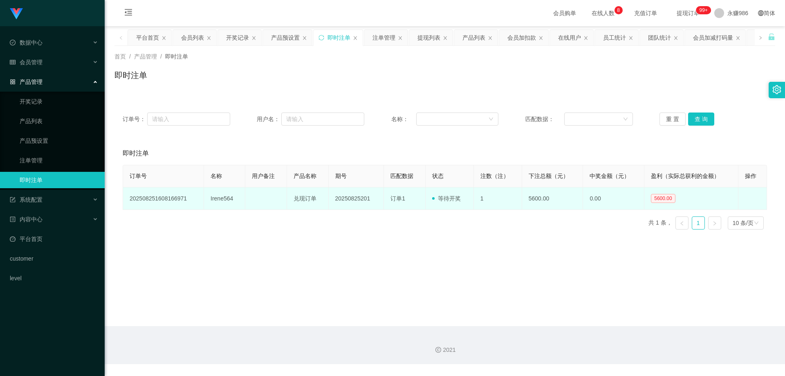
click at [226, 200] on td "Irene564" at bounding box center [224, 198] width 41 height 22
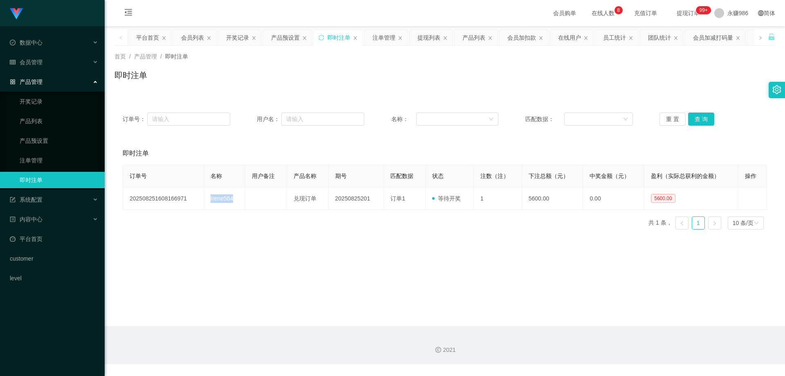
copy td "Irene564"
click at [693, 118] on button "查 询" at bounding box center [701, 118] width 26 height 13
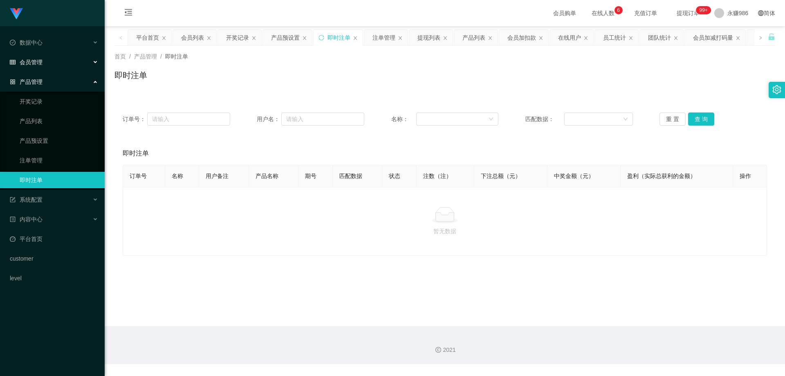
click at [45, 60] on div "会员管理" at bounding box center [52, 62] width 105 height 16
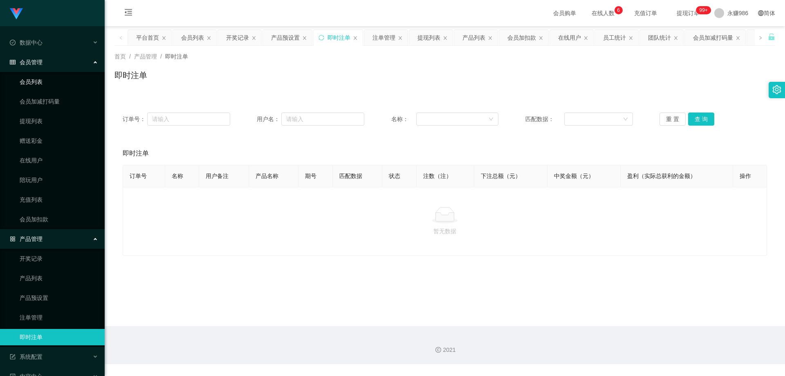
click at [37, 92] on ul "会员列表 会员加减打码量 提现列表 赠送彩金 在线用户 陪玩用户 充值列表 会员加扣款" at bounding box center [52, 150] width 105 height 157
click at [38, 81] on link "会员列表" at bounding box center [59, 82] width 79 height 16
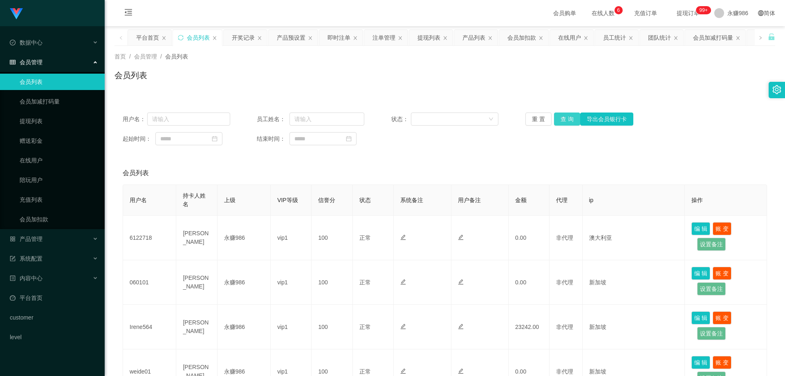
click at [562, 117] on button "查 询" at bounding box center [567, 118] width 26 height 13
click at [563, 119] on button "查 询" at bounding box center [567, 118] width 26 height 13
click at [50, 216] on link "会员加扣款" at bounding box center [59, 219] width 79 height 16
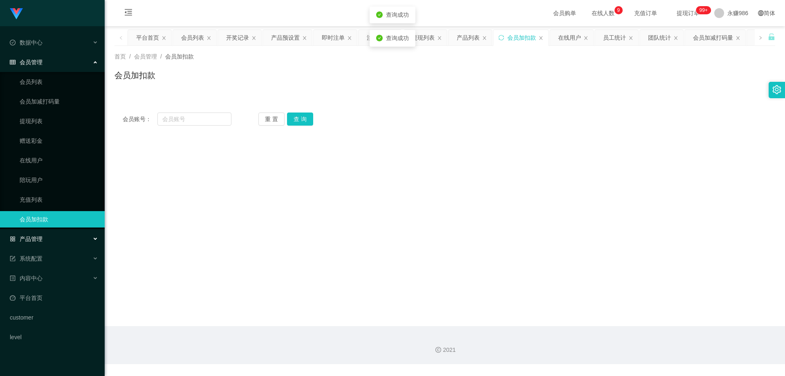
click at [52, 238] on div "产品管理" at bounding box center [52, 239] width 105 height 16
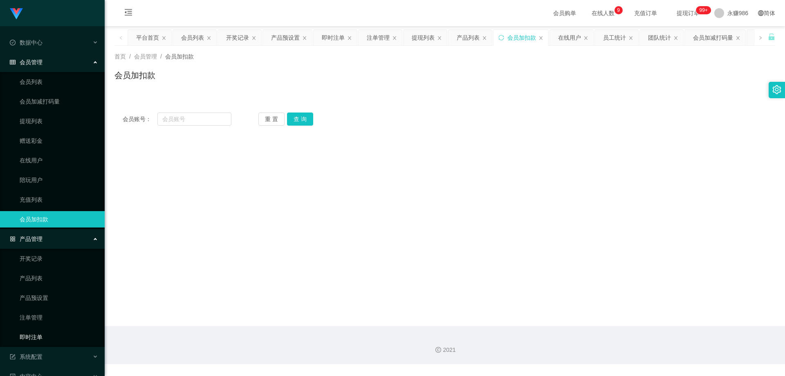
click at [43, 337] on link "即时注单" at bounding box center [59, 337] width 79 height 16
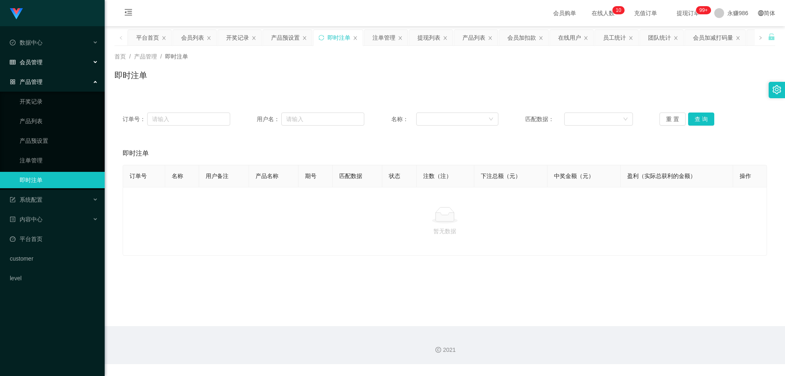
click at [45, 63] on div "会员管理" at bounding box center [52, 62] width 105 height 16
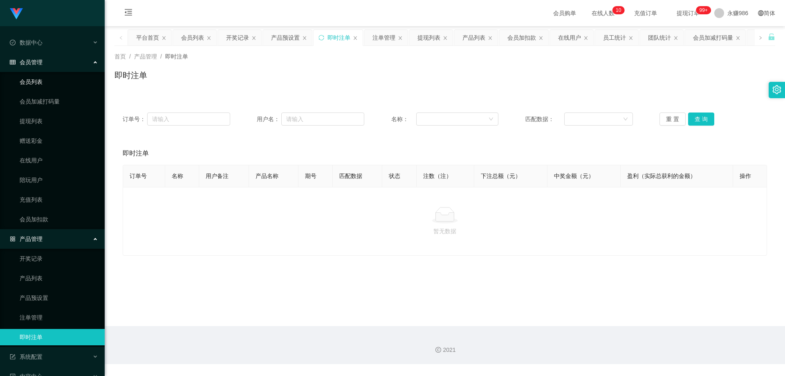
click at [46, 83] on link "会员列表" at bounding box center [59, 82] width 79 height 16
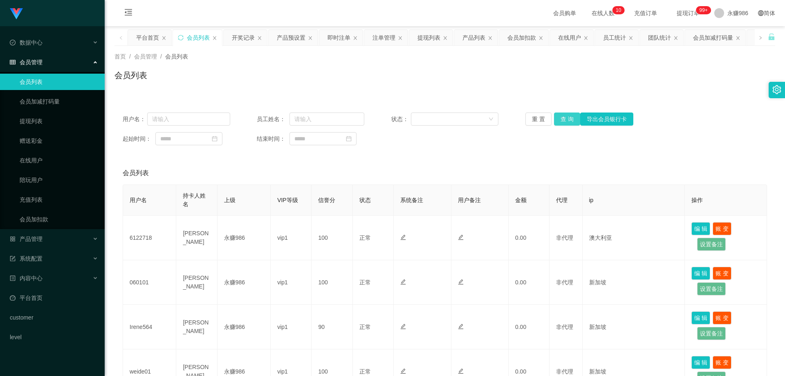
click at [571, 115] on button "查 询" at bounding box center [567, 118] width 26 height 13
click at [568, 119] on button "查 询" at bounding box center [567, 118] width 26 height 13
click at [47, 83] on link "会员列表" at bounding box center [59, 82] width 79 height 16
click at [562, 126] on div "用户名： 员工姓名： 状态： 重 置 查 询 导出会员银行卡 起始时间： 结束时间：" at bounding box center [445, 128] width 661 height 49
click at [563, 121] on button "查 询" at bounding box center [567, 118] width 26 height 13
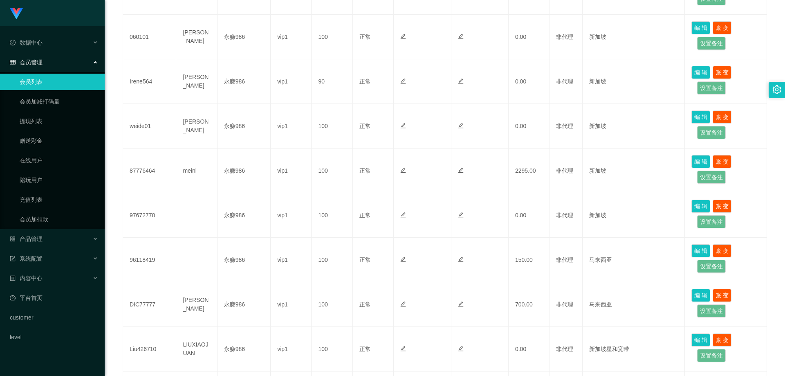
scroll to position [350, 0]
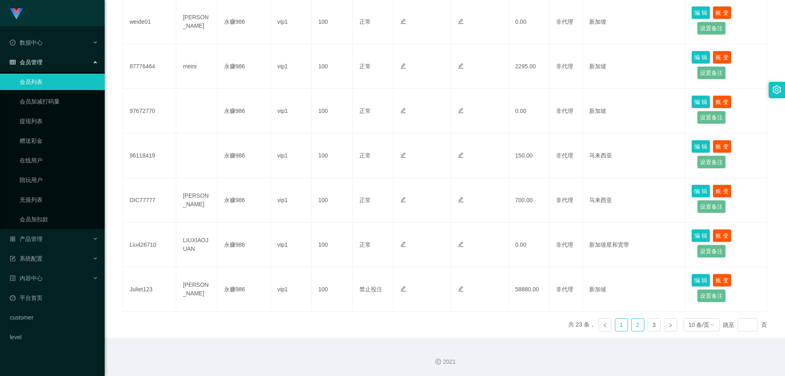
click at [616, 329] on link "1" at bounding box center [622, 325] width 12 height 12
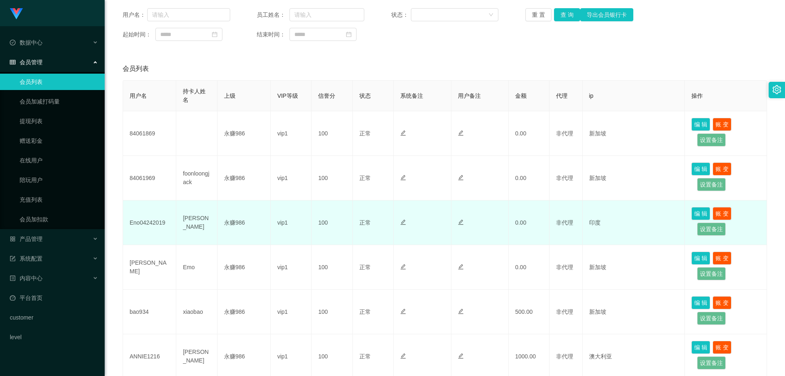
scroll to position [22, 0]
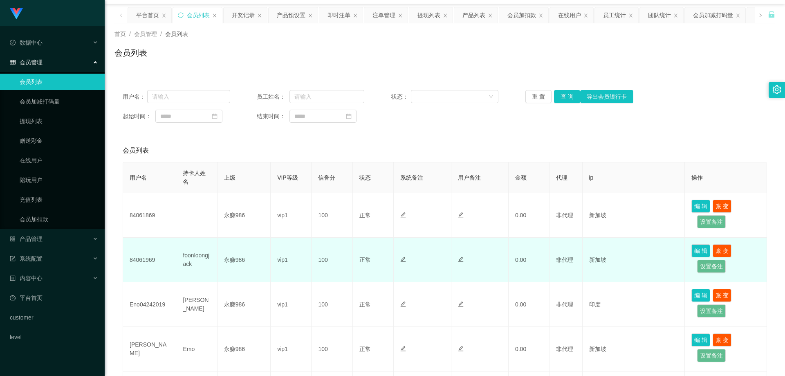
click at [148, 261] on td "84061969" at bounding box center [149, 260] width 53 height 45
click at [135, 256] on td "84061969" at bounding box center [149, 260] width 53 height 45
click at [140, 254] on td "84061969" at bounding box center [149, 260] width 53 height 45
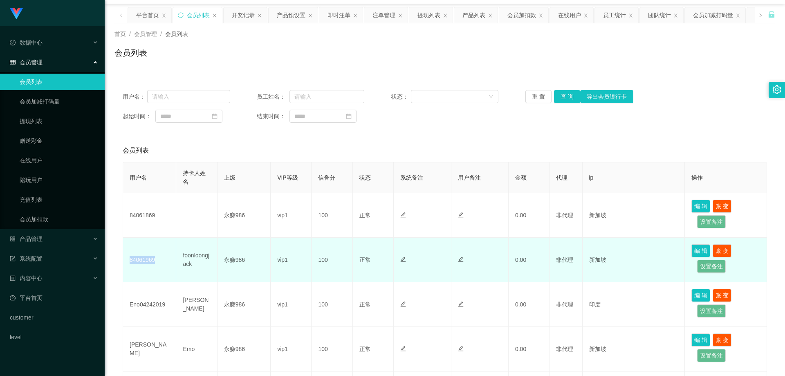
click at [140, 254] on td "84061969" at bounding box center [149, 260] width 53 height 45
click at [142, 259] on td "84061969" at bounding box center [149, 260] width 53 height 45
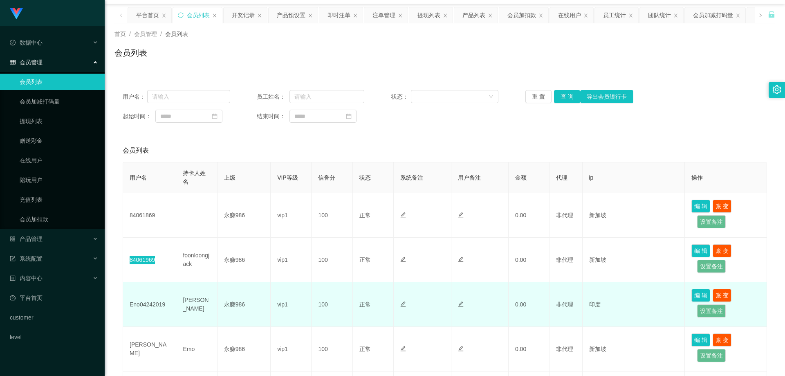
scroll to position [63, 0]
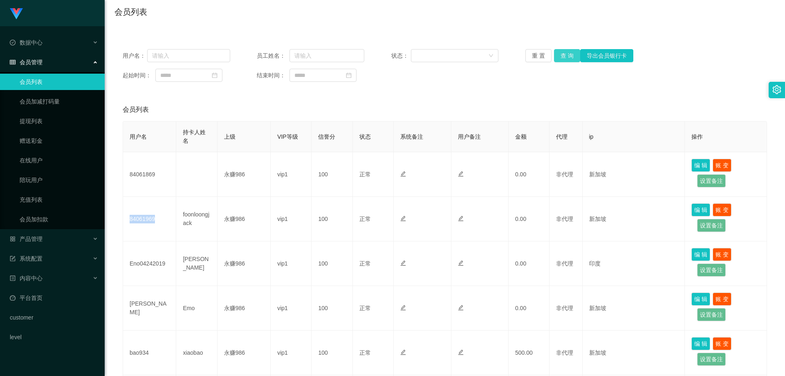
click at [562, 58] on button "查 询" at bounding box center [567, 55] width 26 height 13
click at [55, 236] on div "产品管理" at bounding box center [52, 239] width 105 height 16
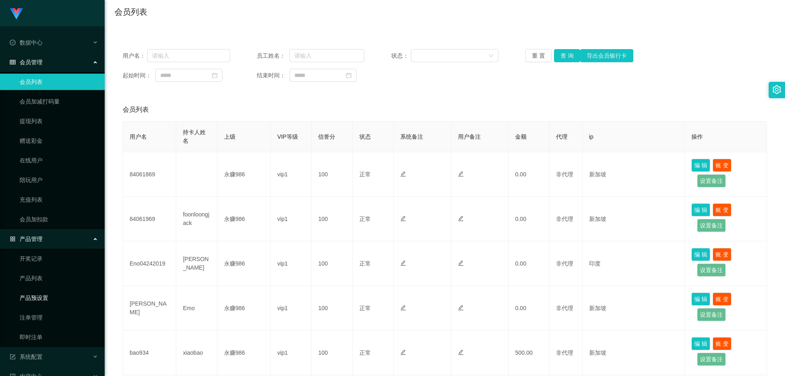
click at [49, 295] on link "产品预设置" at bounding box center [59, 298] width 79 height 16
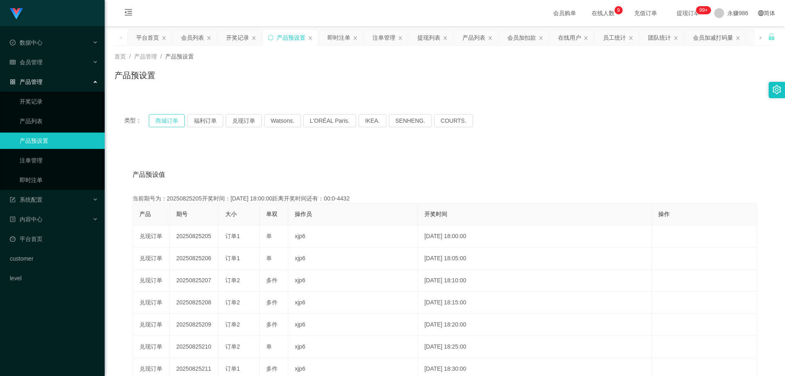
click at [167, 122] on button "商城订单" at bounding box center [167, 120] width 36 height 13
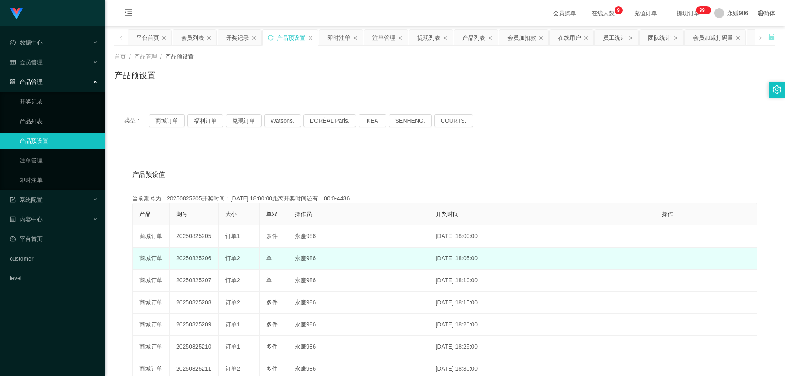
drag, startPoint x: 206, startPoint y: 259, endPoint x: 202, endPoint y: 259, distance: 4.5
click at [202, 259] on td "20250825206" at bounding box center [194, 258] width 49 height 22
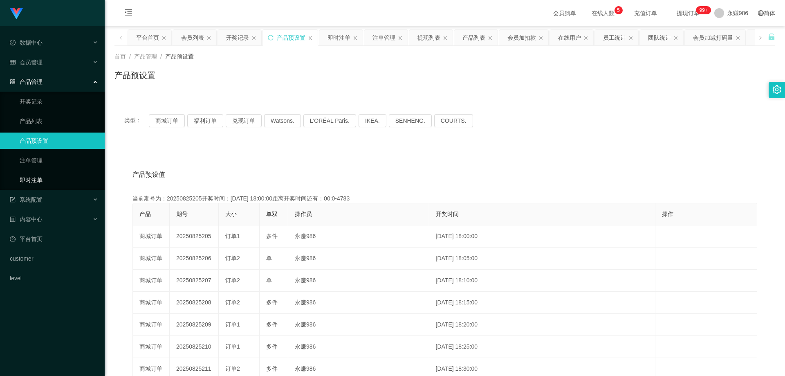
click at [48, 176] on link "即时注单" at bounding box center [59, 180] width 79 height 16
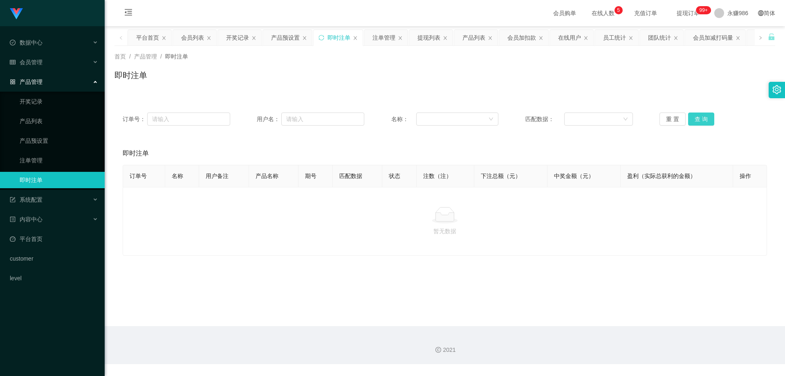
click at [696, 124] on button "查 询" at bounding box center [701, 118] width 26 height 13
click at [697, 121] on button "查 询" at bounding box center [701, 118] width 26 height 13
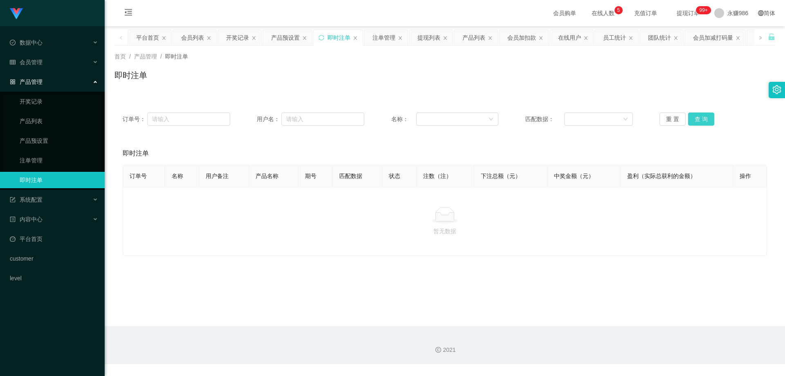
click at [697, 121] on button "查 询" at bounding box center [701, 118] width 26 height 13
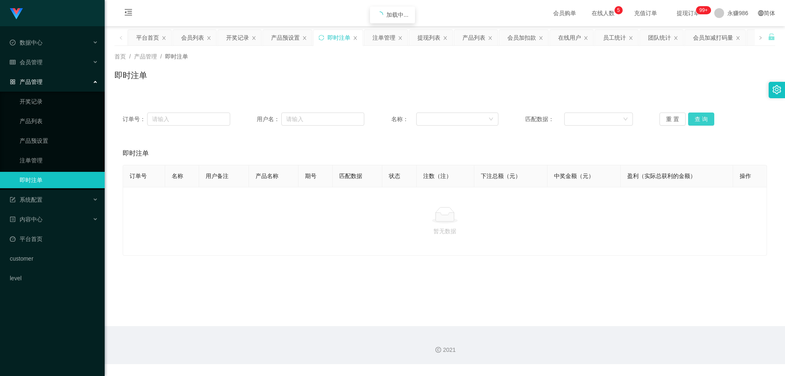
click at [697, 121] on button "查 询" at bounding box center [701, 118] width 26 height 13
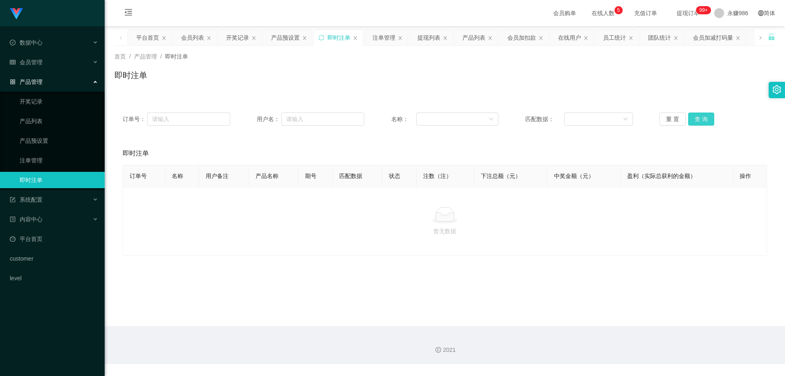
click at [697, 121] on button "查 询" at bounding box center [701, 118] width 26 height 13
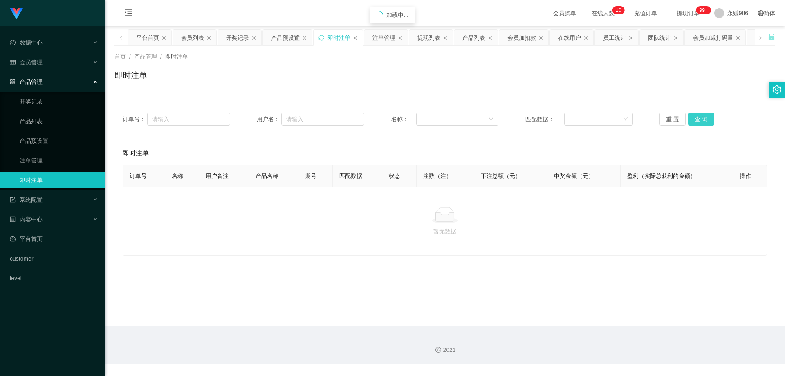
click at [697, 121] on button "查 询" at bounding box center [701, 118] width 26 height 13
click at [48, 63] on div "会员管理" at bounding box center [52, 62] width 105 height 16
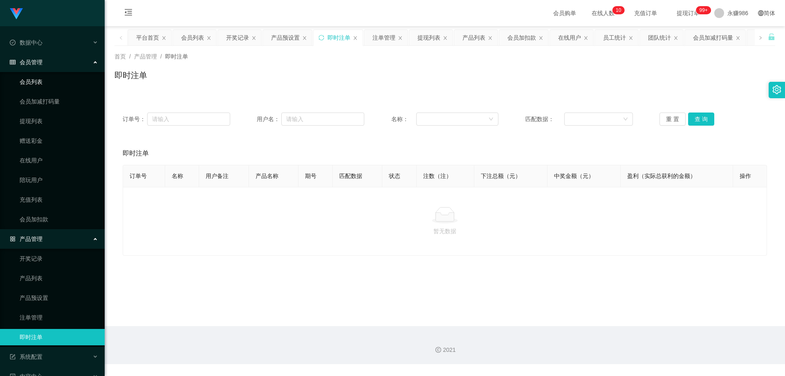
click at [44, 82] on link "会员列表" at bounding box center [59, 82] width 79 height 16
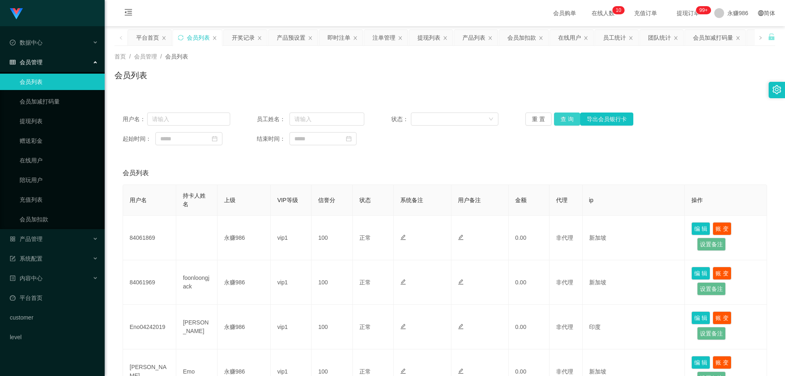
click at [562, 117] on button "查 询" at bounding box center [567, 118] width 26 height 13
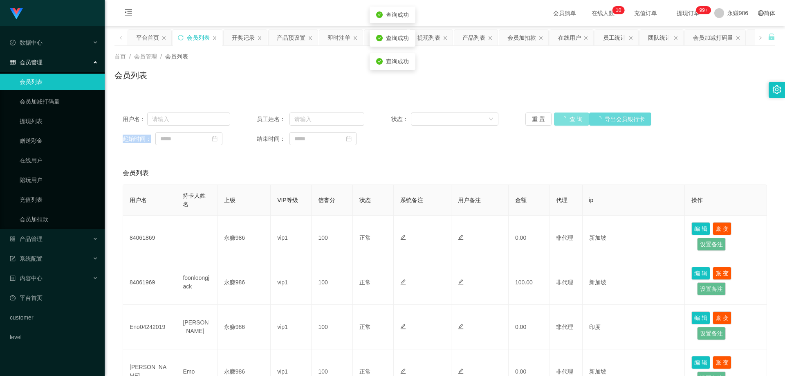
click at [562, 117] on div "重 置 查 询 导出会员银行卡" at bounding box center [580, 118] width 108 height 13
click at [562, 117] on button "查 询" at bounding box center [567, 118] width 26 height 13
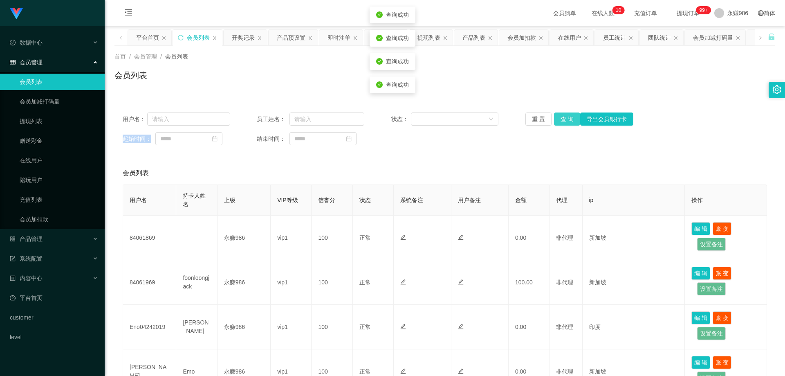
click at [562, 117] on button "查 询" at bounding box center [567, 118] width 26 height 13
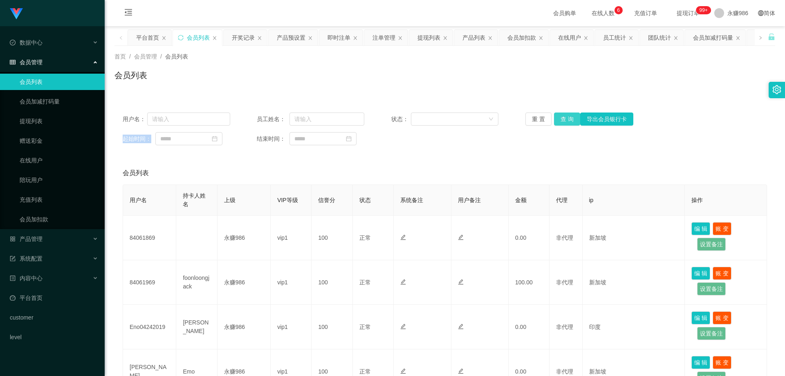
click at [566, 117] on button "查 询" at bounding box center [567, 118] width 26 height 13
click at [562, 119] on button "查 询" at bounding box center [567, 118] width 26 height 13
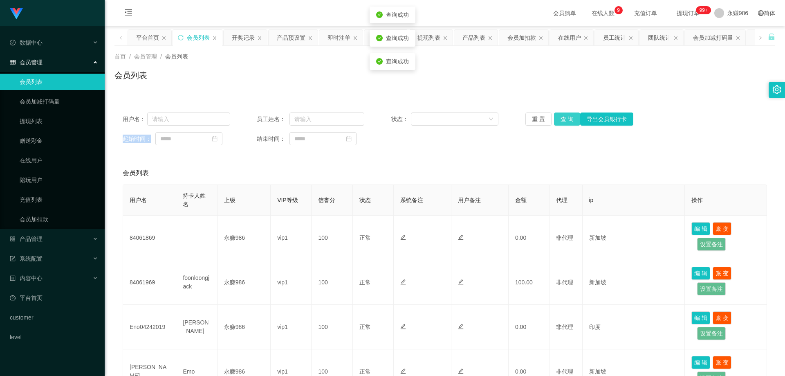
click at [562, 119] on div "重 置 查 询 导出会员银行卡" at bounding box center [580, 118] width 108 height 13
click at [562, 119] on button "查 询" at bounding box center [567, 118] width 26 height 13
click at [562, 119] on div "重 置 查 询 导出会员银行卡" at bounding box center [580, 118] width 108 height 13
click at [562, 119] on button "查 询" at bounding box center [567, 118] width 26 height 13
click at [562, 119] on div "重 置 查 询 导出会员银行卡" at bounding box center [580, 118] width 108 height 13
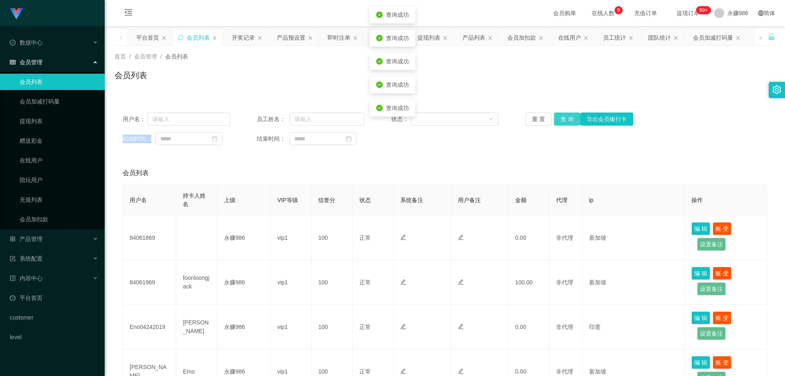
click at [562, 119] on button "查 询" at bounding box center [567, 118] width 26 height 13
click at [571, 120] on button "查 询" at bounding box center [567, 118] width 26 height 13
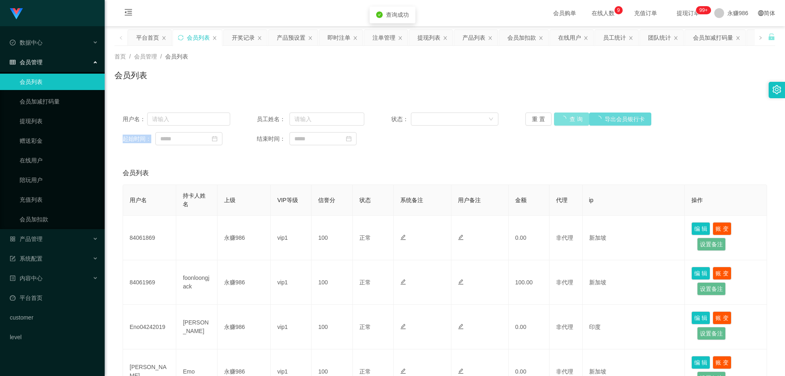
click at [571, 120] on button "查 询" at bounding box center [571, 118] width 35 height 13
click at [571, 120] on div "重 置 查 询 导出会员银行卡" at bounding box center [580, 118] width 108 height 13
click at [571, 118] on button "查 询" at bounding box center [567, 118] width 26 height 13
click at [55, 237] on div "产品管理" at bounding box center [52, 239] width 105 height 16
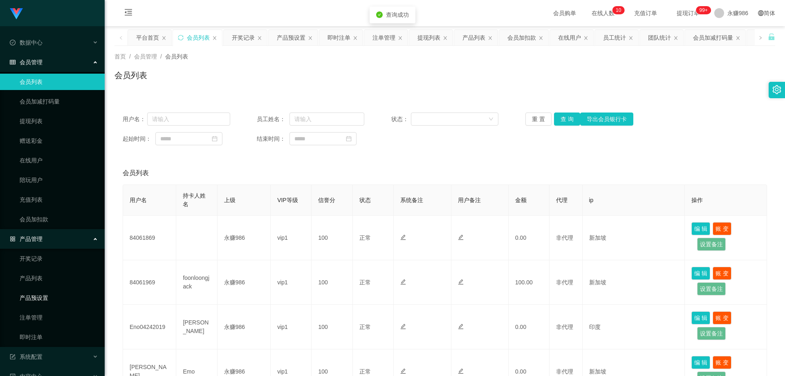
click at [53, 295] on link "产品预设置" at bounding box center [59, 298] width 79 height 16
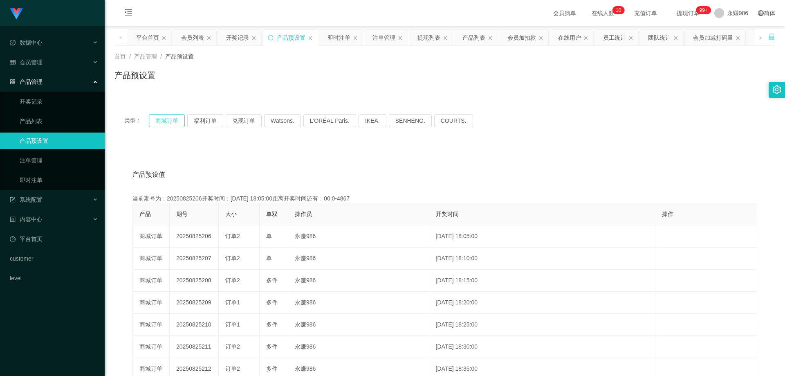
click at [160, 117] on button "商城订单" at bounding box center [167, 120] width 36 height 13
click at [162, 123] on button "商城订单" at bounding box center [167, 120] width 36 height 13
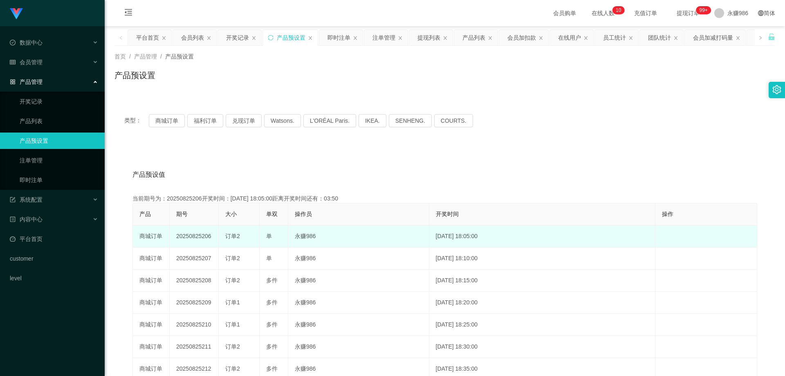
drag, startPoint x: 210, startPoint y: 236, endPoint x: 201, endPoint y: 237, distance: 8.7
click at [201, 237] on td "20250825206" at bounding box center [194, 236] width 49 height 22
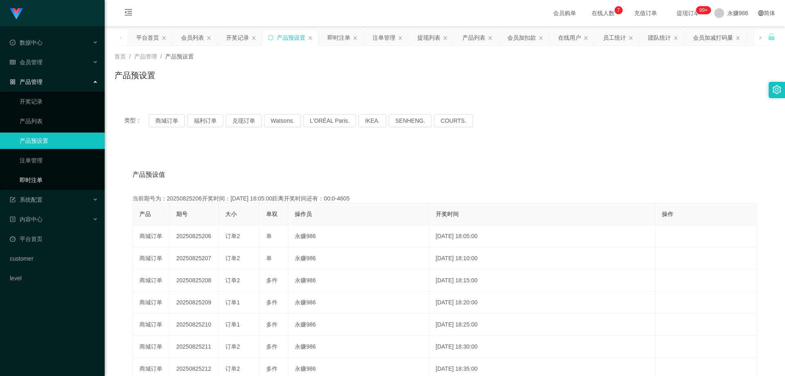
click at [53, 182] on link "即时注单" at bounding box center [59, 180] width 79 height 16
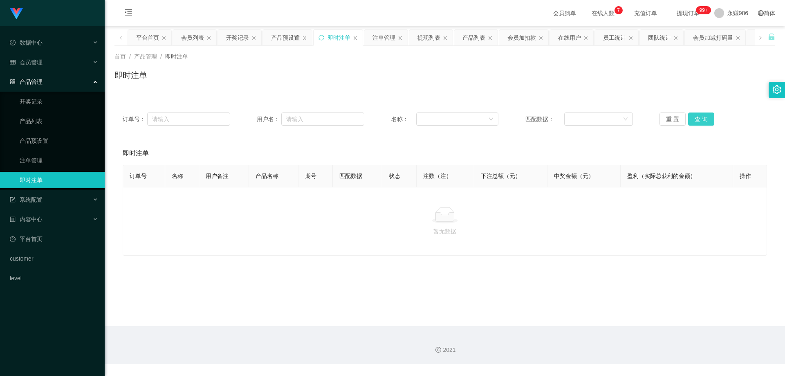
click at [694, 121] on button "查 询" at bounding box center [701, 118] width 26 height 13
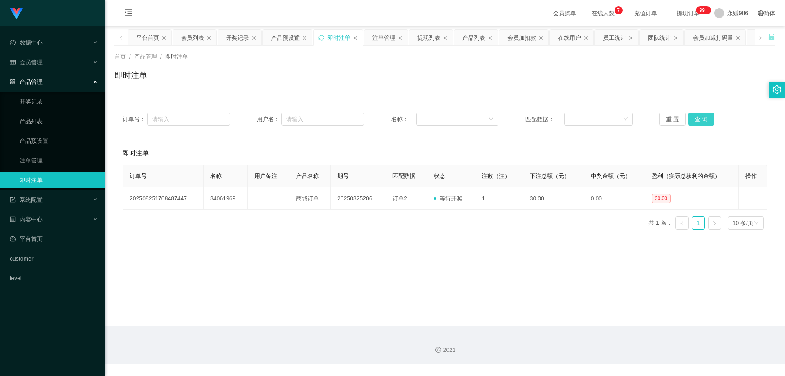
click at [698, 117] on button "查 询" at bounding box center [701, 118] width 26 height 13
click at [39, 56] on div "会员管理" at bounding box center [52, 62] width 105 height 16
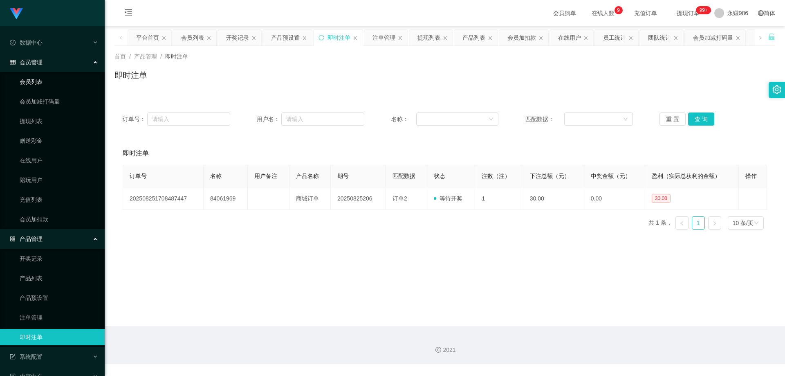
click at [38, 81] on link "会员列表" at bounding box center [59, 82] width 79 height 16
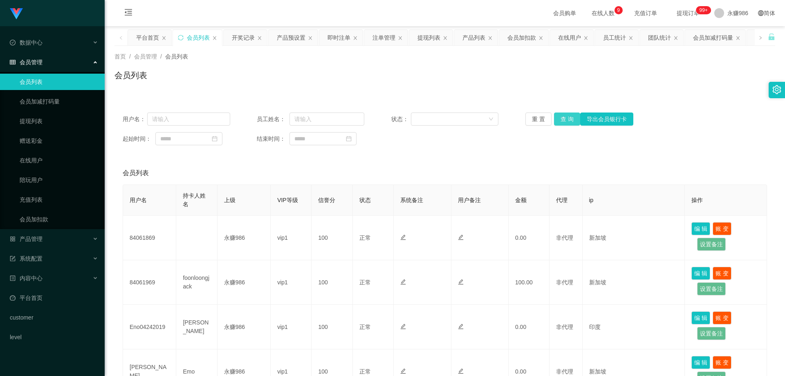
click at [563, 120] on button "查 询" at bounding box center [567, 118] width 26 height 13
click at [563, 120] on div "重 置 查 询 导出会员银行卡" at bounding box center [580, 118] width 108 height 13
click at [41, 124] on link "提现列表" at bounding box center [59, 121] width 79 height 16
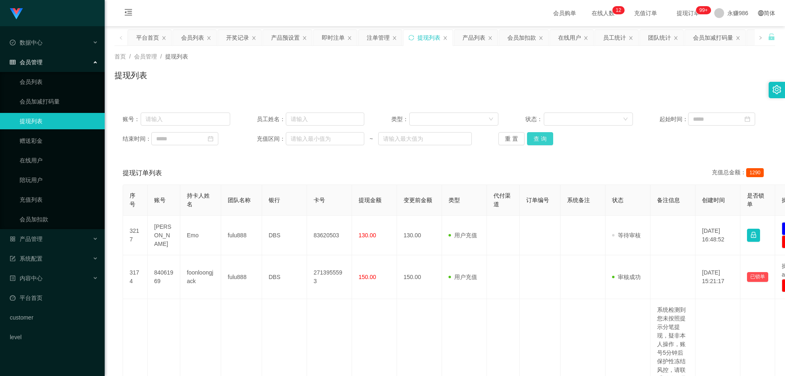
click at [535, 138] on button "查 询" at bounding box center [540, 138] width 26 height 13
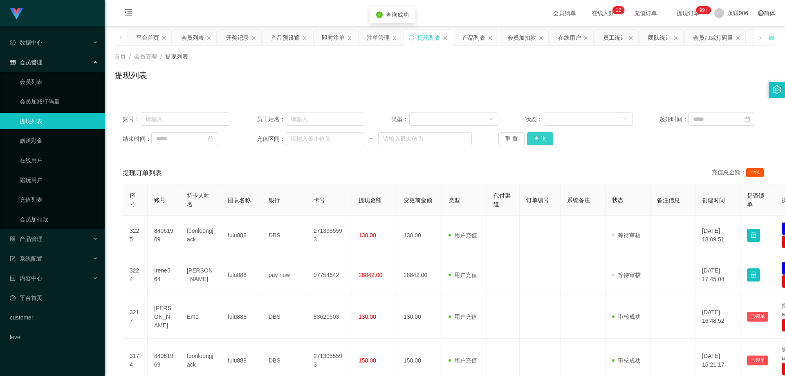
click at [535, 138] on button "查 询" at bounding box center [540, 138] width 26 height 13
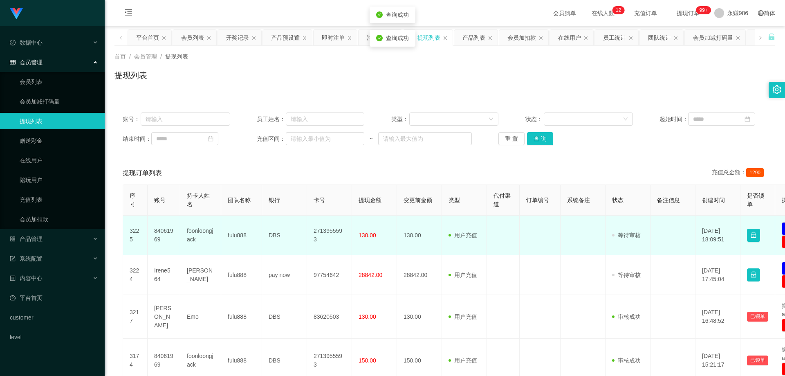
click at [159, 233] on td "84061969" at bounding box center [164, 236] width 33 height 40
click at [157, 232] on td "84061969" at bounding box center [164, 236] width 33 height 40
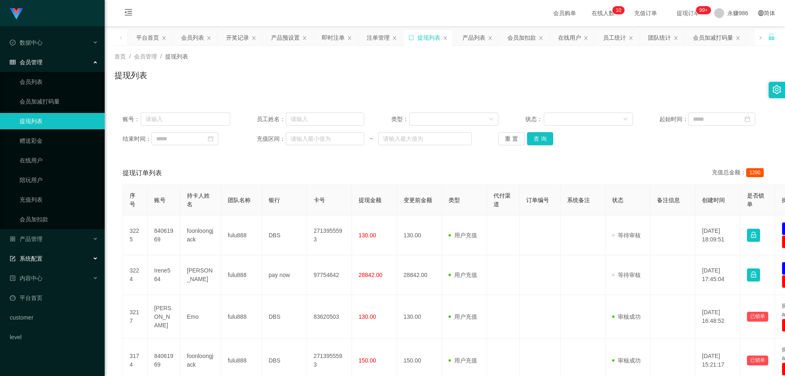
click at [50, 254] on div "系统配置" at bounding box center [52, 258] width 105 height 16
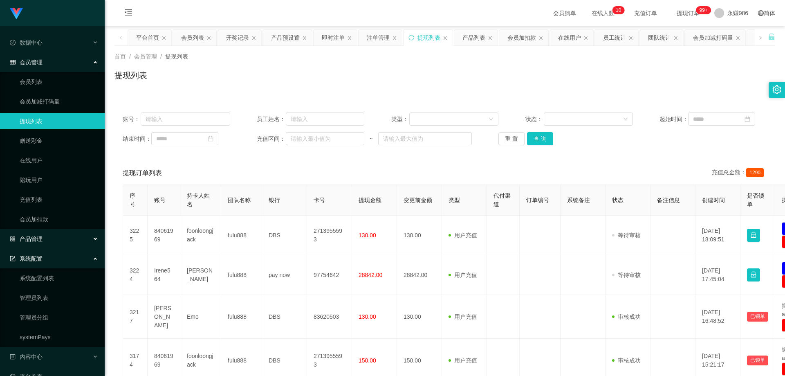
click at [62, 238] on div "产品管理" at bounding box center [52, 239] width 105 height 16
click at [43, 299] on link "产品预设置" at bounding box center [59, 298] width 79 height 16
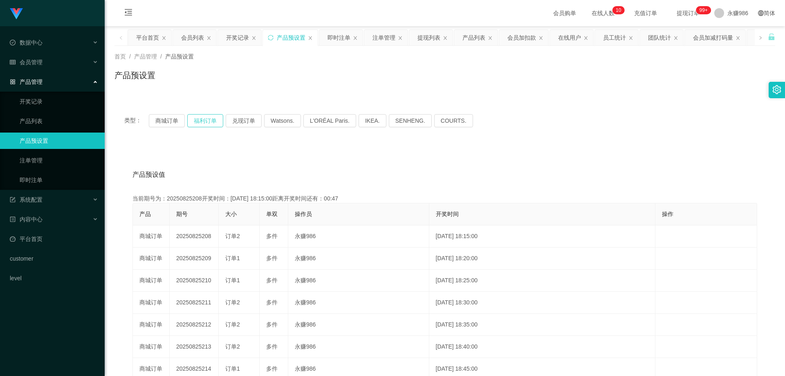
click at [214, 119] on button "福利订单" at bounding box center [205, 120] width 36 height 13
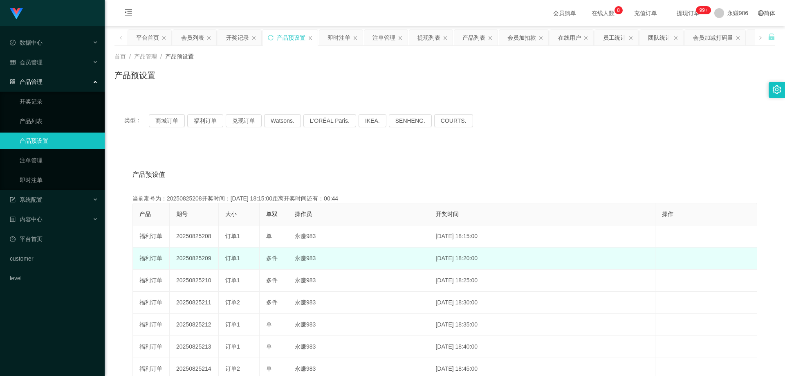
drag, startPoint x: 206, startPoint y: 262, endPoint x: 200, endPoint y: 262, distance: 5.7
click at [200, 262] on td "20250825209" at bounding box center [194, 258] width 49 height 22
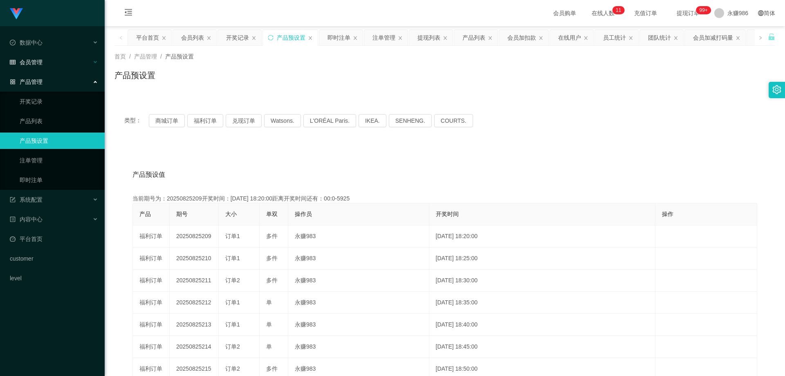
click at [44, 60] on div "会员管理" at bounding box center [52, 62] width 105 height 16
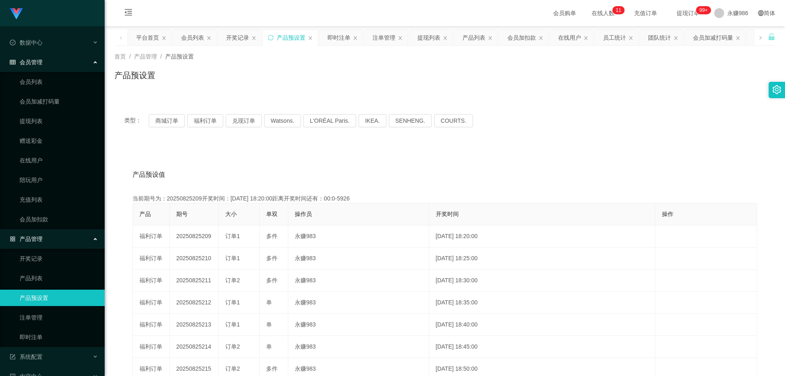
click at [42, 62] on span "会员管理" at bounding box center [26, 62] width 33 height 7
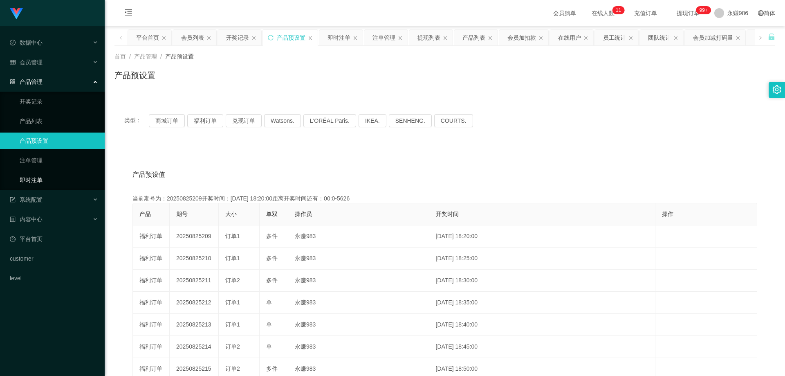
click at [38, 179] on link "即时注单" at bounding box center [59, 180] width 79 height 16
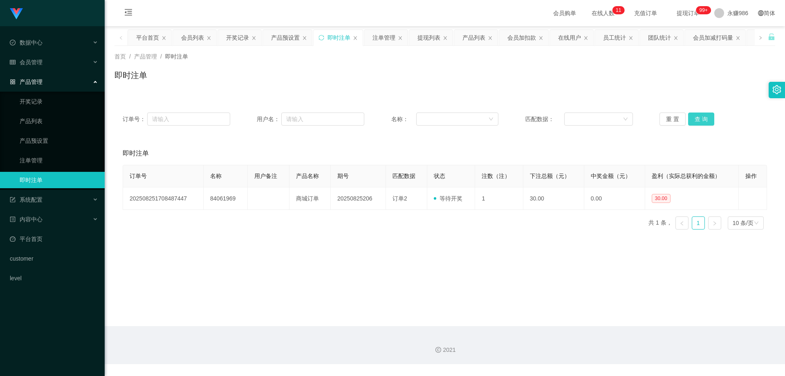
click at [695, 117] on button "查 询" at bounding box center [701, 118] width 26 height 13
click at [707, 123] on button "查 询" at bounding box center [701, 118] width 26 height 13
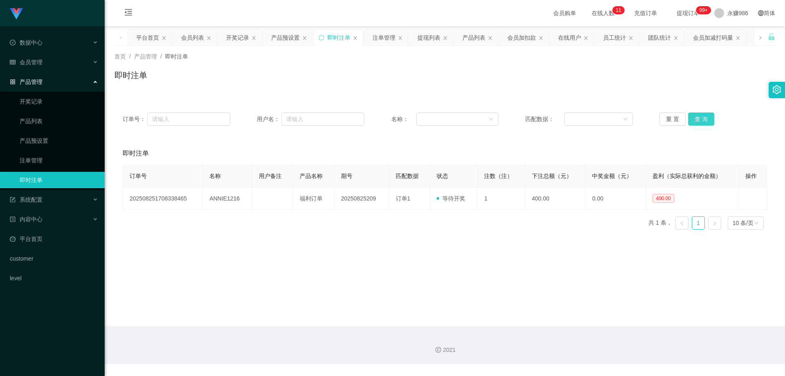
click at [707, 123] on button "查 询" at bounding box center [701, 118] width 26 height 13
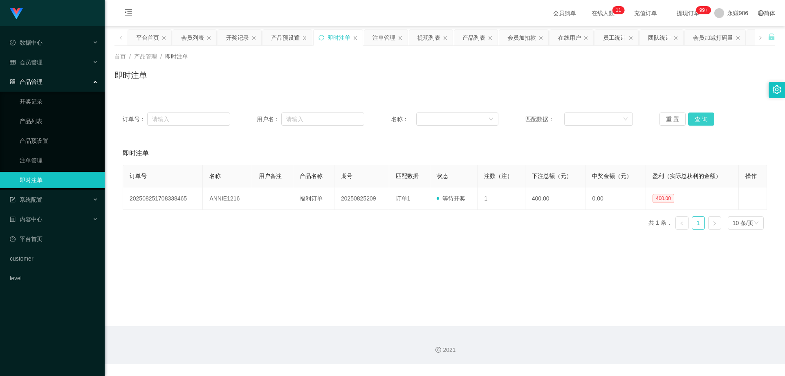
click at [707, 123] on button "查 询" at bounding box center [701, 118] width 26 height 13
click at [49, 200] on div "系统配置" at bounding box center [52, 199] width 105 height 16
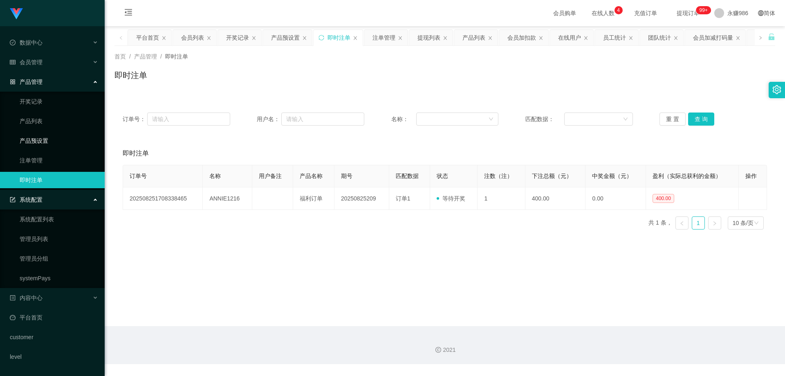
click at [50, 136] on link "产品预设置" at bounding box center [59, 141] width 79 height 16
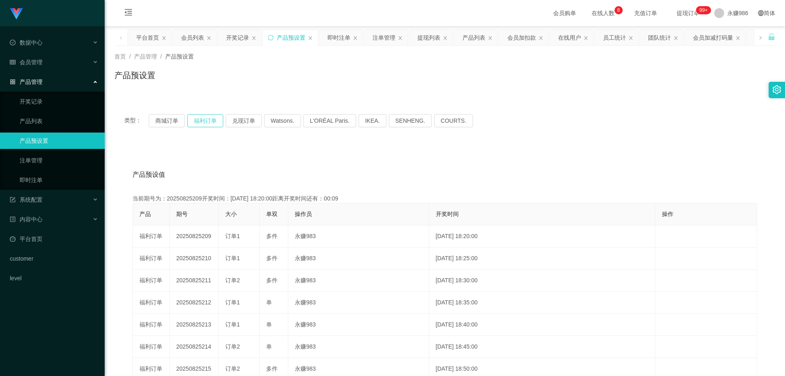
click at [190, 121] on button "福利订单" at bounding box center [205, 120] width 36 height 13
click at [195, 121] on button "福利订单" at bounding box center [205, 120] width 36 height 13
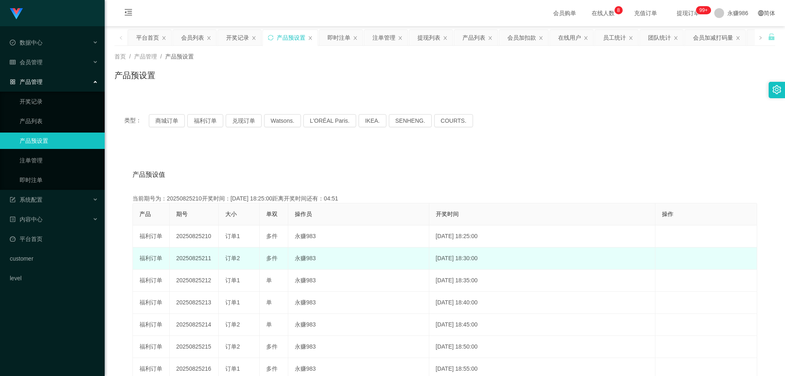
drag, startPoint x: 206, startPoint y: 258, endPoint x: 201, endPoint y: 259, distance: 4.5
click at [201, 259] on td "20250825211" at bounding box center [194, 258] width 49 height 22
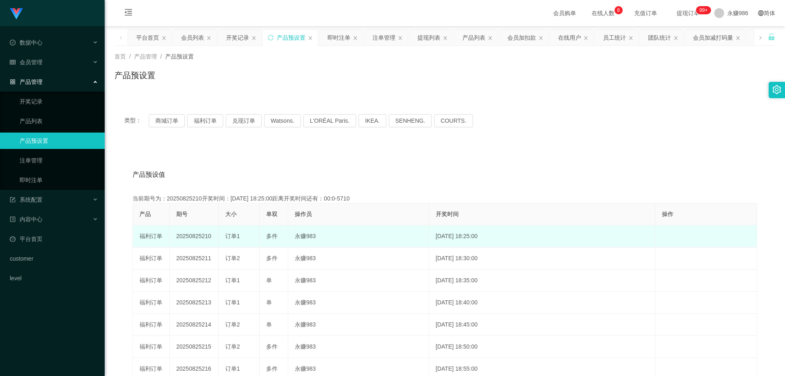
drag, startPoint x: 211, startPoint y: 233, endPoint x: 201, endPoint y: 236, distance: 10.0
click at [201, 236] on td "20250825210" at bounding box center [194, 236] width 49 height 22
click at [235, 235] on span "订单1" at bounding box center [232, 236] width 15 height 7
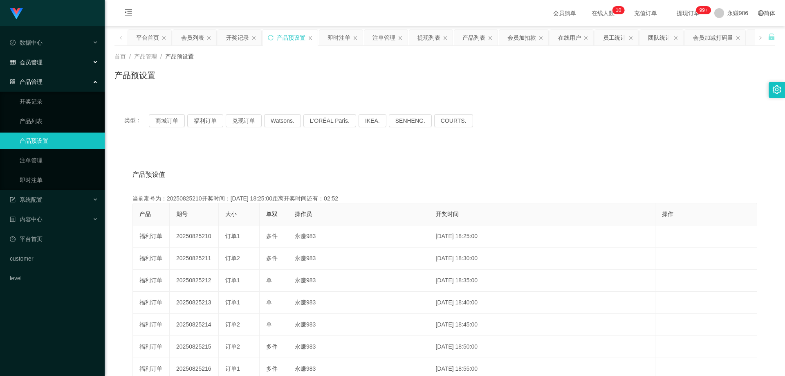
click at [41, 63] on span "会员管理" at bounding box center [26, 62] width 33 height 7
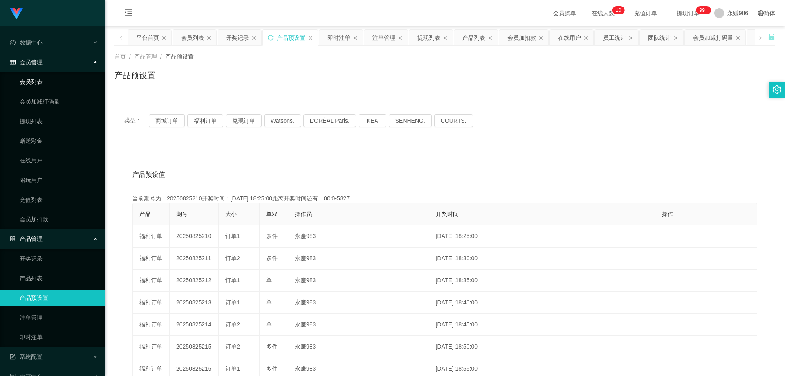
click at [37, 83] on link "会员列表" at bounding box center [59, 82] width 79 height 16
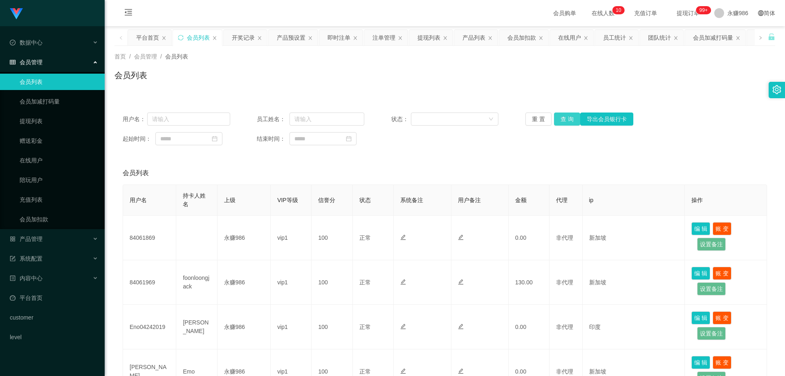
click at [569, 117] on button "查 询" at bounding box center [567, 118] width 26 height 13
click at [561, 119] on button "查 询" at bounding box center [567, 118] width 26 height 13
click at [49, 78] on link "会员列表" at bounding box center [59, 82] width 79 height 16
click at [61, 238] on div "产品管理" at bounding box center [52, 239] width 105 height 16
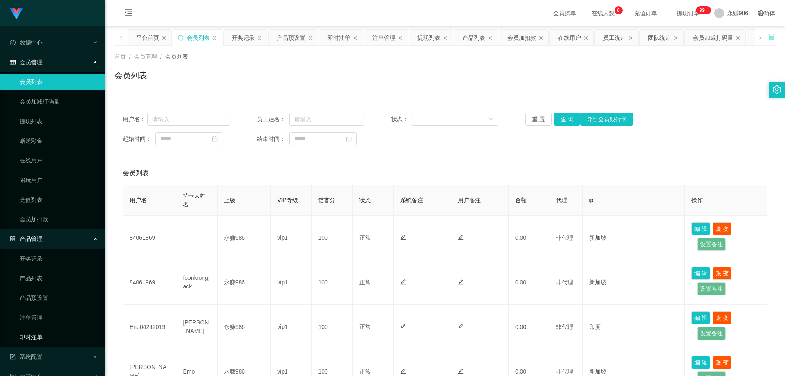
click at [51, 331] on link "即时注单" at bounding box center [59, 337] width 79 height 16
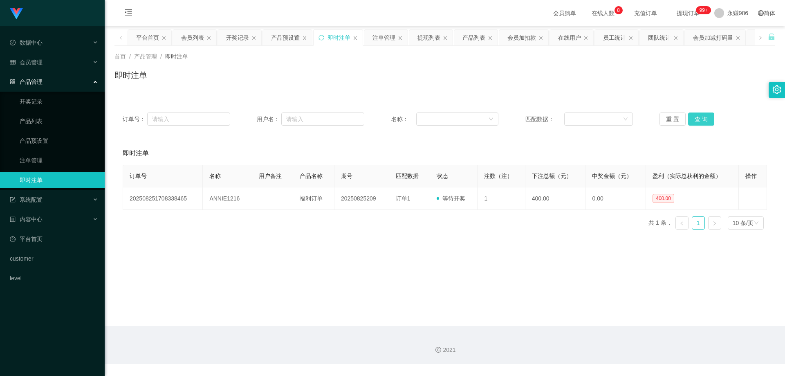
click at [697, 121] on button "查 询" at bounding box center [701, 118] width 26 height 13
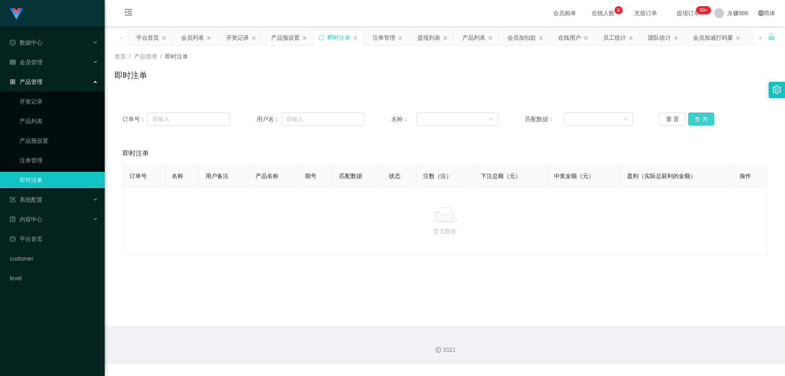
click at [697, 121] on button "查 询" at bounding box center [701, 118] width 26 height 13
drag, startPoint x: 705, startPoint y: 120, endPoint x: 700, endPoint y: 122, distance: 5.7
click at [705, 120] on button "查 询" at bounding box center [701, 118] width 26 height 13
click at [35, 60] on span "会员管理" at bounding box center [26, 62] width 33 height 7
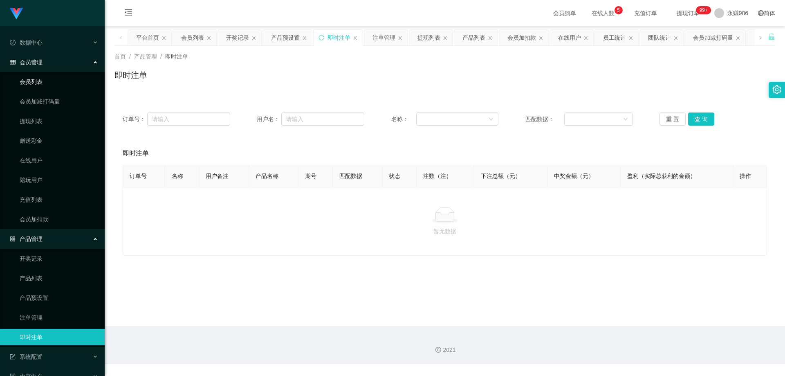
click at [37, 84] on link "会员列表" at bounding box center [59, 82] width 79 height 16
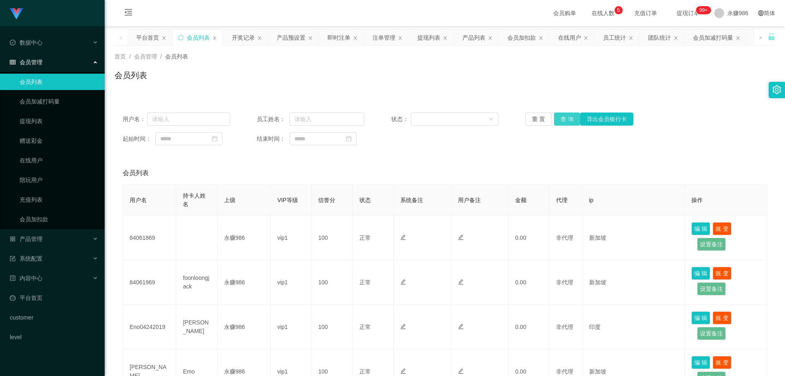
click at [560, 120] on button "查 询" at bounding box center [567, 118] width 26 height 13
click at [560, 120] on div "重 置 查 询 导出会员银行卡" at bounding box center [580, 118] width 108 height 13
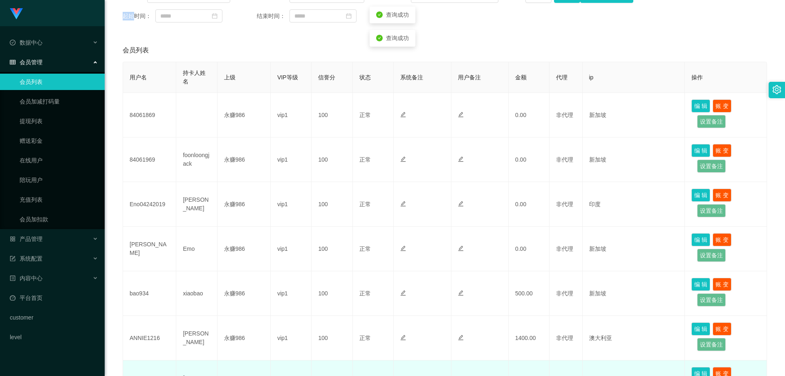
scroll to position [245, 0]
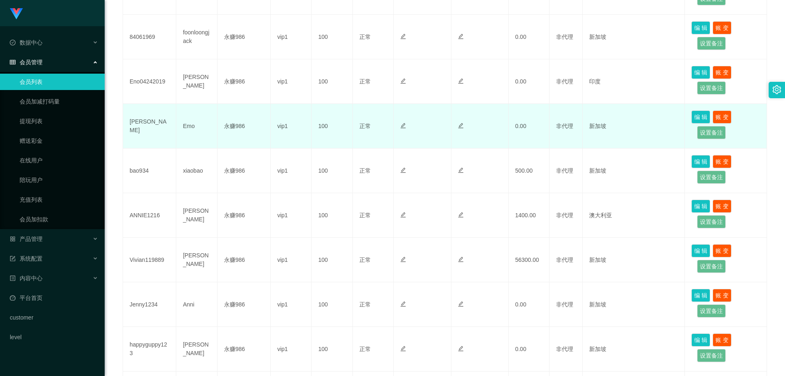
click at [134, 123] on td "[PERSON_NAME]" at bounding box center [149, 126] width 53 height 45
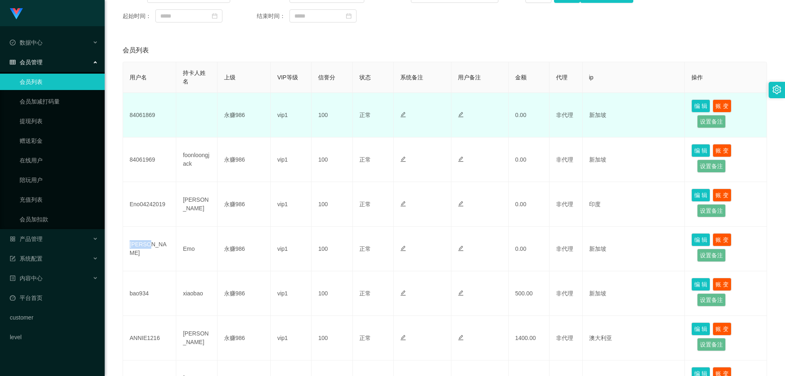
scroll to position [82, 0]
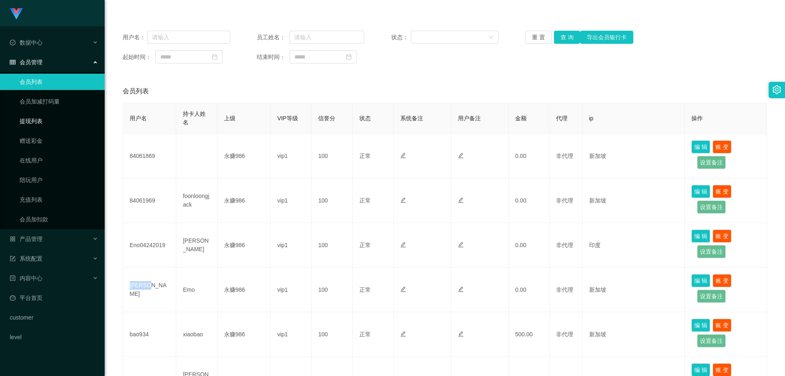
click at [43, 118] on link "提现列表" at bounding box center [59, 121] width 79 height 16
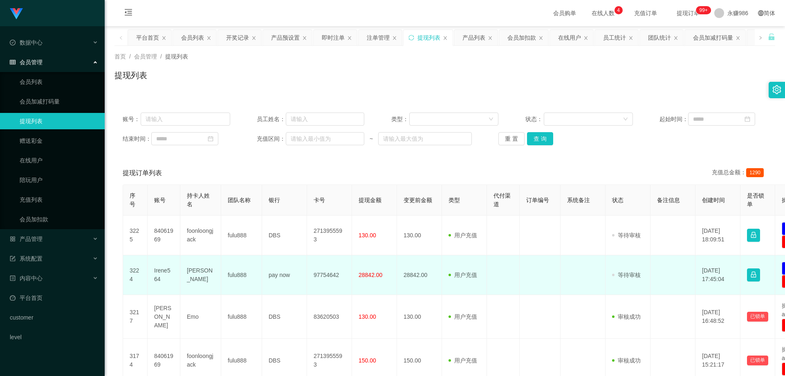
click at [156, 269] on td "Irene564" at bounding box center [164, 275] width 33 height 40
